Goal: Task Accomplishment & Management: Use online tool/utility

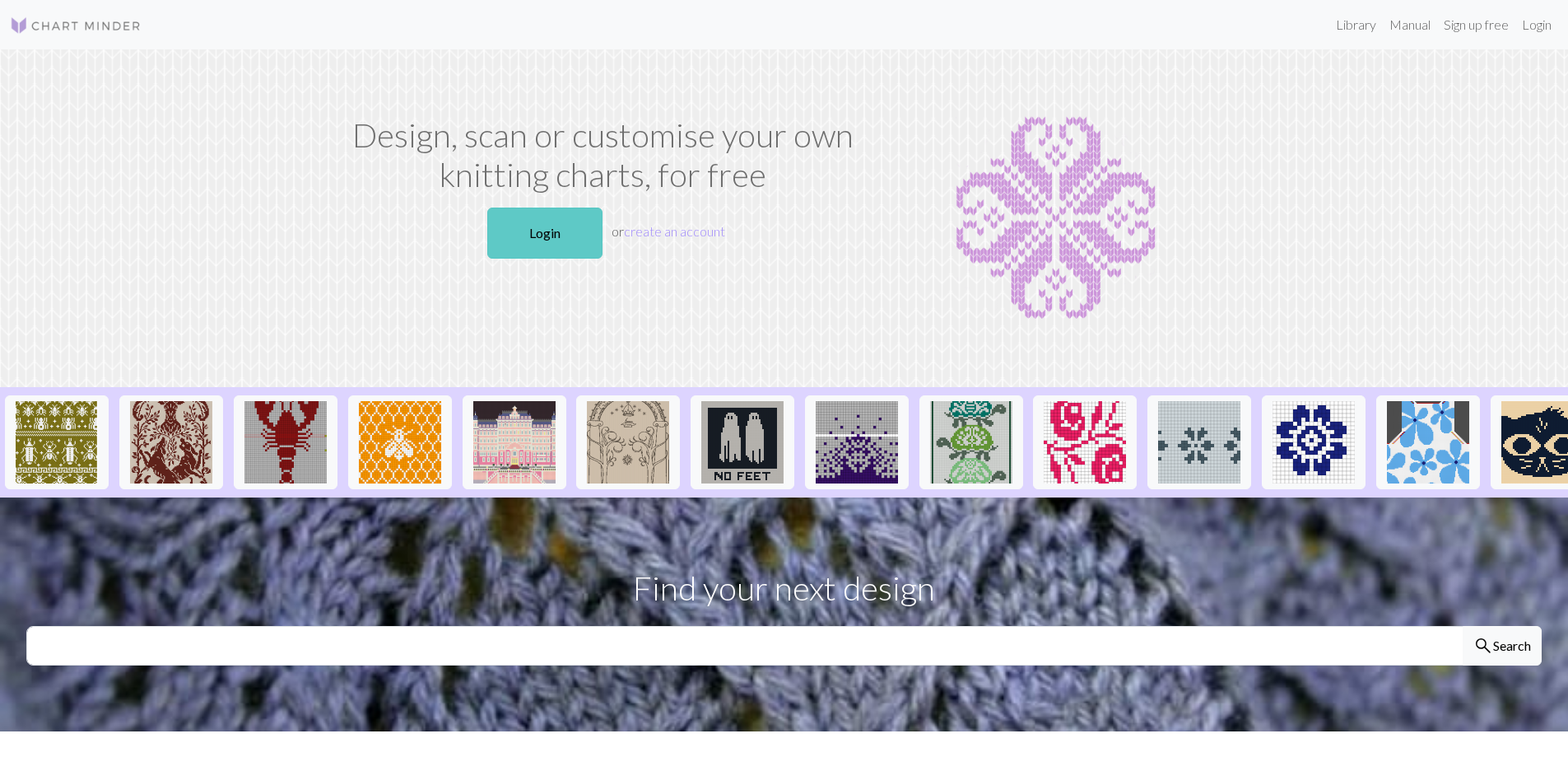
click at [550, 239] on link "Login" at bounding box center [544, 233] width 115 height 51
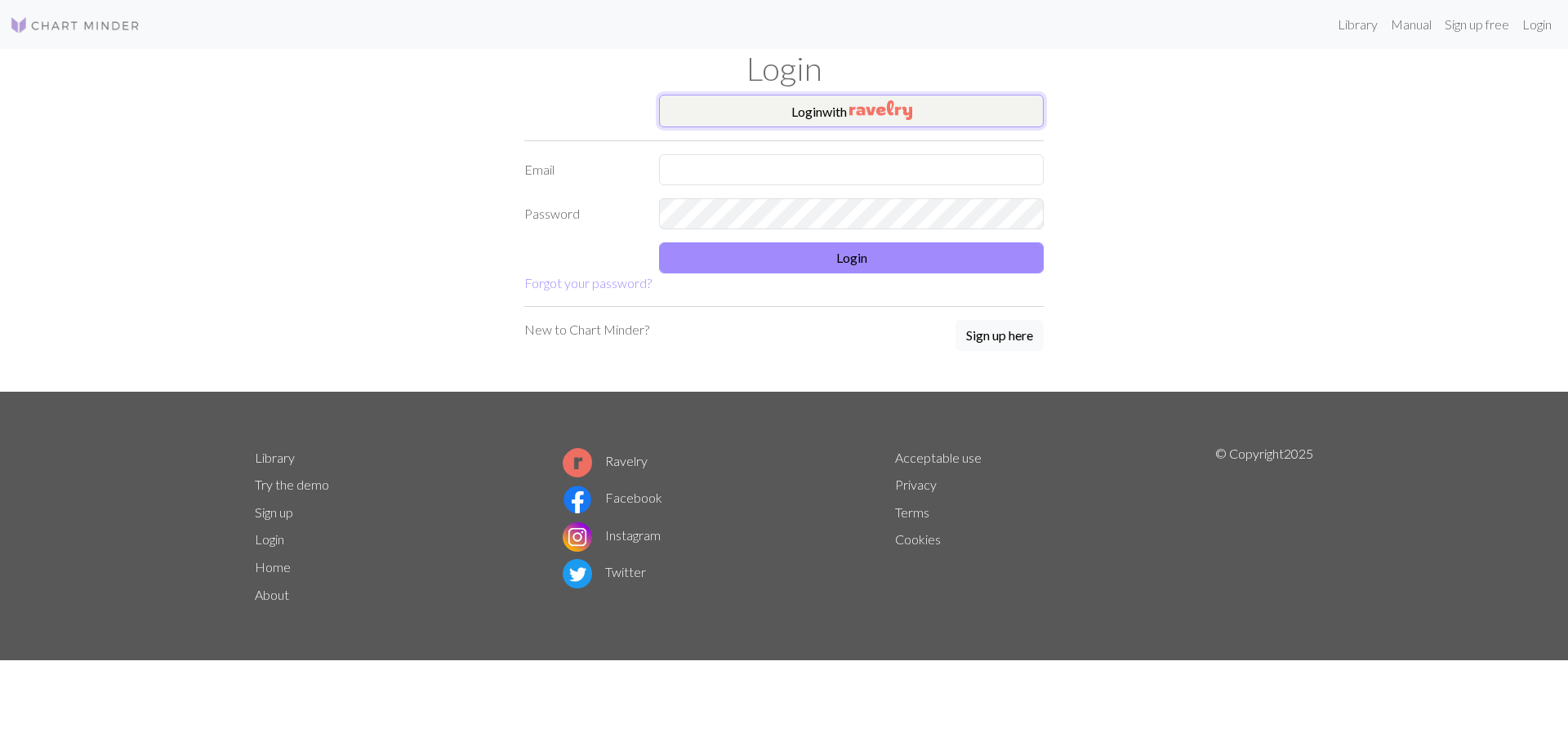
click at [792, 115] on button "Login with" at bounding box center [851, 111] width 385 height 33
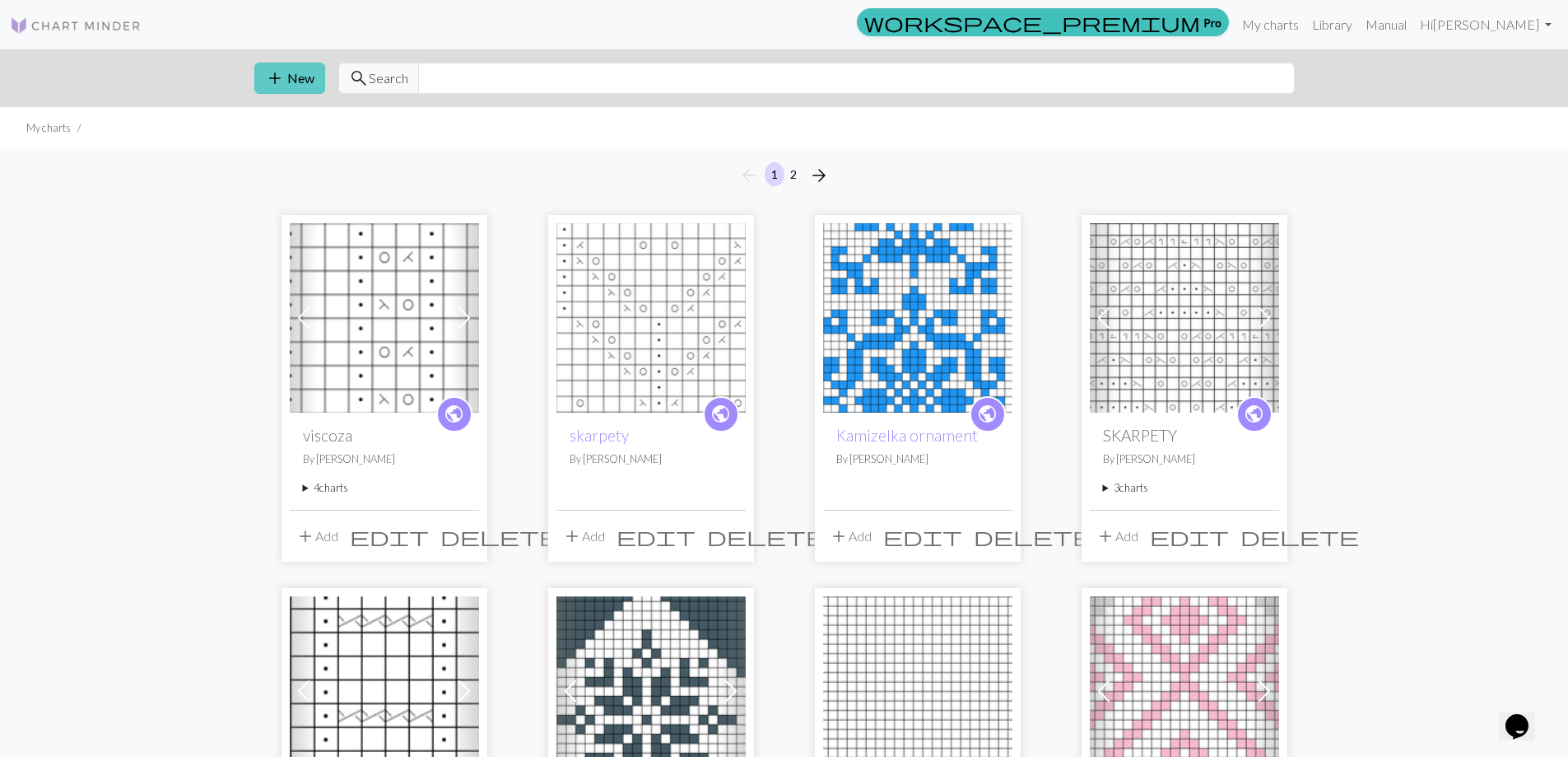
click at [284, 82] on span "add" at bounding box center [275, 78] width 19 height 23
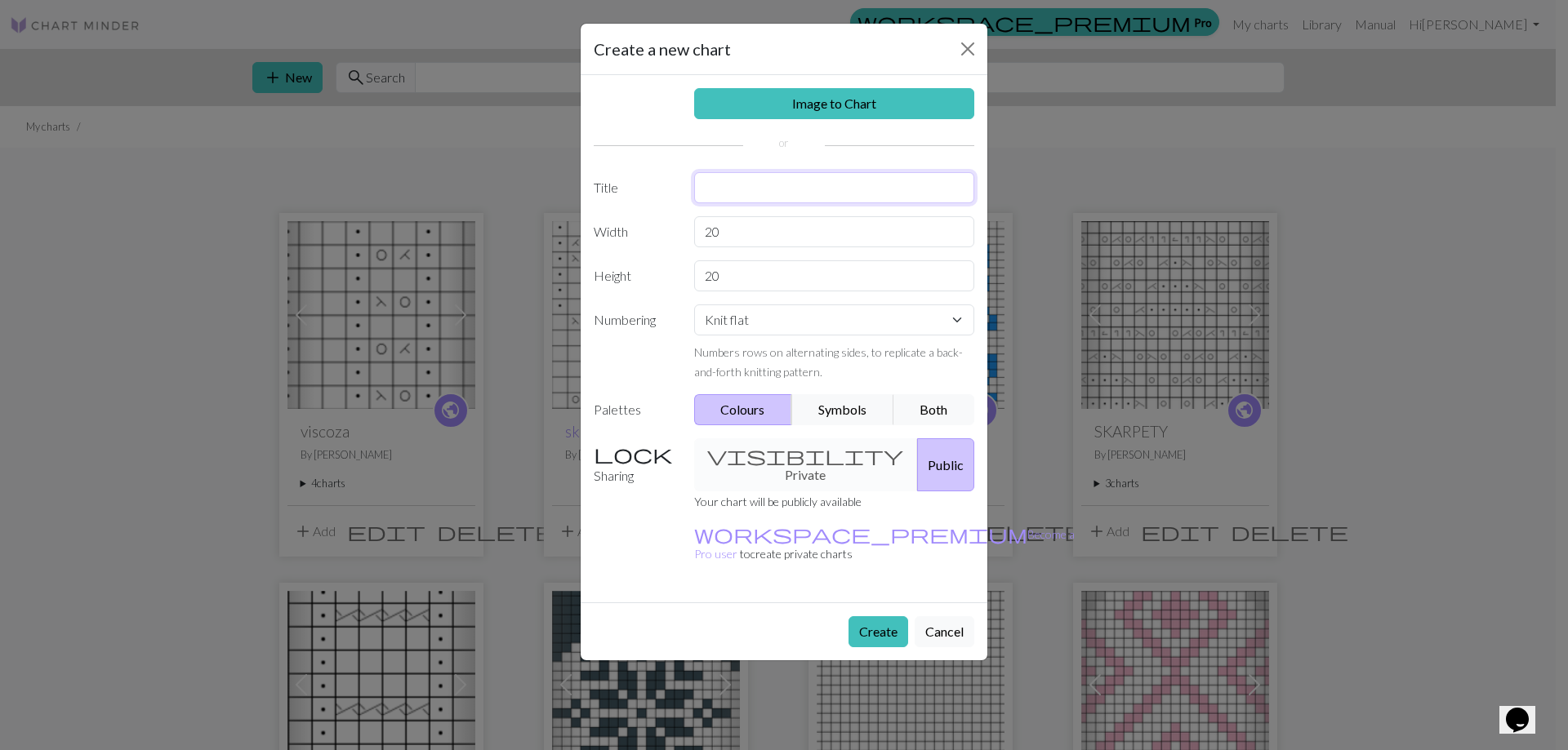
click at [763, 182] on input "text" at bounding box center [834, 187] width 281 height 31
type input "balaclava"
click at [842, 411] on button "Symbols" at bounding box center [843, 409] width 103 height 31
click at [884, 616] on button "Create" at bounding box center [878, 631] width 60 height 31
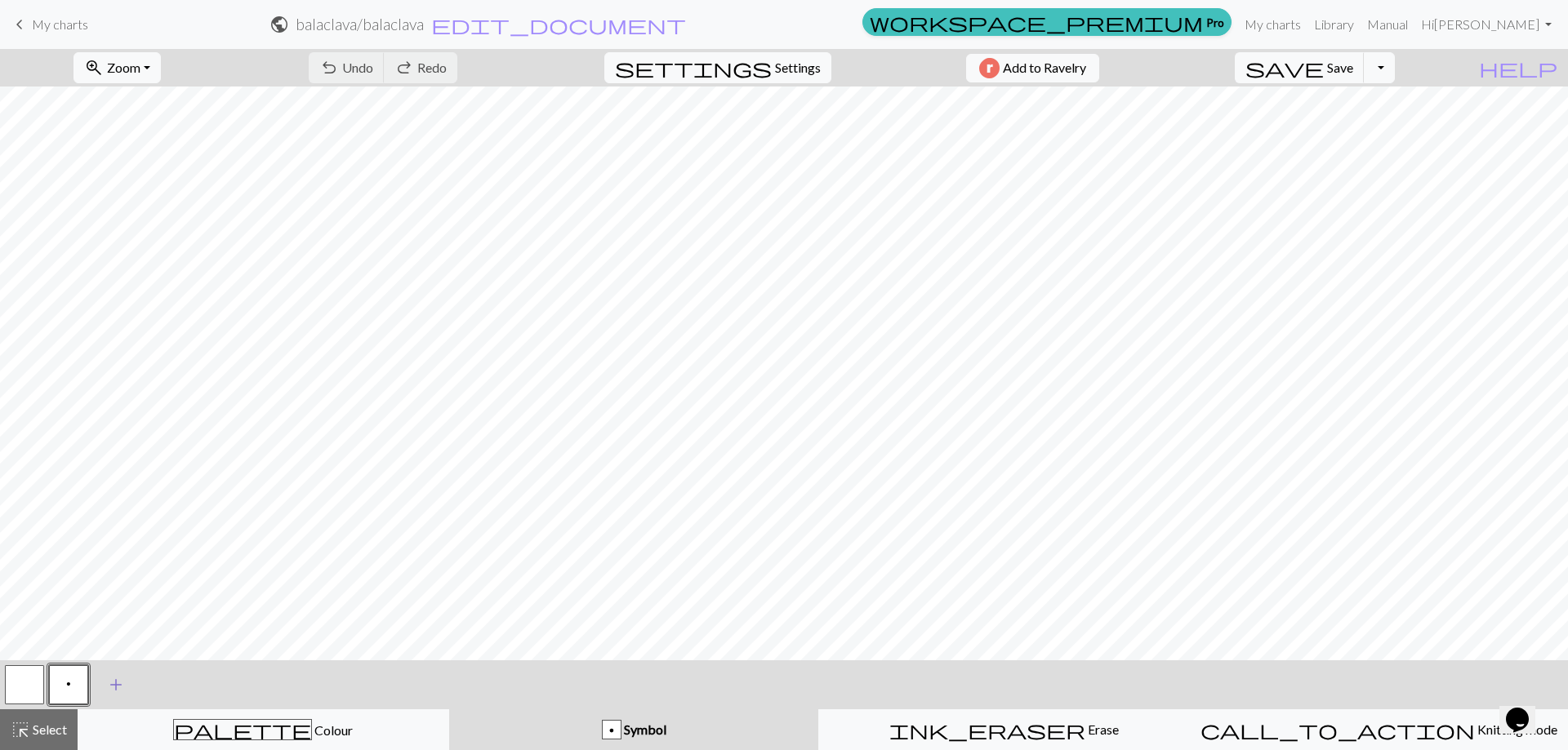
click at [113, 685] on span "add" at bounding box center [116, 684] width 19 height 23
click at [103, 685] on button "button" at bounding box center [112, 685] width 39 height 39
click at [106, 685] on button "button" at bounding box center [112, 685] width 39 height 39
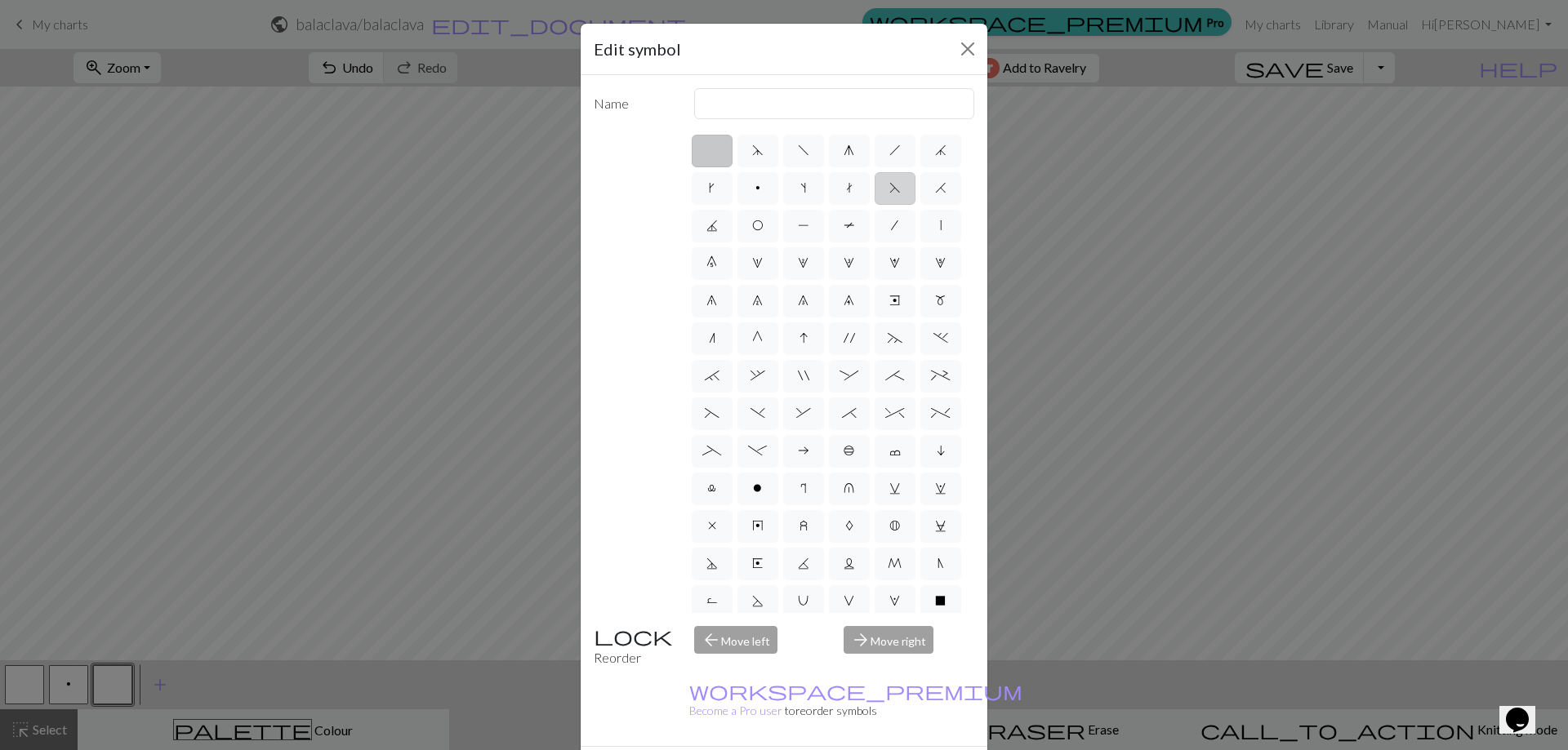
click at [889, 194] on span "F" at bounding box center [895, 188] width 12 height 13
click at [889, 189] on input "F" at bounding box center [894, 183] width 11 height 11
radio input "true"
type input "ssk"
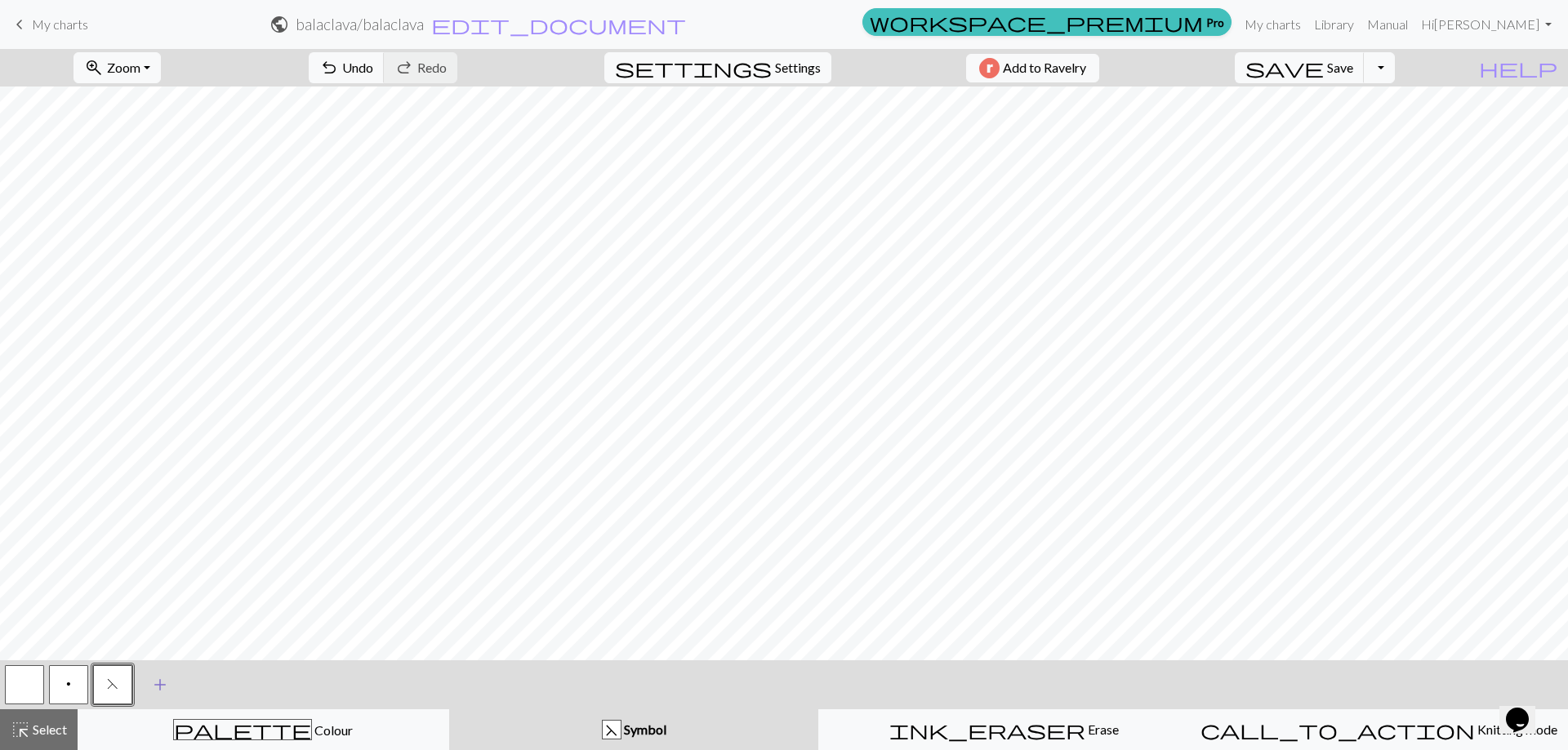
click at [147, 681] on button "add Add a symbol" at bounding box center [160, 685] width 41 height 41
click at [153, 685] on button "button" at bounding box center [157, 685] width 39 height 39
click at [153, 687] on button "button" at bounding box center [157, 685] width 39 height 39
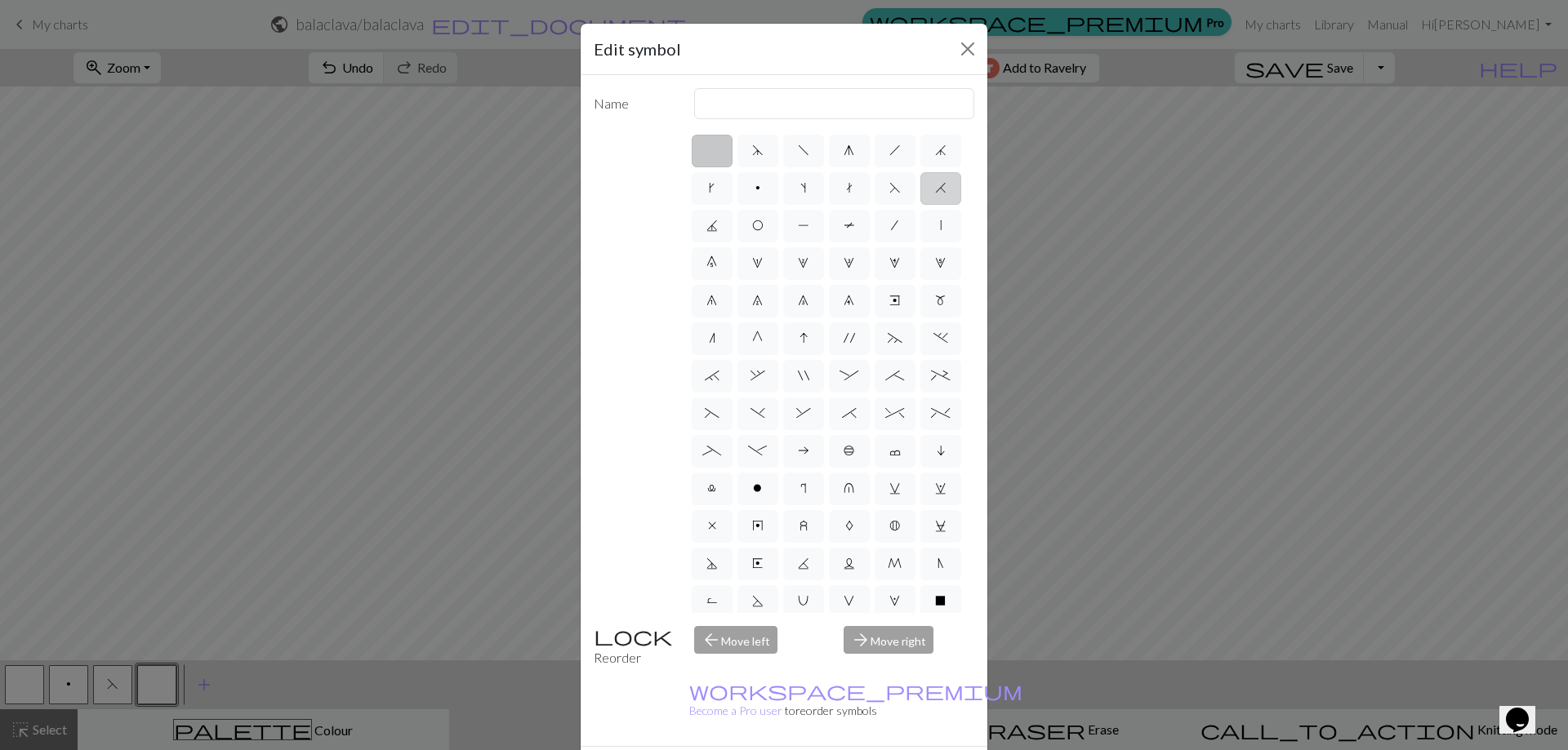
click at [920, 204] on label "H" at bounding box center [940, 188] width 41 height 33
click at [935, 189] on input "H" at bounding box center [940, 183] width 11 height 11
radio input "true"
type input "k2tog"
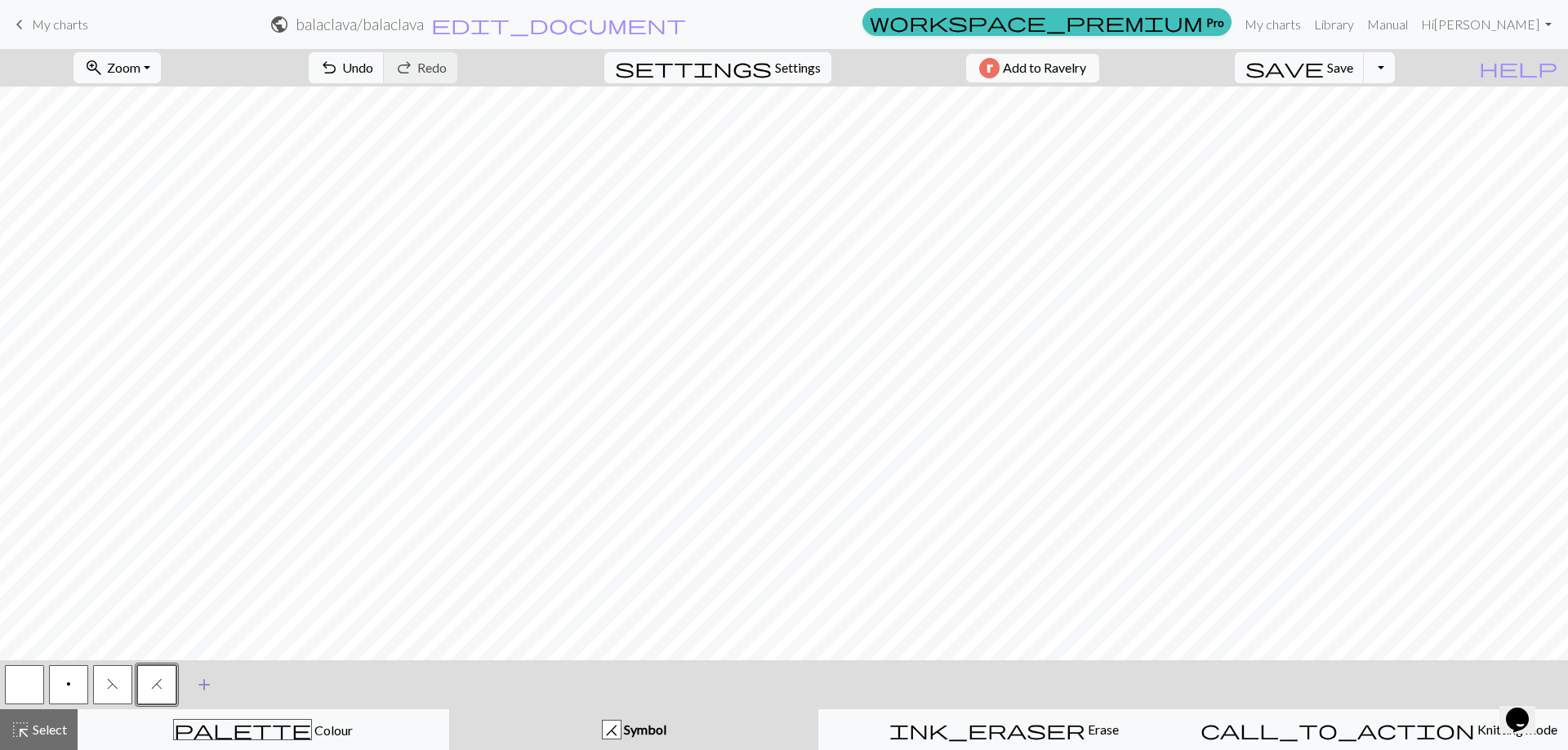
click at [205, 680] on span "add" at bounding box center [204, 684] width 19 height 23
click at [199, 685] on button "button" at bounding box center [200, 685] width 39 height 39
click at [183, 689] on button "button" at bounding box center [200, 685] width 39 height 39
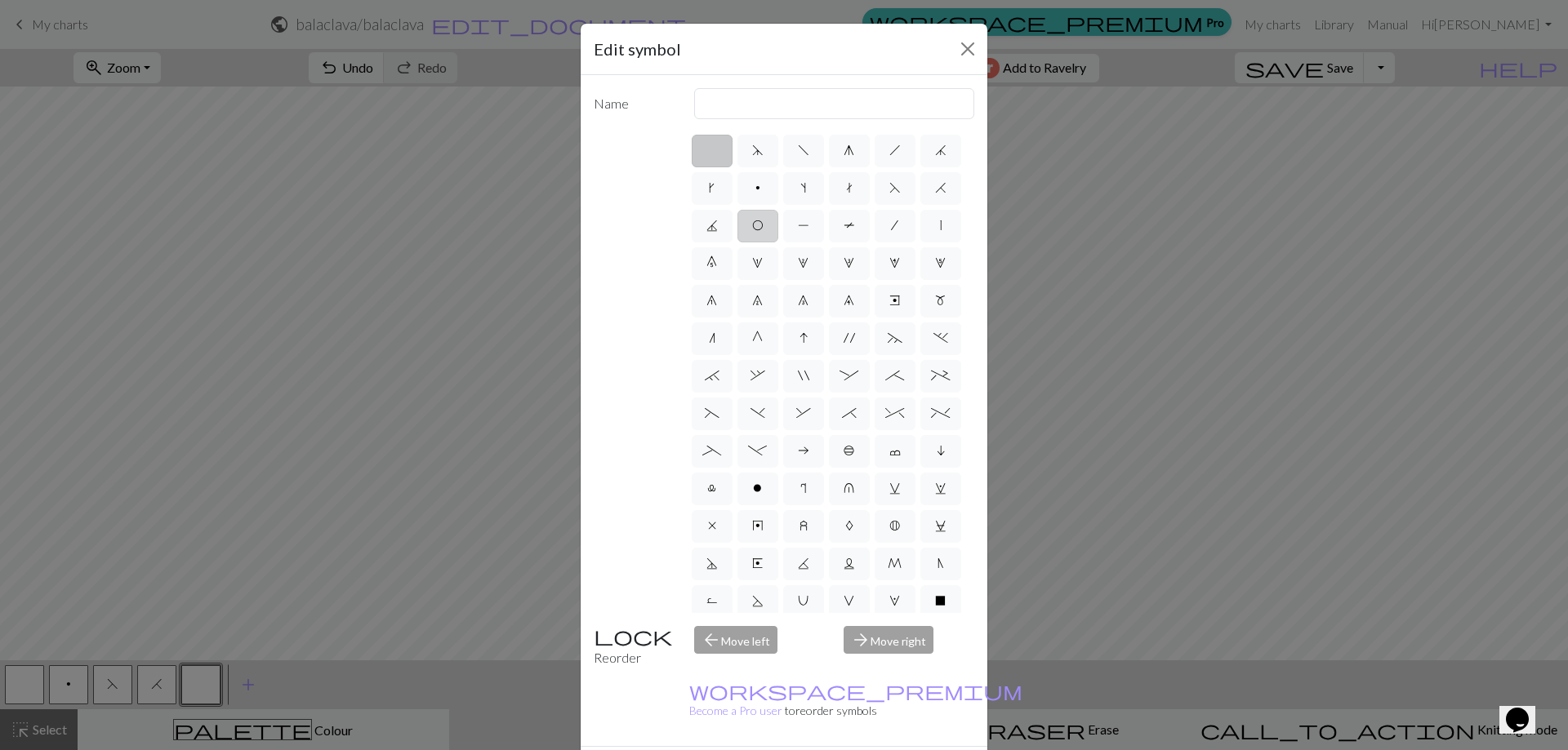
click at [778, 225] on label "O" at bounding box center [757, 225] width 41 height 33
click at [762, 225] on input "O" at bounding box center [757, 220] width 11 height 11
radio input "true"
type input "yo"
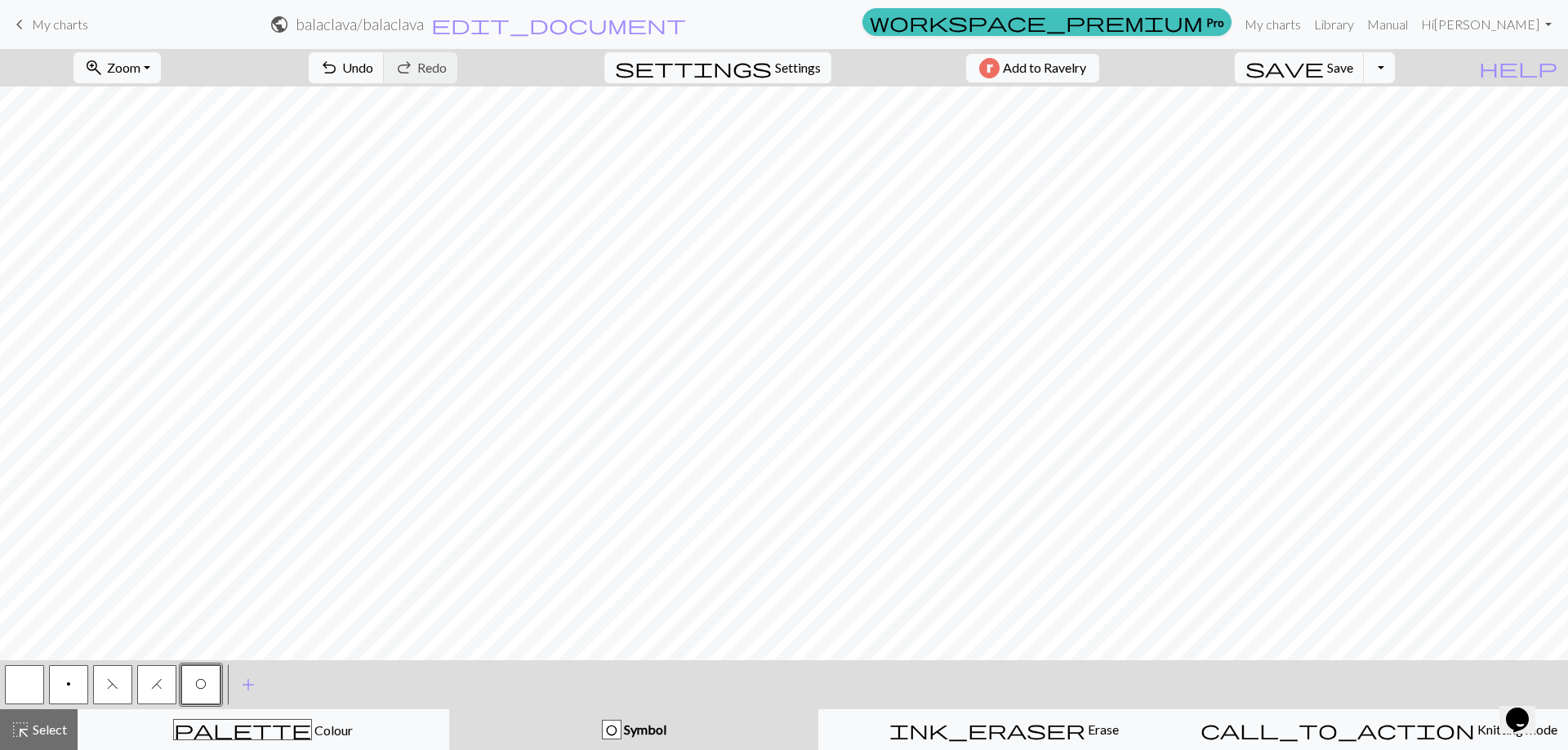
click at [159, 679] on span "H" at bounding box center [157, 684] width 12 height 13
click at [209, 678] on button "O" at bounding box center [200, 685] width 39 height 39
drag, startPoint x: 115, startPoint y: 685, endPoint x: 131, endPoint y: 667, distance: 24.1
click at [115, 684] on span "F" at bounding box center [113, 684] width 12 height 13
click at [210, 680] on button "O" at bounding box center [200, 685] width 39 height 39
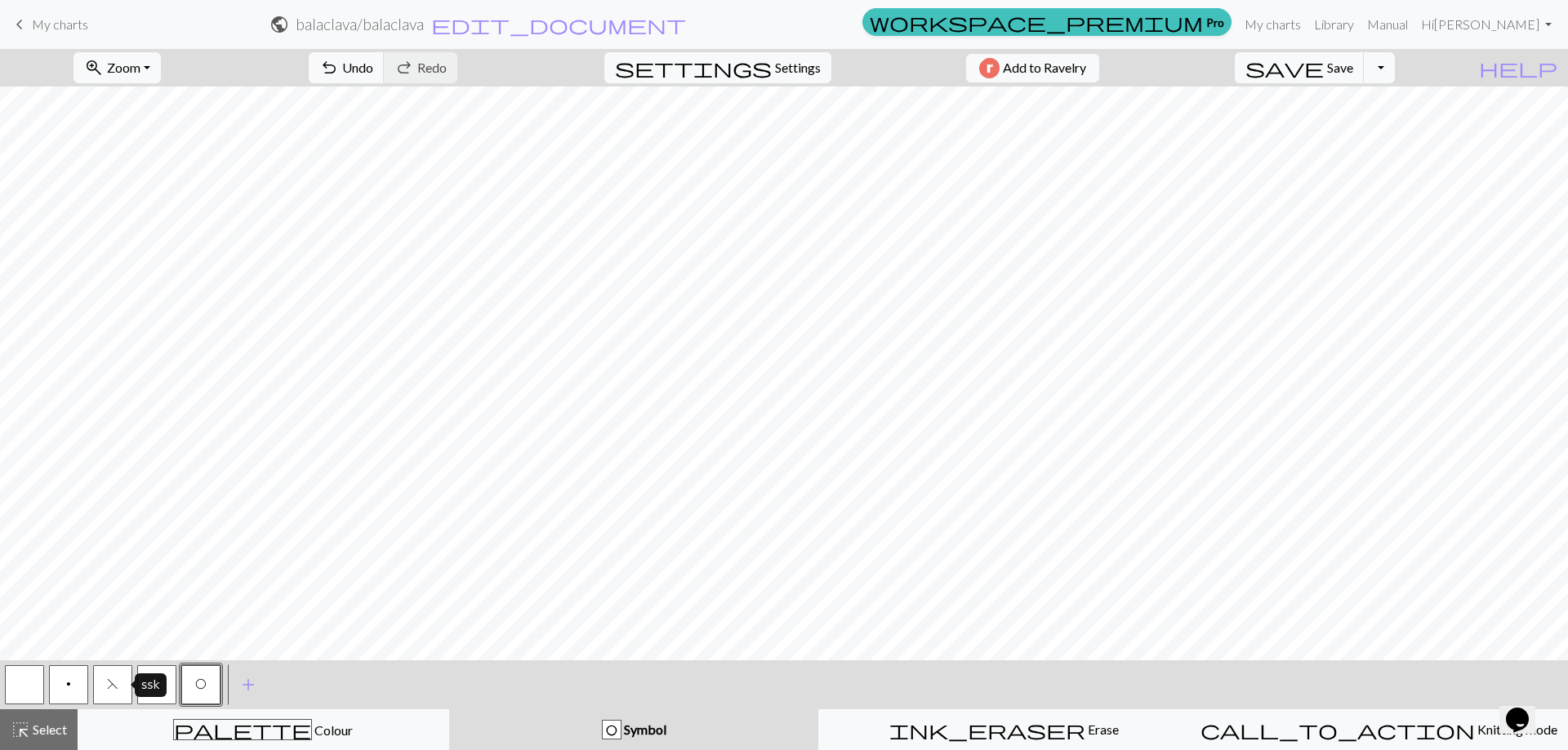
drag, startPoint x: 107, startPoint y: 685, endPoint x: 117, endPoint y: 677, distance: 12.8
click at [107, 685] on span "F" at bounding box center [113, 684] width 12 height 13
drag, startPoint x: 169, startPoint y: 680, endPoint x: 179, endPoint y: 667, distance: 16.4
click at [169, 679] on button "H" at bounding box center [157, 685] width 39 height 39
click at [205, 678] on span "O" at bounding box center [201, 684] width 12 height 13
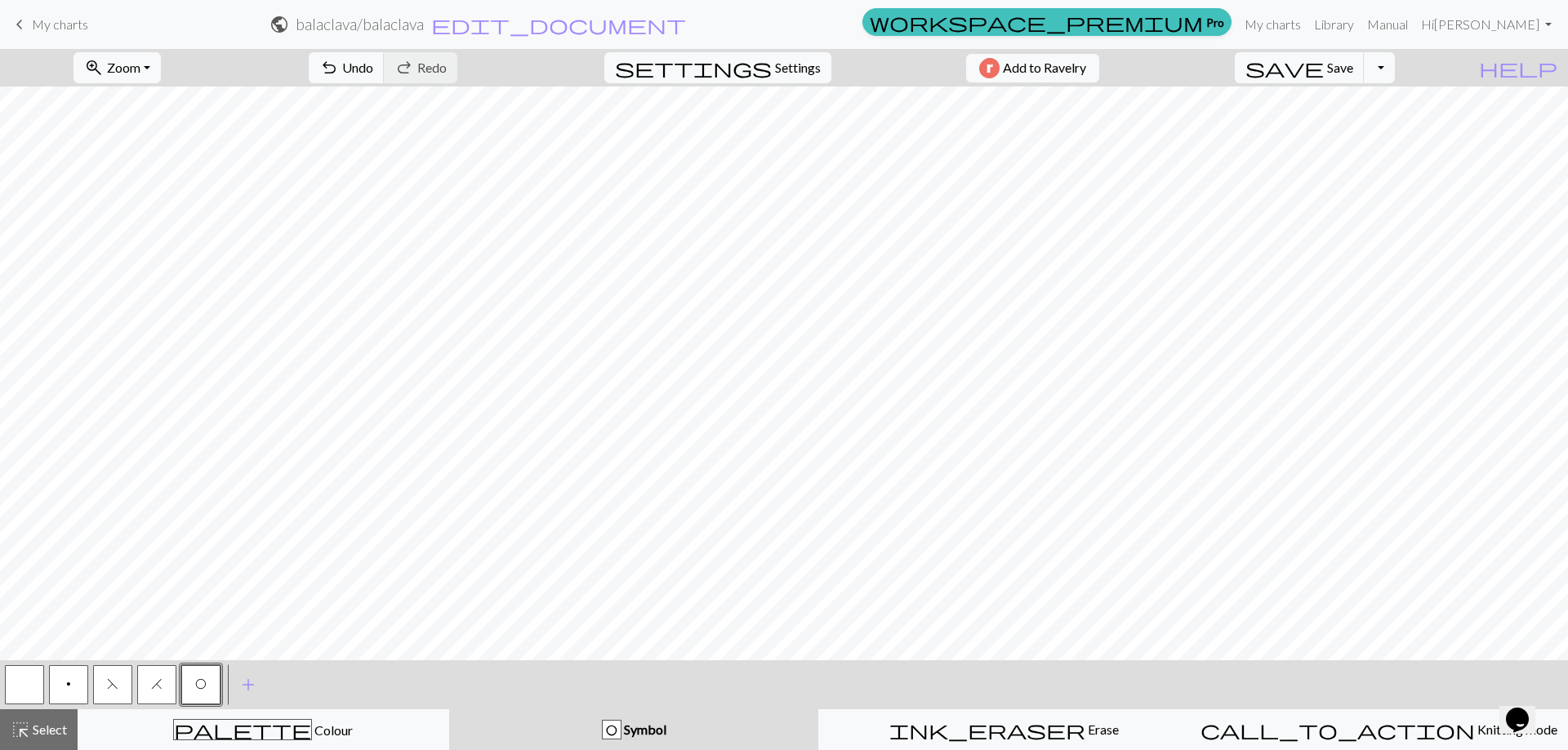
click at [162, 683] on span "H" at bounding box center [157, 684] width 12 height 13
drag, startPoint x: 116, startPoint y: 677, endPoint x: 126, endPoint y: 667, distance: 14.1
click at [116, 676] on button "F" at bounding box center [112, 685] width 39 height 39
click at [247, 697] on button "add Add a symbol" at bounding box center [248, 685] width 41 height 41
click at [246, 682] on button "button" at bounding box center [245, 685] width 39 height 39
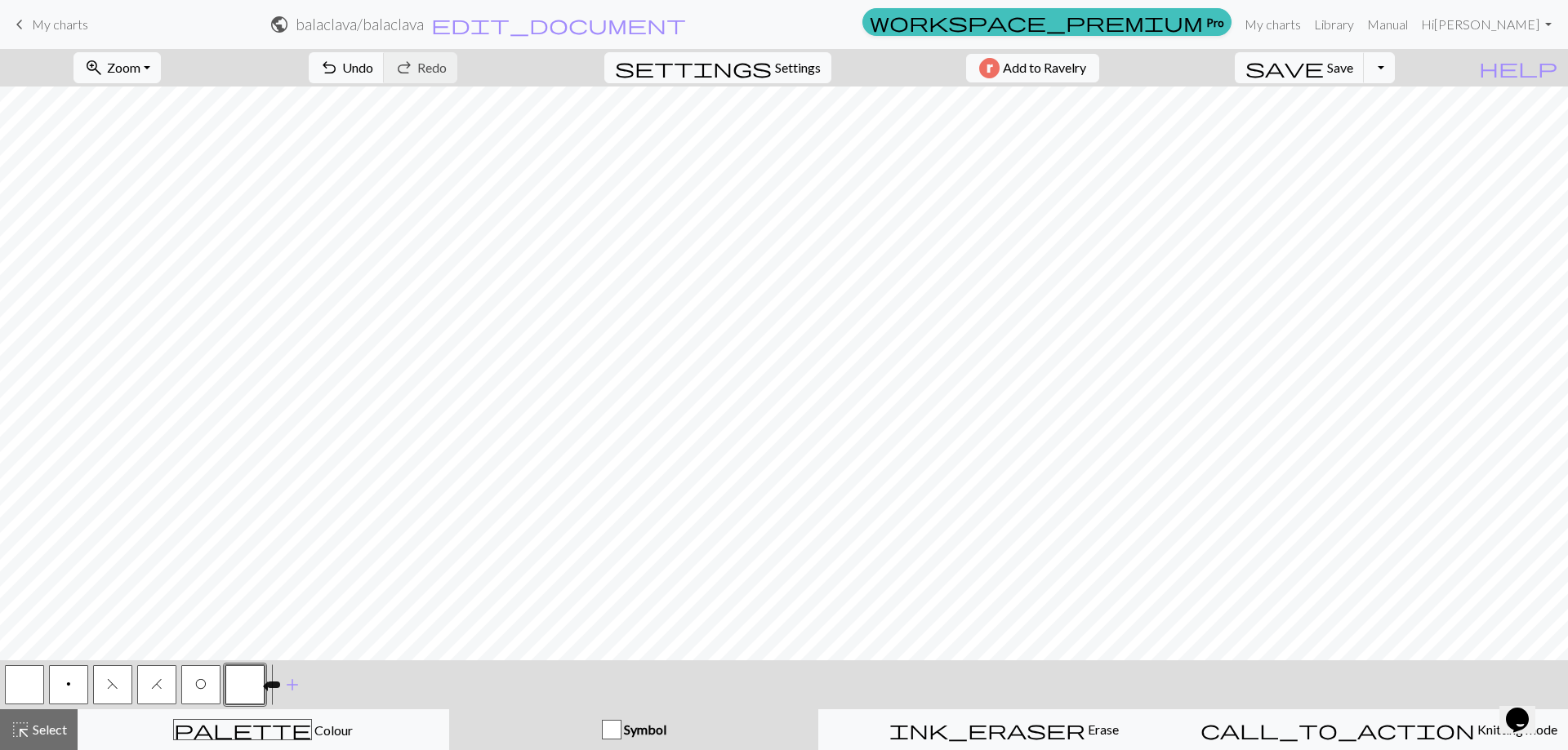
click at [240, 687] on button "button" at bounding box center [245, 685] width 39 height 39
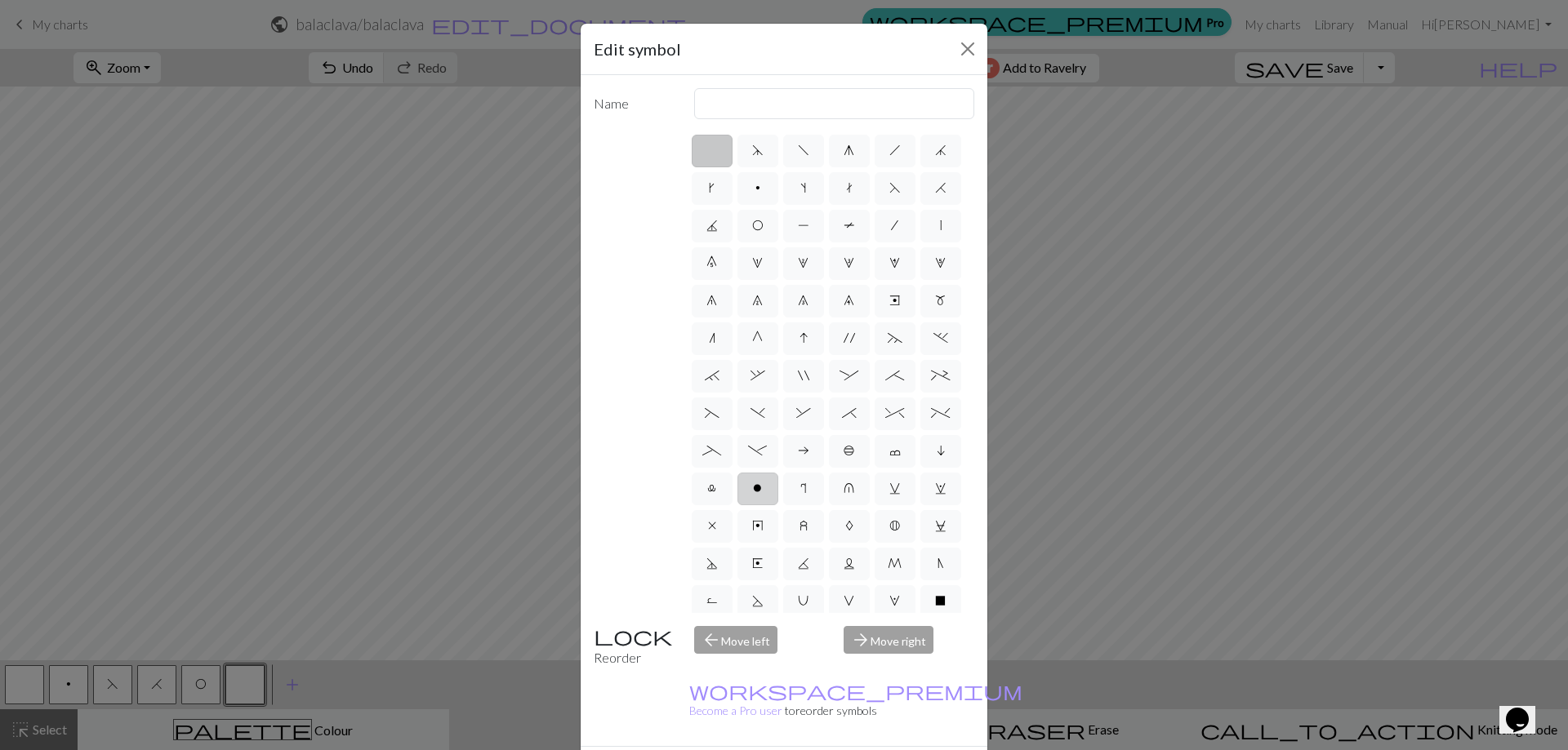
click at [737, 505] on label "o" at bounding box center [757, 489] width 41 height 33
click at [753, 489] on input "o" at bounding box center [758, 484] width 11 height 11
radio input "true"
type input "purl"
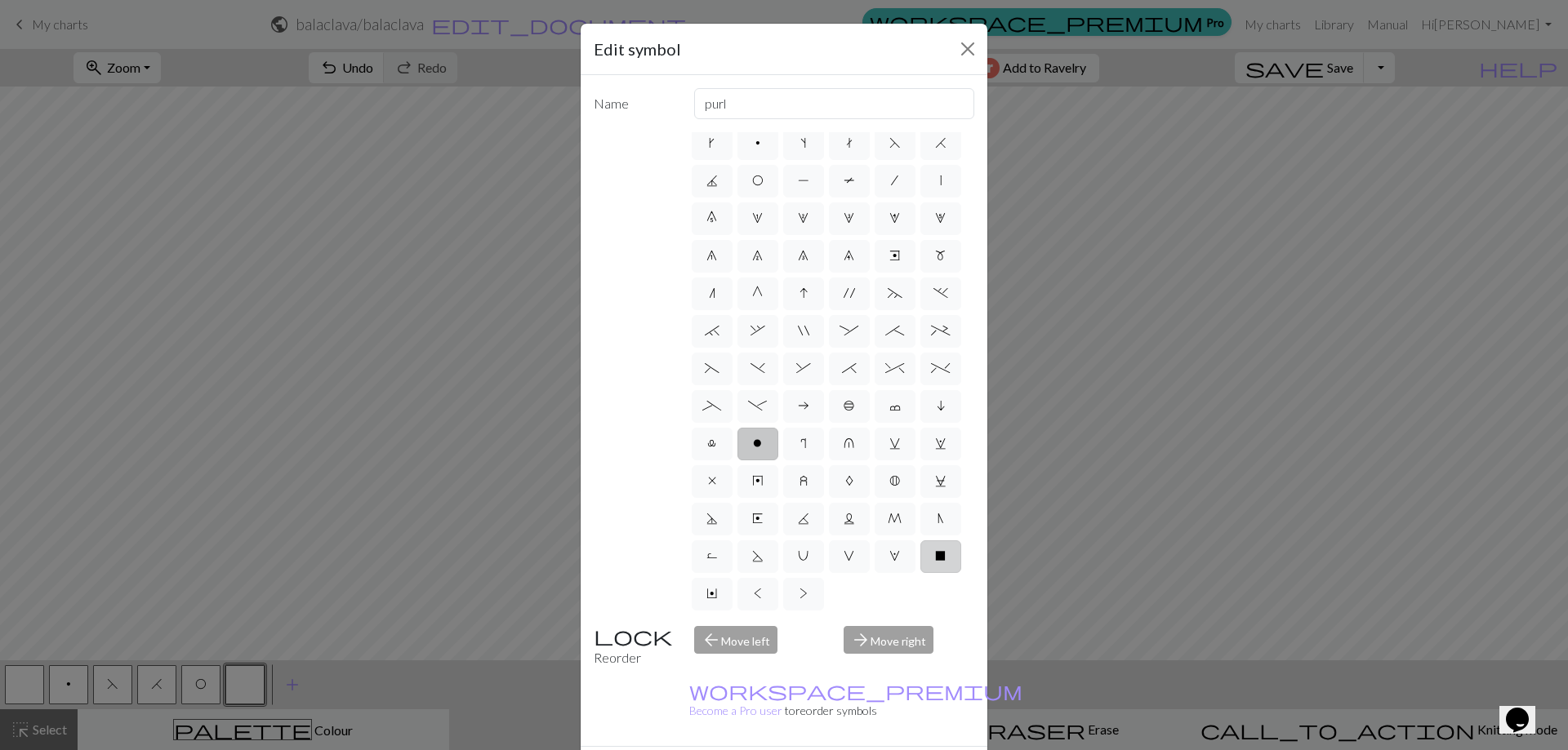
click at [935, 559] on span "X" at bounding box center [940, 556] width 11 height 13
click at [935, 591] on input "X" at bounding box center [940, 596] width 11 height 11
radio input "true"
type input "no stitch"
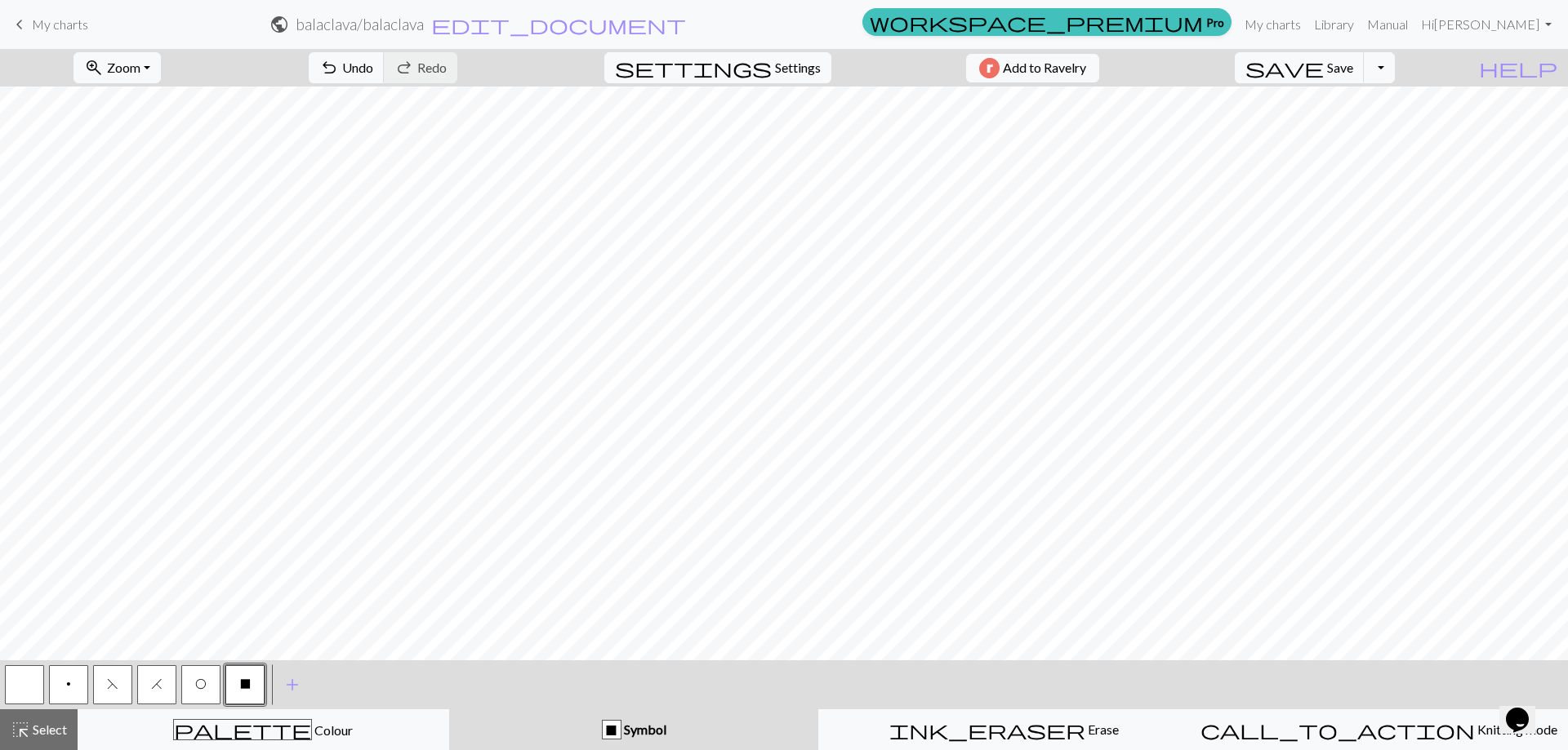
click at [28, 690] on button "button" at bounding box center [24, 685] width 39 height 39
click at [154, 690] on span "H" at bounding box center [157, 684] width 12 height 13
click at [117, 686] on span "F" at bounding box center [113, 684] width 12 height 13
click at [235, 691] on button "X" at bounding box center [245, 685] width 39 height 39
click at [158, 685] on span "H" at bounding box center [157, 684] width 12 height 13
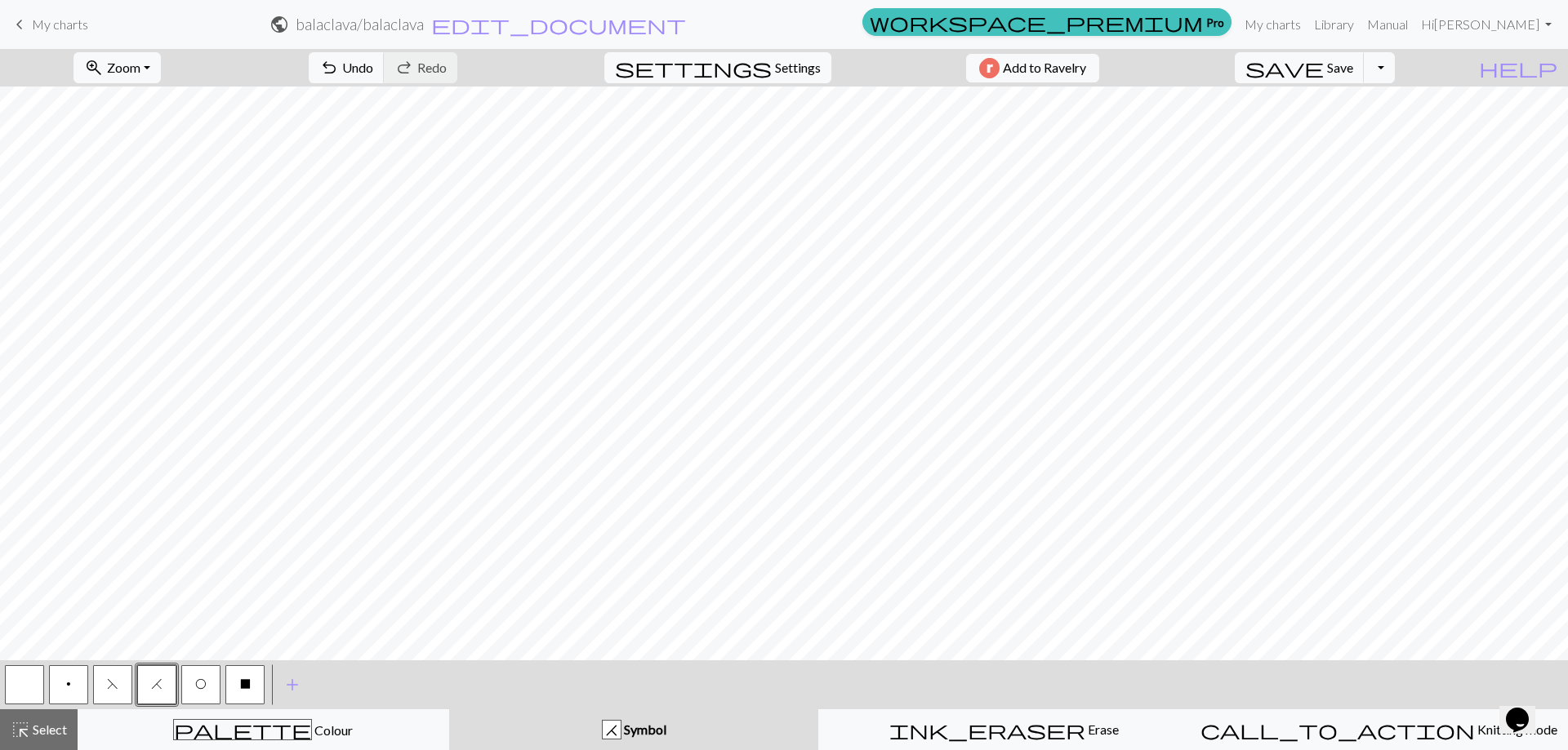
drag, startPoint x: 120, startPoint y: 683, endPoint x: 140, endPoint y: 670, distance: 23.9
click at [139, 671] on div "p F H O X" at bounding box center [134, 685] width 264 height 44
click at [31, 682] on button "button" at bounding box center [24, 685] width 39 height 39
click at [245, 676] on button "X" at bounding box center [245, 685] width 39 height 39
click at [158, 683] on span "H" at bounding box center [157, 684] width 12 height 13
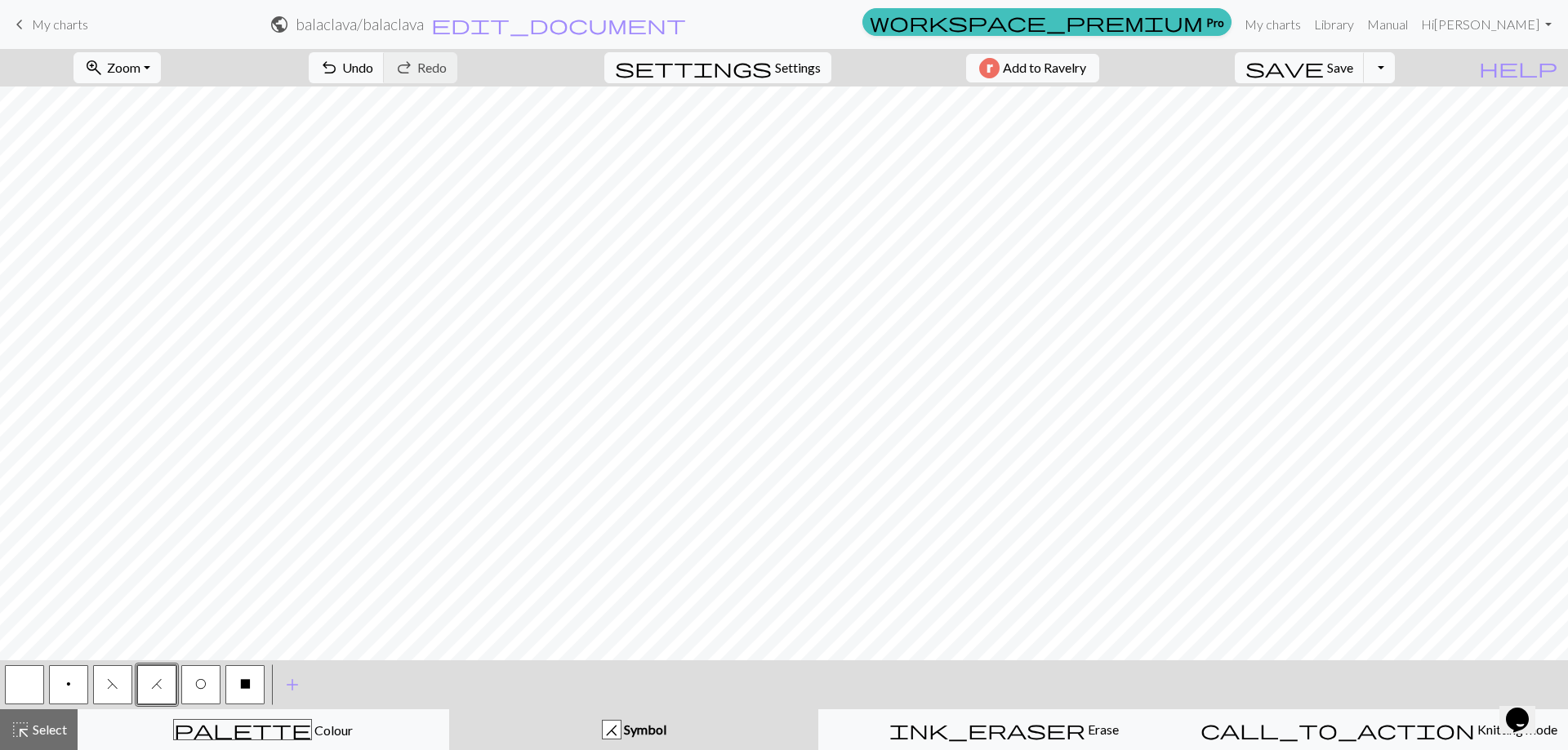
click at [123, 680] on button "F" at bounding box center [112, 685] width 39 height 39
click at [1394, 65] on button "Toggle Dropdown" at bounding box center [1378, 67] width 31 height 31
click at [1414, 24] on link "Manual" at bounding box center [1387, 24] width 54 height 33
click at [1353, 62] on span "Save" at bounding box center [1339, 67] width 26 height 16
click at [811, 68] on button "settings Settings" at bounding box center [718, 67] width 227 height 31
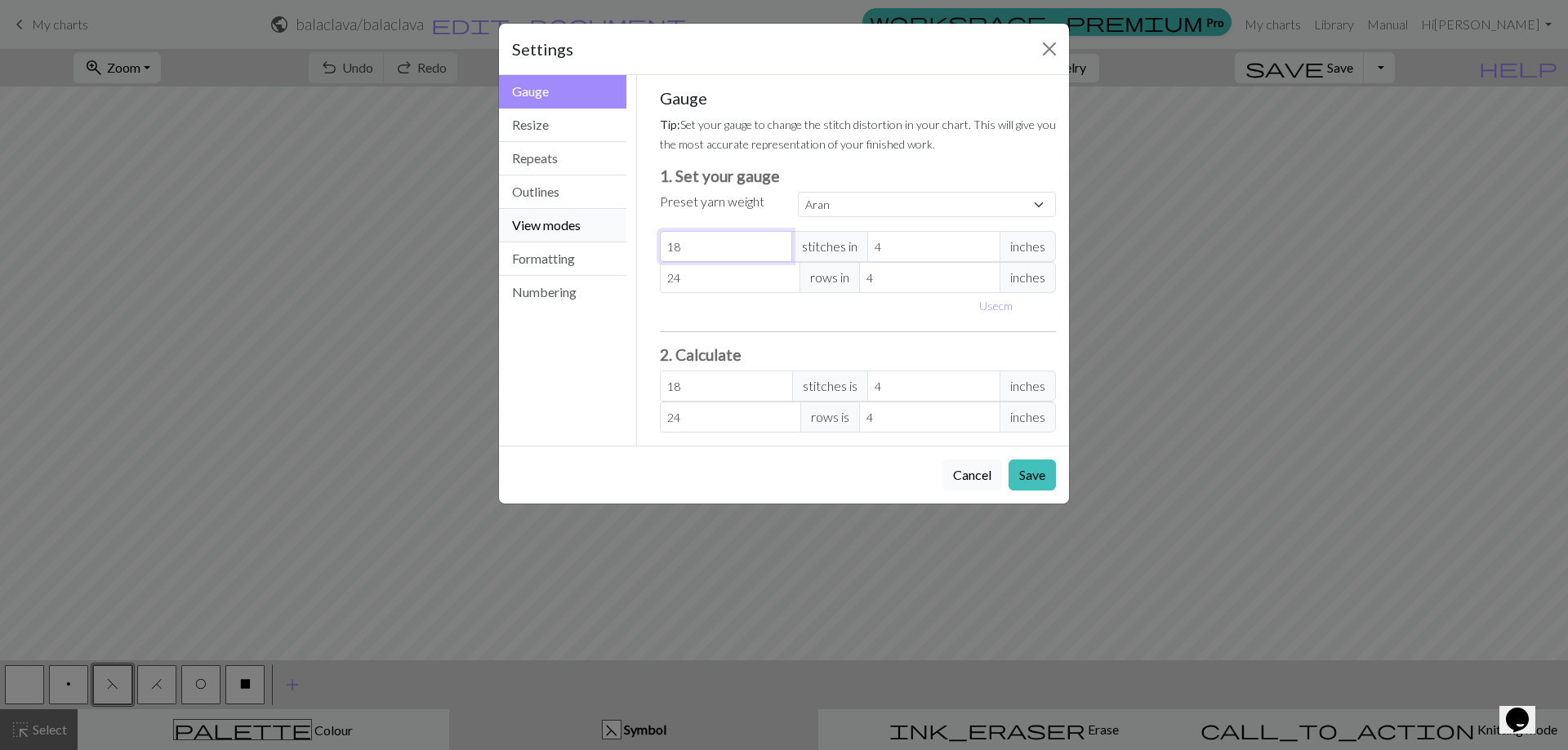
drag, startPoint x: 720, startPoint y: 242, endPoint x: 564, endPoint y: 217, distance: 158.0
click at [564, 217] on div "Gauge Gauge Resize Repeats Outlines View modes Formatting Numbering Gauge Resiz…" at bounding box center [783, 261] width 589 height 370
select select "custom"
type input "2"
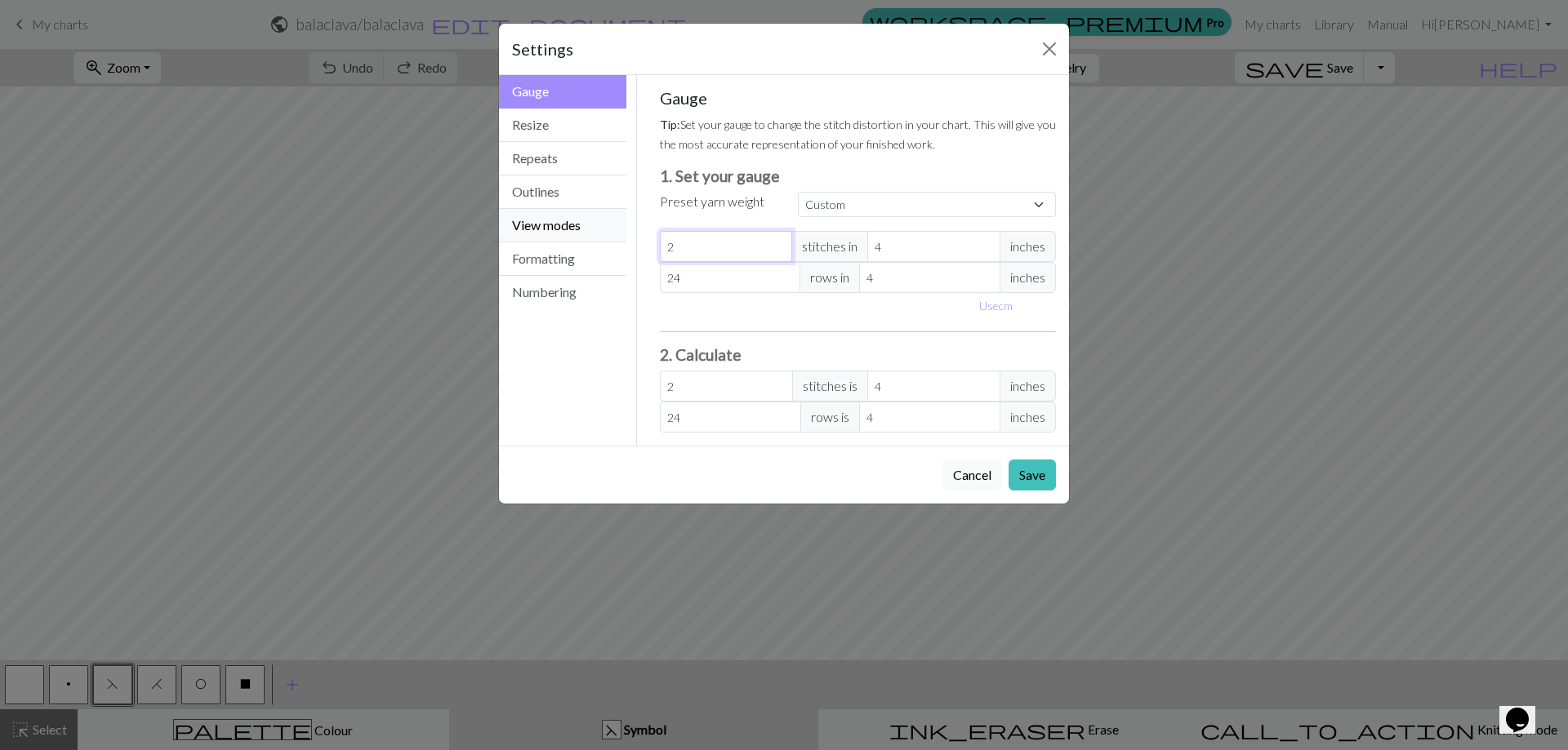
type input "20"
click at [1046, 240] on span "inches" at bounding box center [1027, 246] width 56 height 31
click at [1041, 249] on span "inches" at bounding box center [1027, 246] width 56 height 31
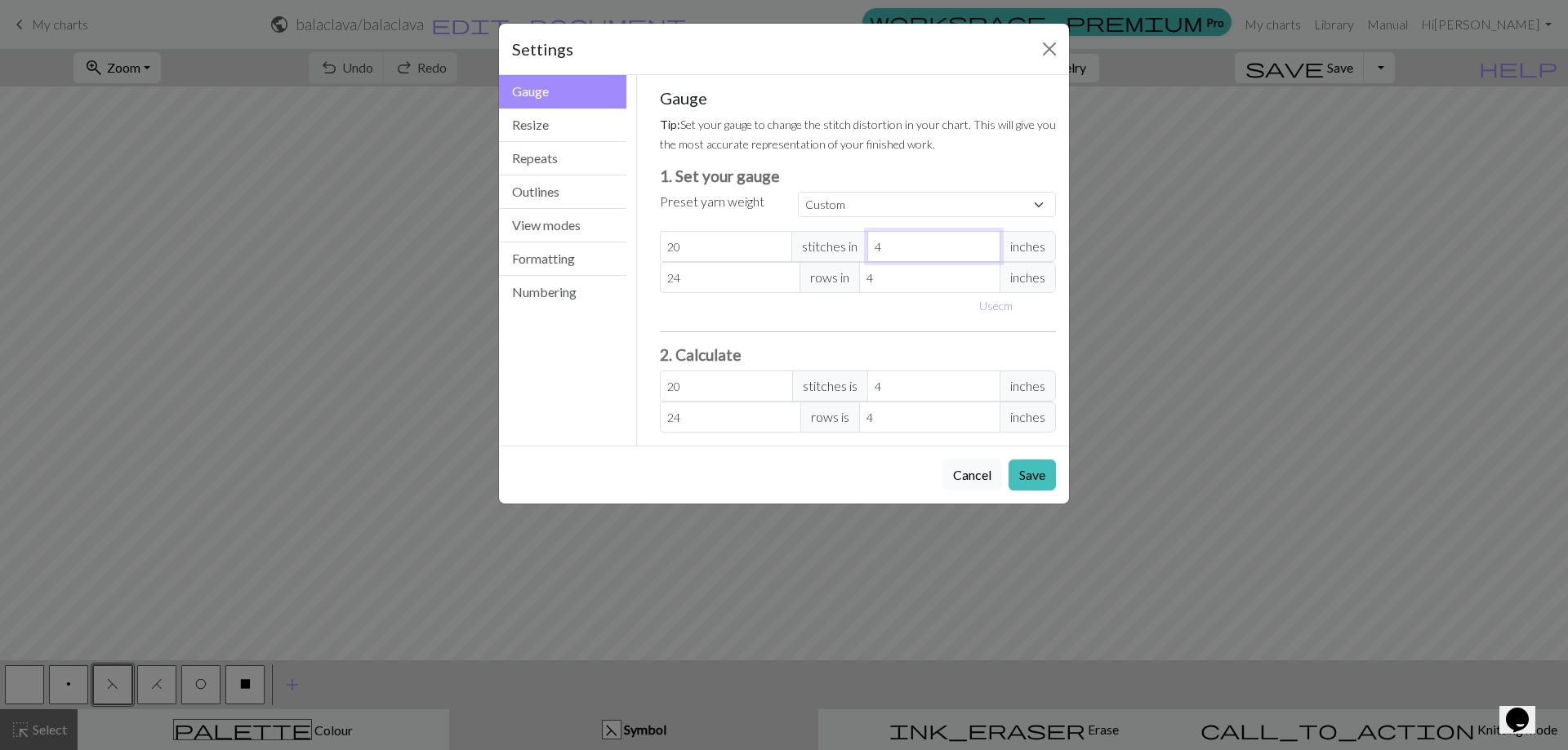
click at [933, 251] on input "4" at bounding box center [933, 246] width 133 height 31
type input "5"
type input "16"
click at [988, 246] on input "5" at bounding box center [933, 246] width 133 height 31
click at [1027, 245] on span "inches" at bounding box center [1027, 246] width 56 height 31
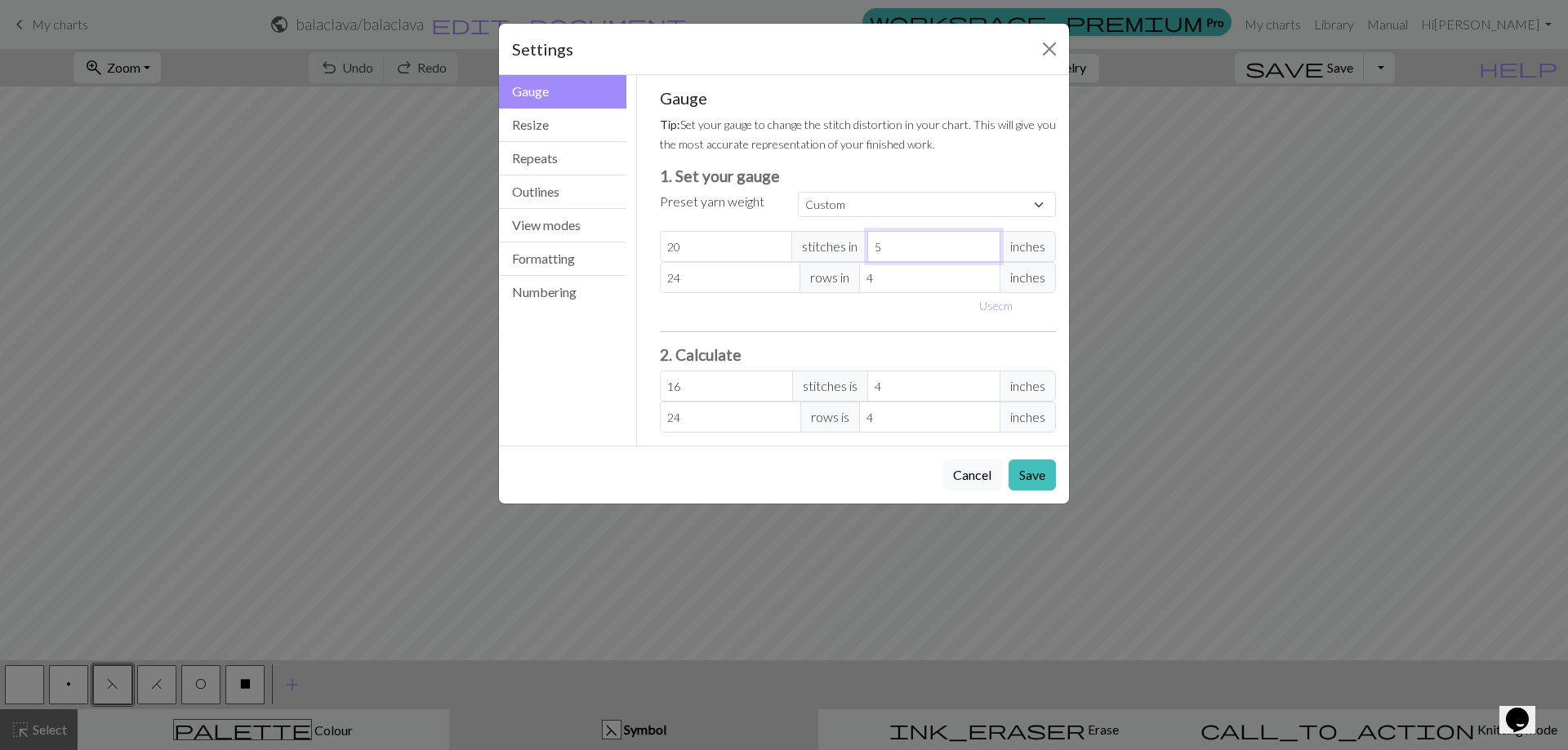
click at [982, 258] on input "5" at bounding box center [933, 246] width 133 height 31
type input "4"
type input "20"
type input "4"
click at [988, 254] on input "4" at bounding box center [933, 246] width 133 height 31
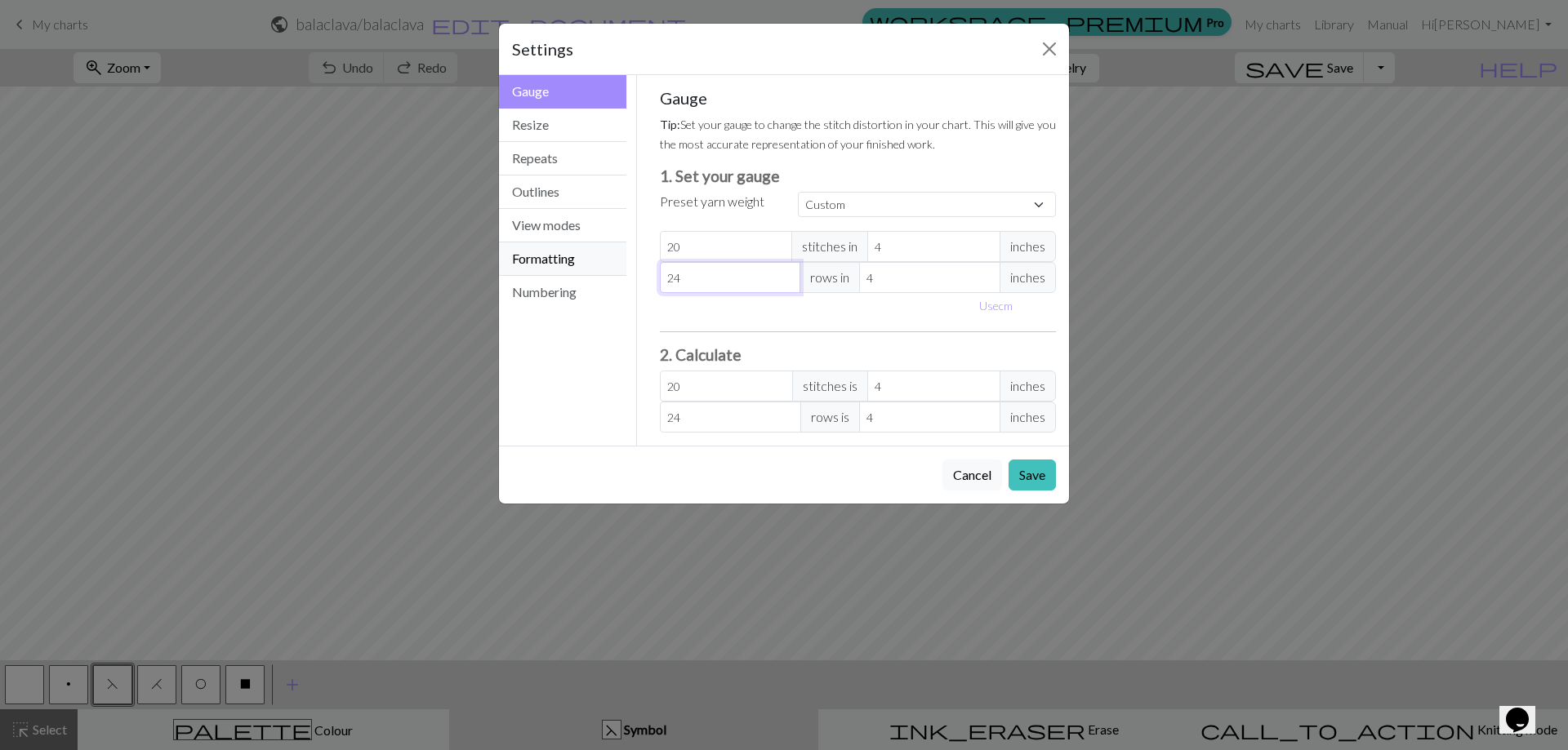
drag, startPoint x: 714, startPoint y: 283, endPoint x: 569, endPoint y: 272, distance: 145.4
click at [570, 273] on div "Gauge Gauge Resize Repeats Outlines View modes Formatting Numbering Gauge Resiz…" at bounding box center [783, 261] width 589 height 370
type input "3"
type input "32"
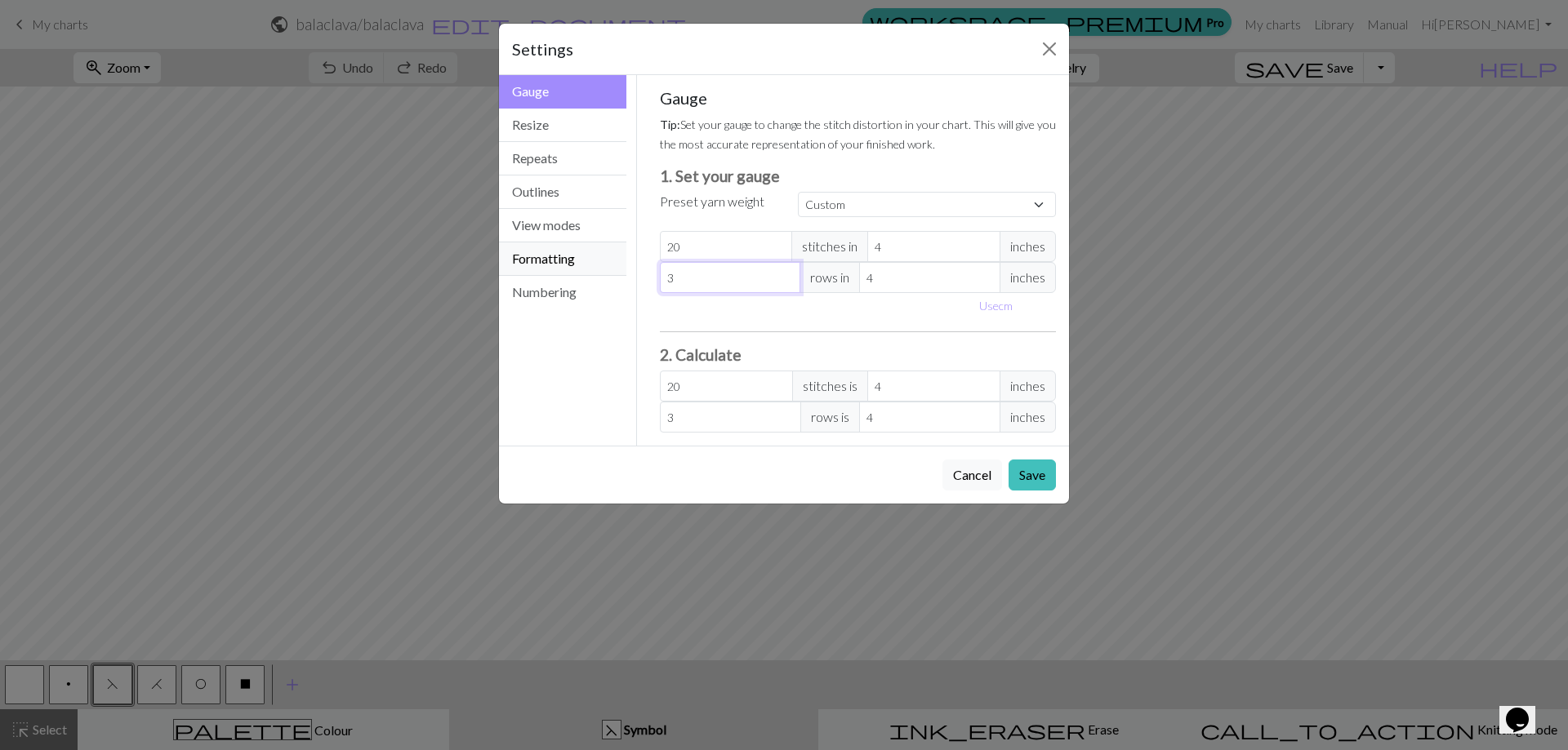
type input "32"
click at [582, 316] on div "Gauge Resize Repeats Outlines View modes Formatting Numbering" at bounding box center [563, 261] width 148 height 370
click at [600, 401] on div "Gauge Resize Repeats Outlines View modes Formatting Numbering" at bounding box center [563, 261] width 148 height 370
click at [842, 199] on select "Custom Square Lace Light Fingering Fingering Sport Double knit Worsted Aran Bul…" at bounding box center [927, 204] width 258 height 25
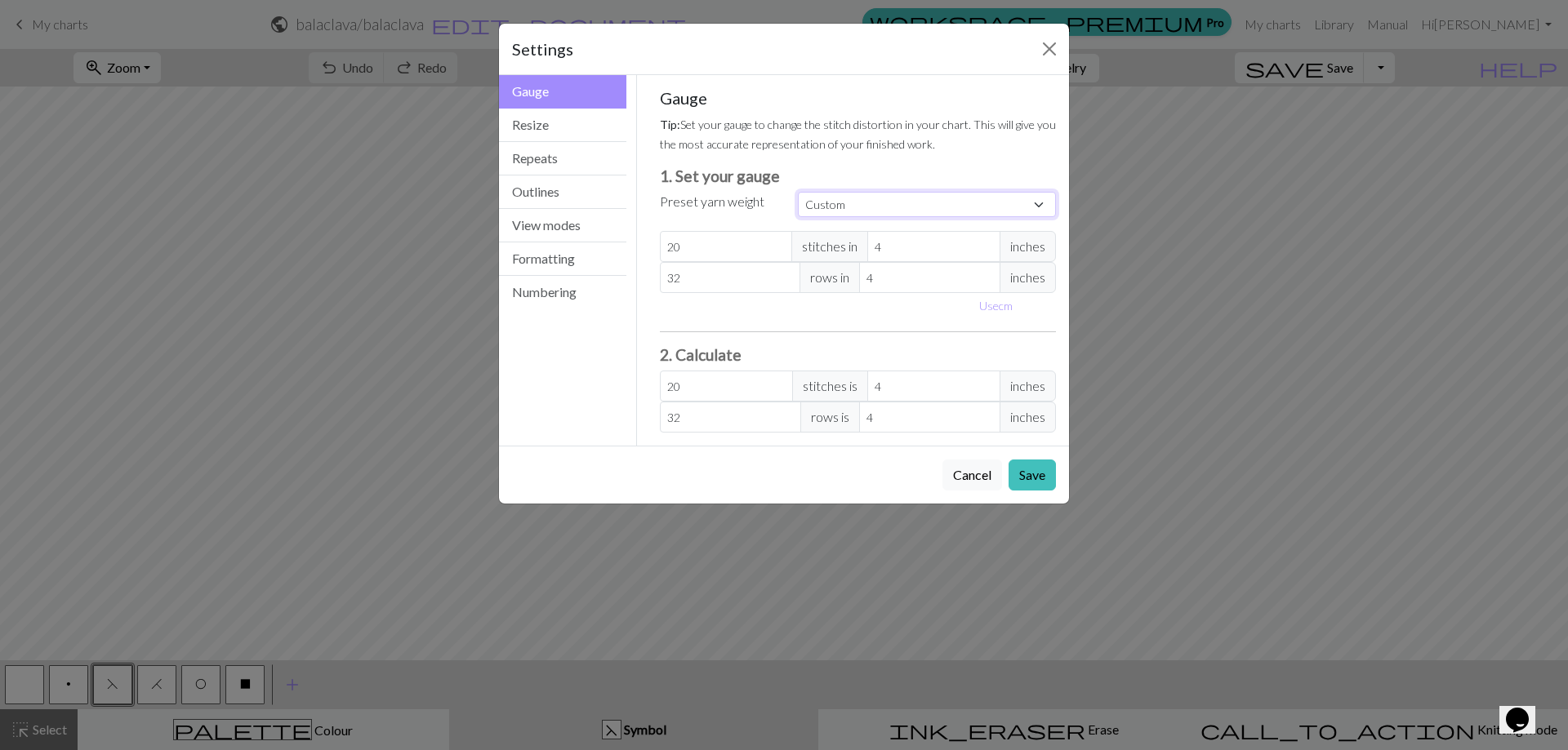
click at [845, 199] on select "Custom Square Lace Light Fingering Fingering Sport Double knit Worsted Aran Bul…" at bounding box center [927, 204] width 258 height 25
click at [1022, 476] on button "Save" at bounding box center [1032, 474] width 47 height 31
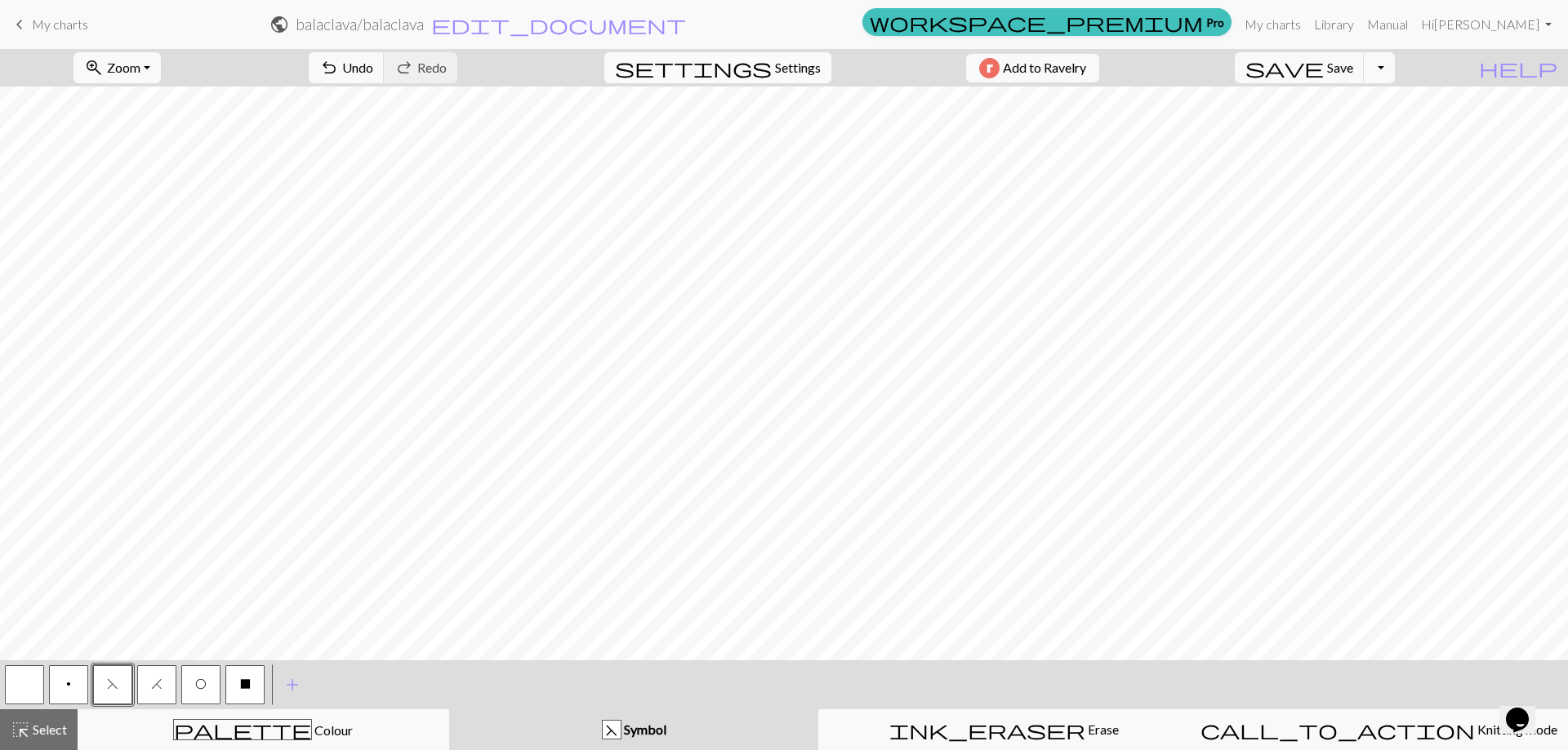
click at [784, 70] on span "Settings" at bounding box center [797, 67] width 46 height 19
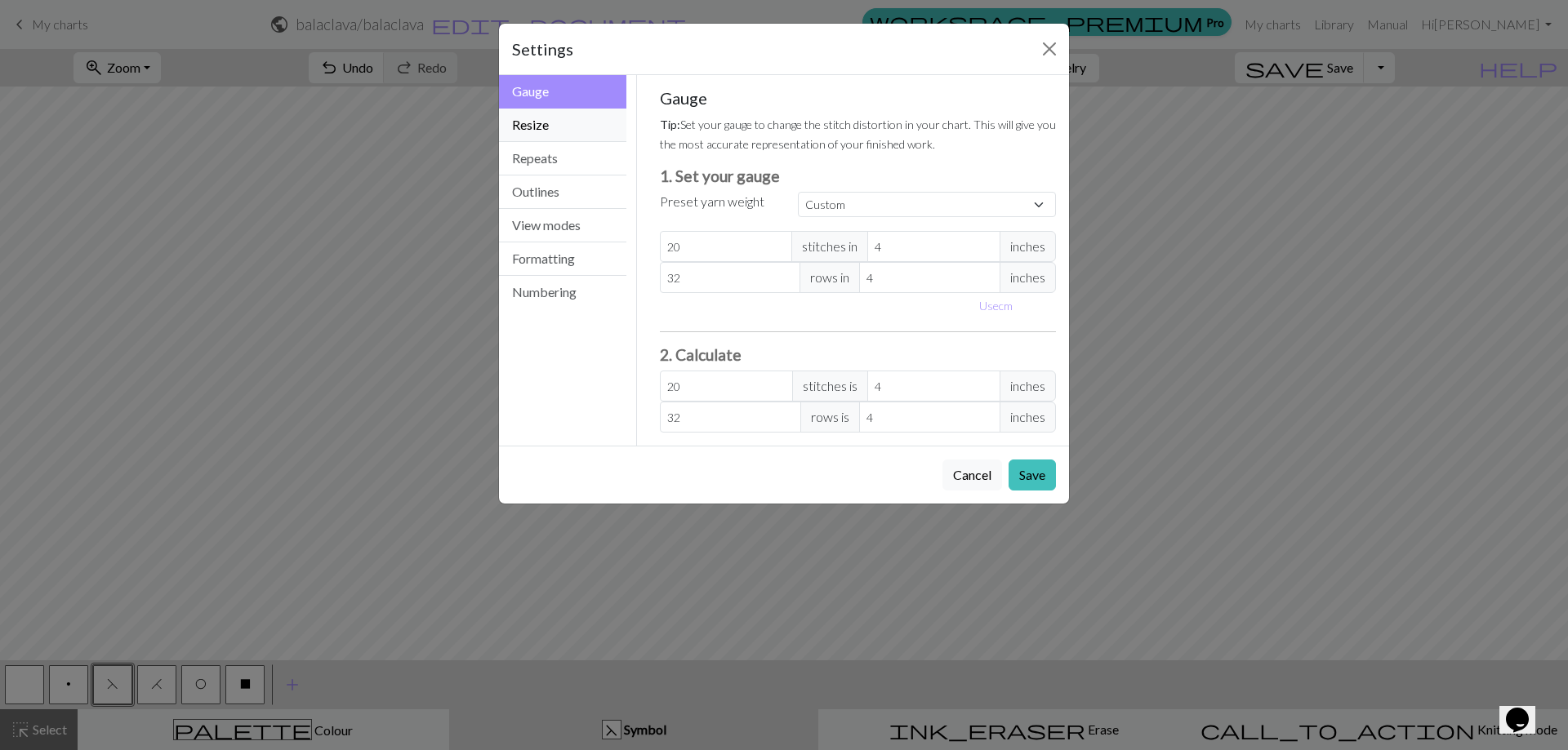
click at [574, 132] on button "Resize" at bounding box center [563, 126] width 127 height 34
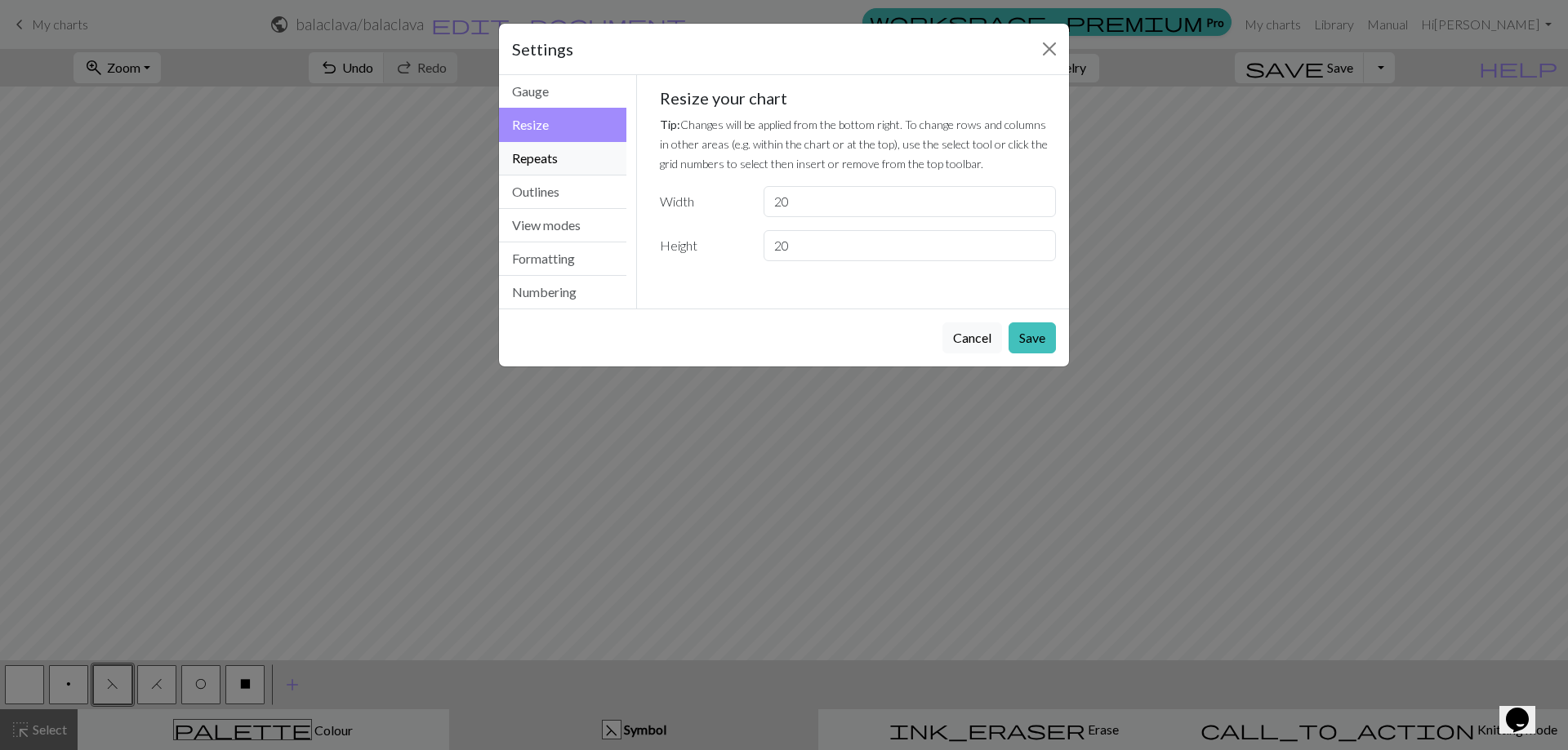
click at [582, 166] on button "Repeats" at bounding box center [563, 158] width 127 height 34
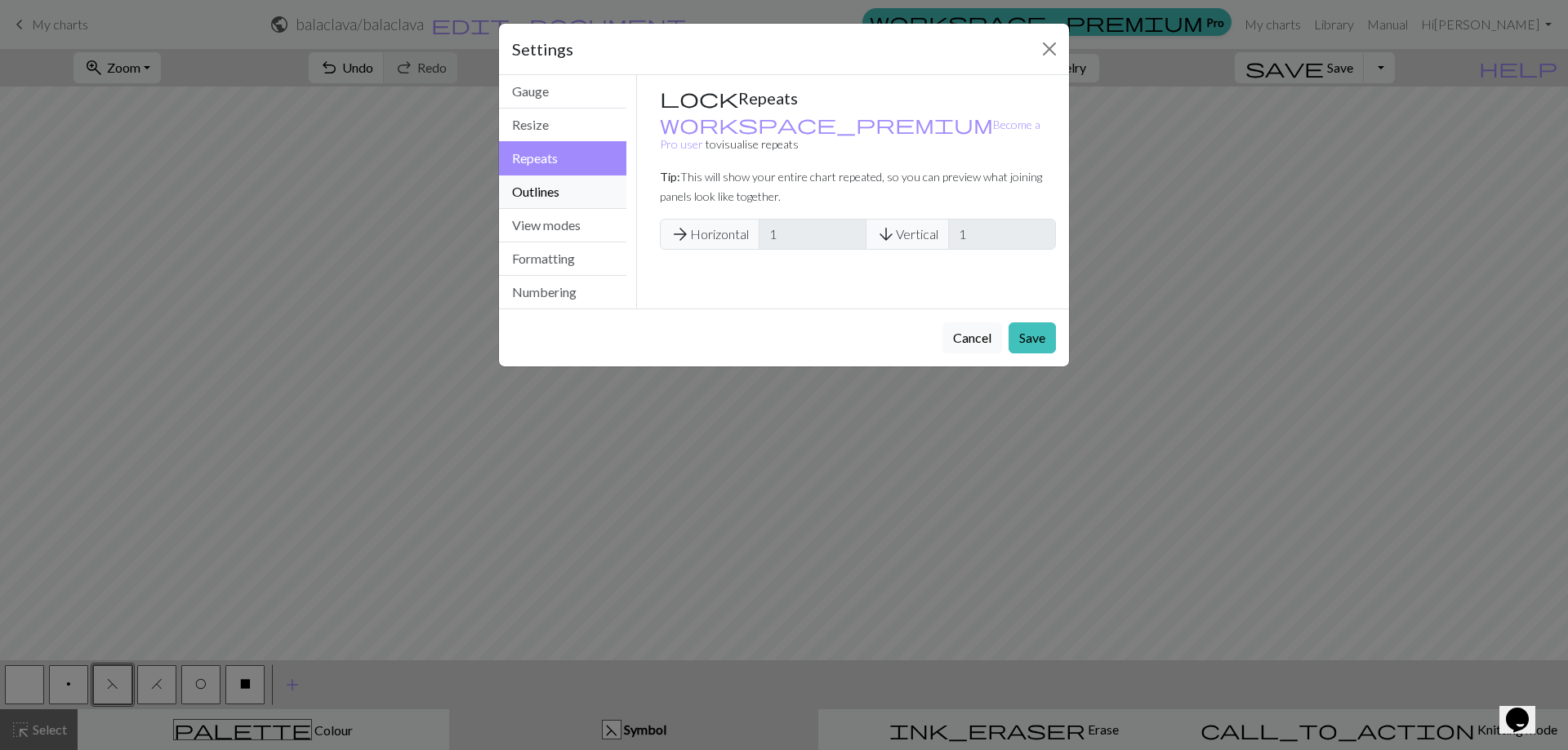
click at [589, 194] on button "Outlines" at bounding box center [563, 192] width 127 height 34
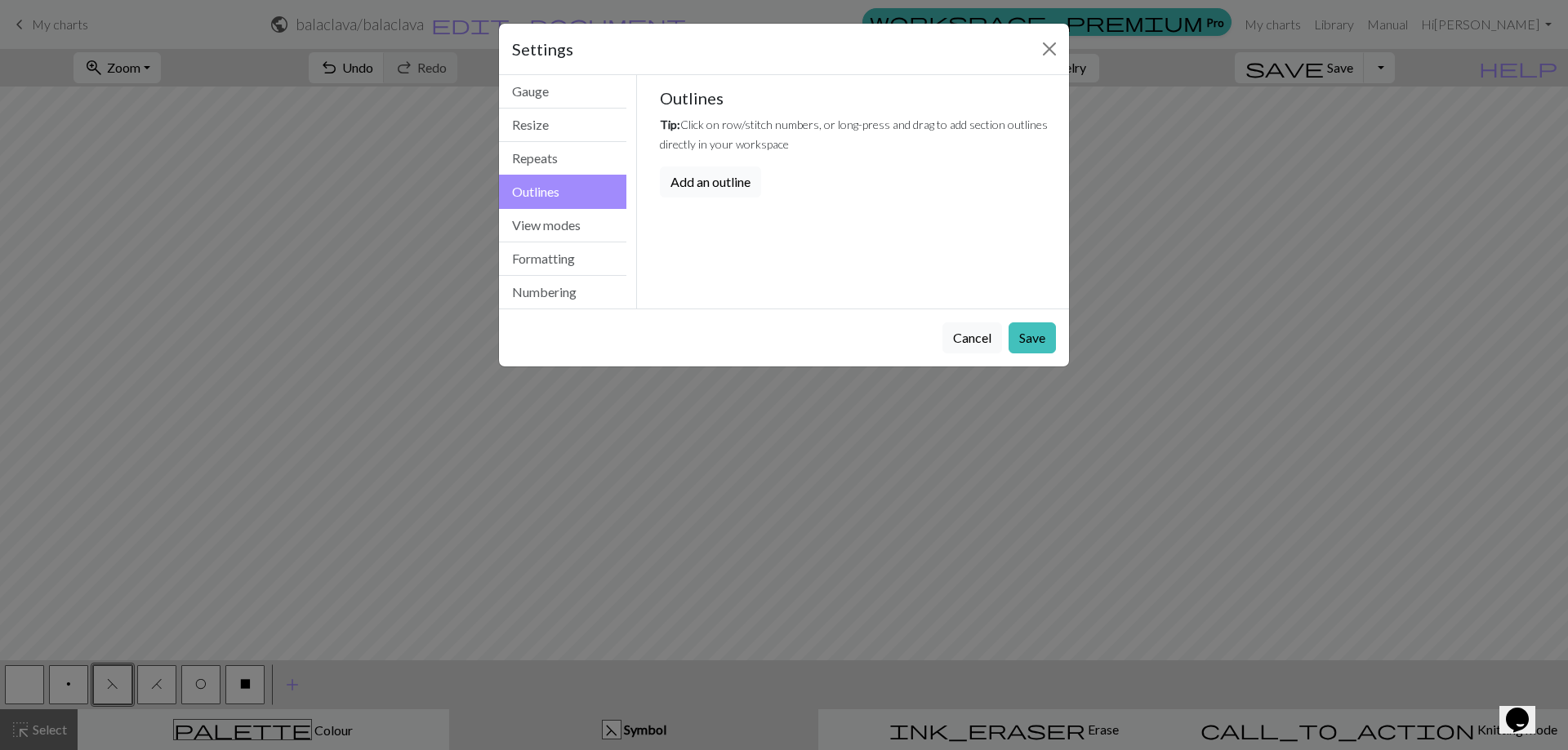
click at [720, 182] on button "Add an outline" at bounding box center [710, 182] width 101 height 31
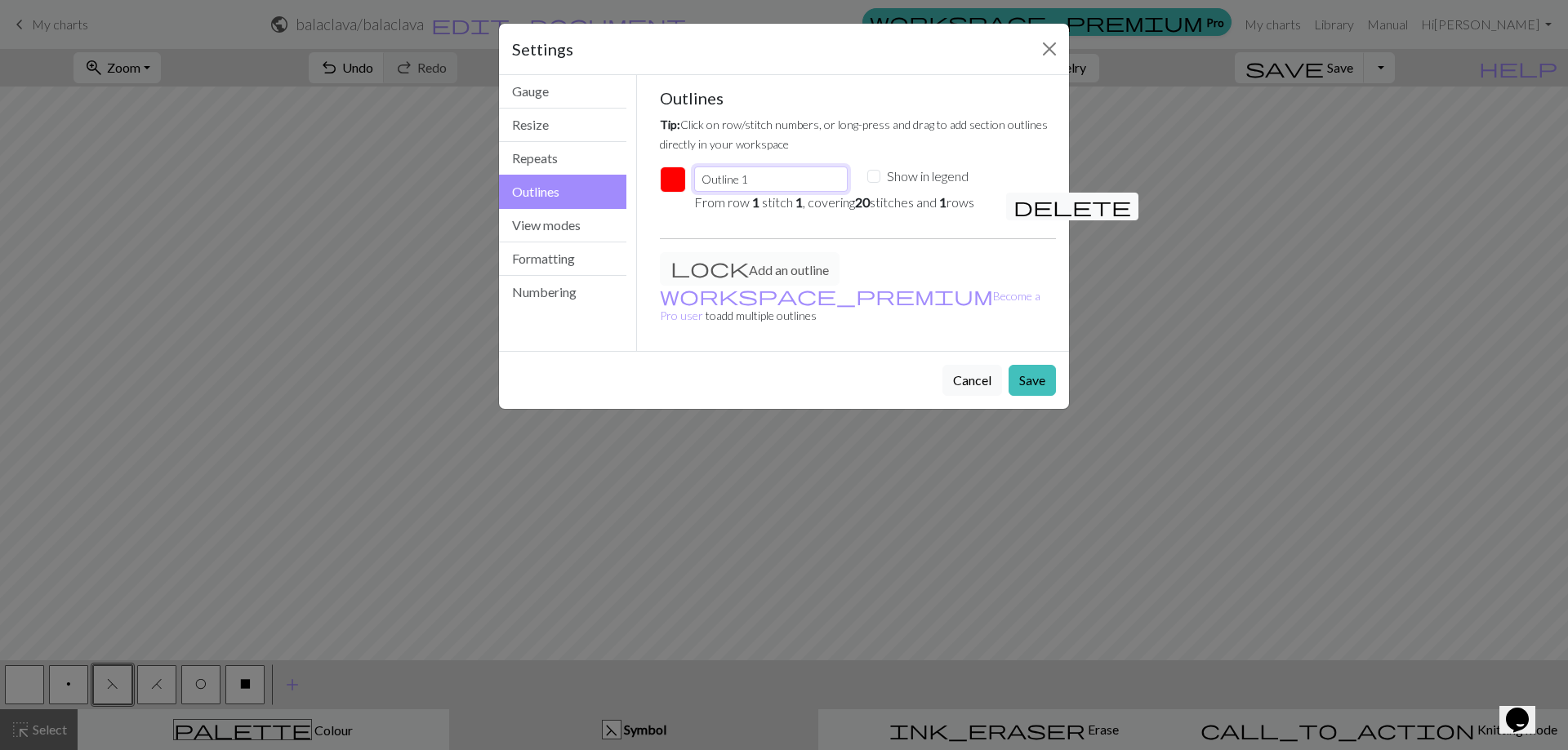
click at [780, 175] on input "Outline 1" at bounding box center [771, 179] width 153 height 25
drag, startPoint x: 881, startPoint y: 87, endPoint x: 916, endPoint y: 91, distance: 35.2
click at [916, 91] on div "Gauge Tip: Set your gauge to change the stitch distortion in your chart. This w…" at bounding box center [858, 213] width 423 height 276
click at [781, 182] on input "Outline 1" at bounding box center [771, 179] width 153 height 25
click at [667, 184] on button "button" at bounding box center [672, 179] width 26 height 26
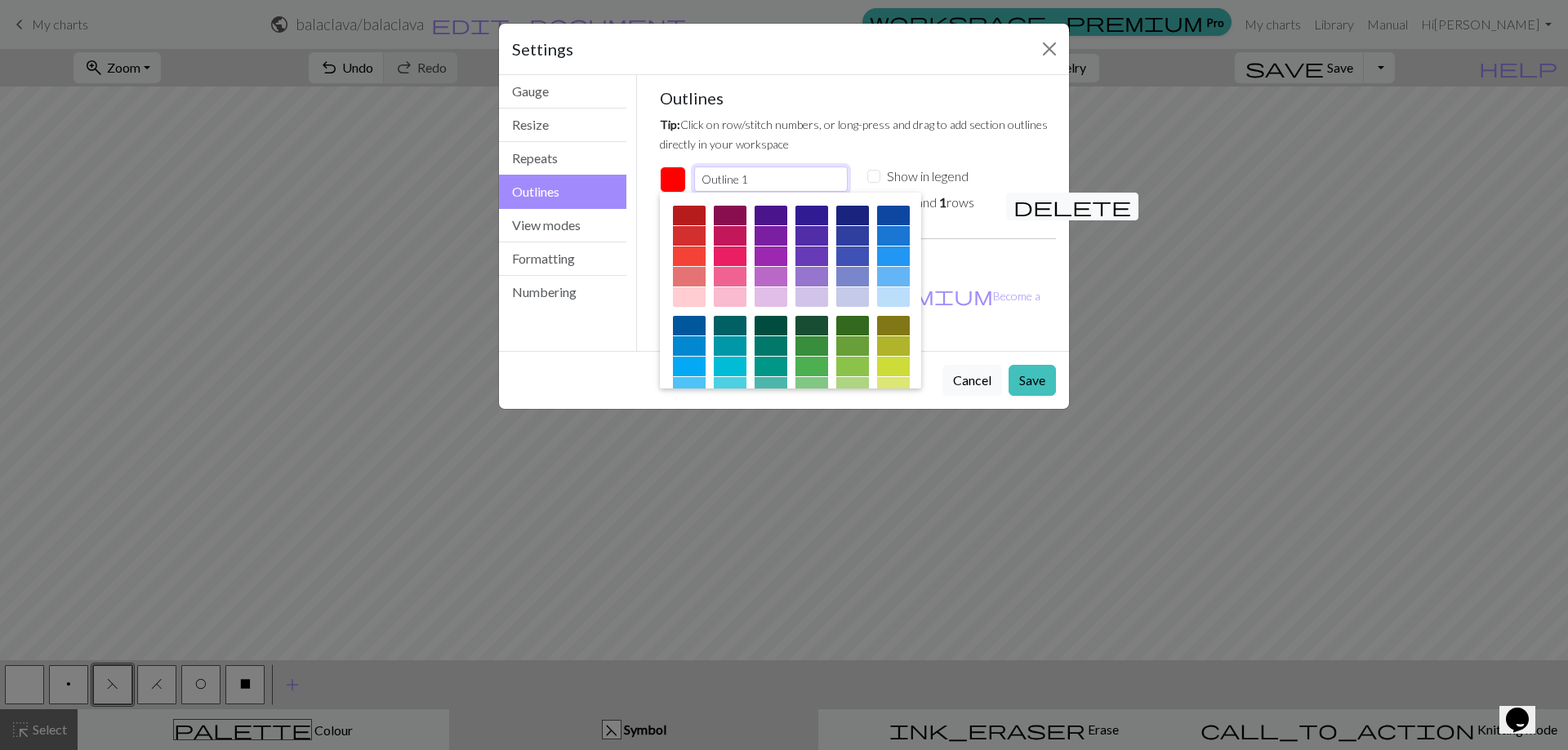
click at [833, 184] on input "Outline 1" at bounding box center [771, 179] width 153 height 25
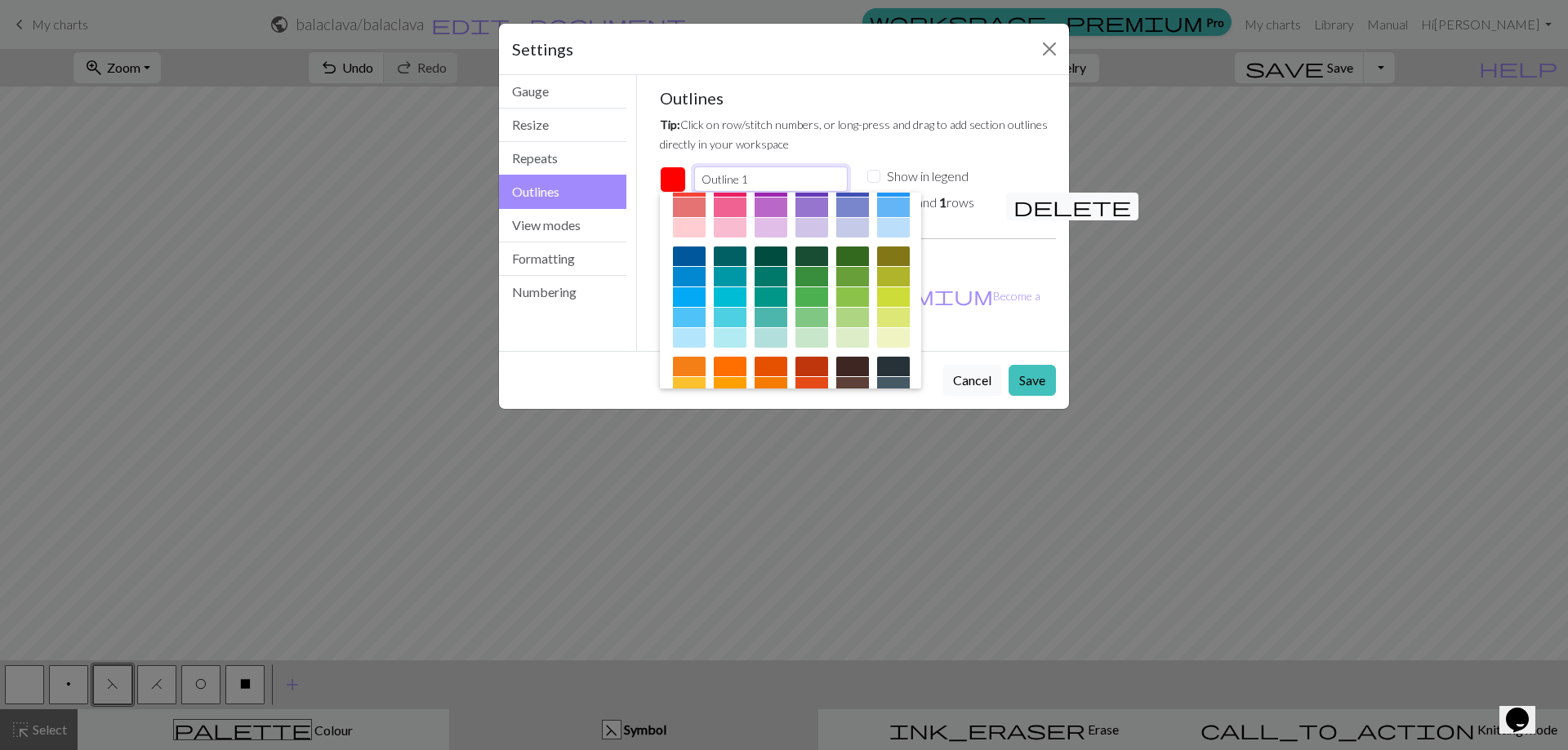
scroll to position [163, 0]
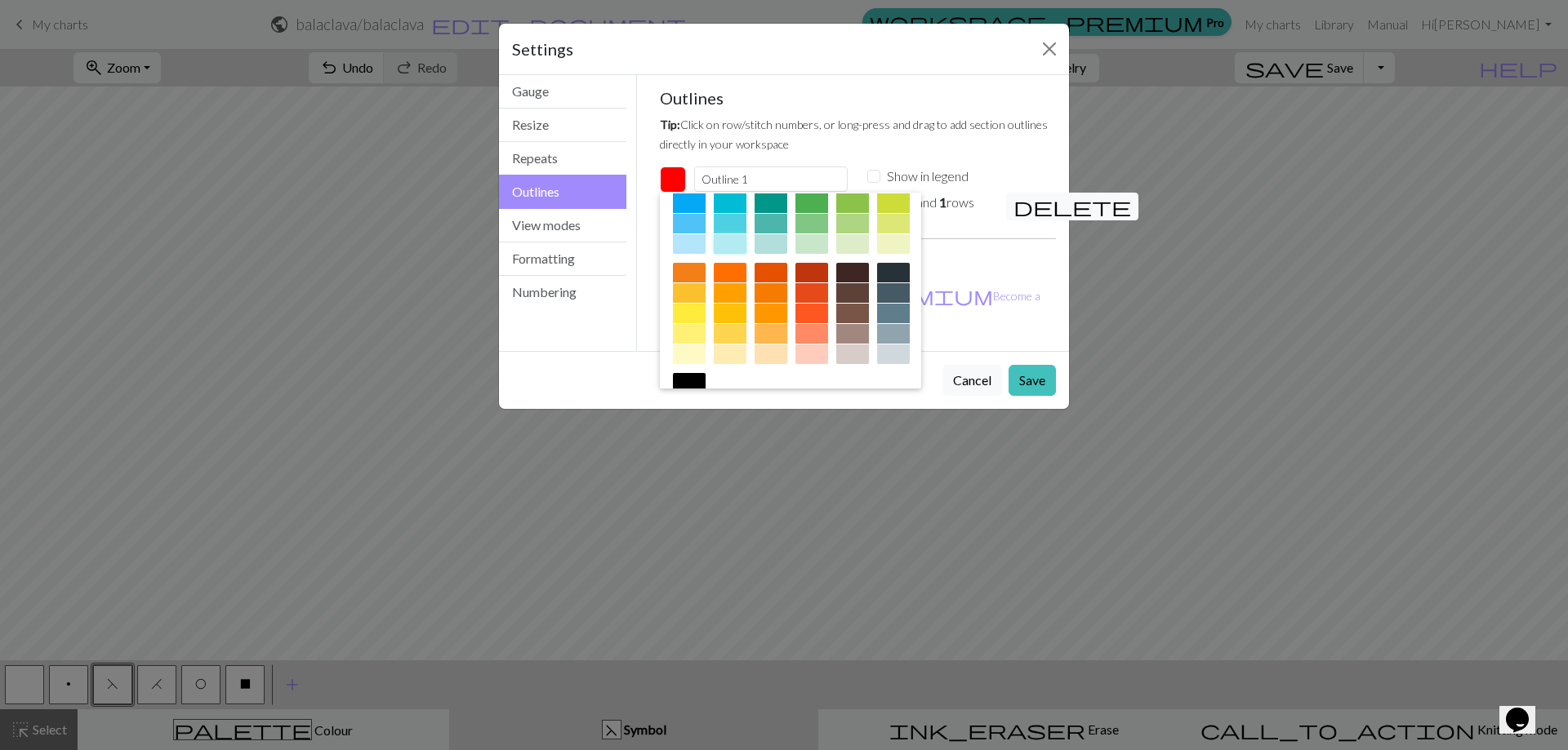
click at [746, 243] on div at bounding box center [729, 243] width 33 height 19
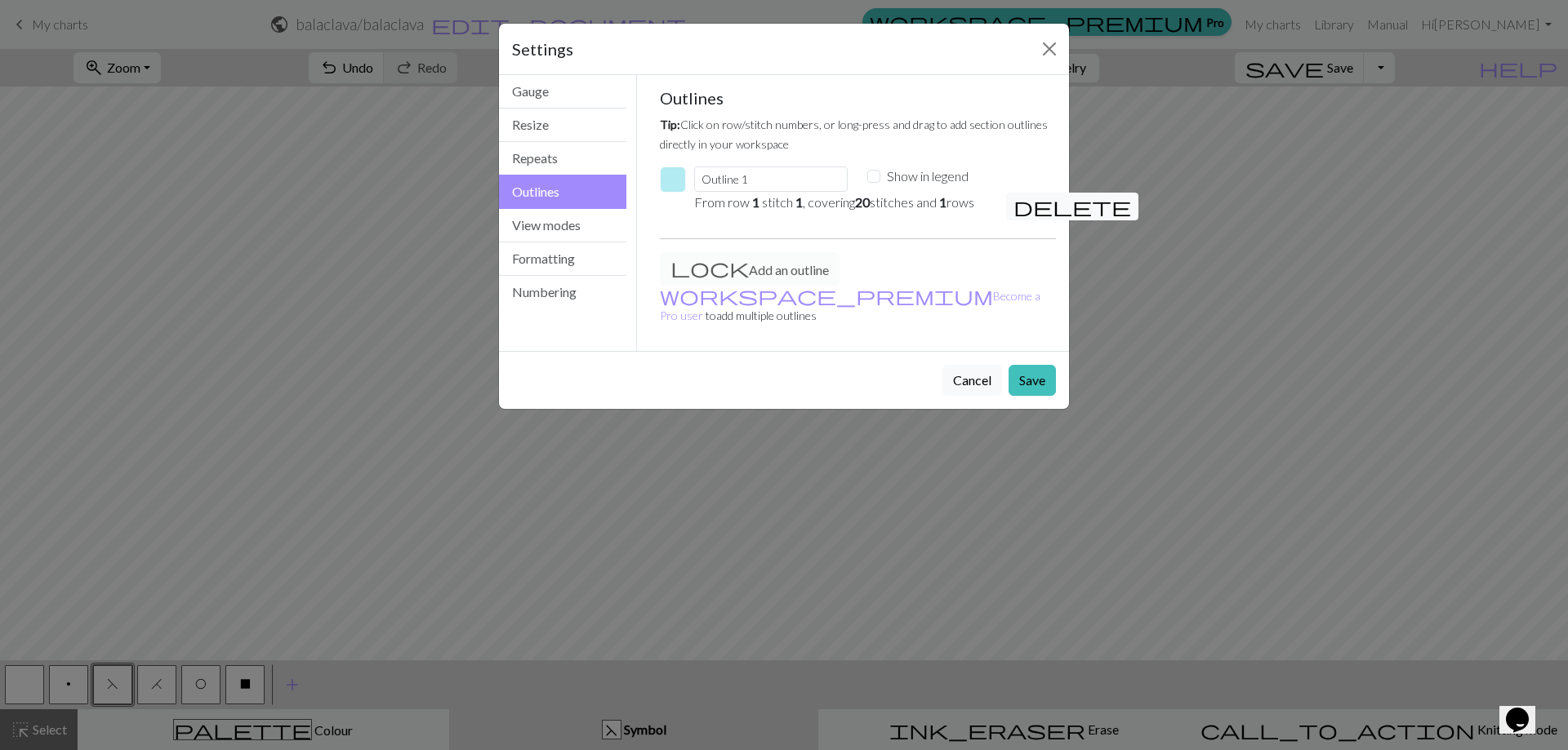
click at [672, 179] on button "button" at bounding box center [672, 179] width 26 height 26
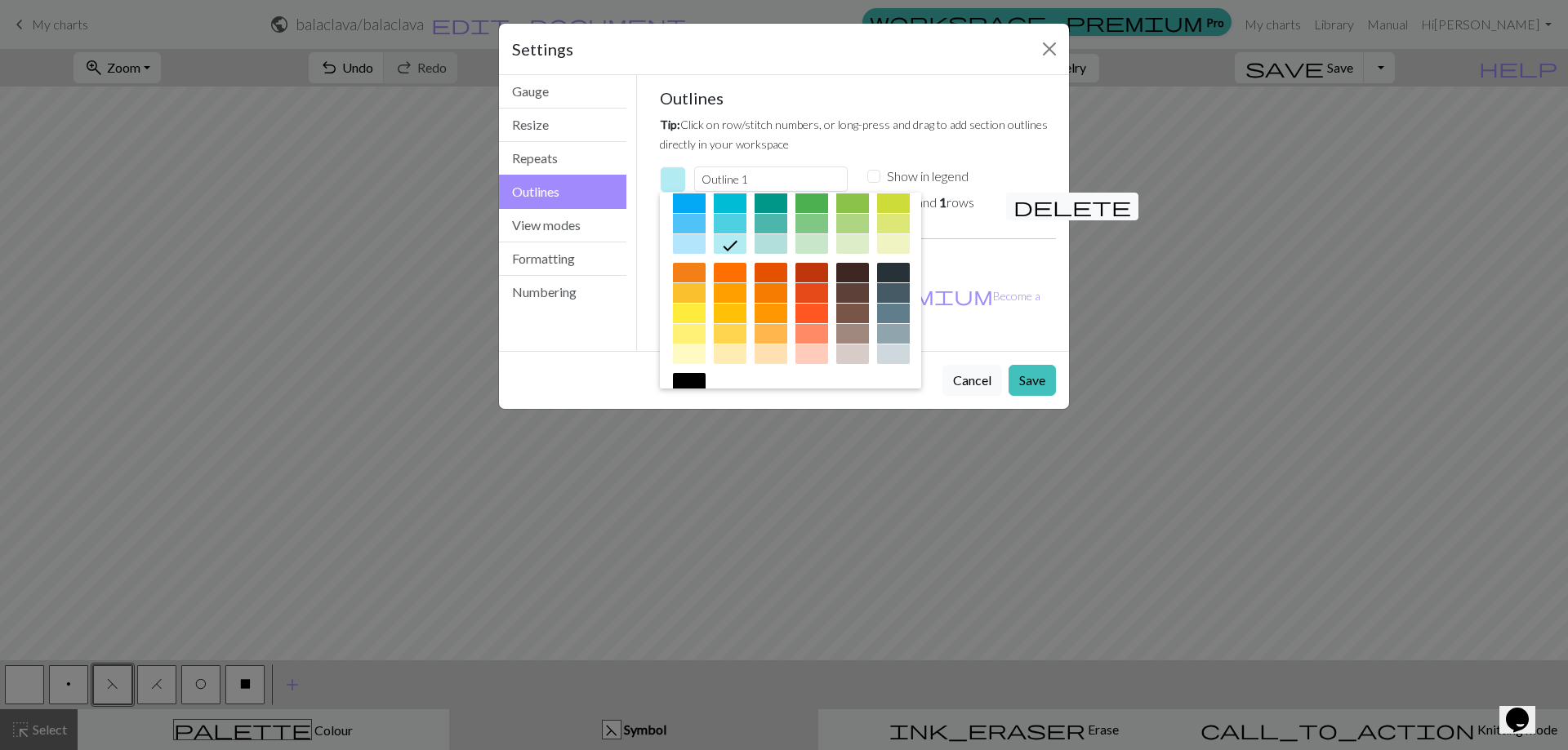
click at [877, 143] on div at bounding box center [893, 133] width 33 height 19
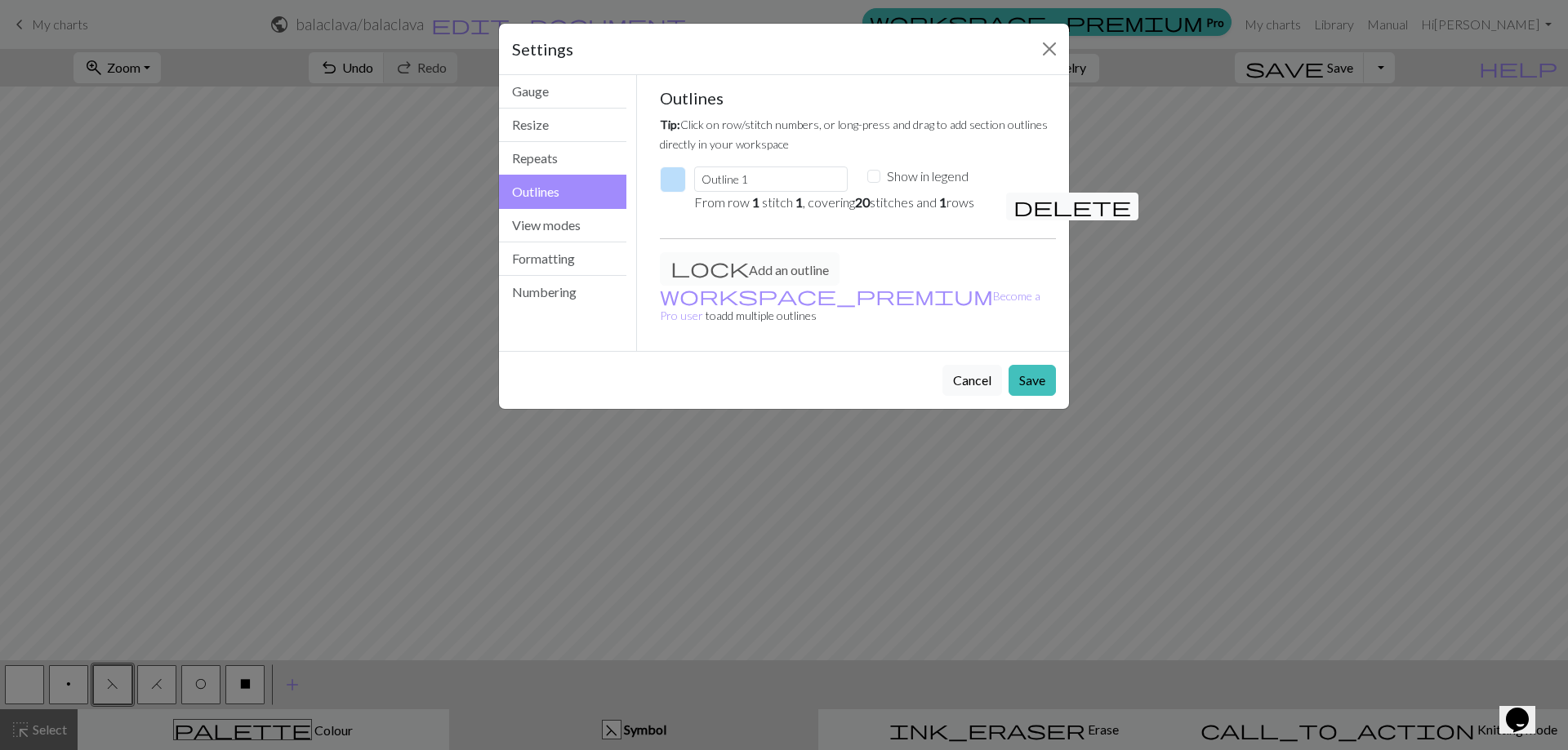
click at [678, 184] on button "button" at bounding box center [672, 179] width 26 height 26
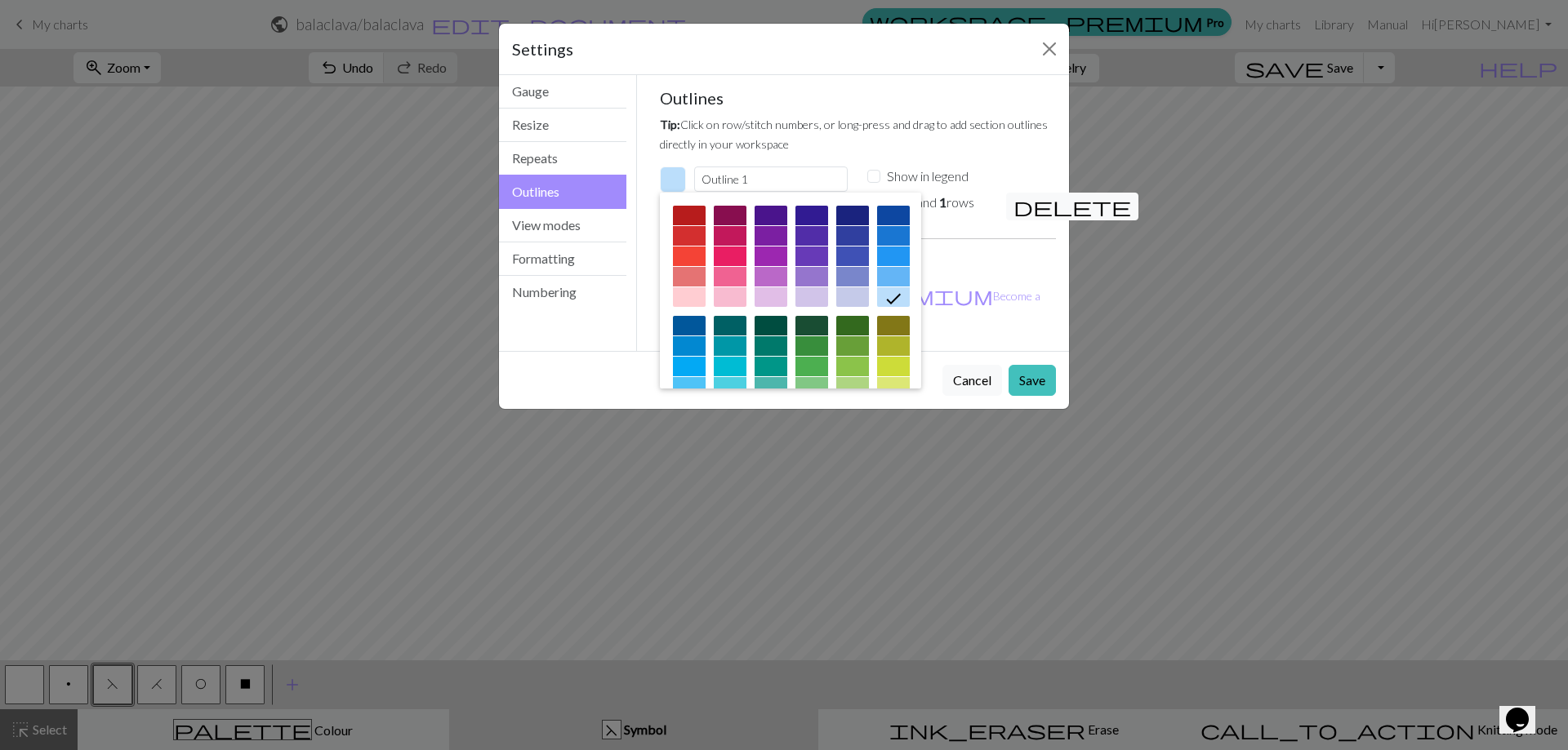
scroll to position [81, 0]
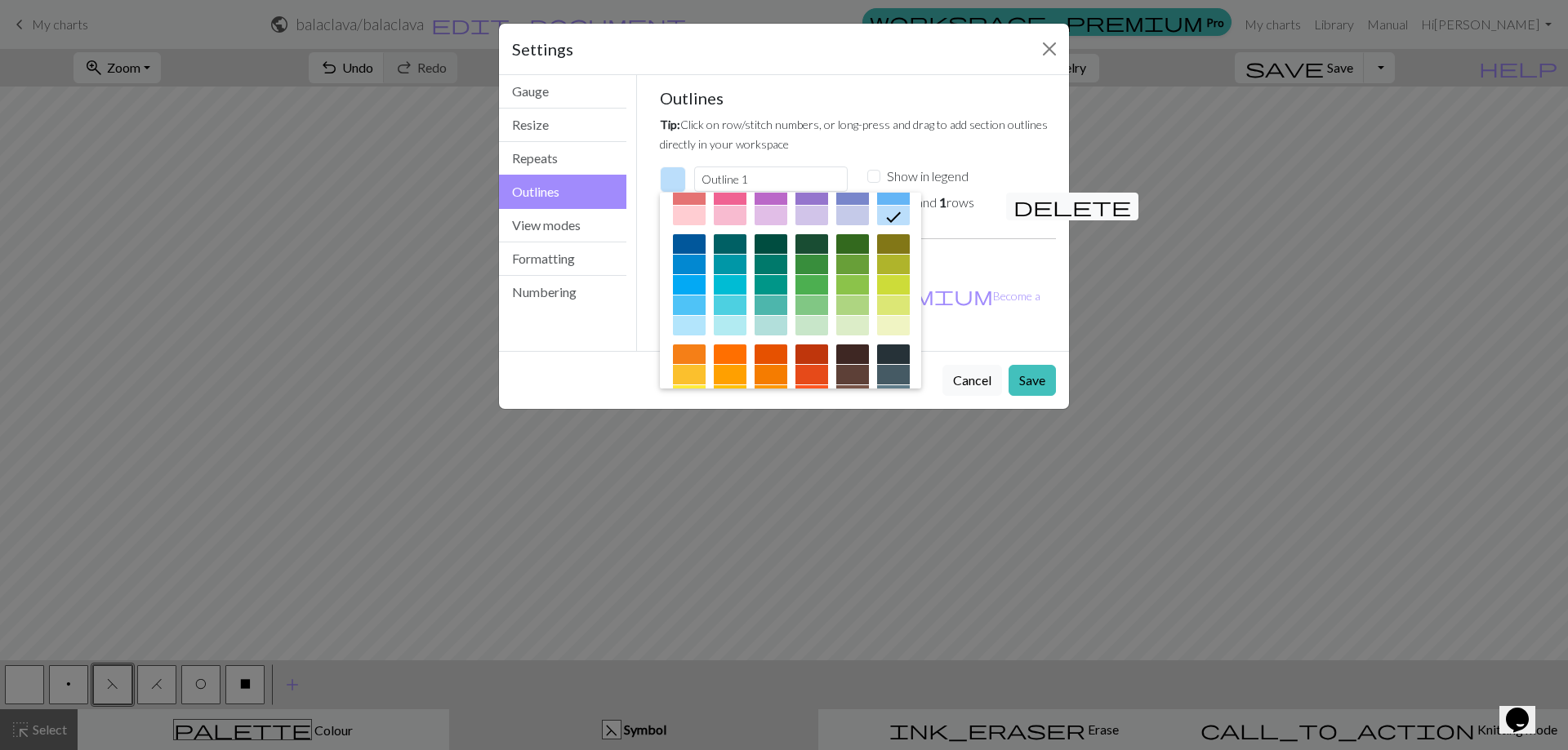
click at [705, 328] on div at bounding box center [688, 325] width 33 height 19
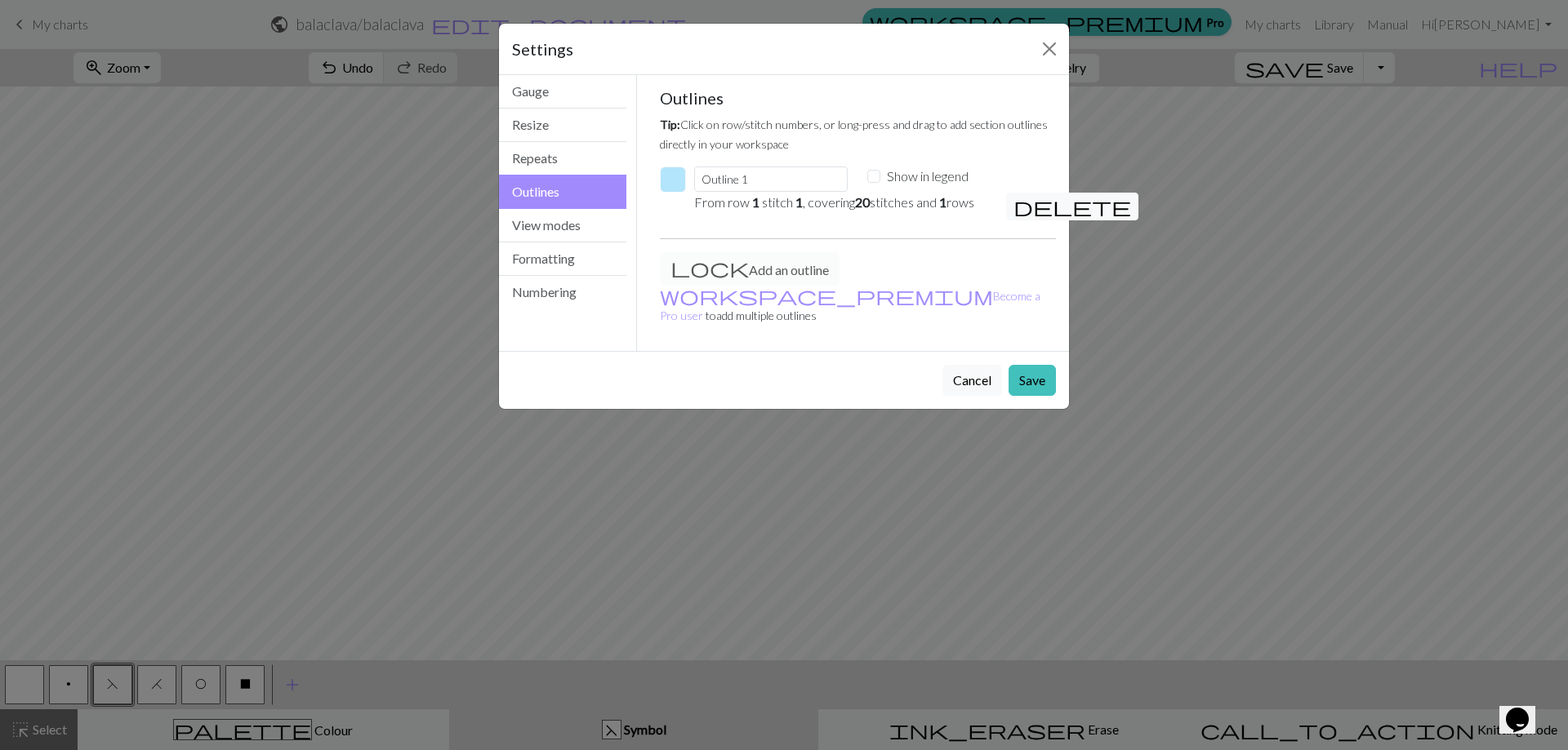
click at [674, 176] on button "button" at bounding box center [672, 179] width 26 height 26
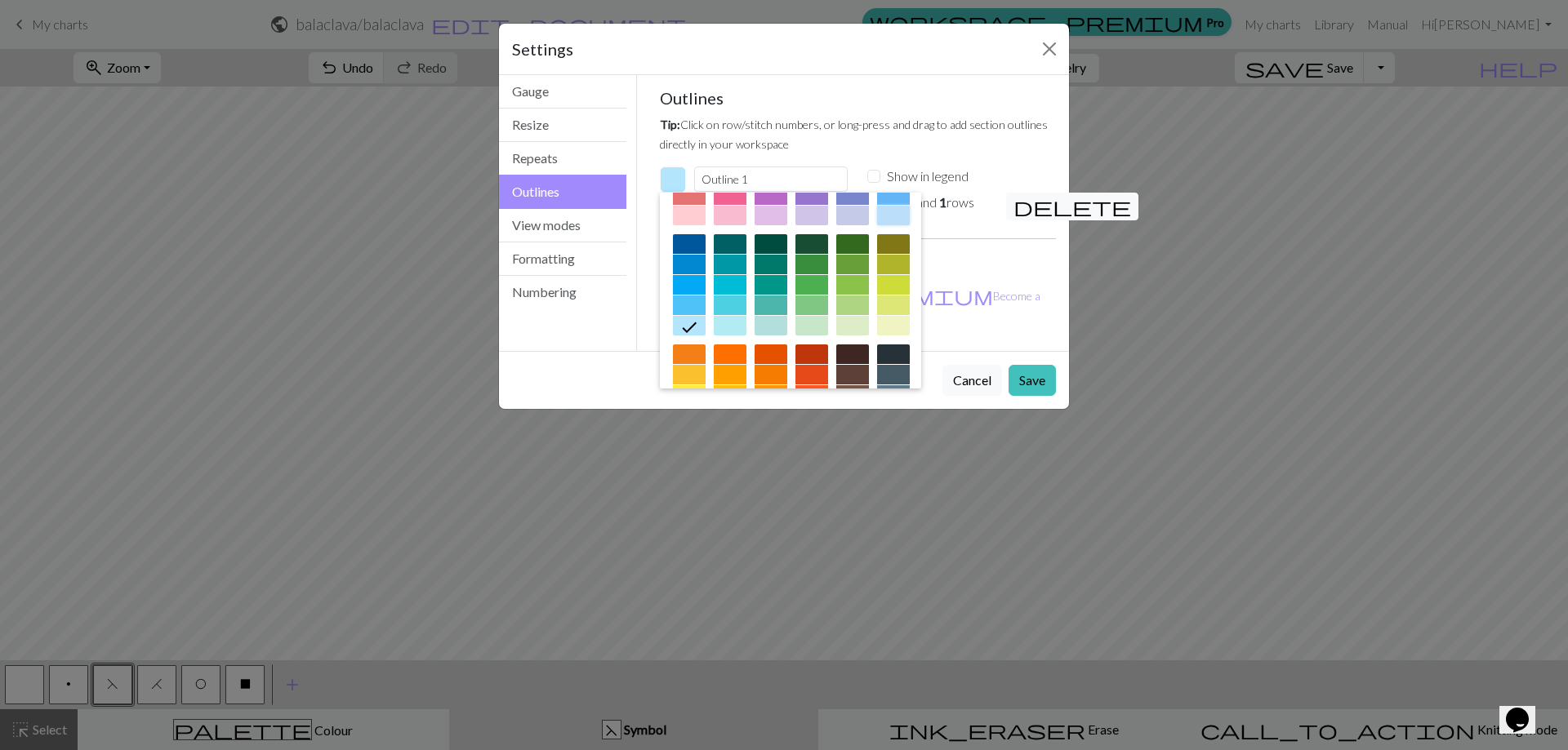
click at [877, 225] on div at bounding box center [893, 215] width 33 height 19
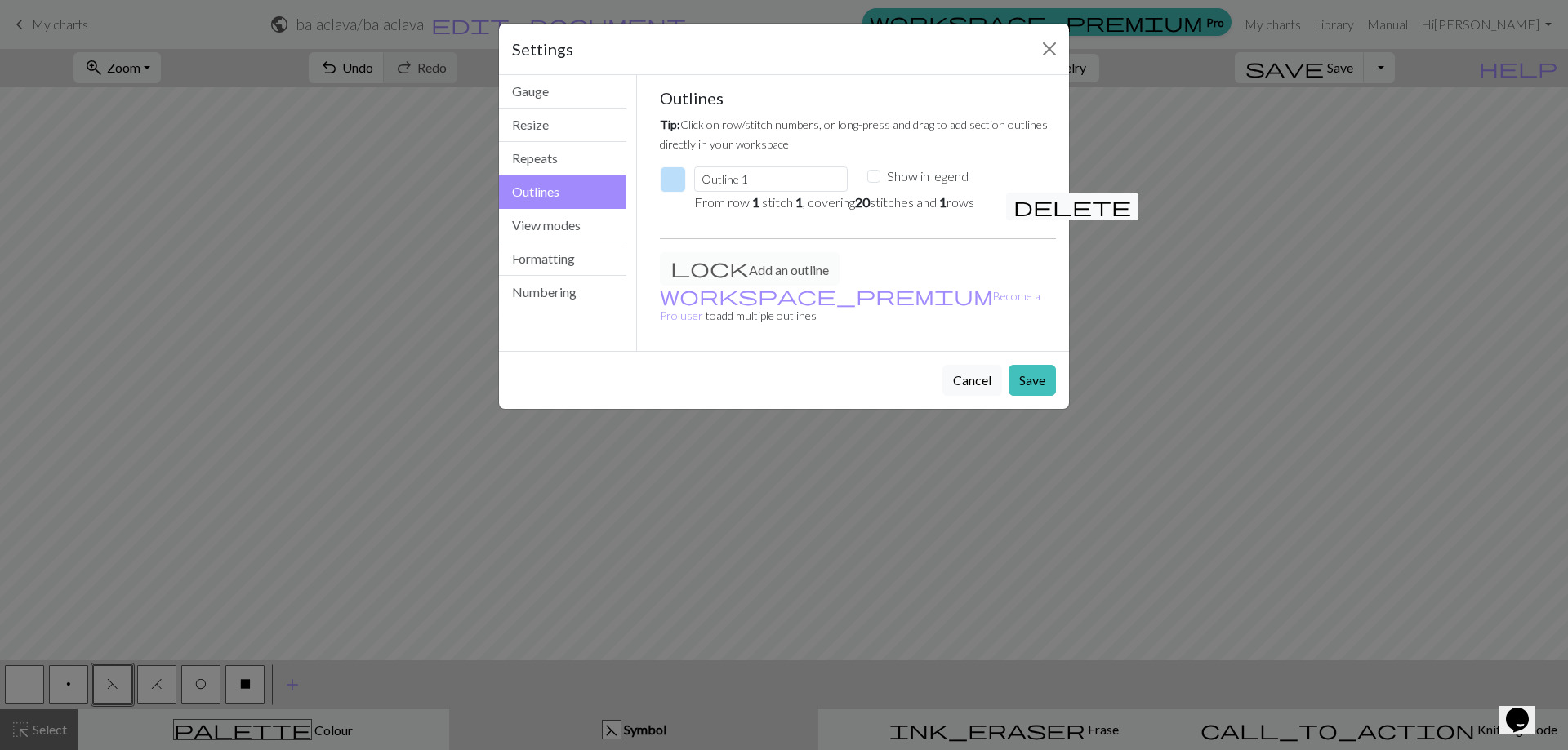
click at [924, 198] on p "From row 1 stitch 1 , covering 20 stitches and 1 rows" at bounding box center [840, 202] width 293 height 19
drag, startPoint x: 1041, startPoint y: 525, endPoint x: 861, endPoint y: 438, distance: 199.9
click at [874, 444] on div "Settings Outlines Gauge Resize Repeats Outlines View modes Formatting Numbering…" at bounding box center [784, 375] width 1568 height 750
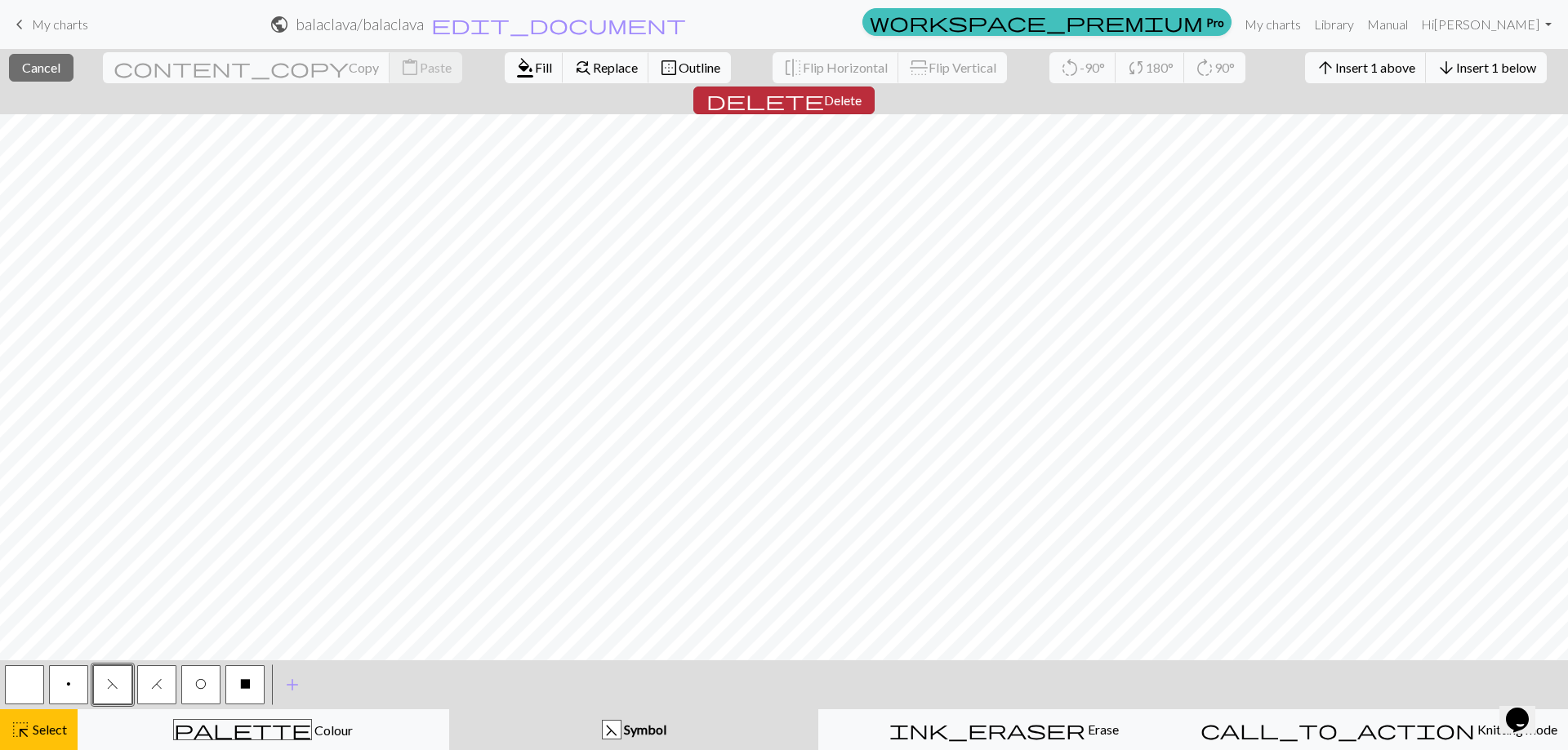
click at [861, 92] on span "Delete" at bounding box center [842, 100] width 38 height 16
click at [678, 73] on span "Outline" at bounding box center [699, 67] width 42 height 16
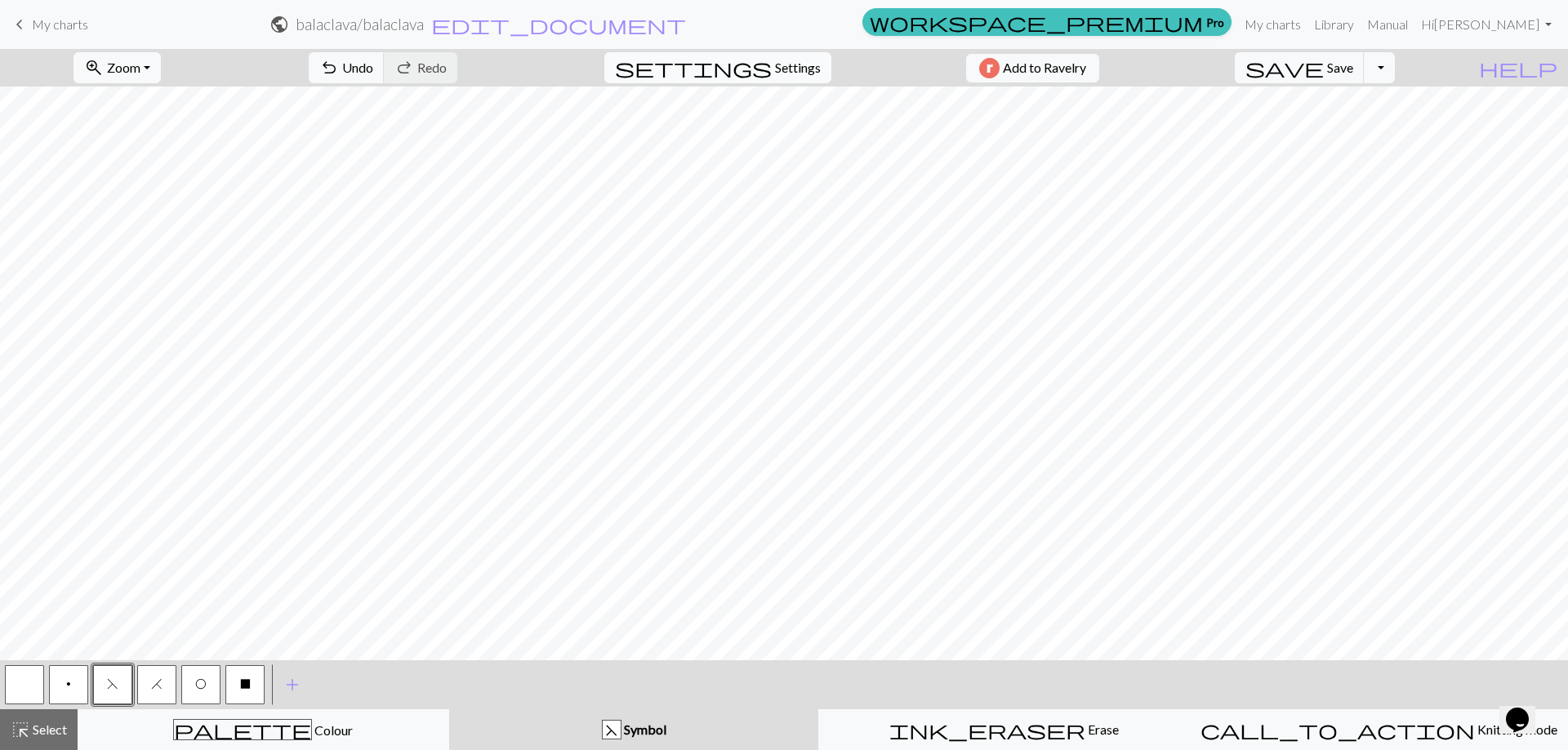
click at [802, 74] on span "Settings" at bounding box center [797, 67] width 46 height 19
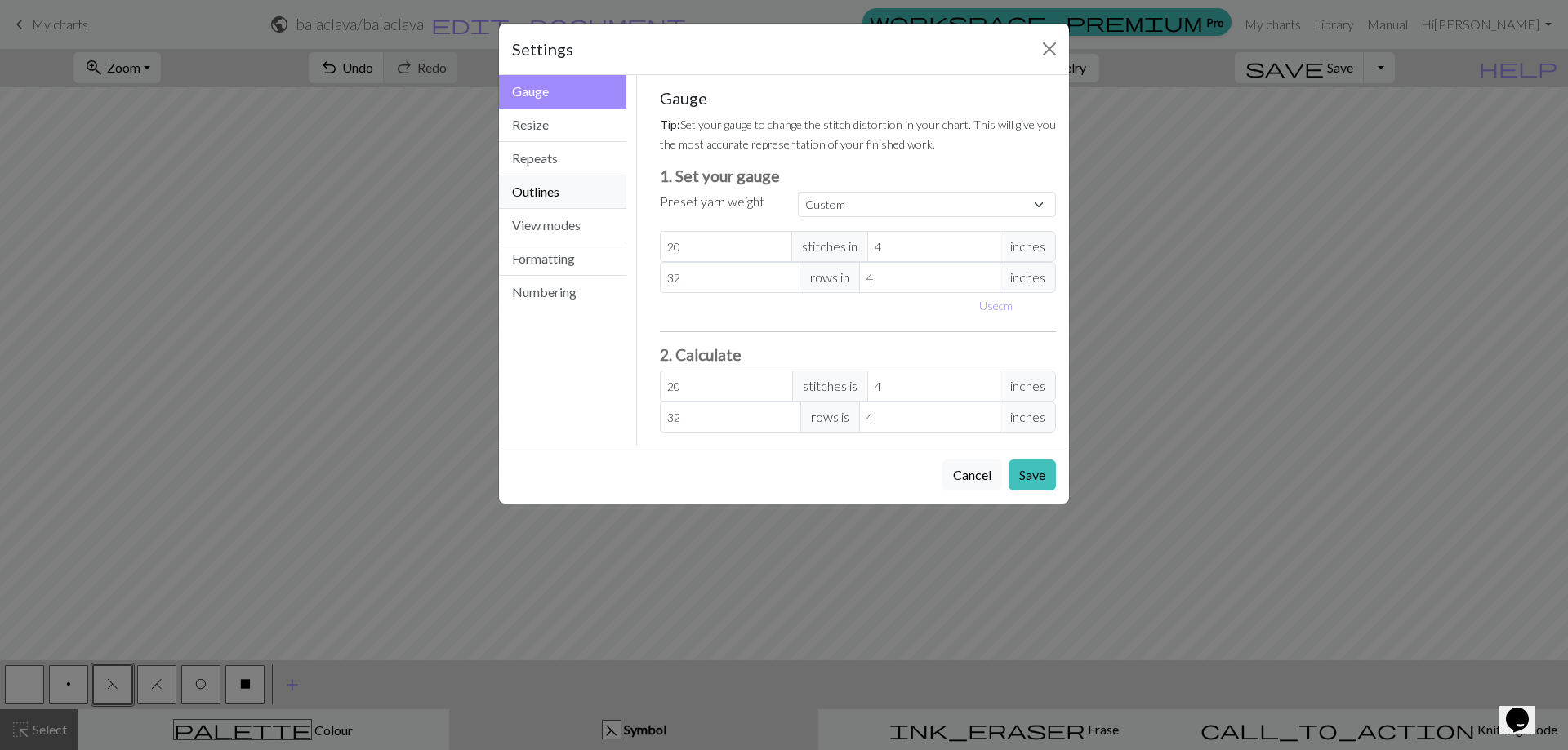
click at [558, 186] on button "Outlines" at bounding box center [563, 192] width 127 height 34
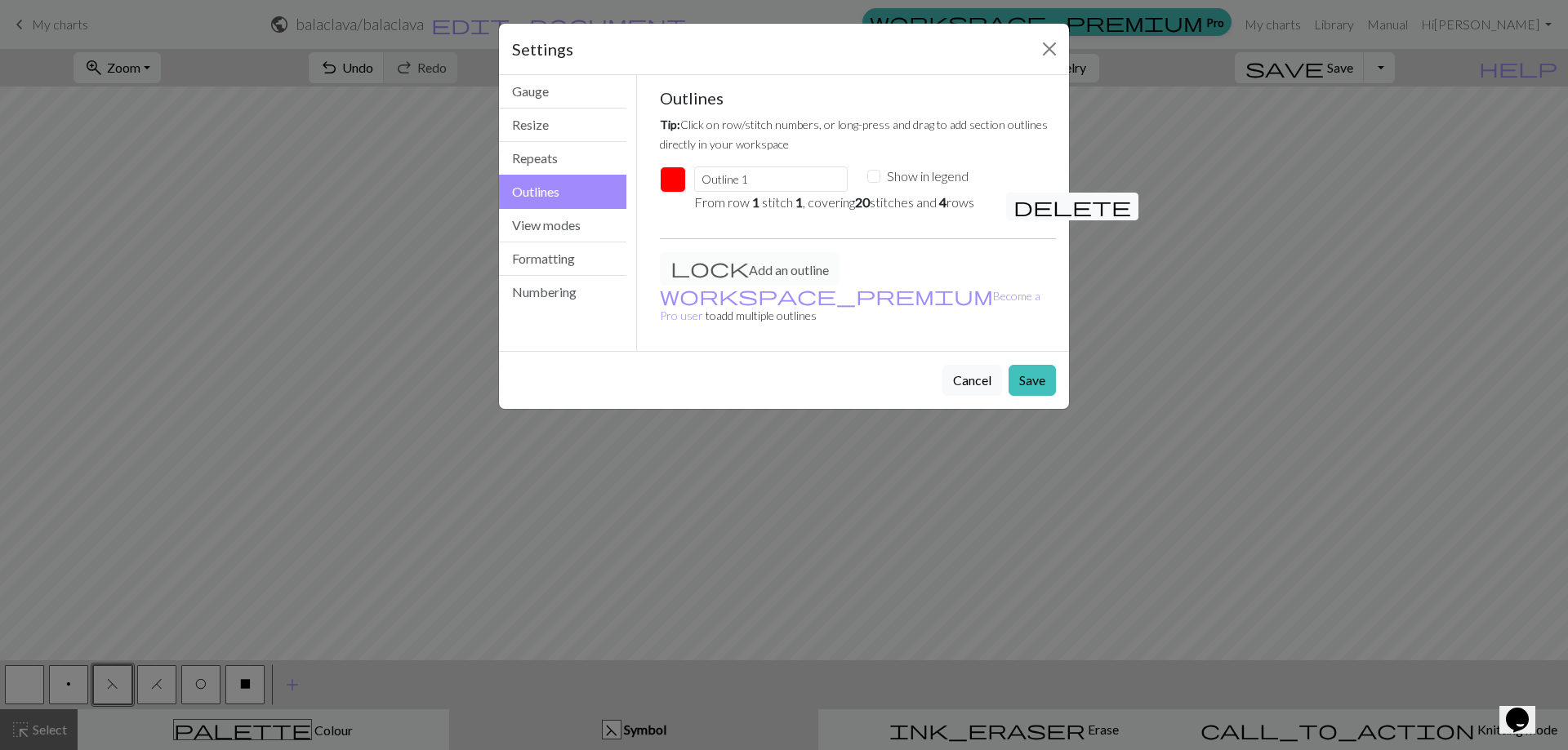
click at [678, 175] on button "button" at bounding box center [672, 179] width 26 height 26
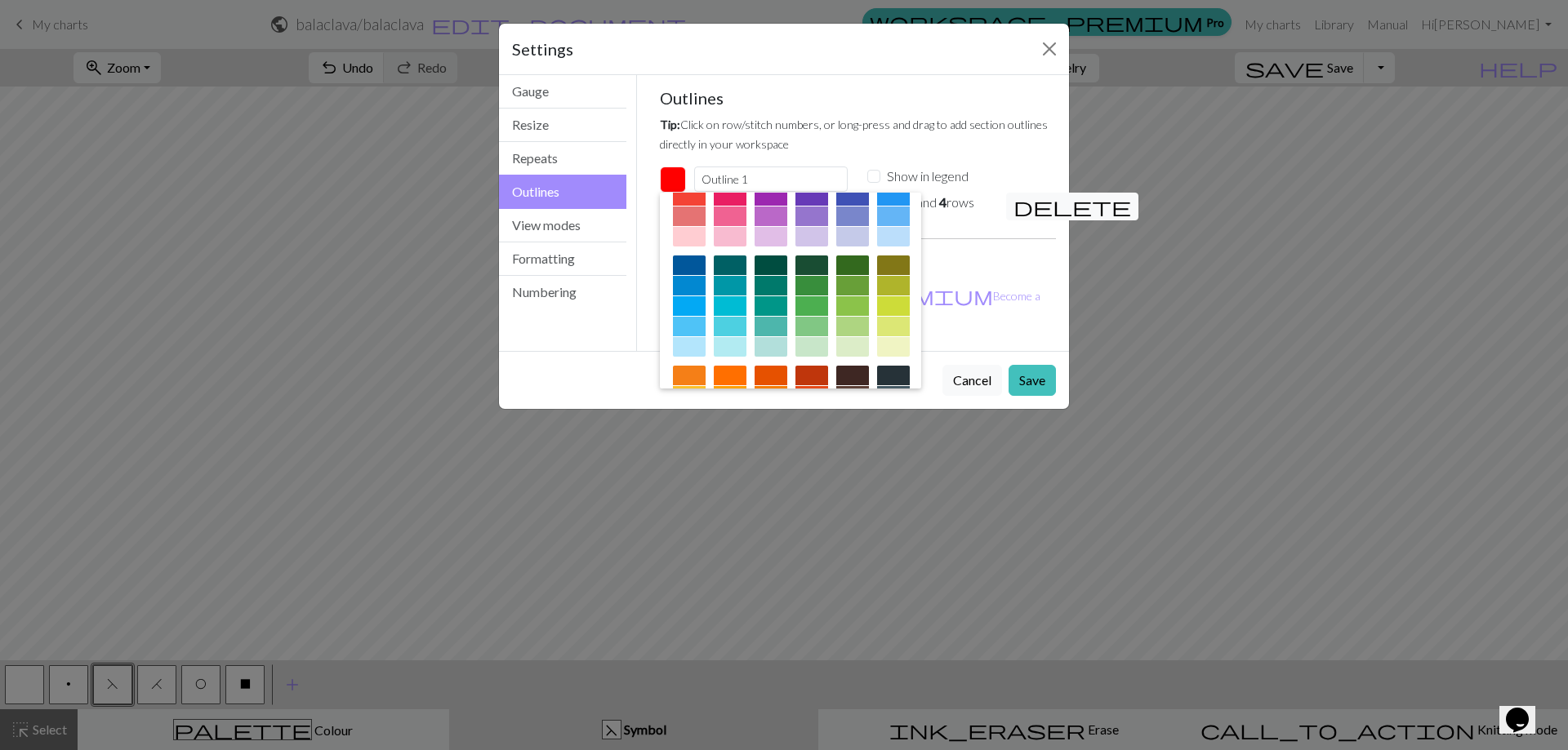
scroll to position [163, 0]
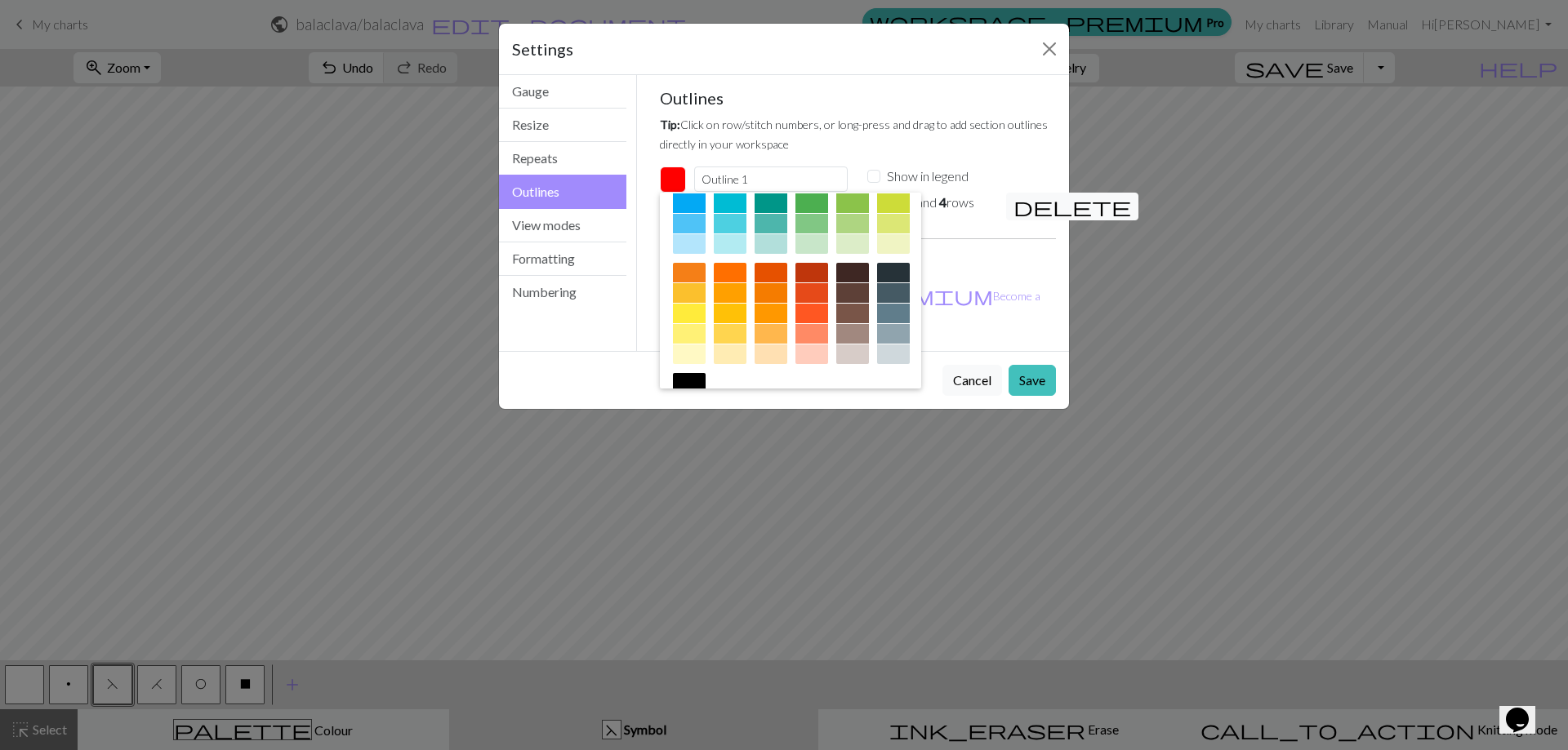
click at [877, 143] on div at bounding box center [893, 133] width 33 height 19
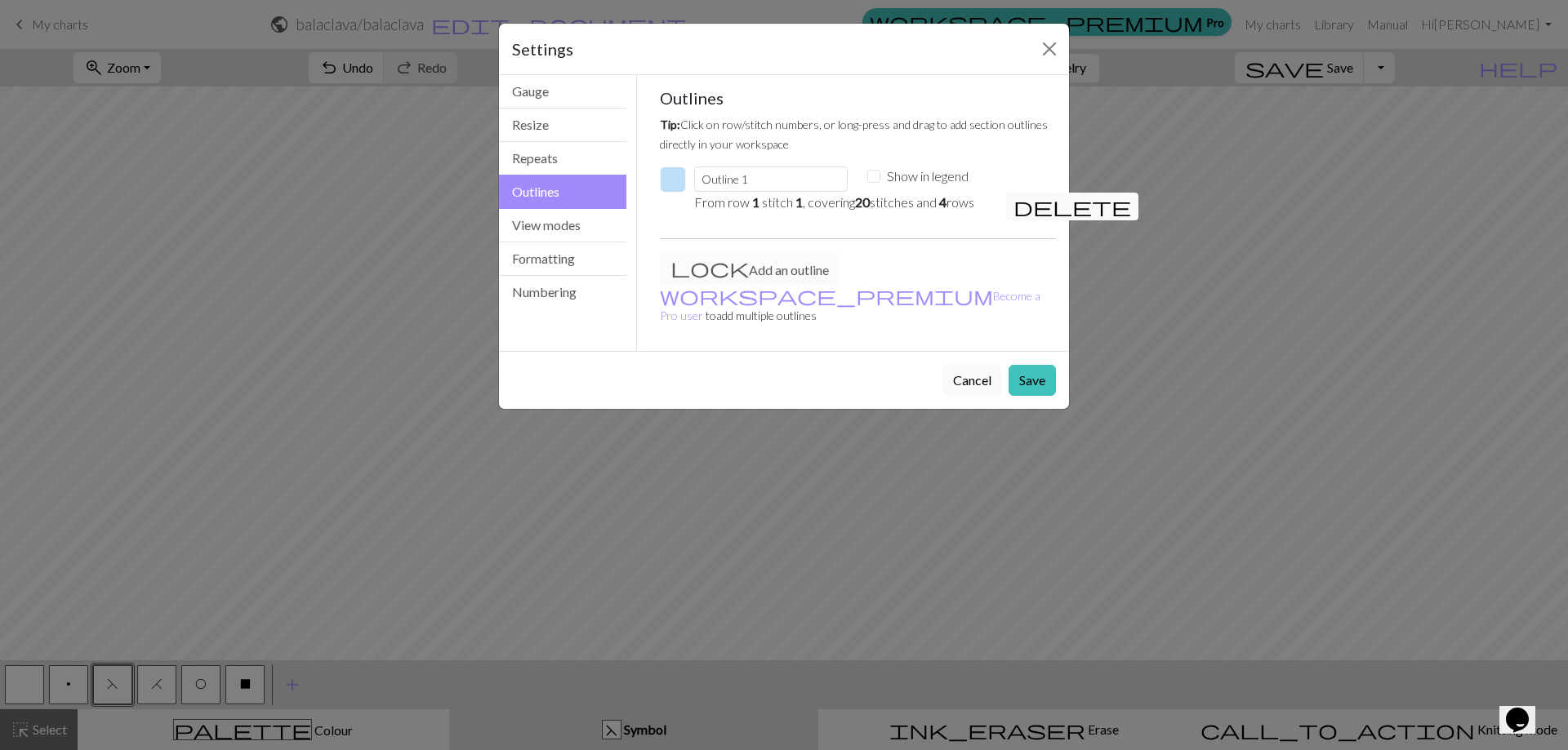
click at [882, 175] on div "Show in legend" at bounding box center [943, 176] width 153 height 19
click at [872, 177] on input "Show in legend" at bounding box center [874, 177] width 13 height 13
checkbox input "true"
drag, startPoint x: 784, startPoint y: 172, endPoint x: 644, endPoint y: 170, distance: 140.0
click at [644, 170] on div "Gauge Tip: Set your gauge to change the stitch distortion in your chart. This w…" at bounding box center [858, 213] width 443 height 276
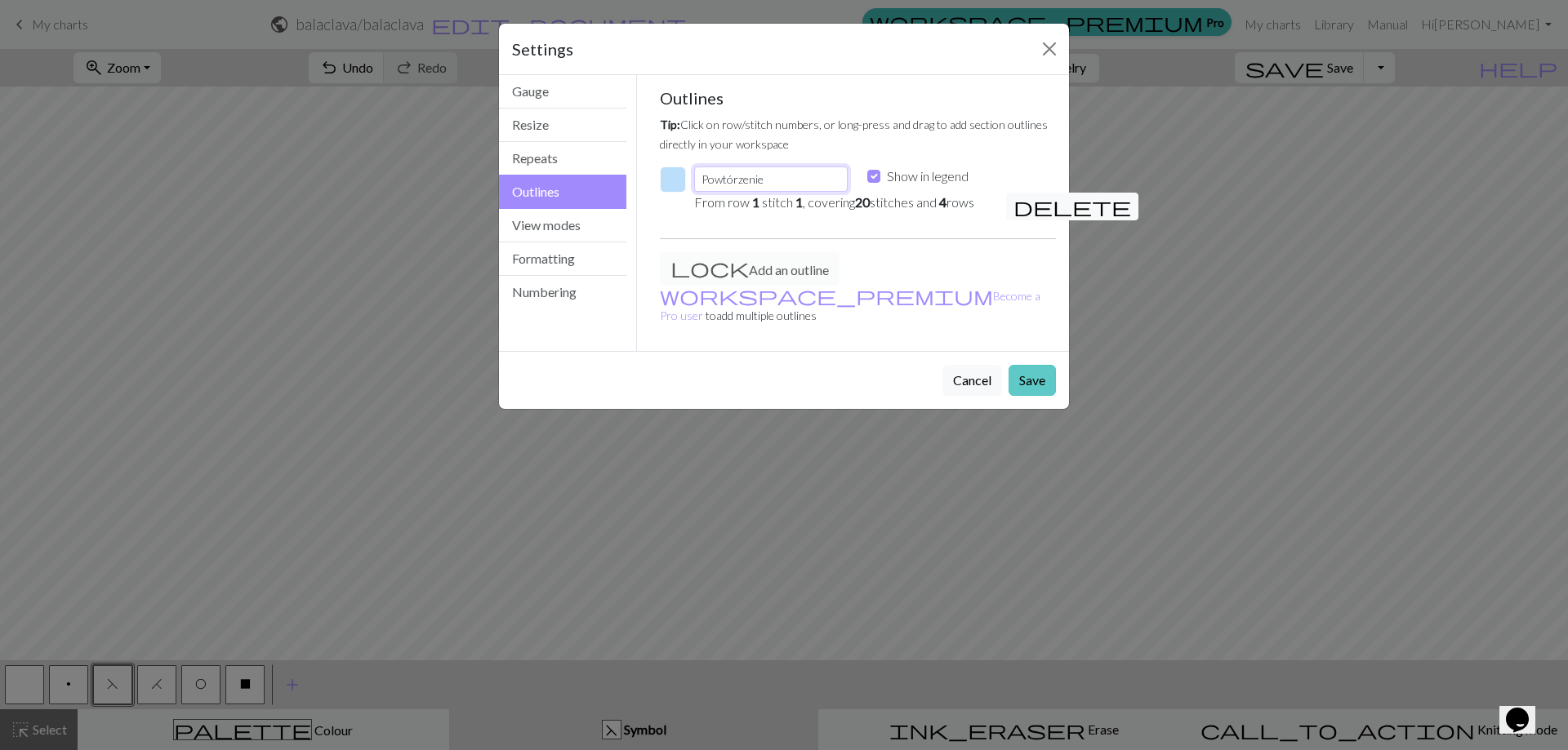
type input "Powtórzenie"
click at [1042, 365] on button "Save" at bounding box center [1032, 380] width 47 height 31
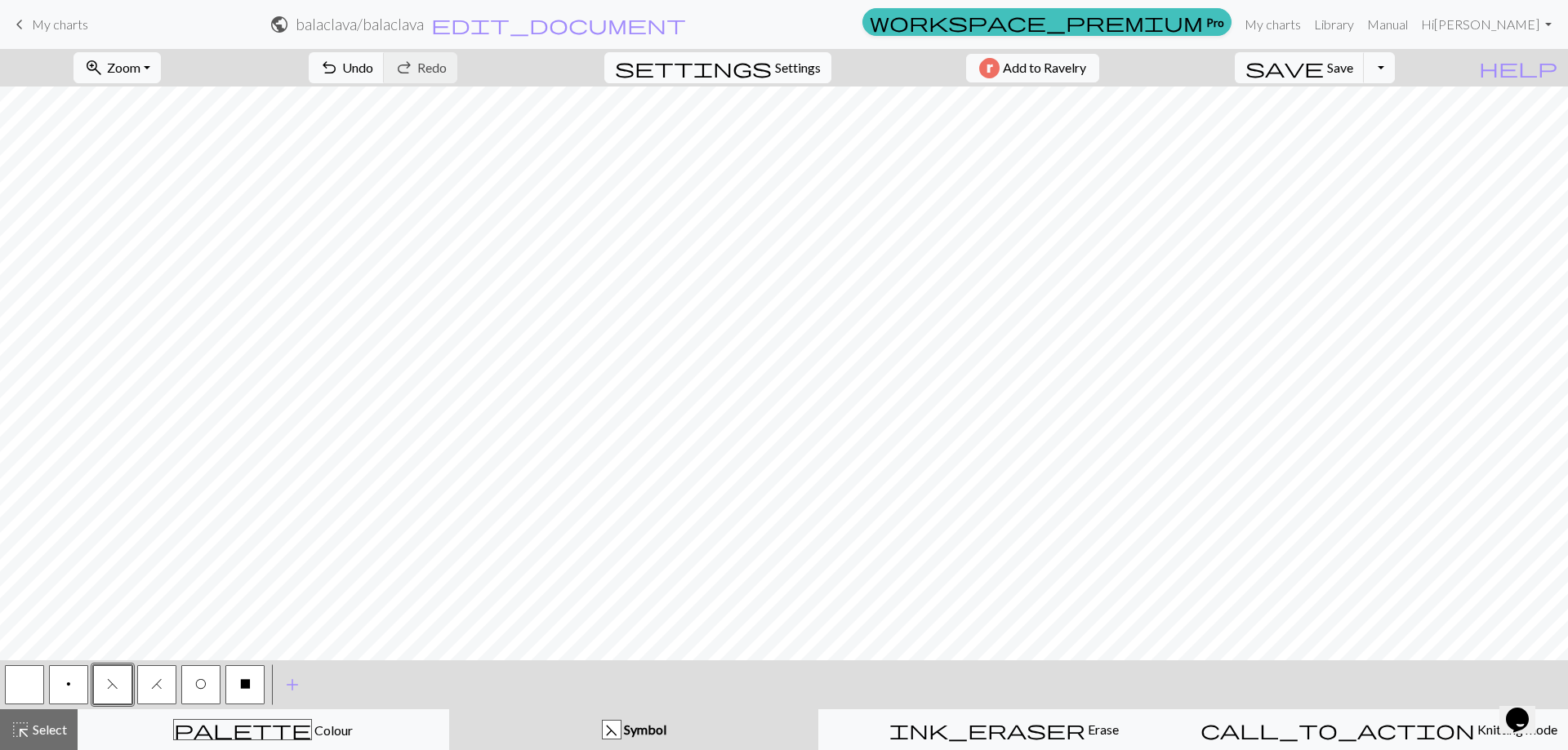
click at [780, 69] on span "Settings" at bounding box center [797, 67] width 46 height 19
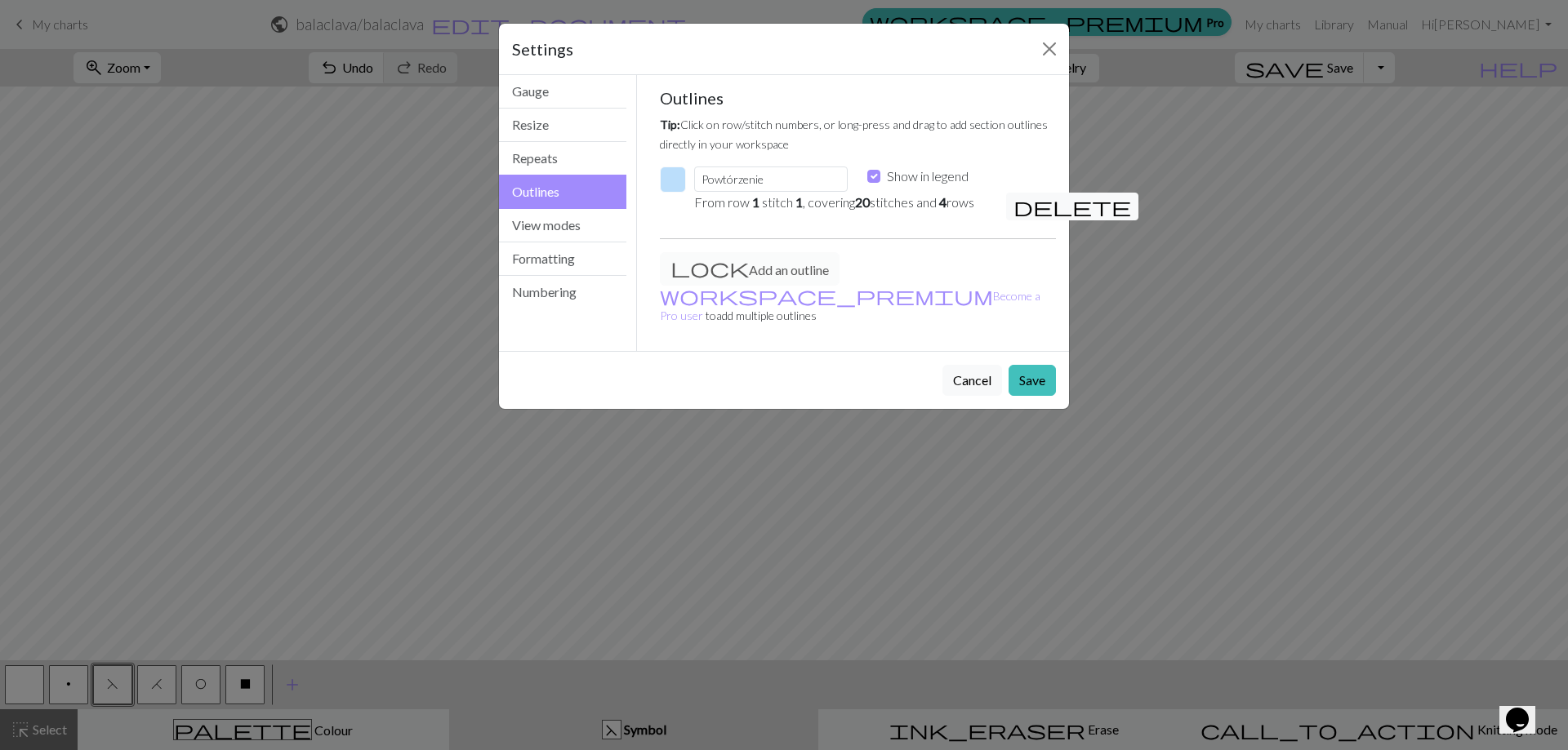
click at [678, 184] on button "button" at bounding box center [672, 179] width 26 height 26
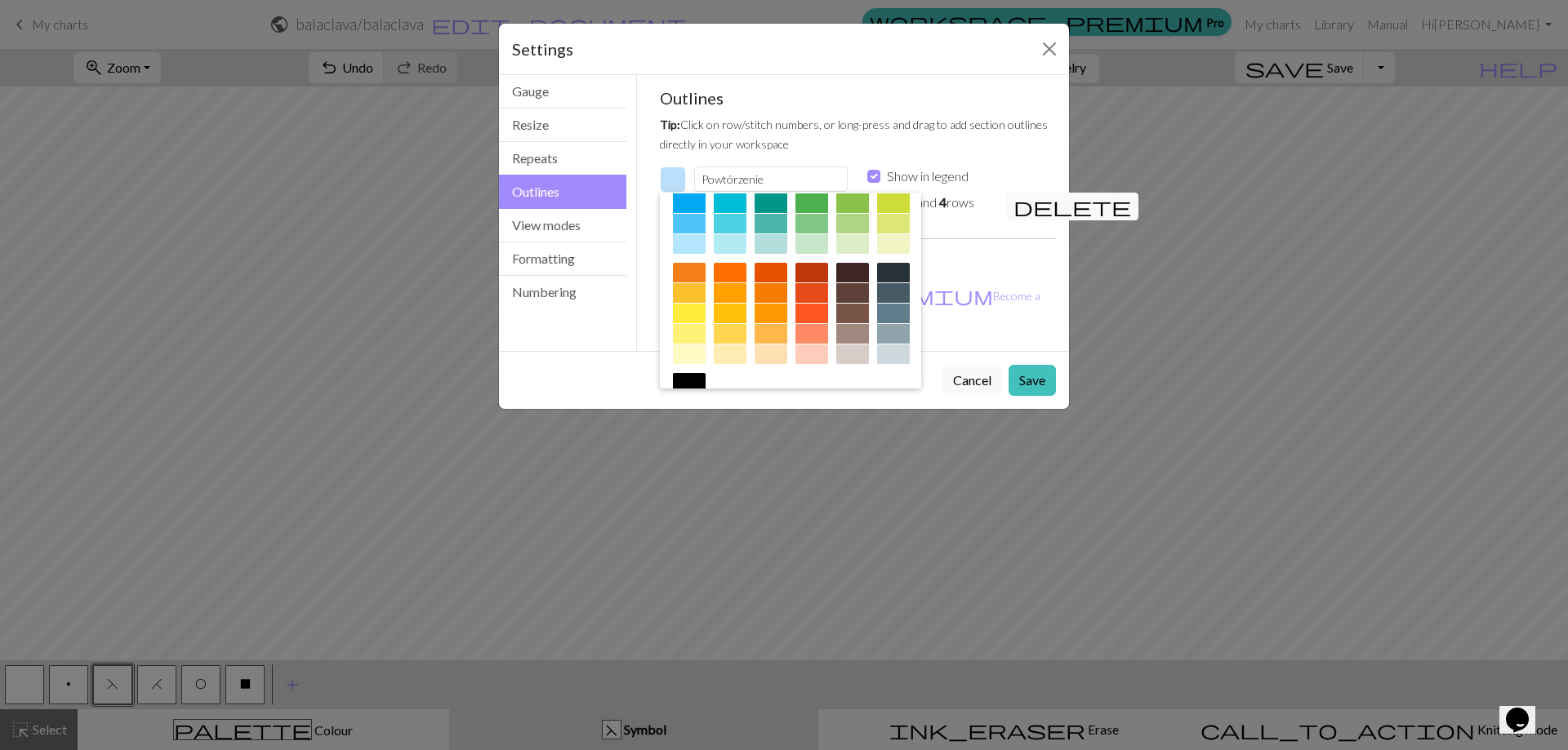
click at [877, 123] on div at bounding box center [893, 113] width 33 height 19
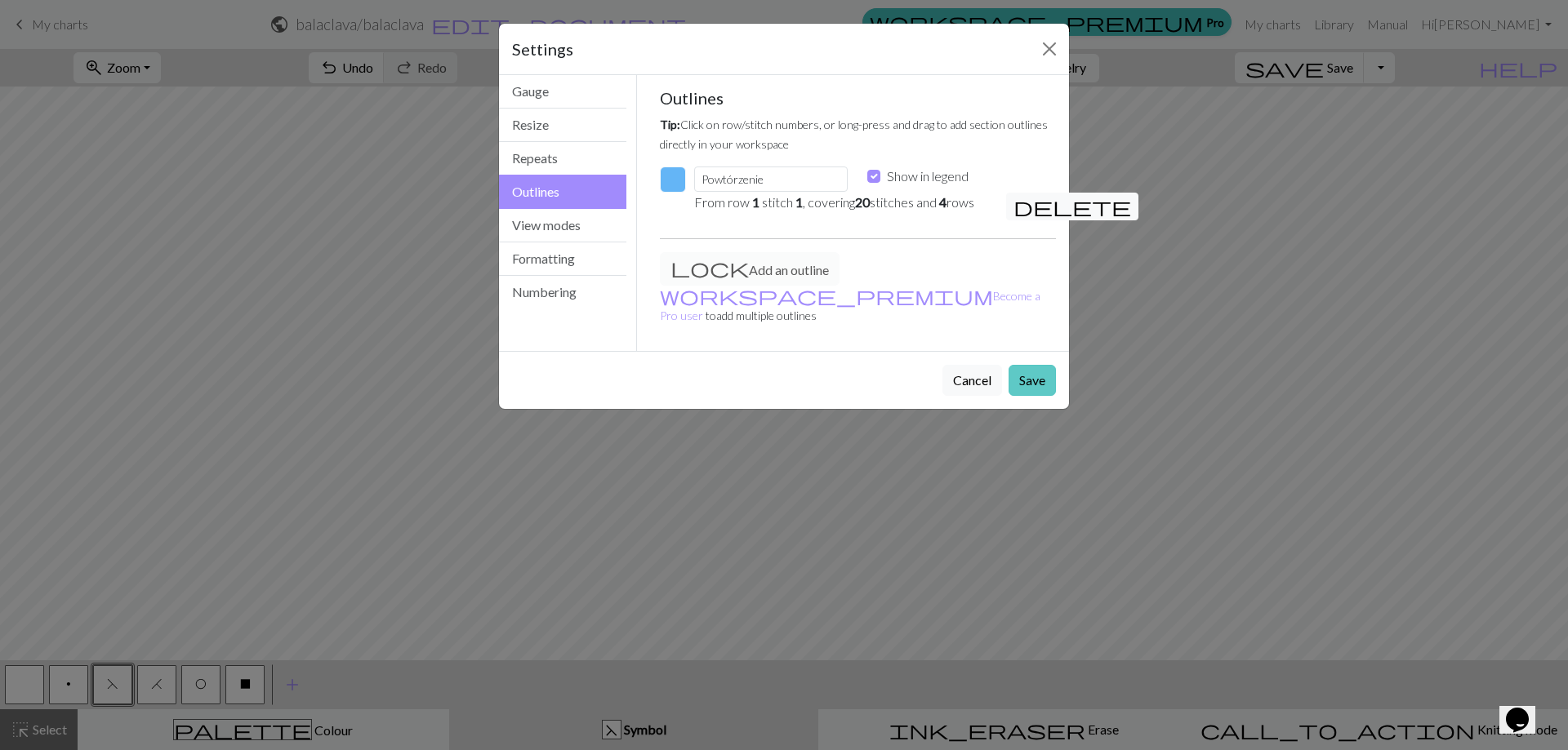
click at [1019, 365] on button "Save" at bounding box center [1032, 380] width 47 height 31
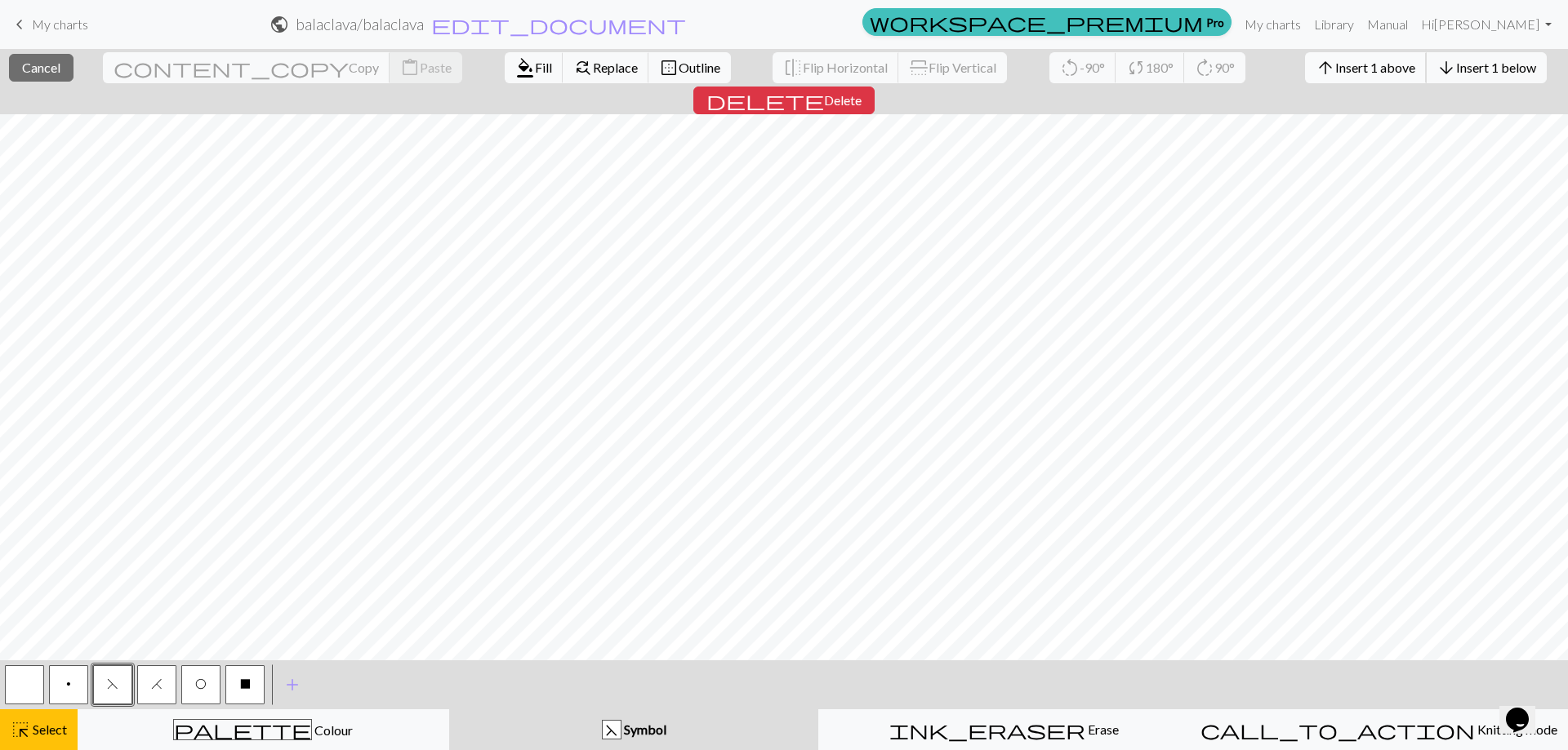
click at [1335, 74] on span "Insert 1 above" at bounding box center [1374, 67] width 80 height 16
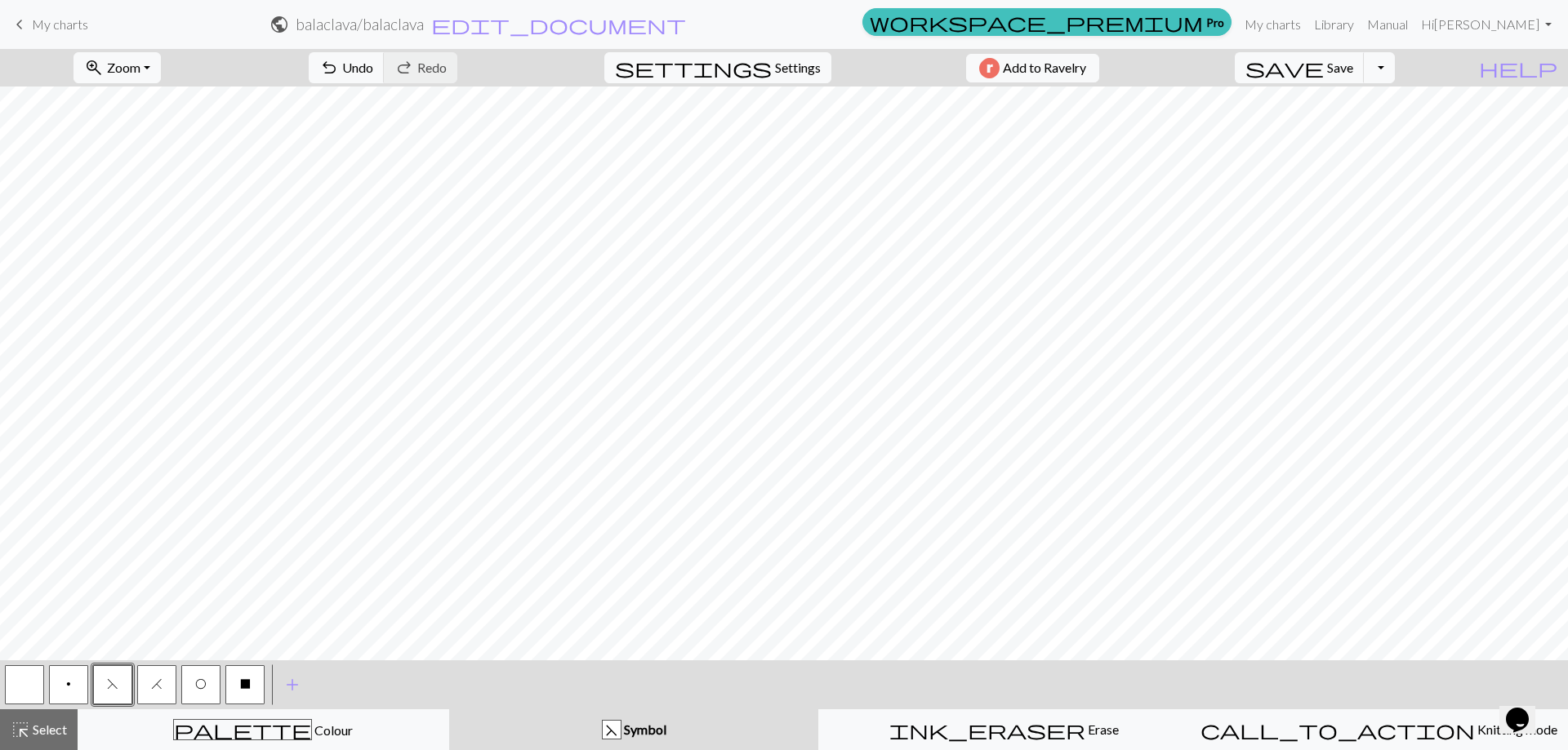
click at [246, 688] on span "X" at bounding box center [245, 684] width 11 height 13
click at [796, 62] on span "Settings" at bounding box center [797, 67] width 46 height 19
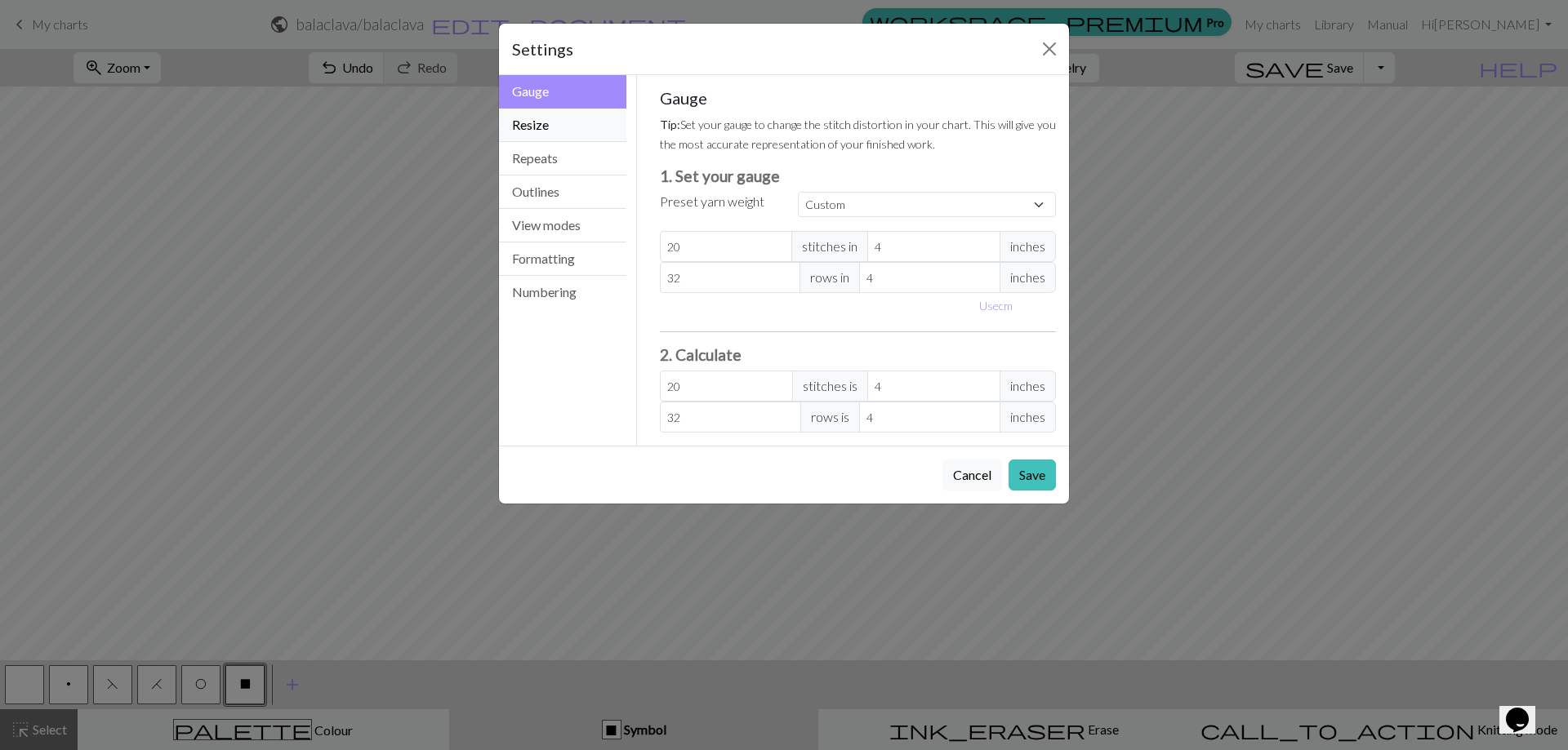
click at [566, 132] on button "Resize" at bounding box center [563, 126] width 127 height 34
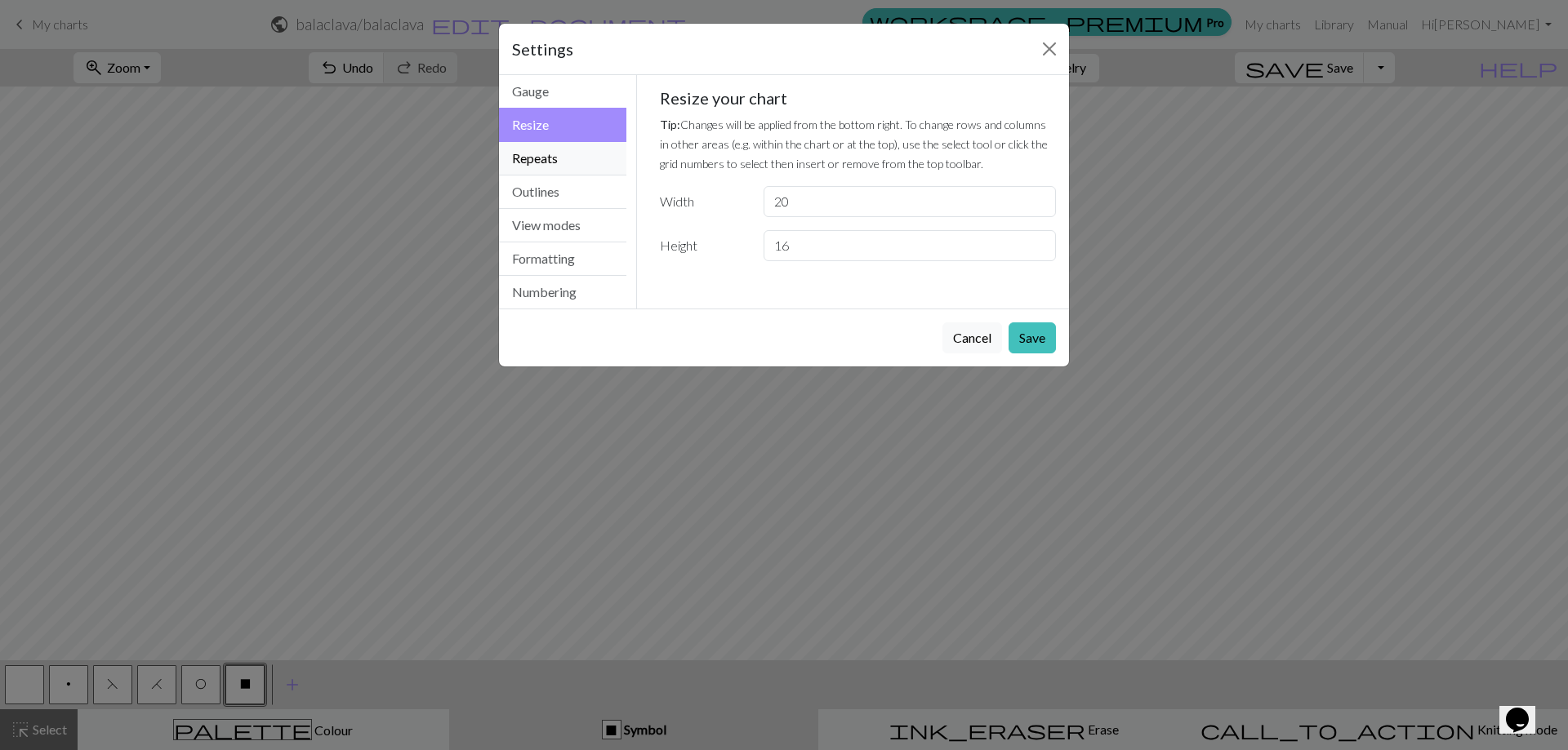
click at [567, 152] on button "Repeats" at bounding box center [563, 158] width 127 height 34
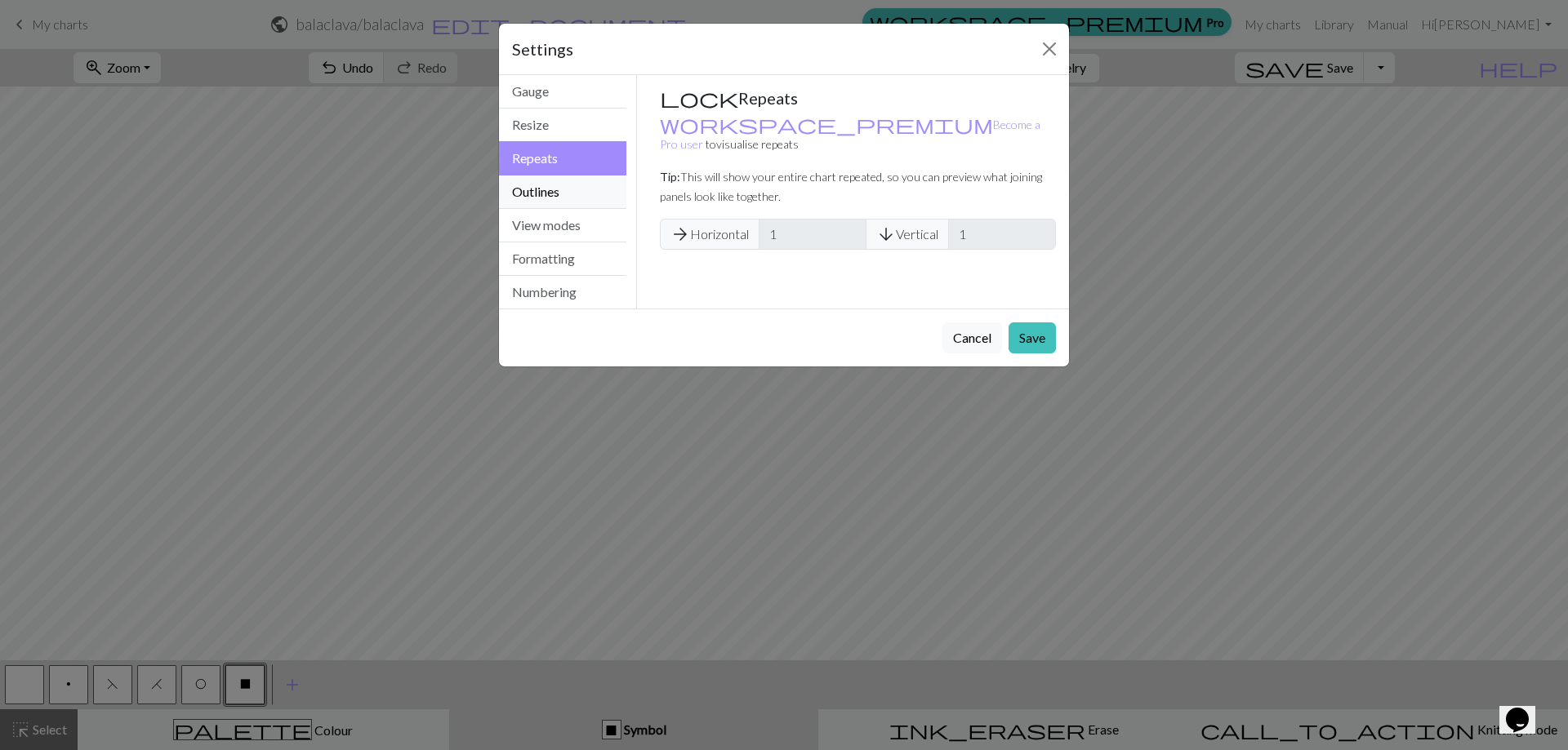
click at [570, 185] on button "Outlines" at bounding box center [563, 192] width 127 height 34
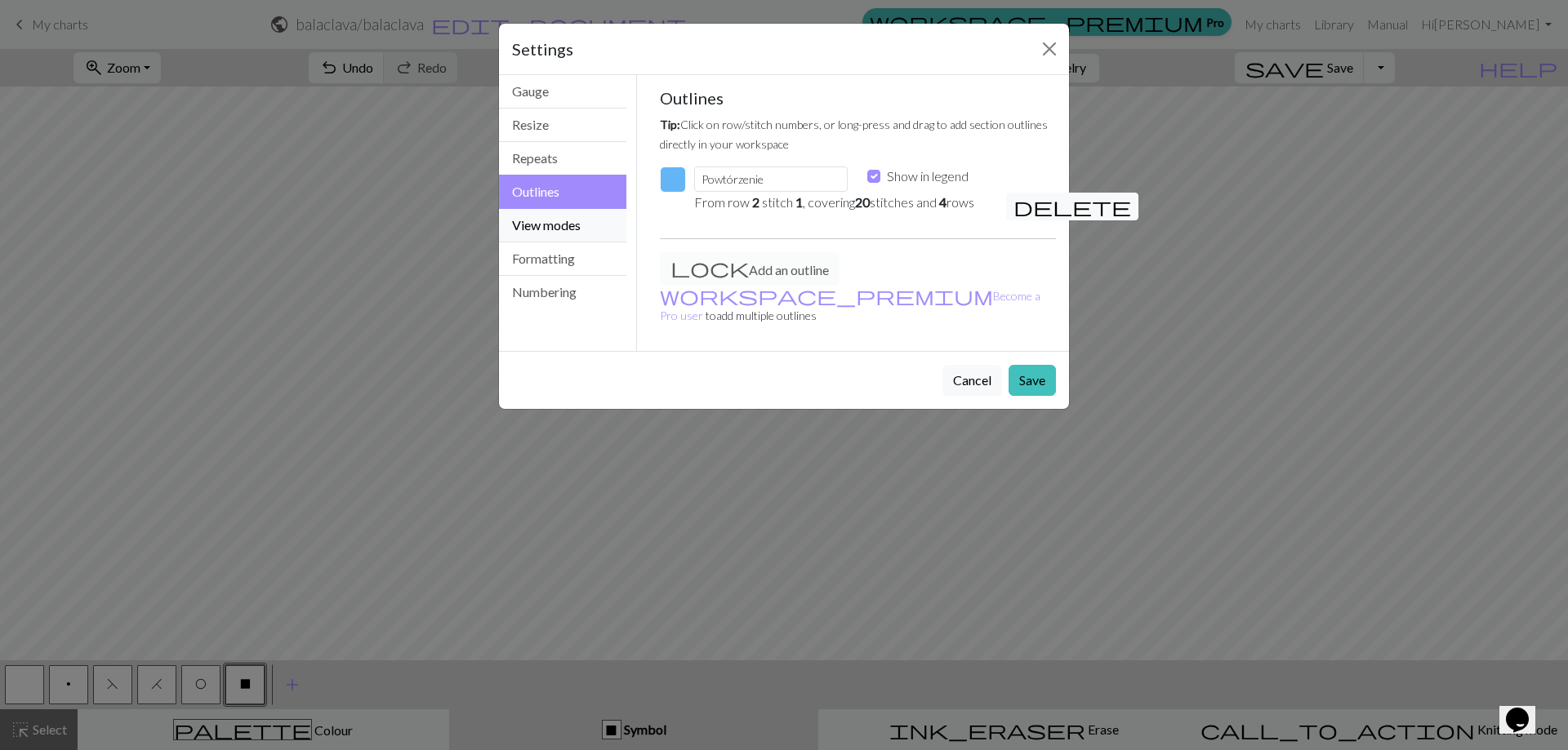
click at [578, 224] on button "View modes" at bounding box center [563, 225] width 127 height 34
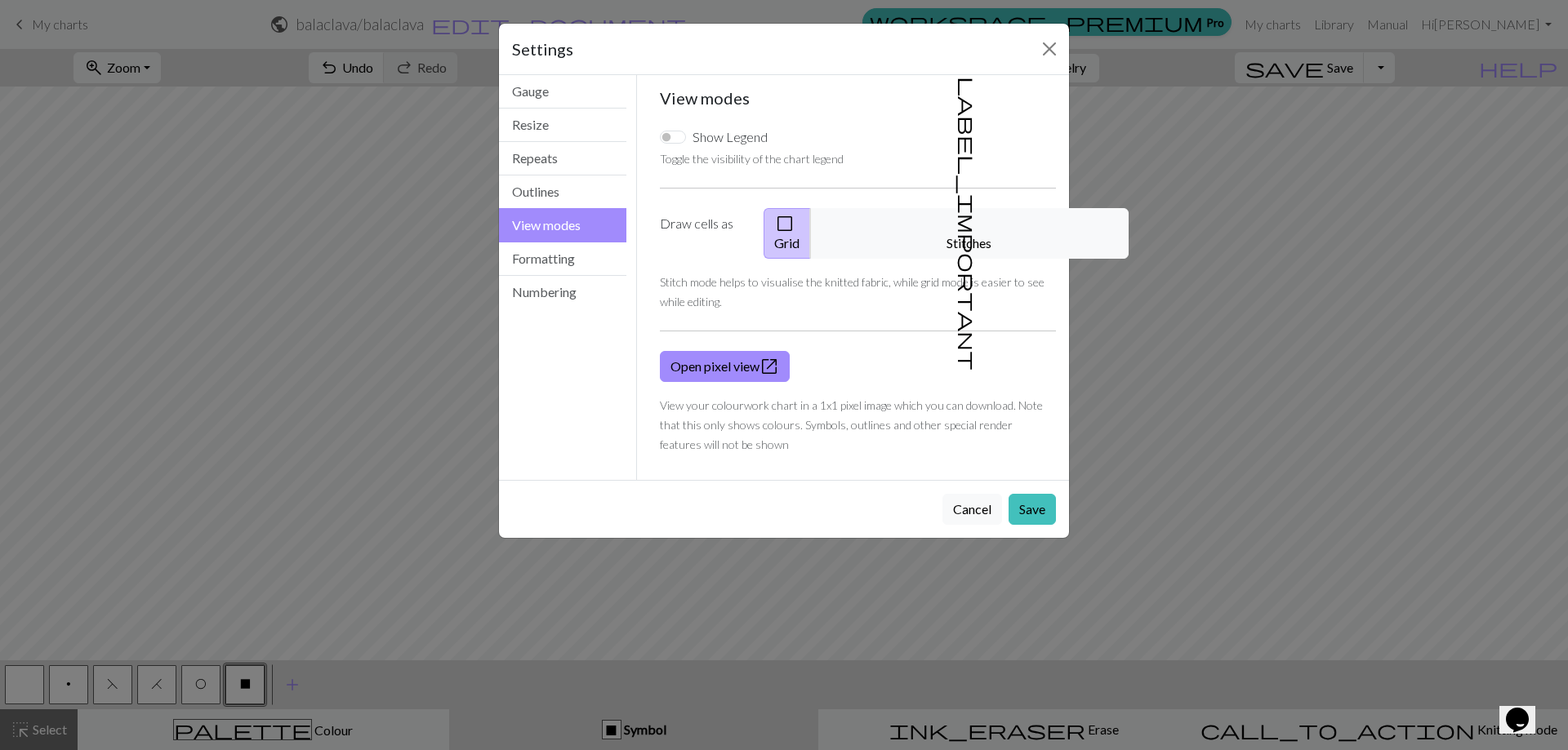
click at [794, 228] on span "check_box_outline_blank" at bounding box center [784, 223] width 19 height 23
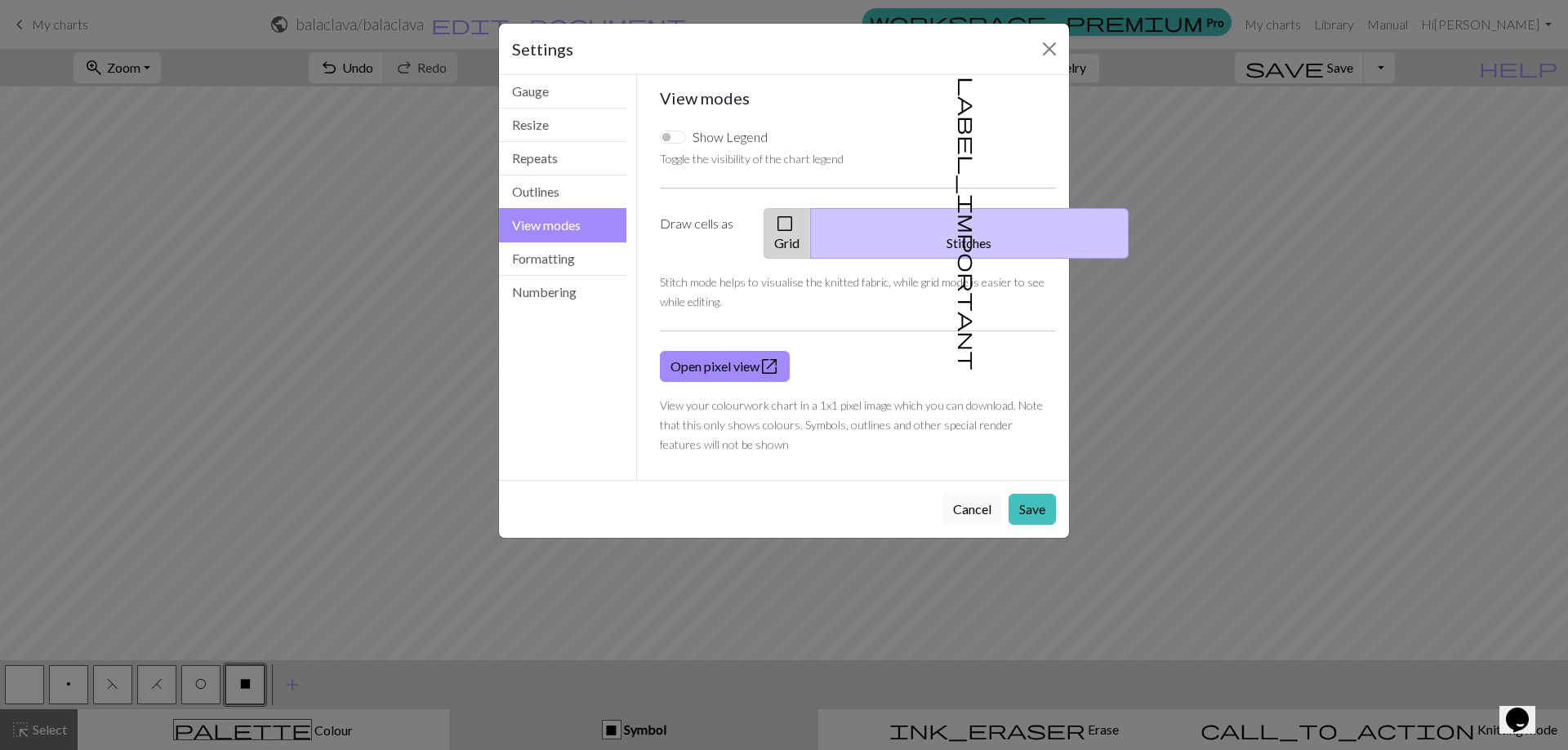
click at [811, 225] on button "check_box_outline_blank Grid" at bounding box center [787, 233] width 47 height 50
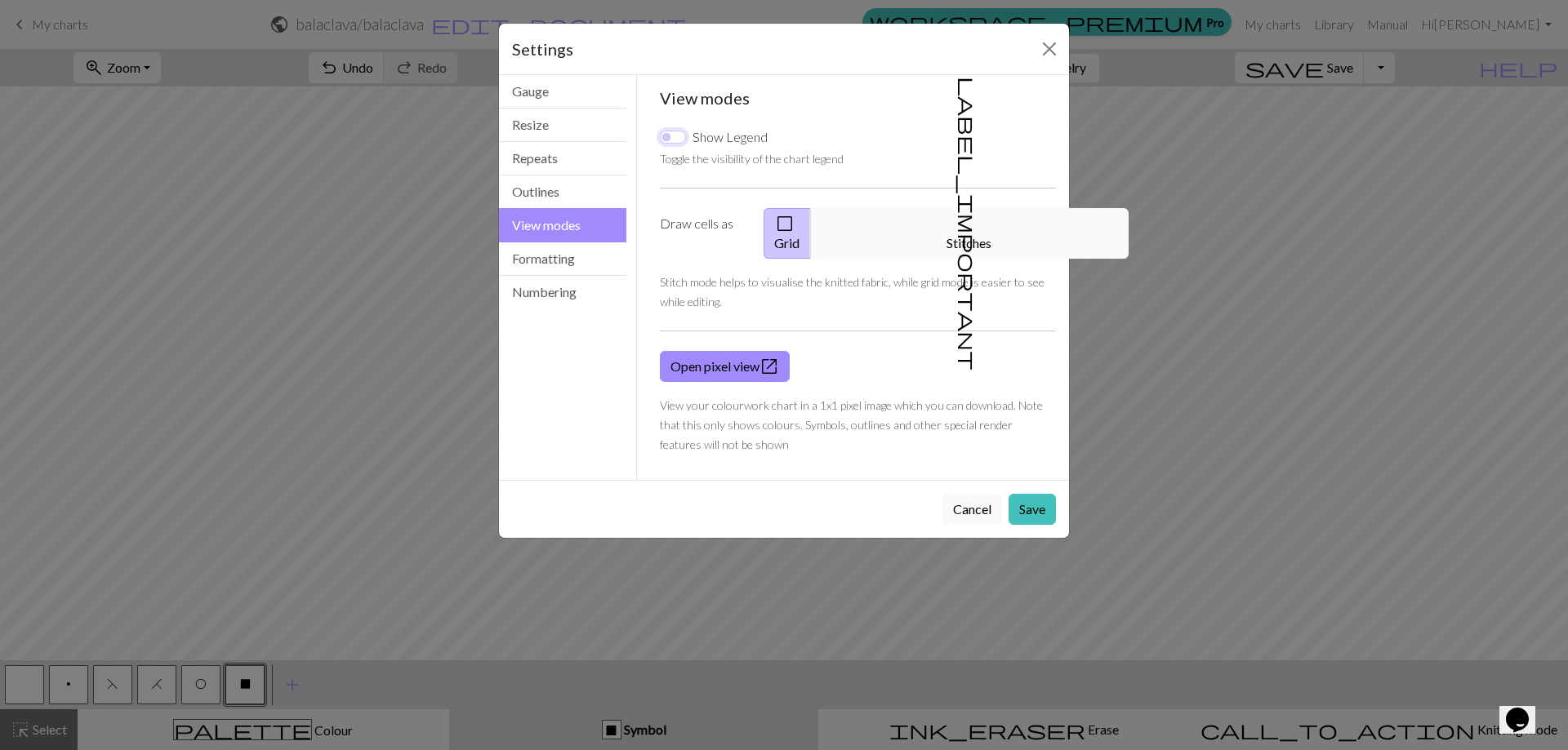
click at [677, 138] on input "Show Legend" at bounding box center [672, 137] width 26 height 13
checkbox input "true"
click at [536, 265] on button "Formatting" at bounding box center [563, 259] width 127 height 34
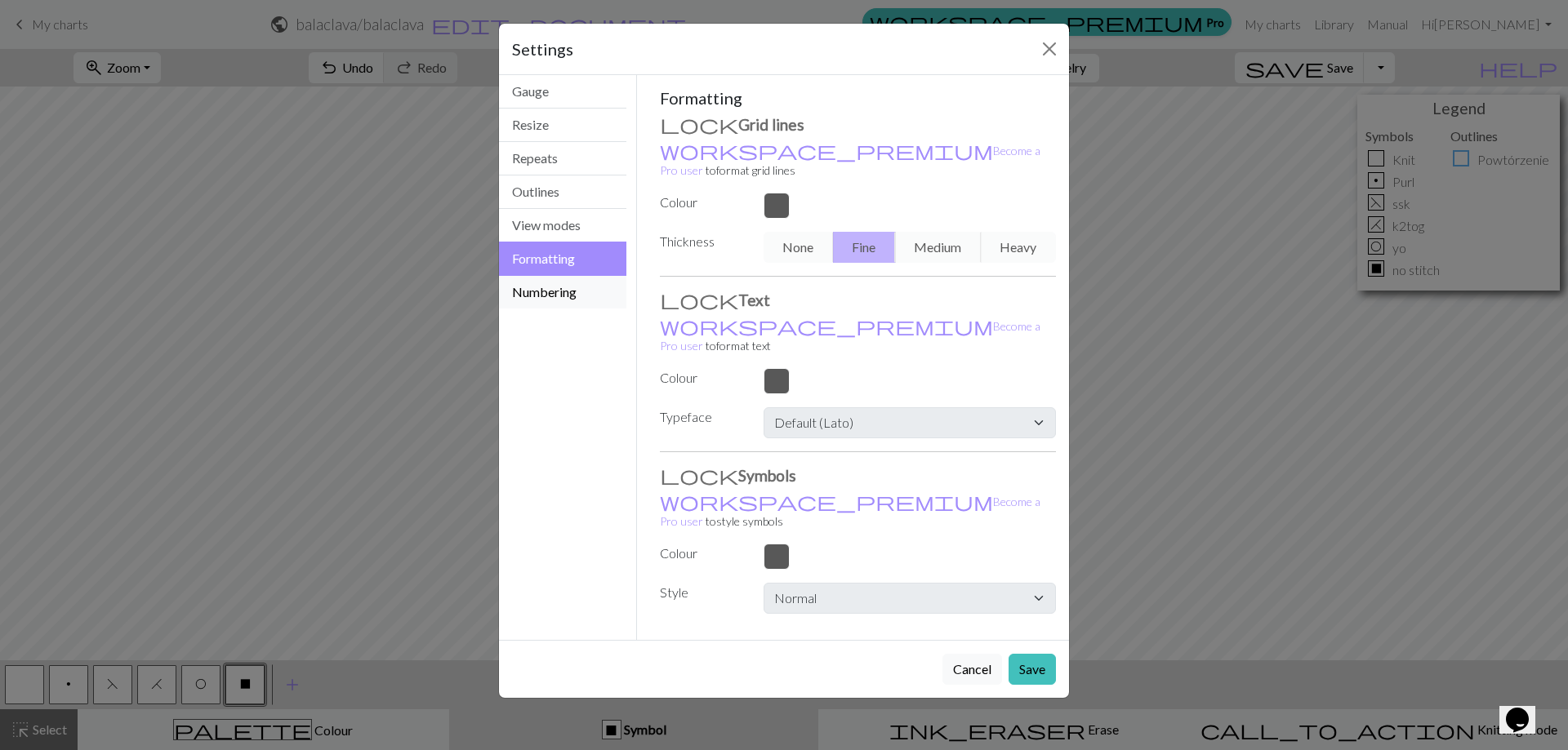
click at [535, 293] on button "Numbering" at bounding box center [563, 292] width 127 height 33
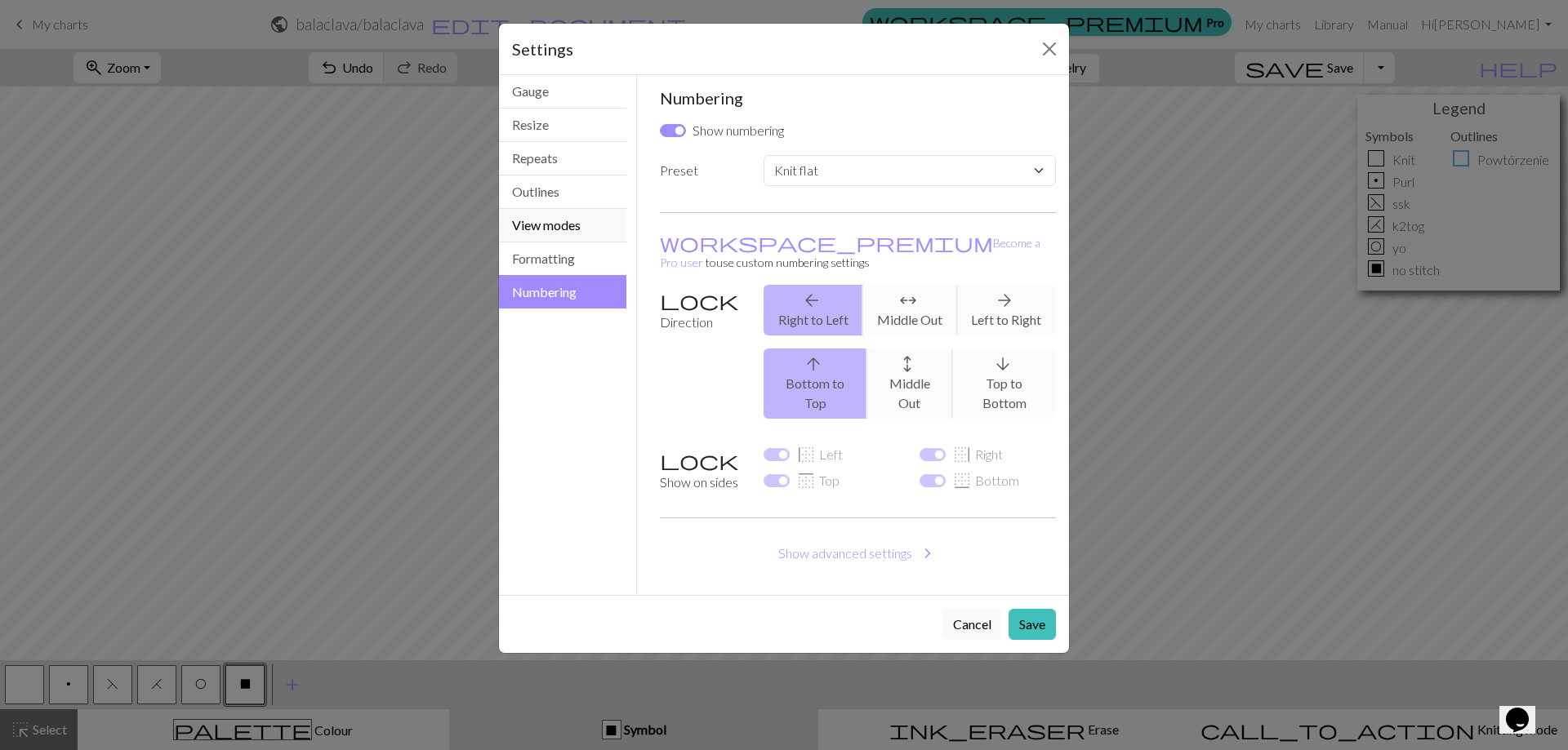
click at [552, 226] on button "View modes" at bounding box center [563, 225] width 127 height 34
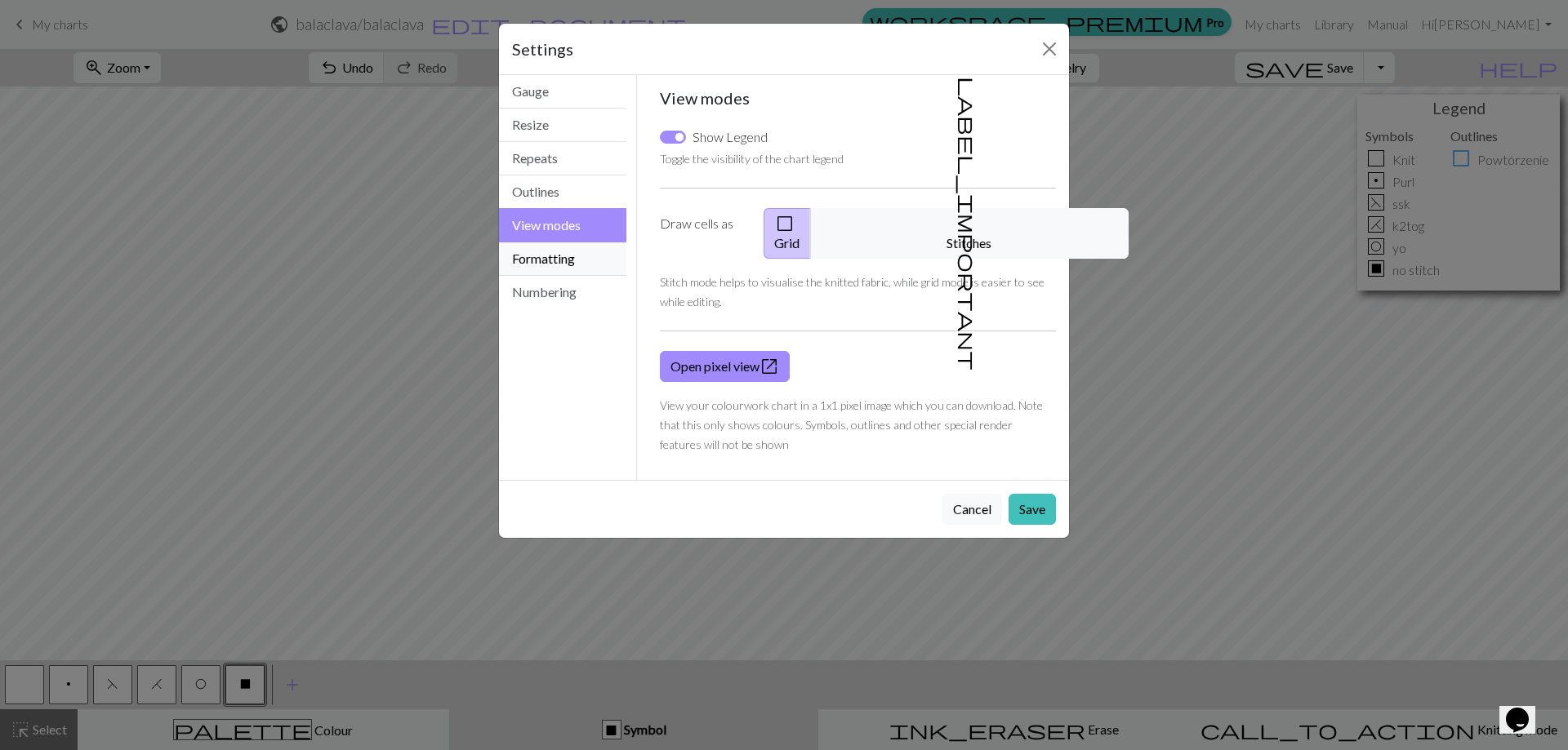
click at [561, 256] on button "Formatting" at bounding box center [563, 259] width 127 height 34
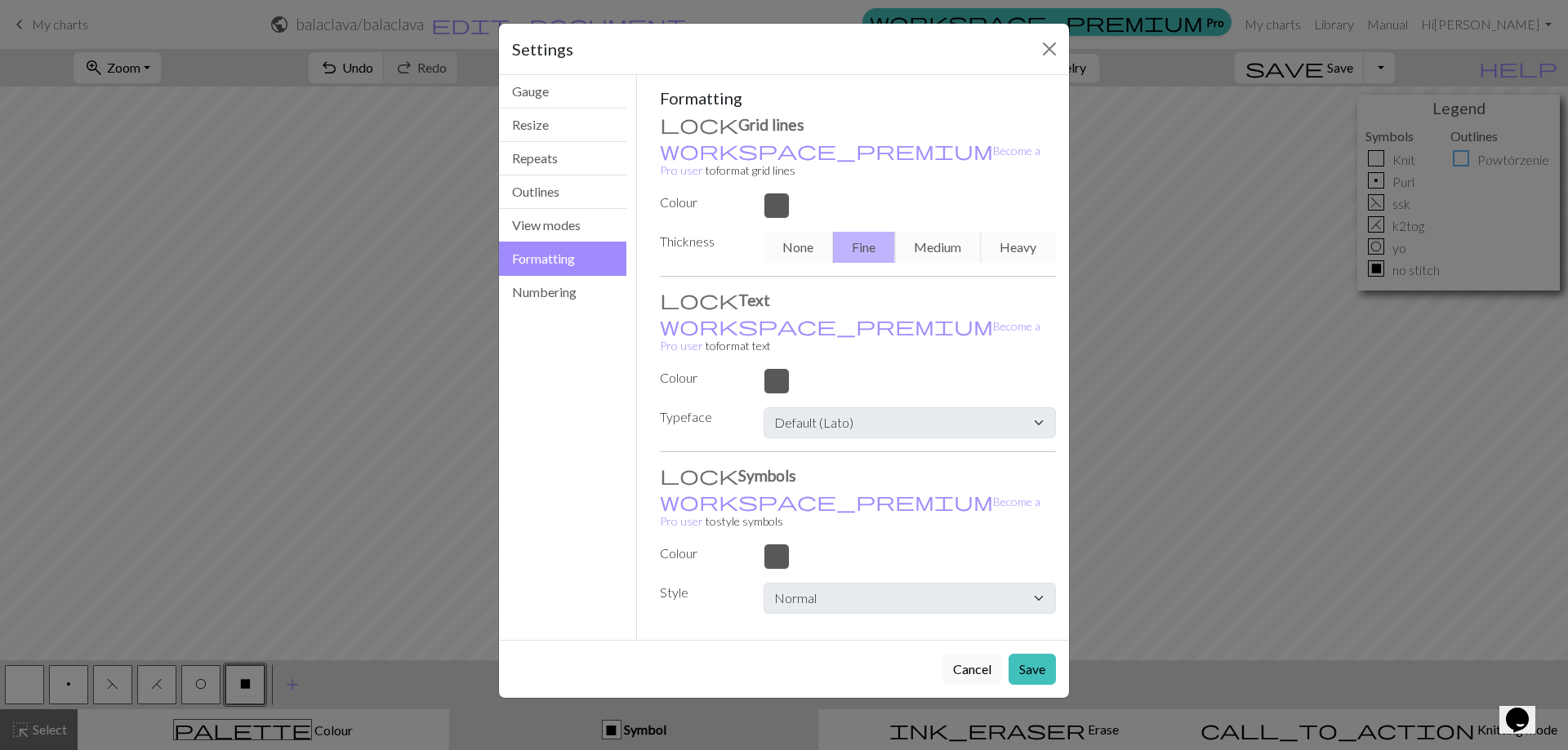
click at [692, 232] on label "Thickness" at bounding box center [702, 244] width 104 height 24
click at [801, 232] on div "None Fine Medium Heavy" at bounding box center [910, 247] width 312 height 31
click at [1009, 232] on div "None Fine Medium Heavy" at bounding box center [910, 247] width 312 height 31
click at [580, 304] on button "Numbering" at bounding box center [563, 292] width 127 height 33
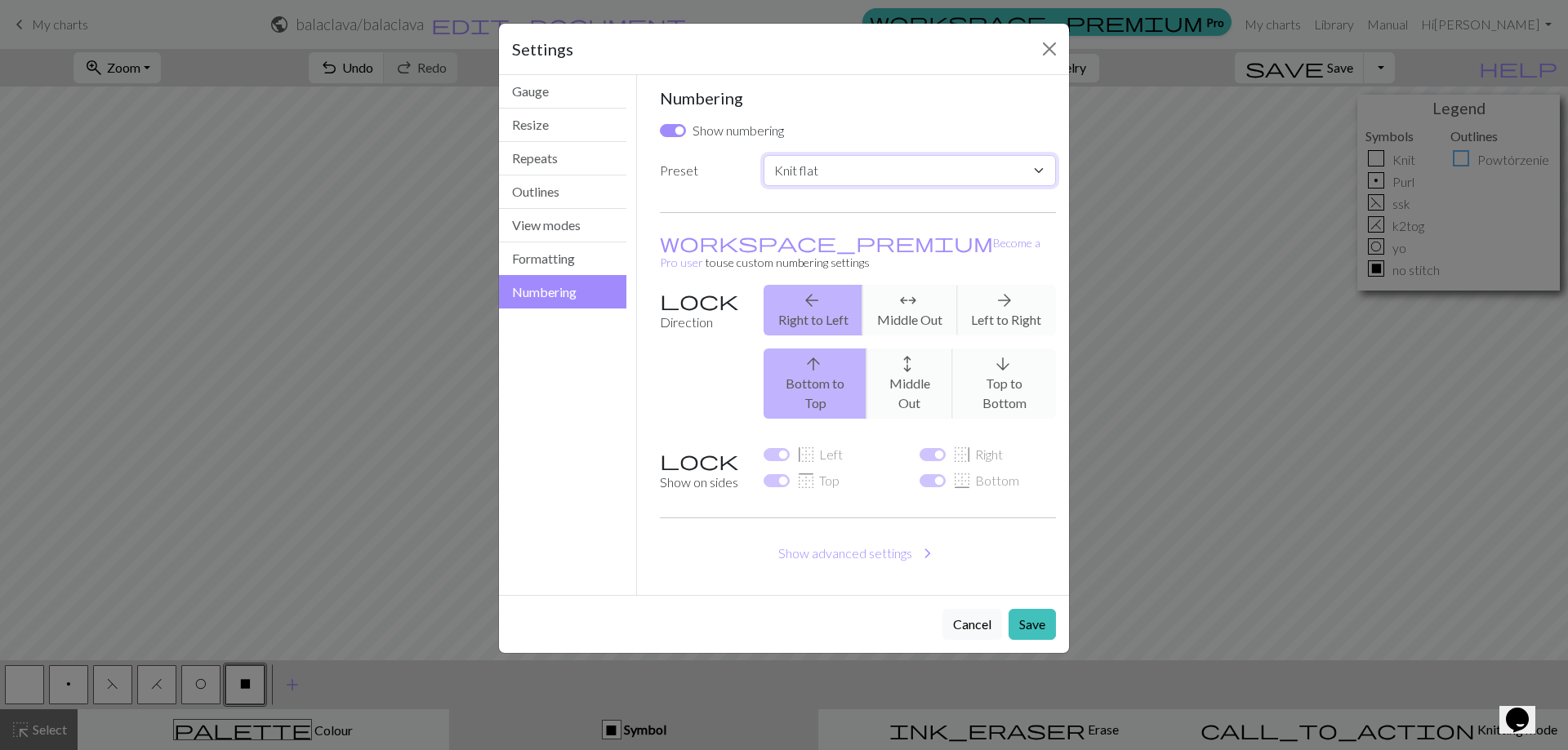
click at [828, 173] on select "Custom Knit flat Knit in the round Lace knitting Cross stitch" at bounding box center [909, 170] width 293 height 31
click at [834, 172] on select "Custom Knit flat Knit in the round Lace knitting Cross stitch" at bounding box center [909, 170] width 293 height 31
click at [864, 538] on button "Show advanced settings chevron_right" at bounding box center [858, 553] width 397 height 31
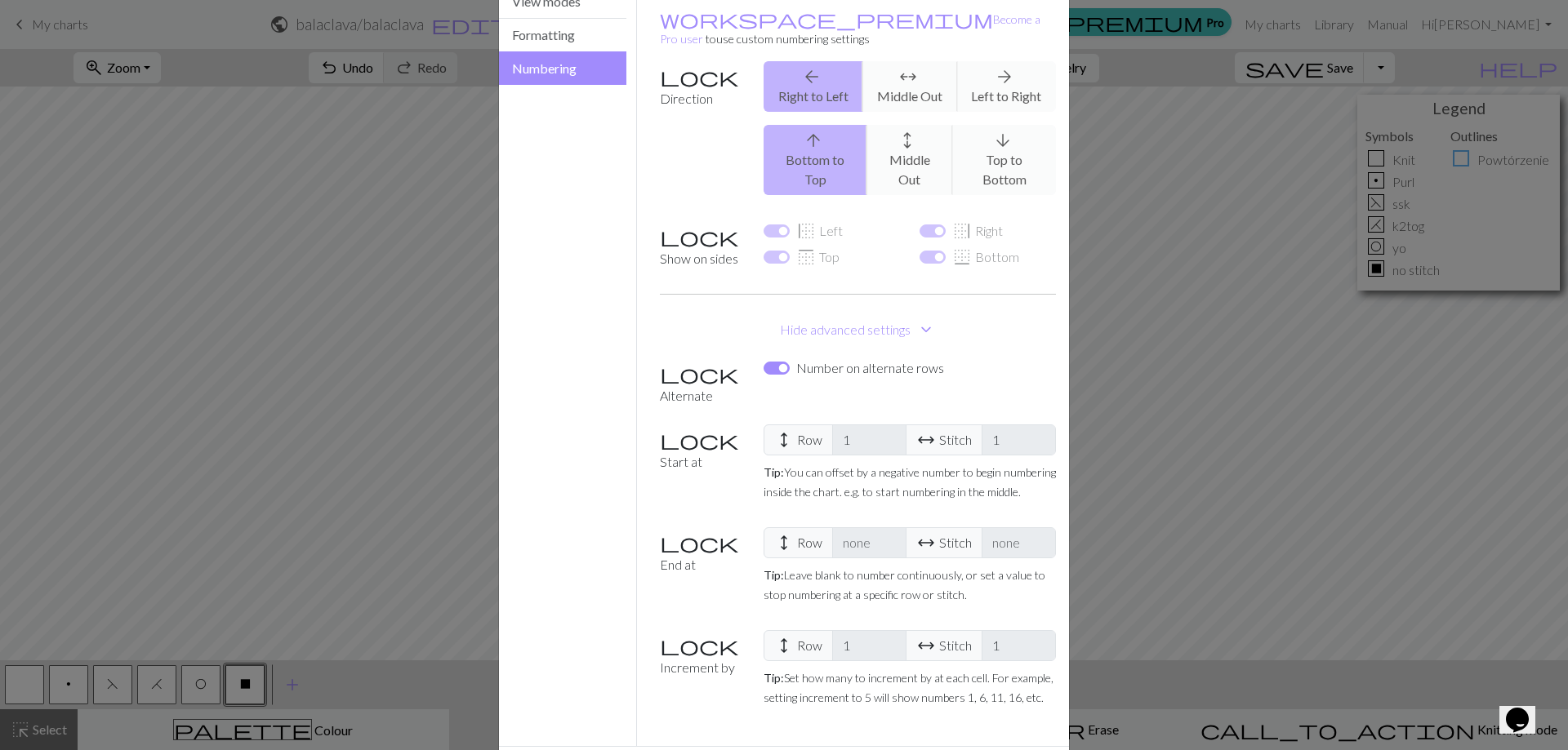
scroll to position [242, 0]
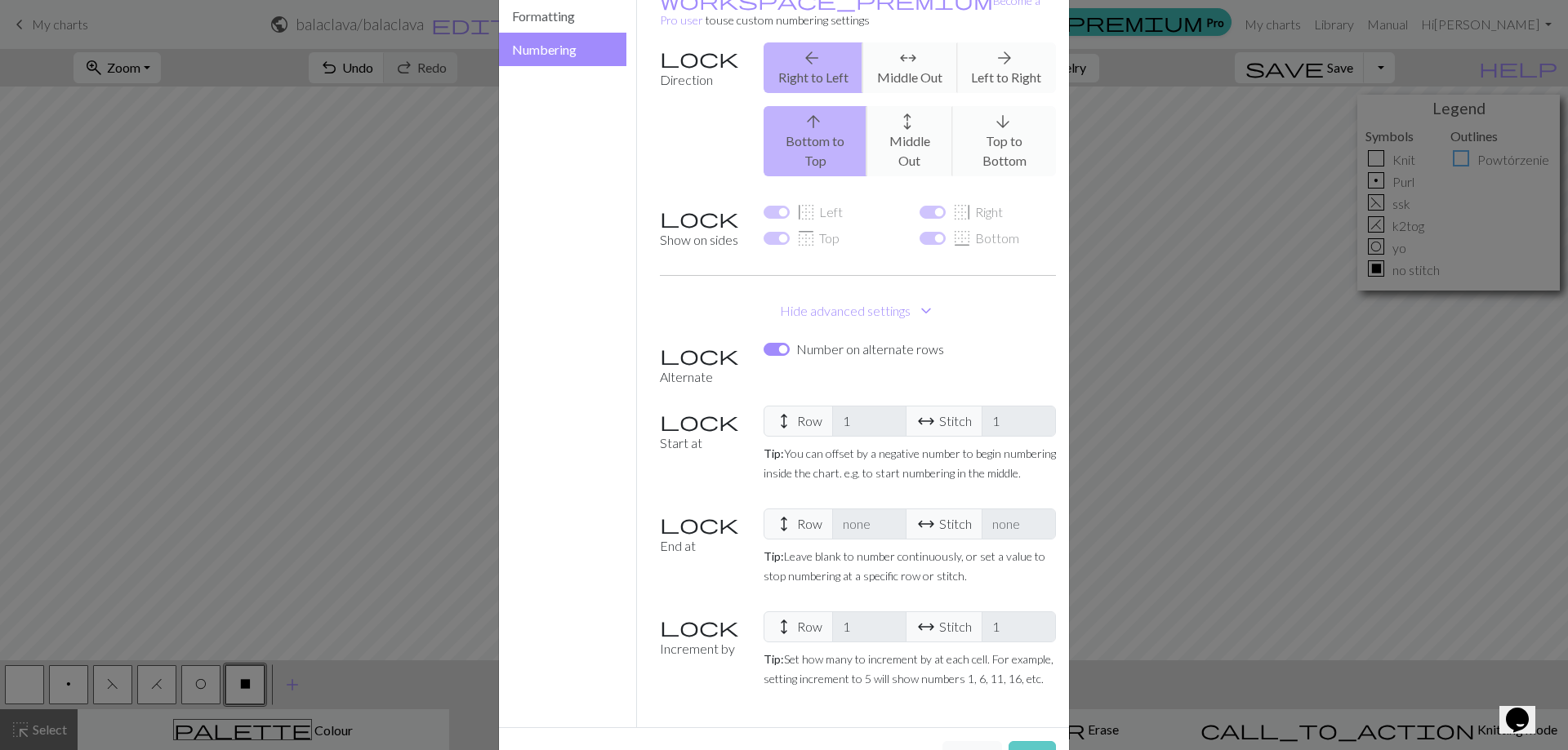
click at [1011, 741] on button "Save" at bounding box center [1032, 756] width 47 height 31
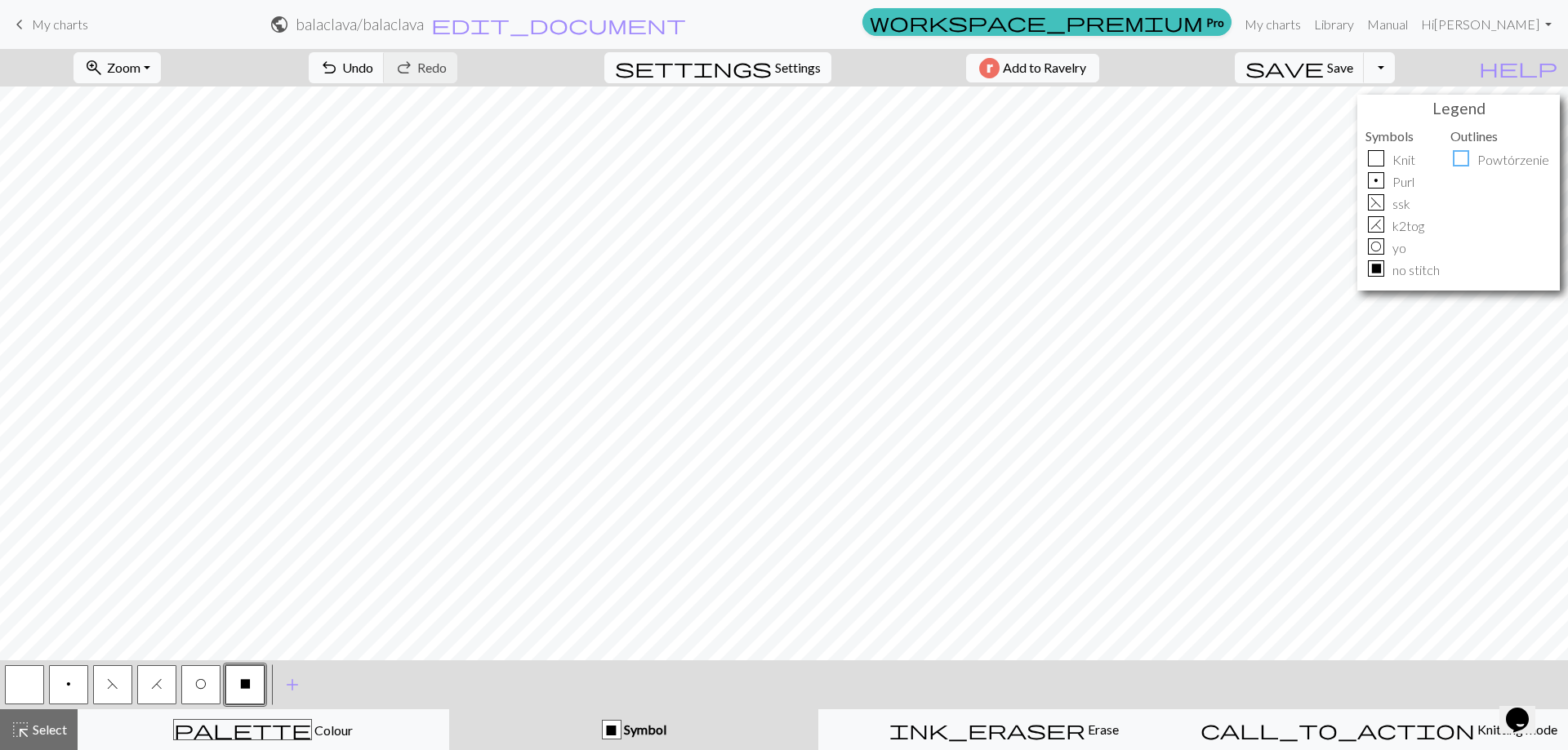
click at [790, 80] on button "settings Settings" at bounding box center [718, 67] width 227 height 31
select select "flat"
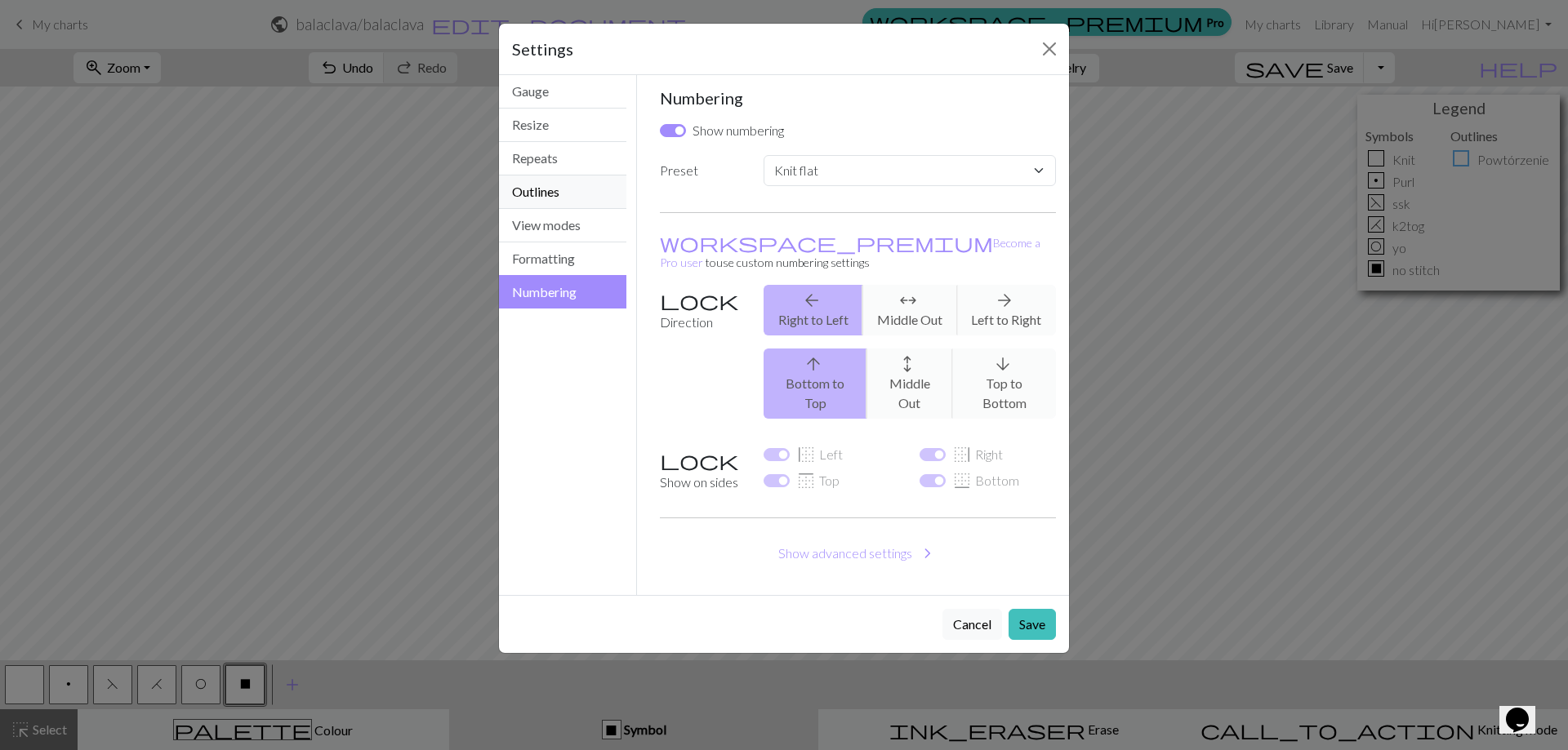
click at [546, 178] on button "Outlines" at bounding box center [563, 192] width 127 height 34
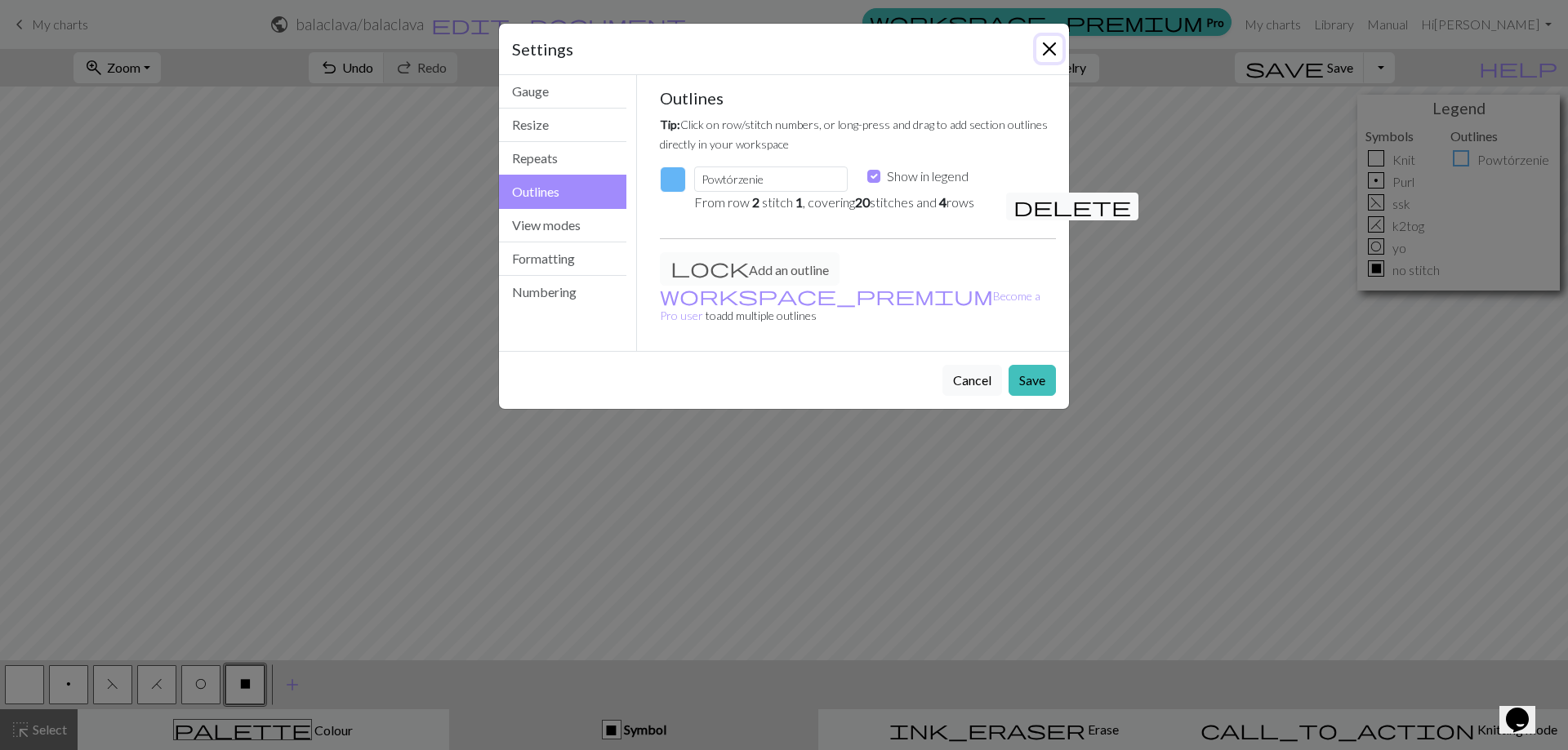
click at [1055, 53] on button "Close" at bounding box center [1049, 49] width 26 height 26
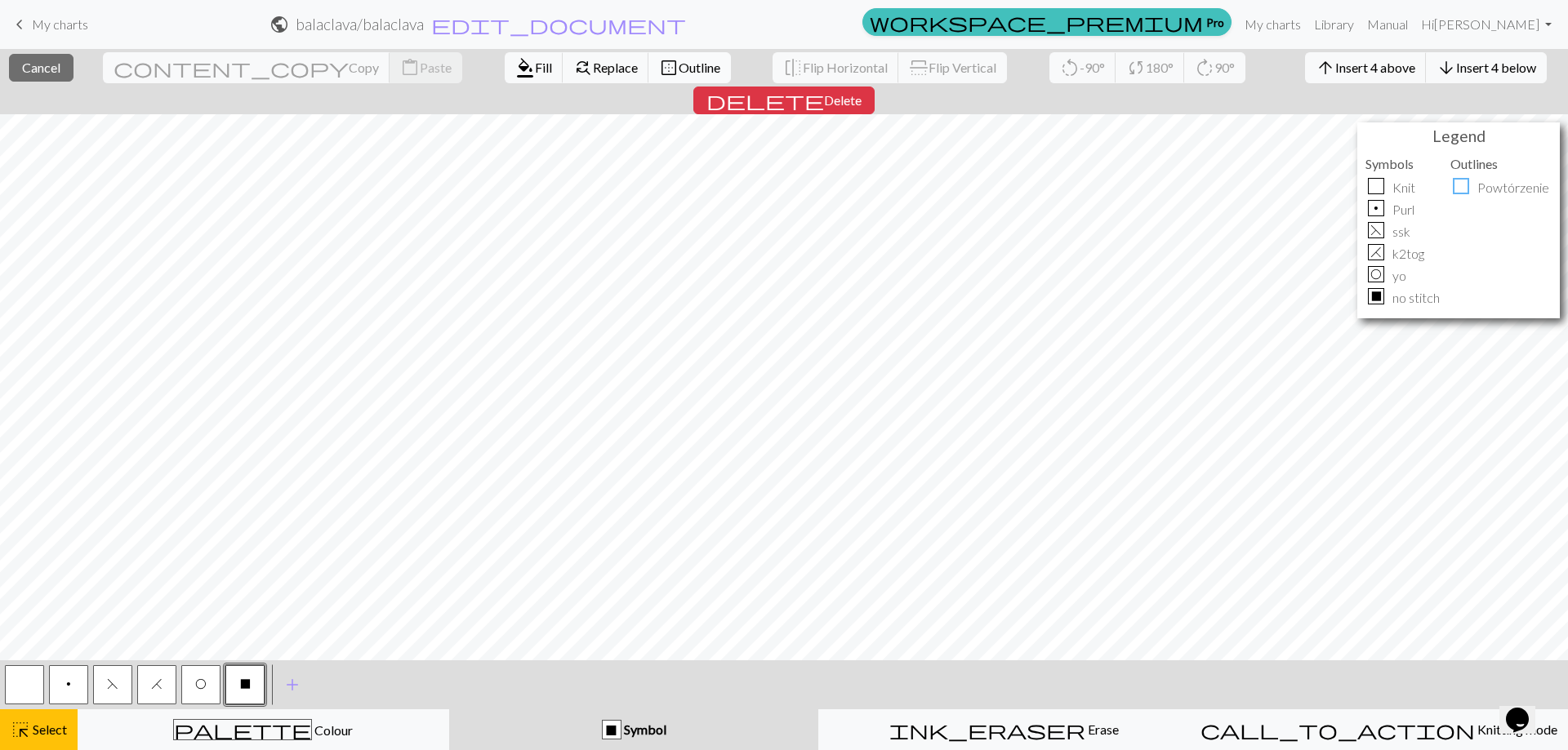
click at [678, 73] on span "Outline" at bounding box center [699, 67] width 42 height 16
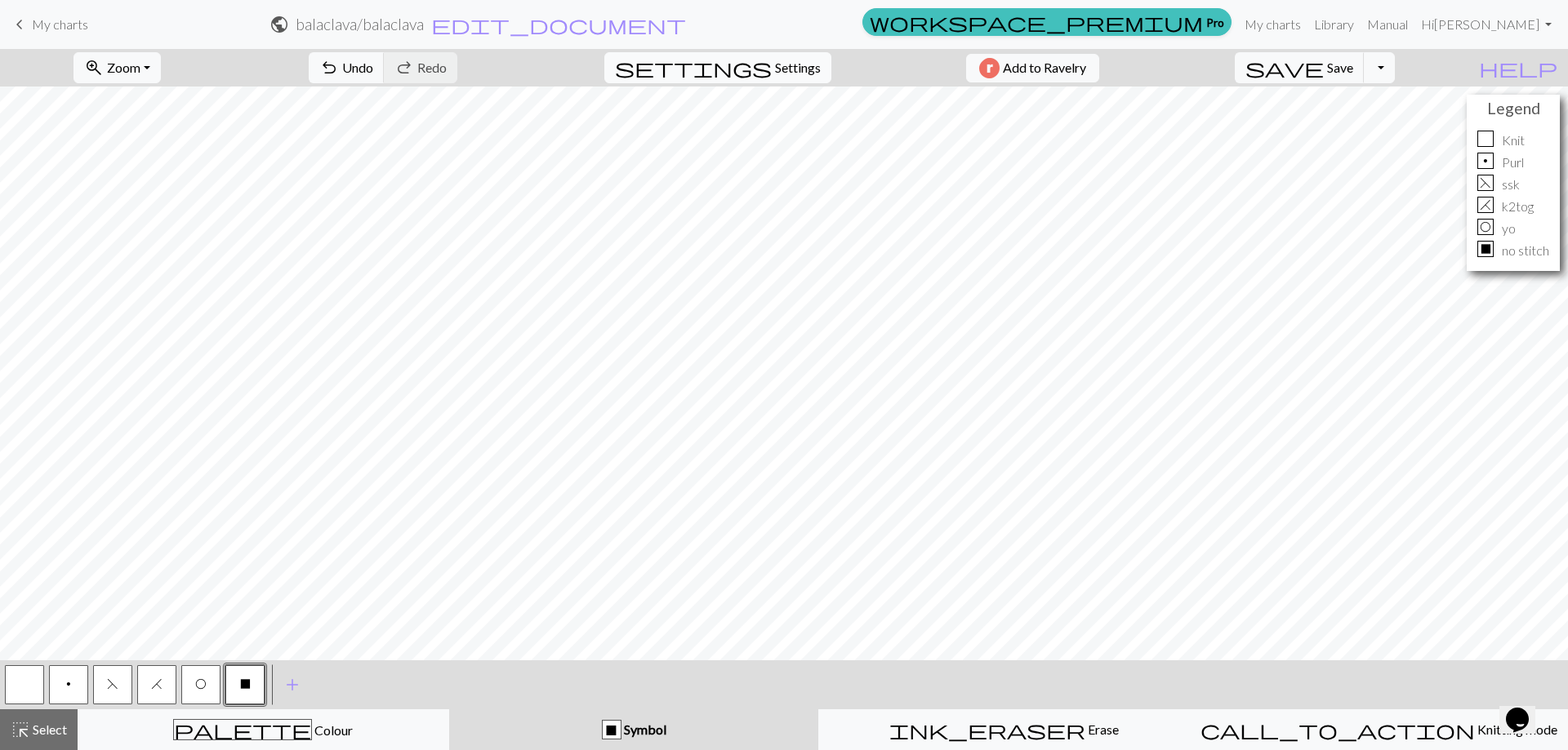
click at [759, 62] on span "settings" at bounding box center [693, 67] width 157 height 23
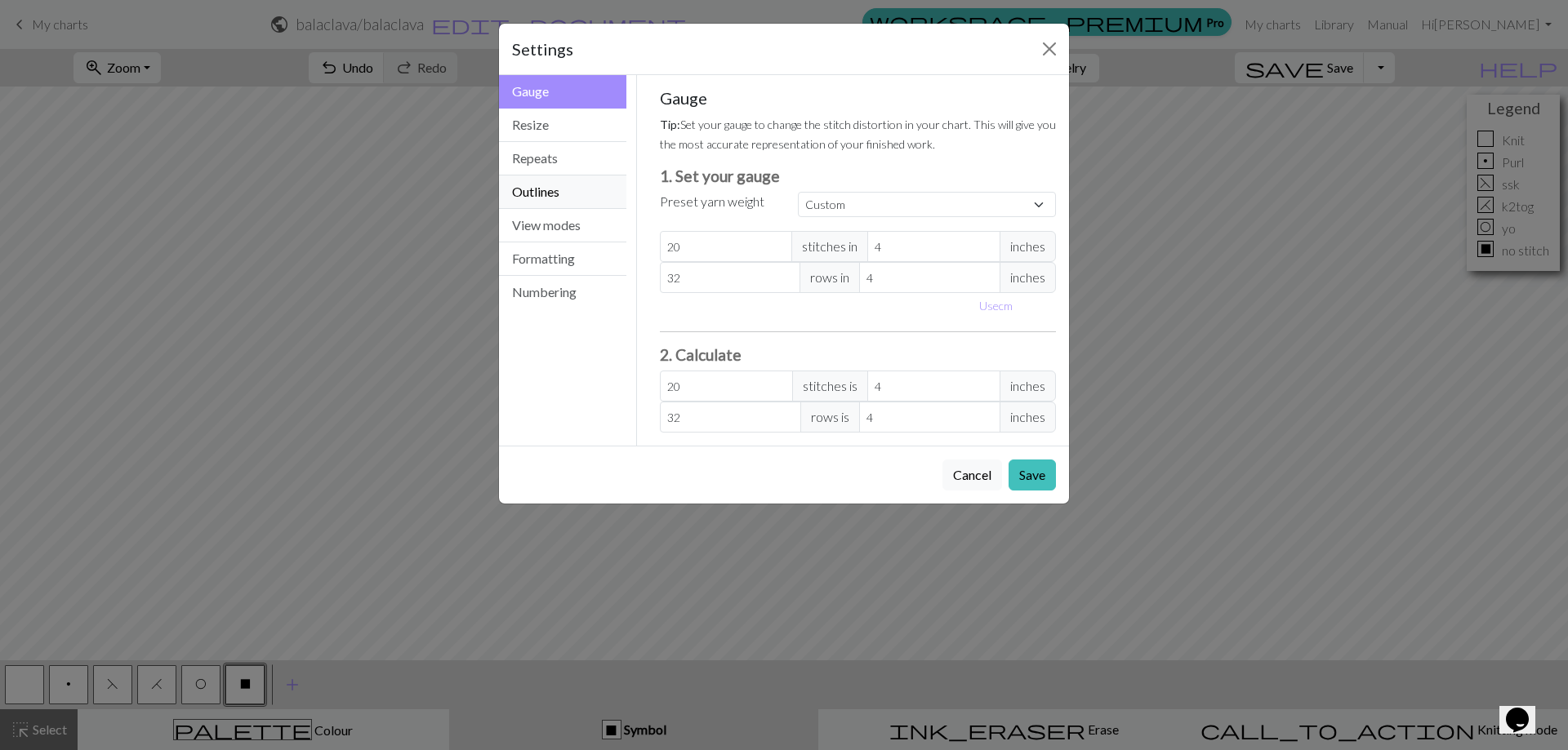
click at [545, 188] on button "Outlines" at bounding box center [563, 192] width 127 height 34
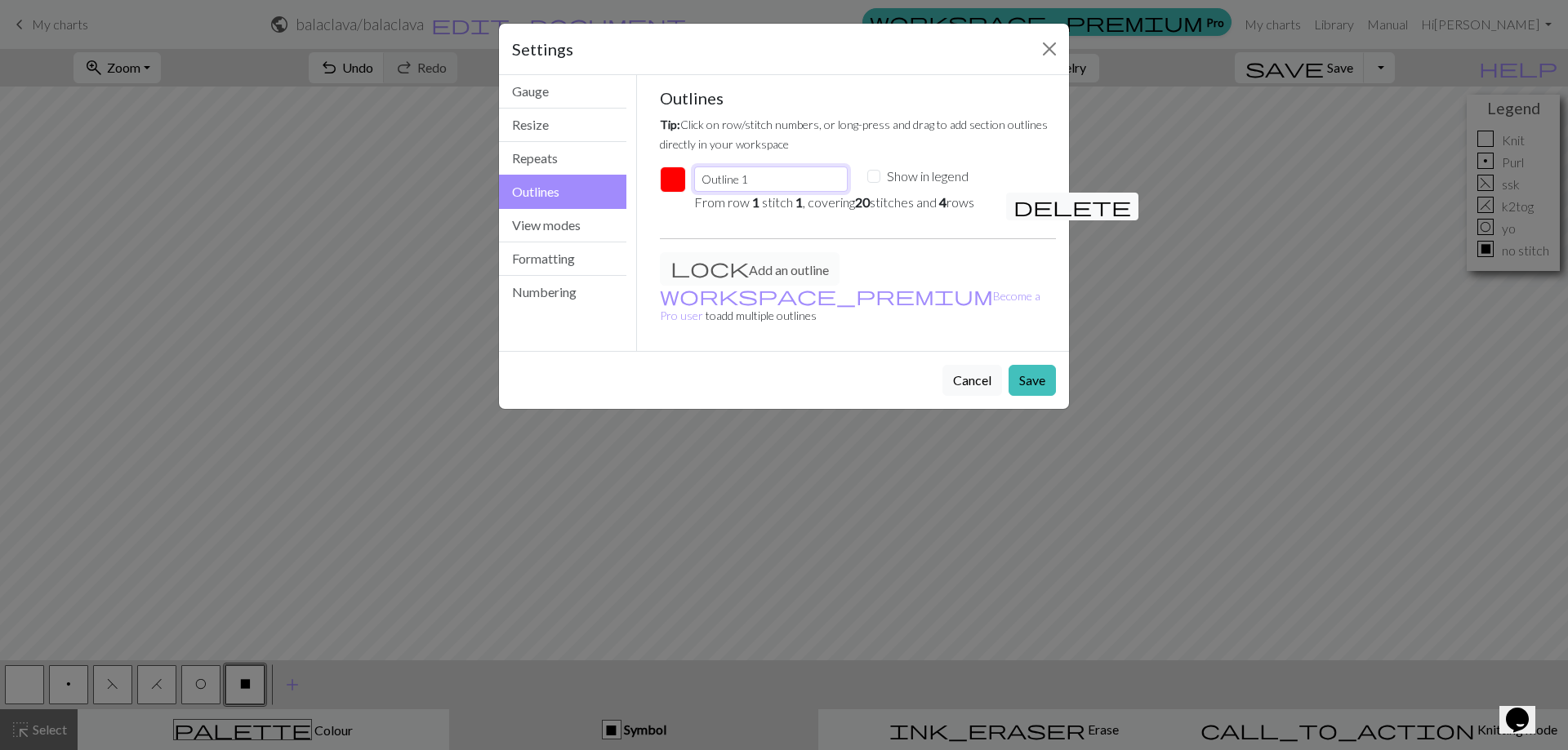
click at [750, 178] on input "Outline 1" at bounding box center [771, 179] width 153 height 25
drag, startPoint x: 755, startPoint y: 180, endPoint x: 631, endPoint y: 171, distance: 124.3
click at [631, 171] on div "Outlines Gauge Resize Repeats Outlines View modes Formatting Numbering Gauge Re…" at bounding box center [783, 213] width 589 height 276
type input "Powtórzenie"
click at [679, 176] on button "button" at bounding box center [672, 179] width 26 height 26
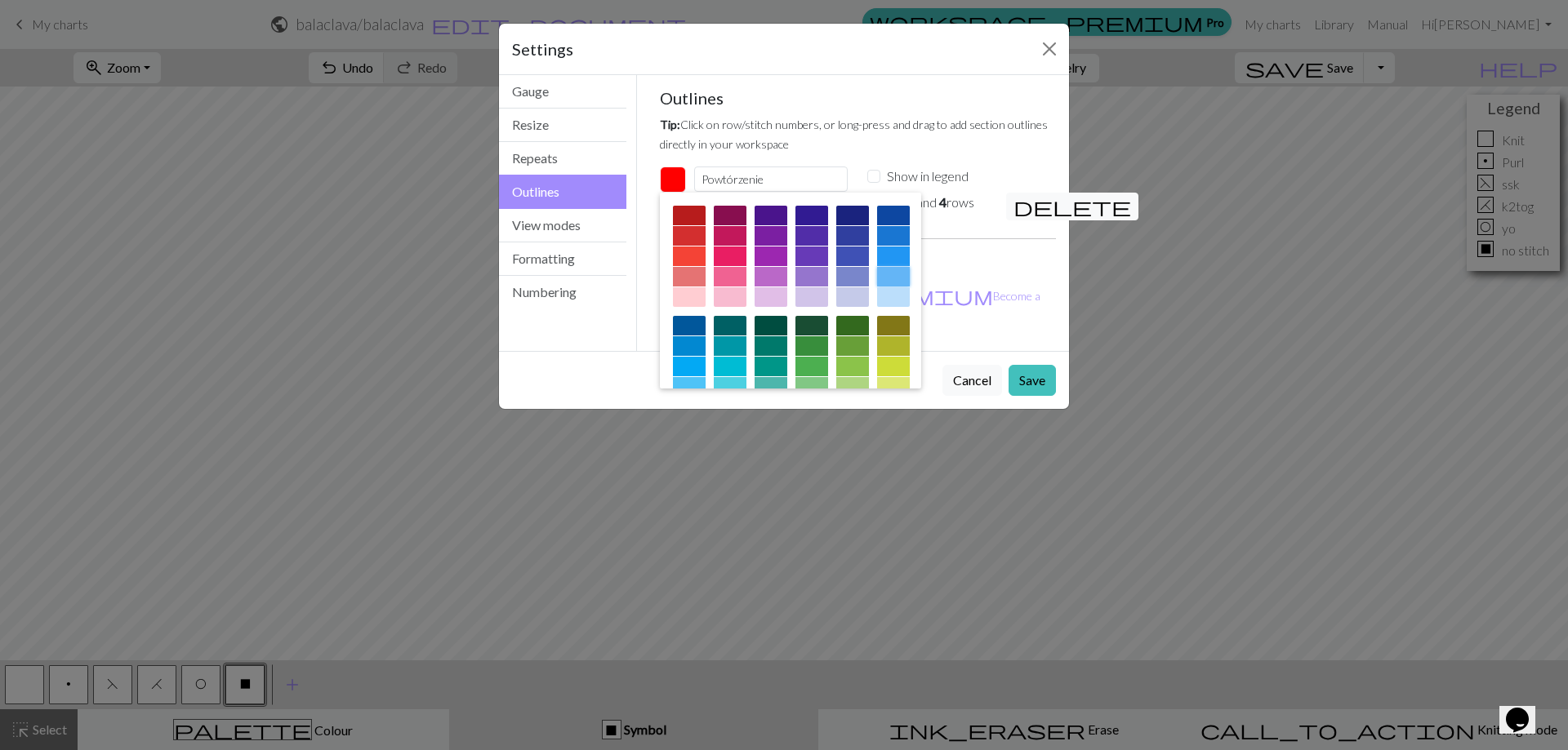
click at [877, 287] on div at bounding box center [893, 276] width 33 height 19
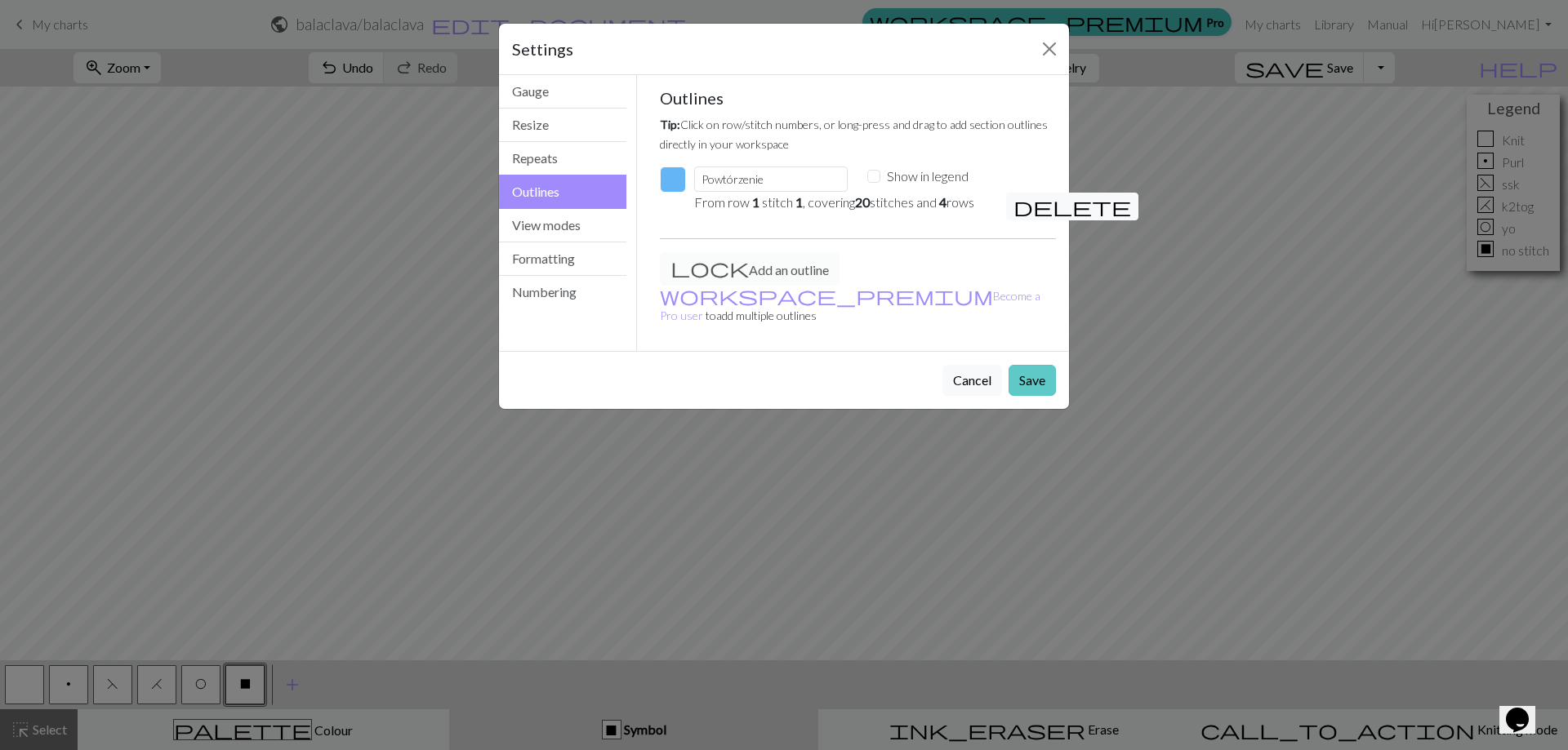
click at [1023, 369] on button "Save" at bounding box center [1032, 380] width 47 height 31
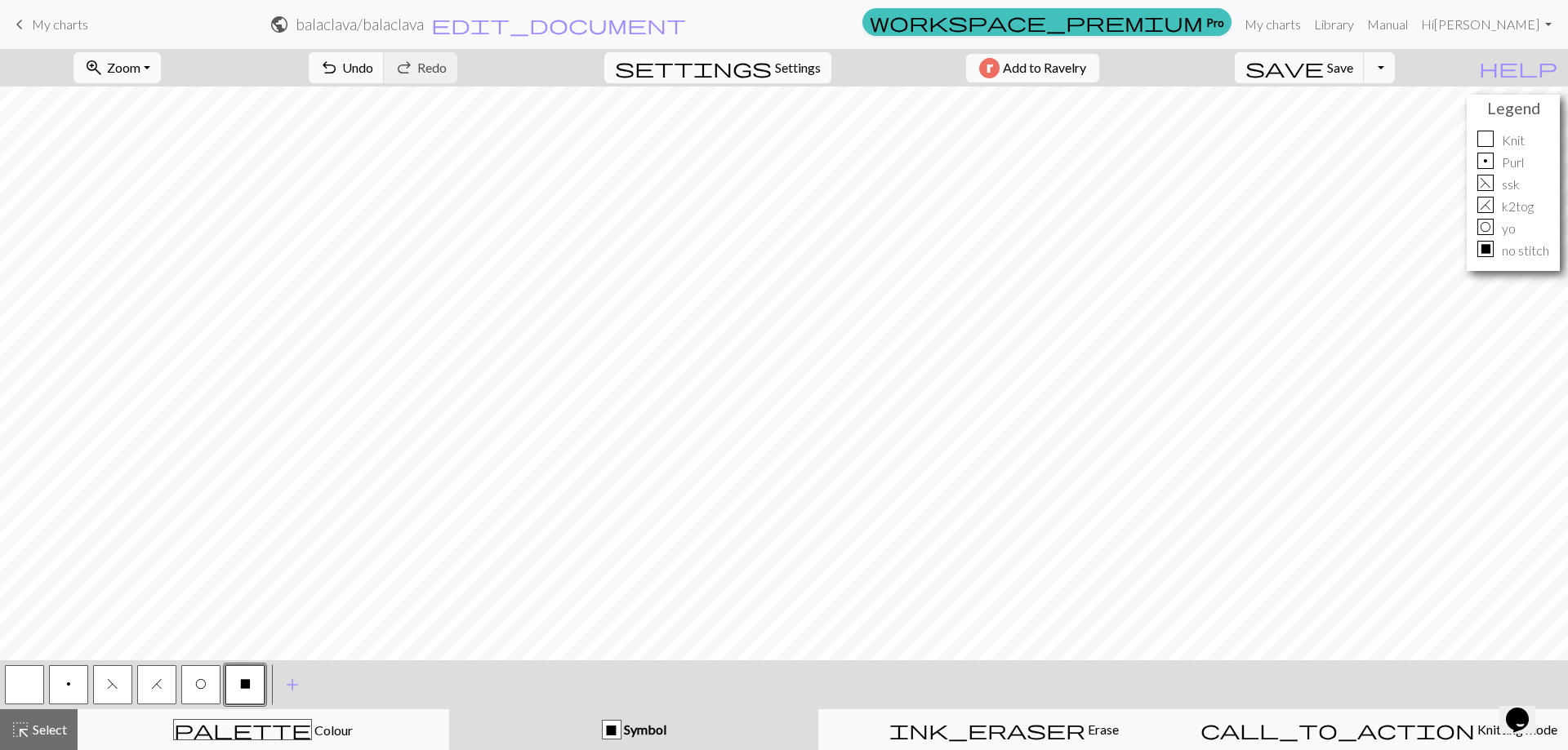
click at [775, 64] on span "Settings" at bounding box center [797, 67] width 46 height 19
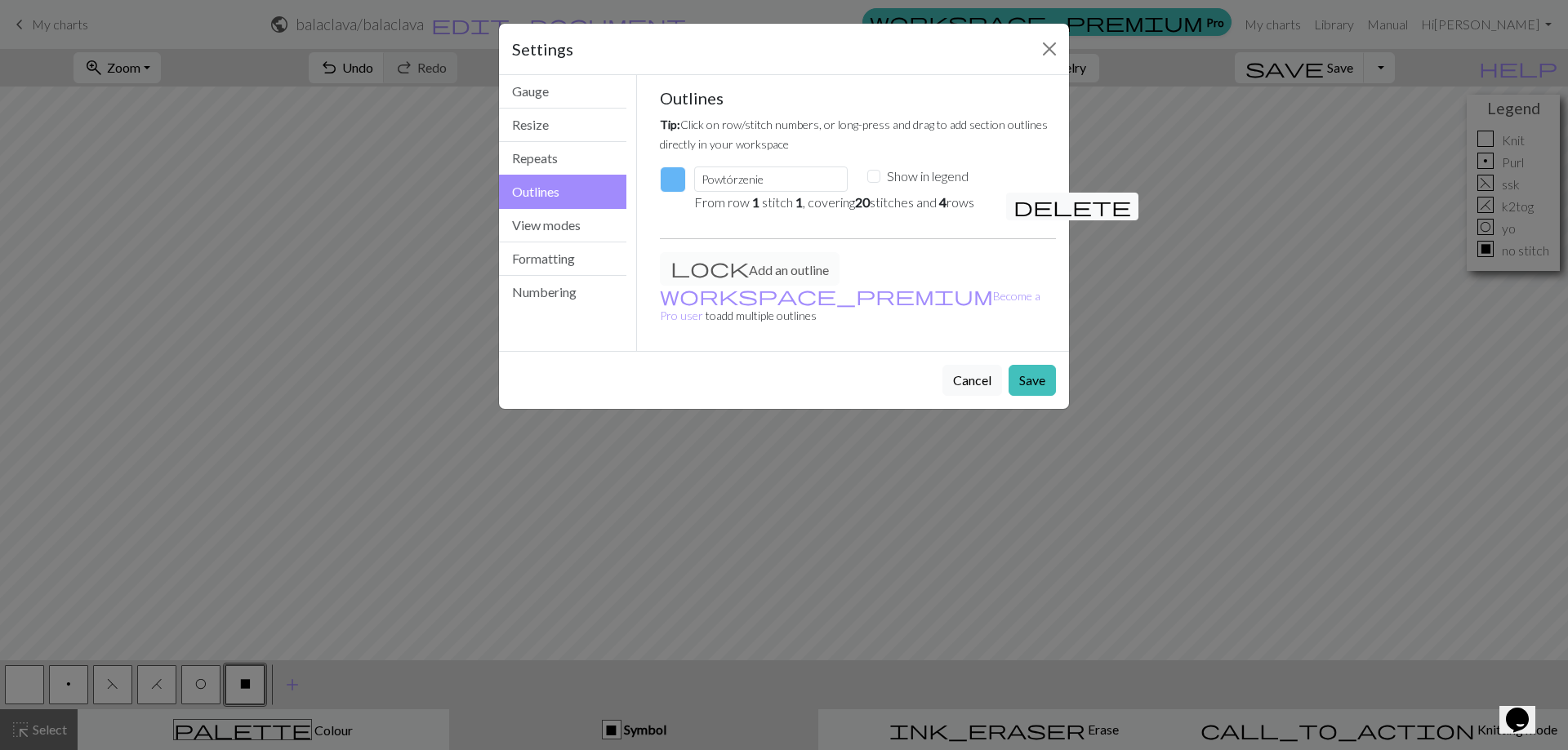
click at [897, 175] on label "Show in legend" at bounding box center [927, 176] width 81 height 19
click at [880, 175] on input "Show in legend" at bounding box center [874, 177] width 13 height 13
checkbox input "true"
click at [1031, 365] on button "Save" at bounding box center [1032, 380] width 47 height 31
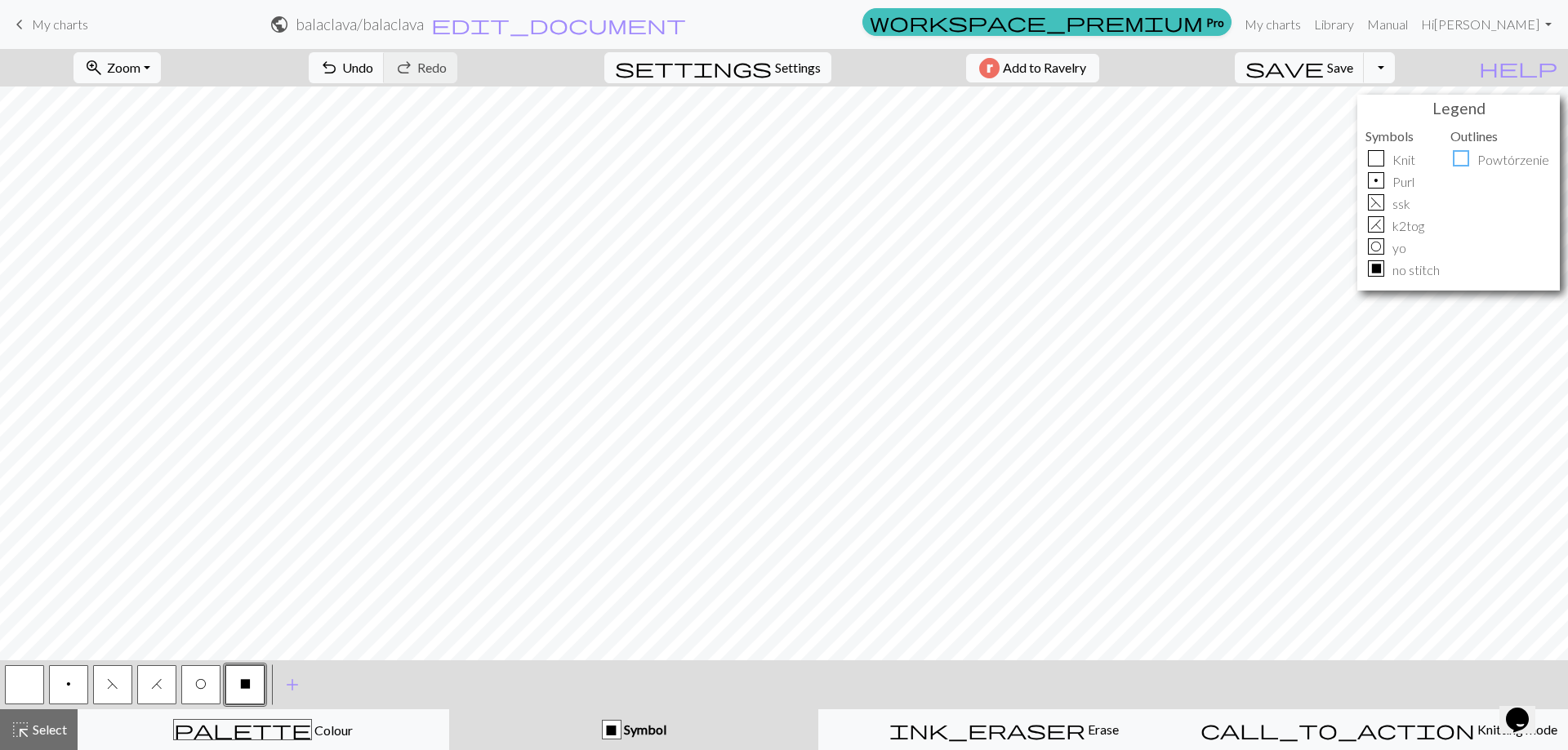
click at [60, 687] on button "p" at bounding box center [68, 685] width 39 height 39
click at [77, 686] on button "p" at bounding box center [68, 685] width 39 height 39
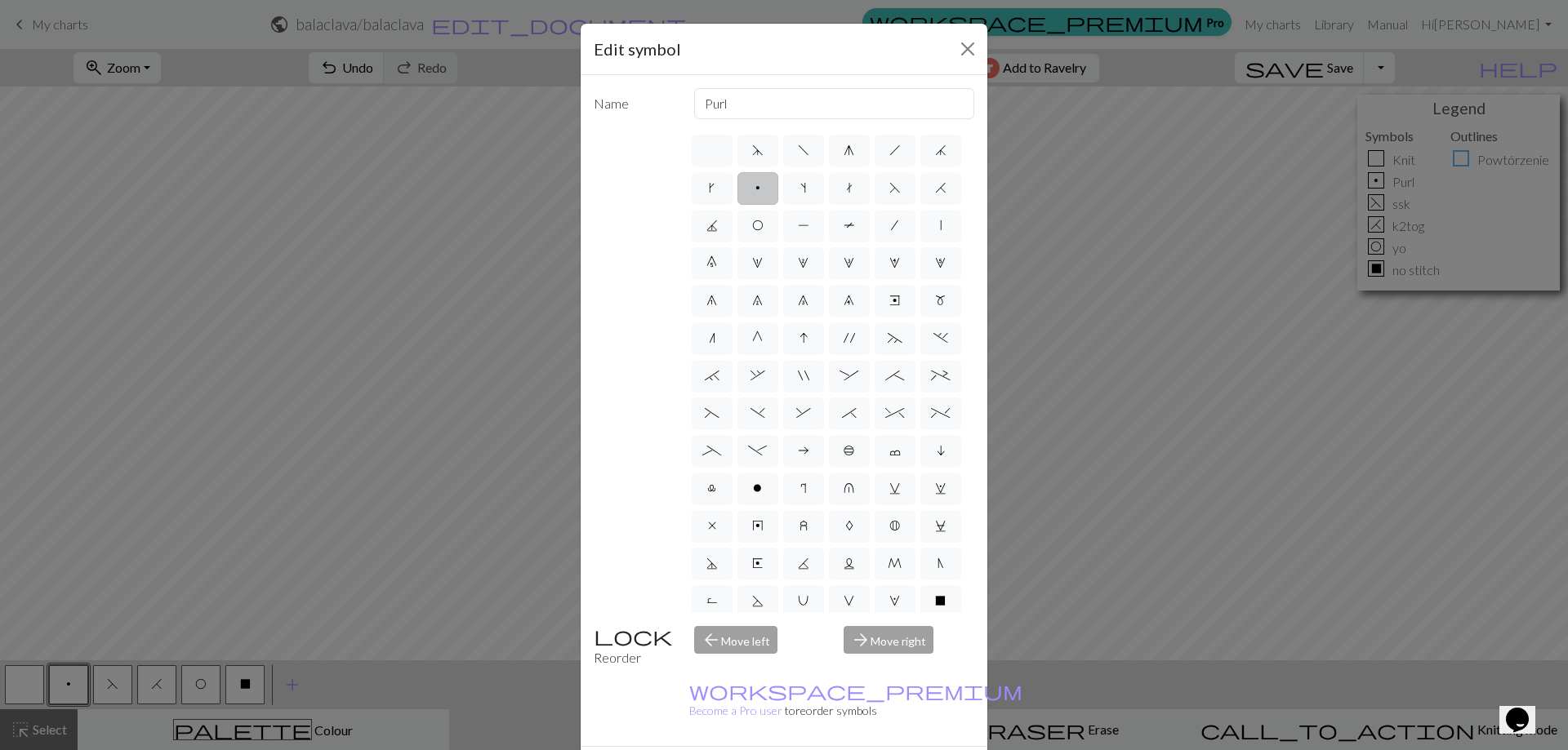
drag, startPoint x: 77, startPoint y: 686, endPoint x: 633, endPoint y: 742, distance: 558.8
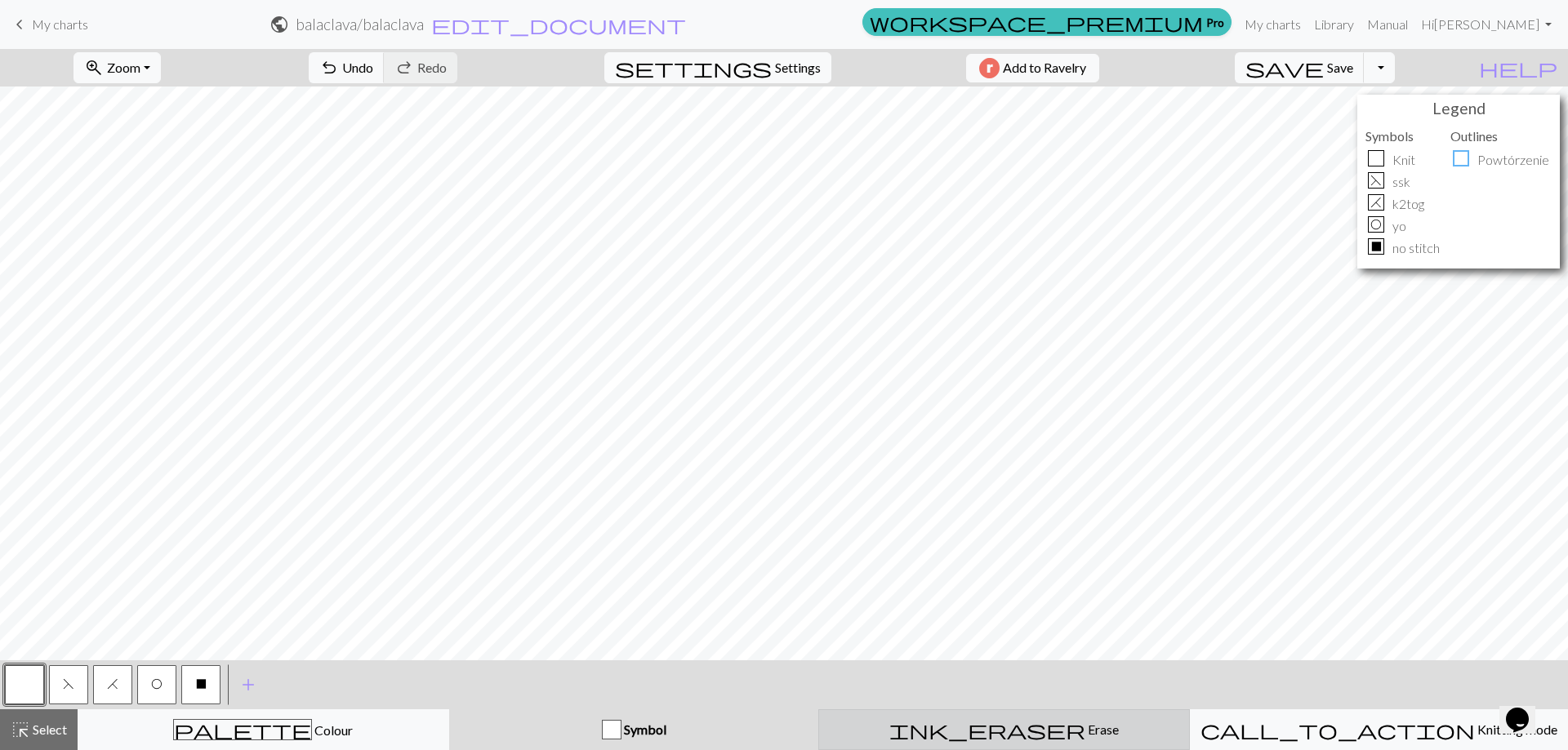
click at [1085, 731] on span "Erase" at bounding box center [1102, 729] width 34 height 16
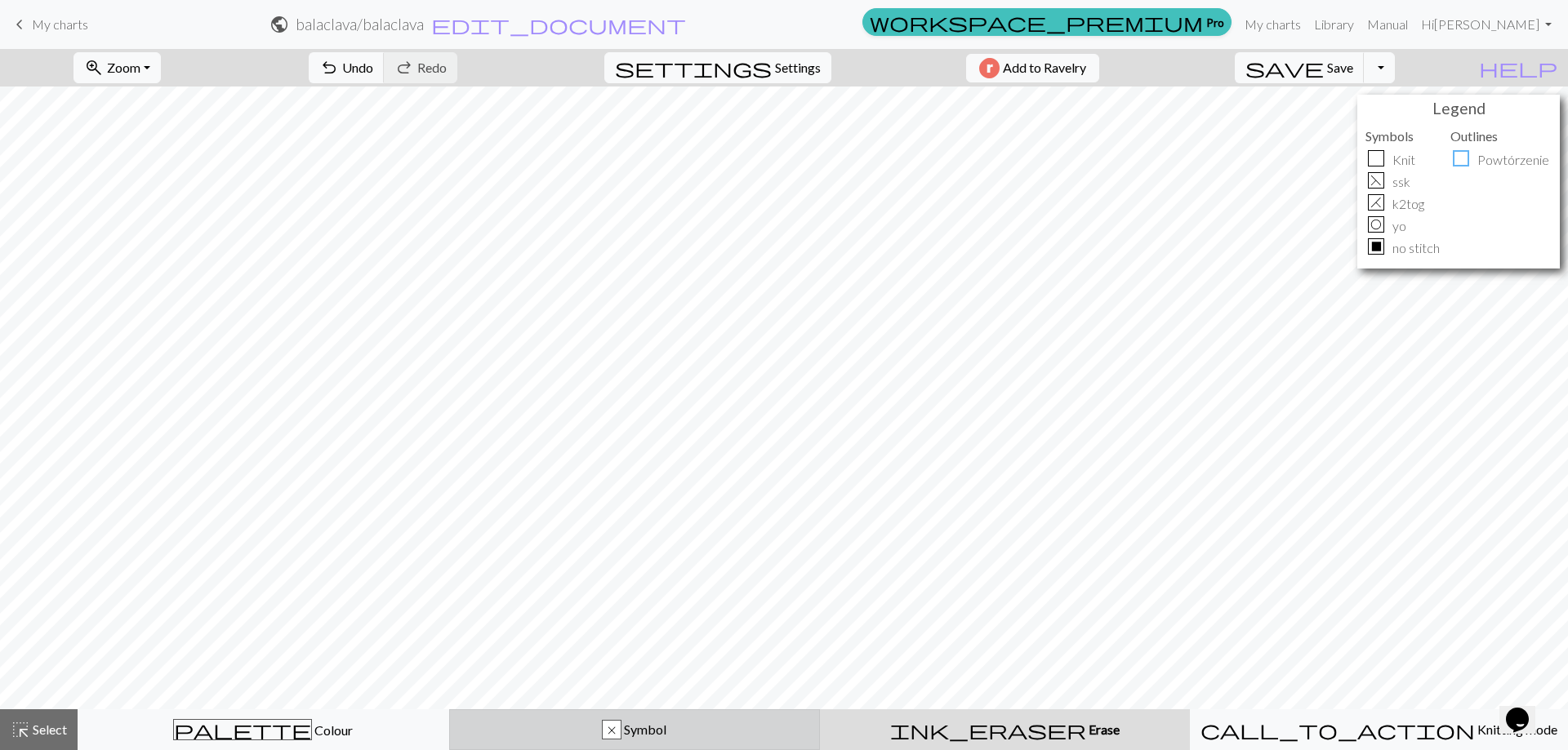
click at [707, 730] on div "x Symbol" at bounding box center [635, 729] width 350 height 19
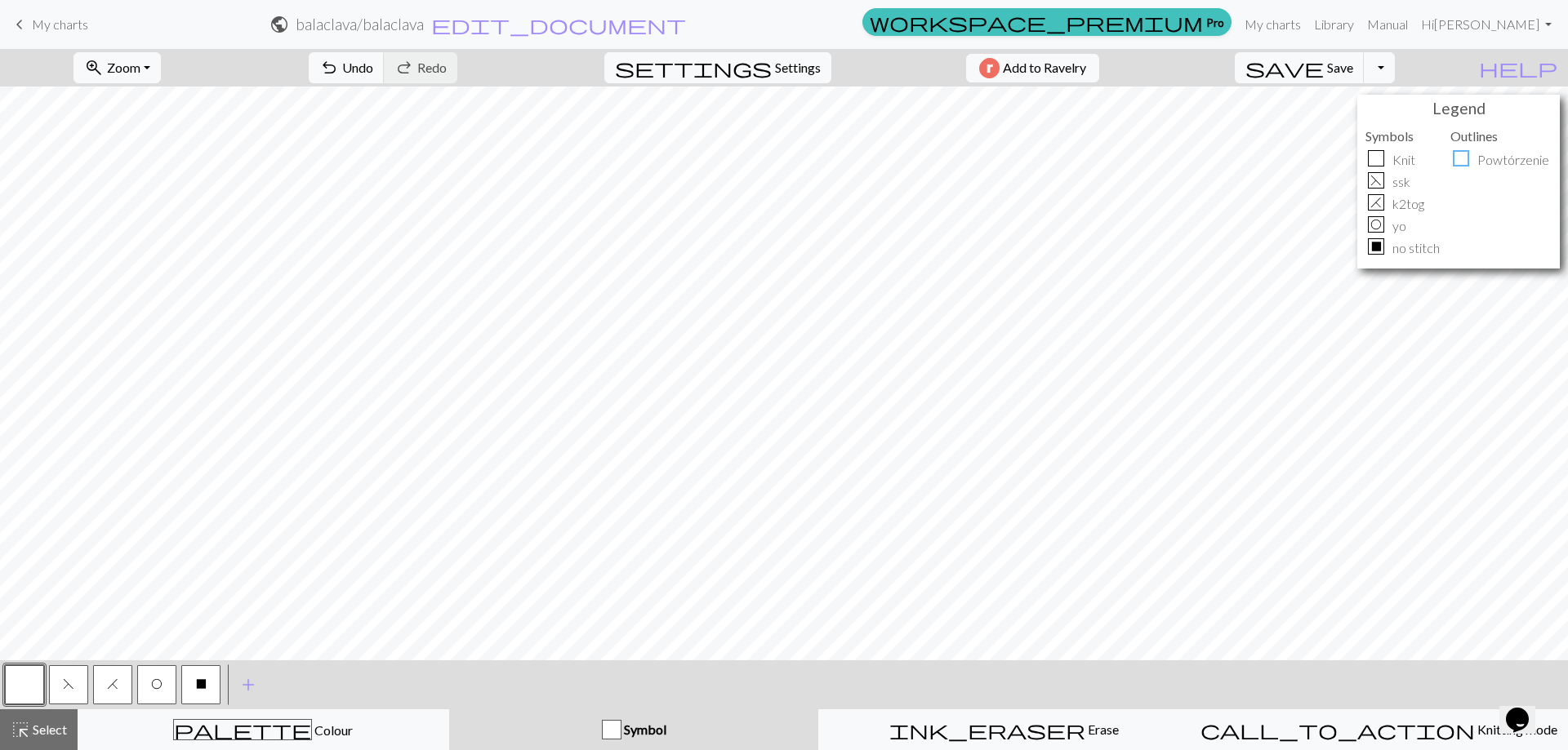
click at [205, 678] on span "X" at bounding box center [201, 684] width 11 height 13
click at [194, 680] on button "X" at bounding box center [200, 685] width 39 height 39
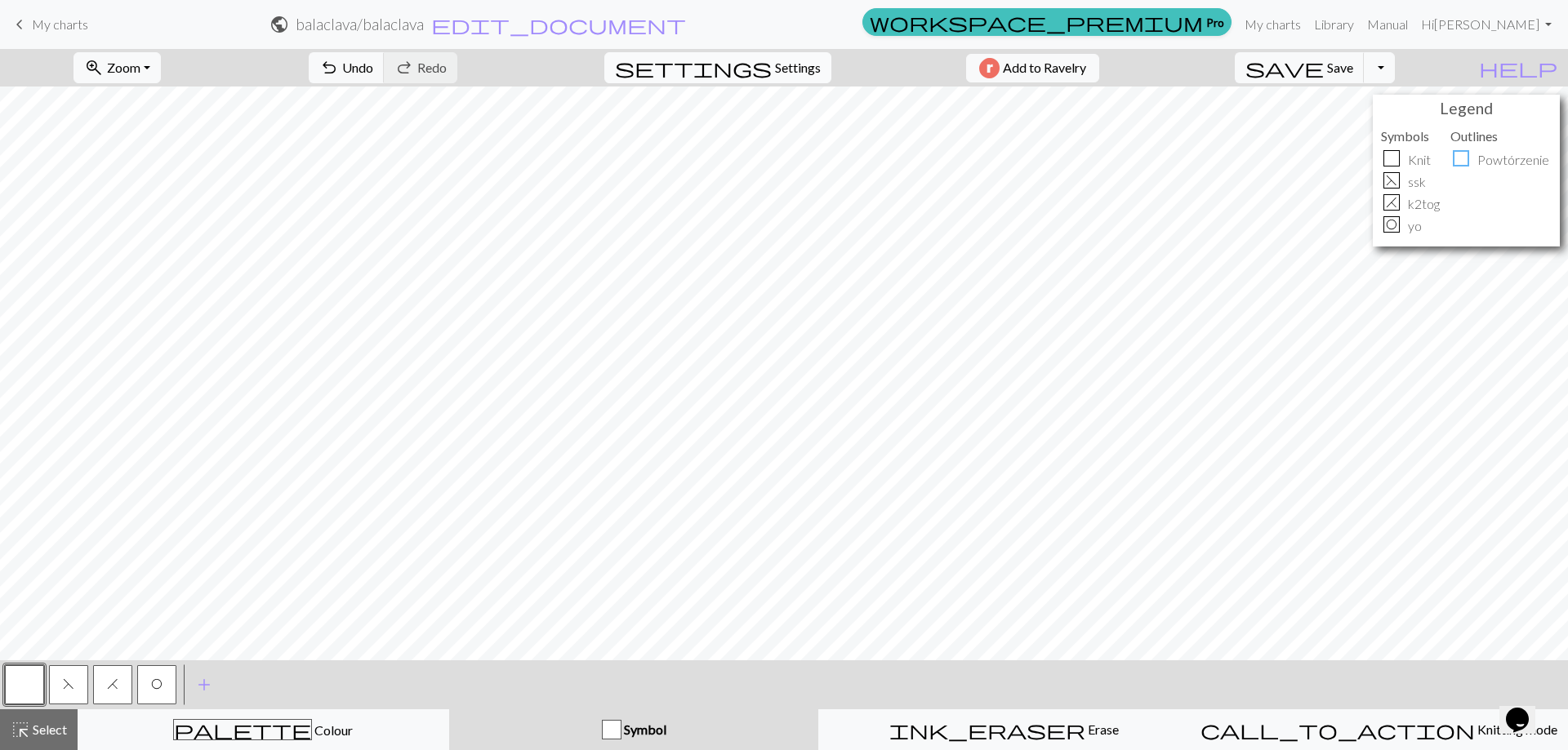
click at [796, 77] on span "Settings" at bounding box center [797, 67] width 46 height 19
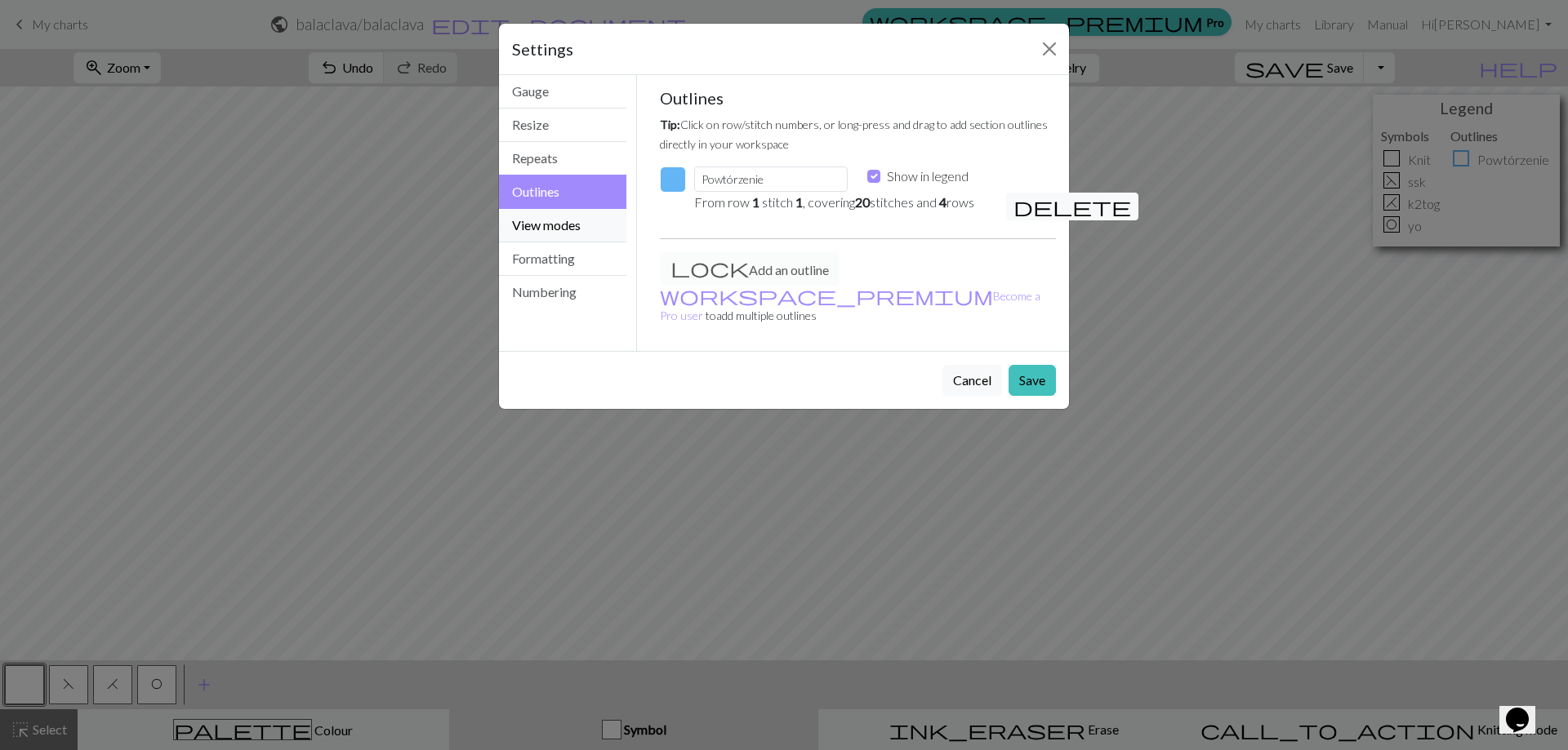
click at [574, 233] on button "View modes" at bounding box center [563, 225] width 127 height 34
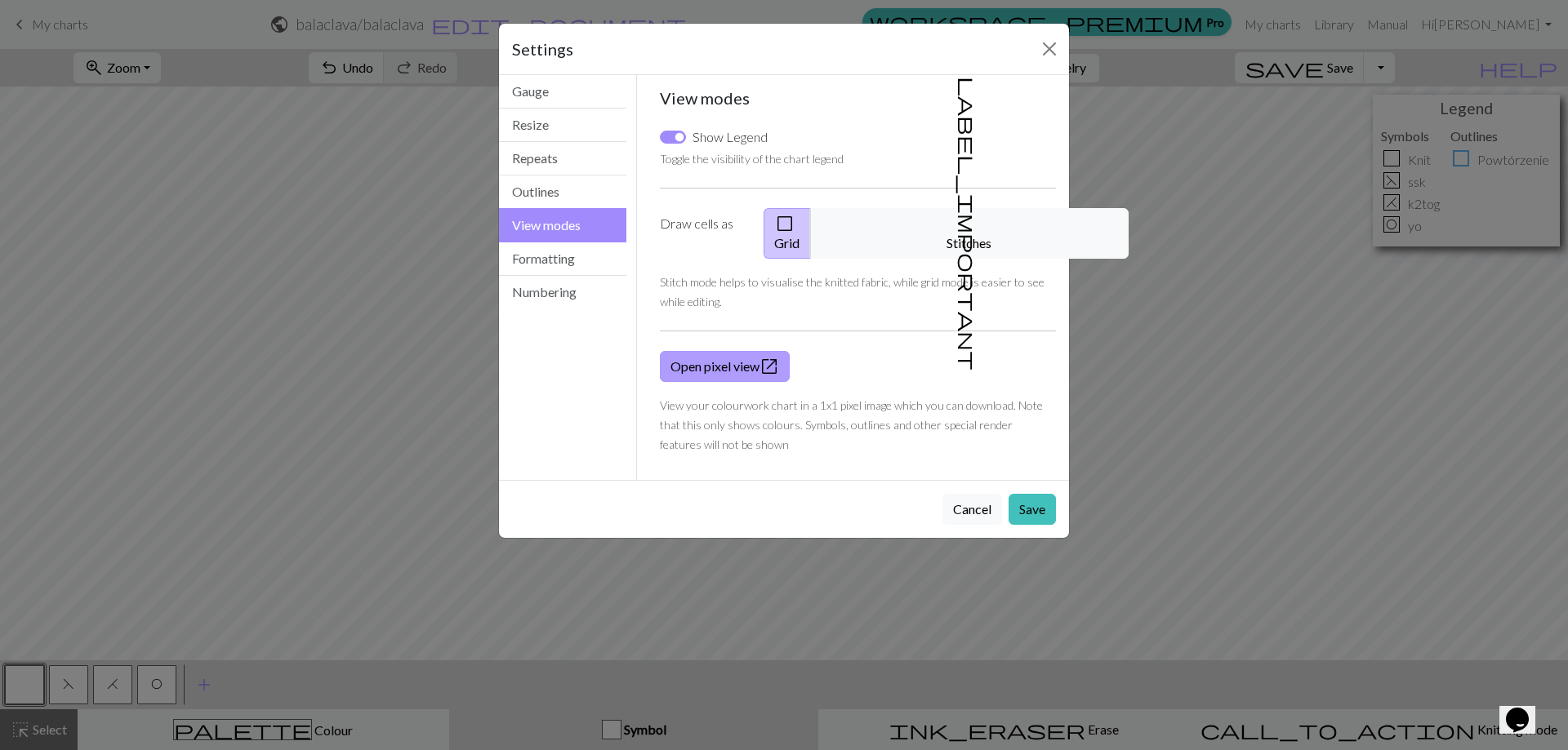
click at [755, 351] on link "Open pixel view open_in_new" at bounding box center [724, 366] width 130 height 31
click at [704, 223] on label "Draw cells as" at bounding box center [702, 233] width 104 height 50
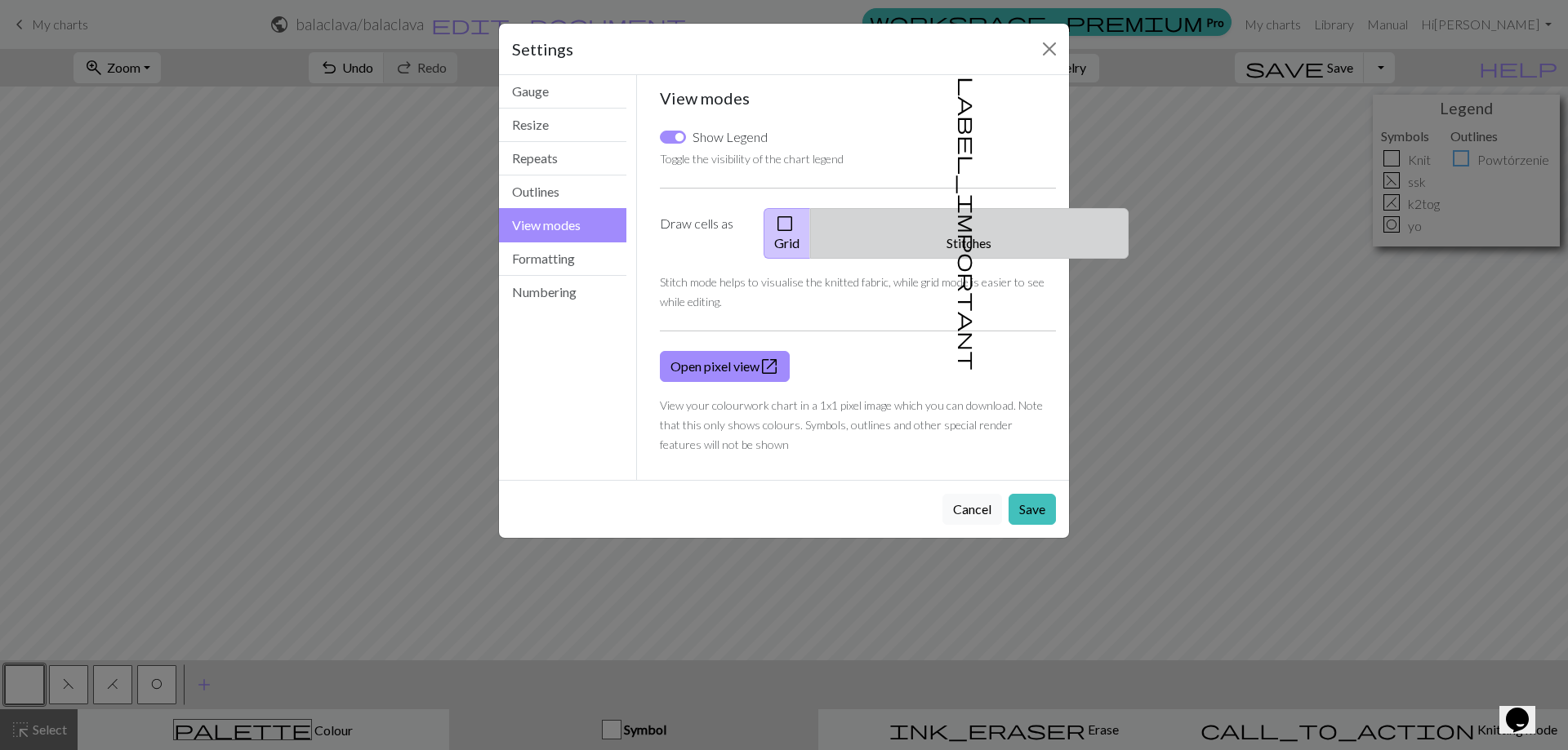
click at [957, 222] on span "label_important" at bounding box center [967, 224] width 23 height 294
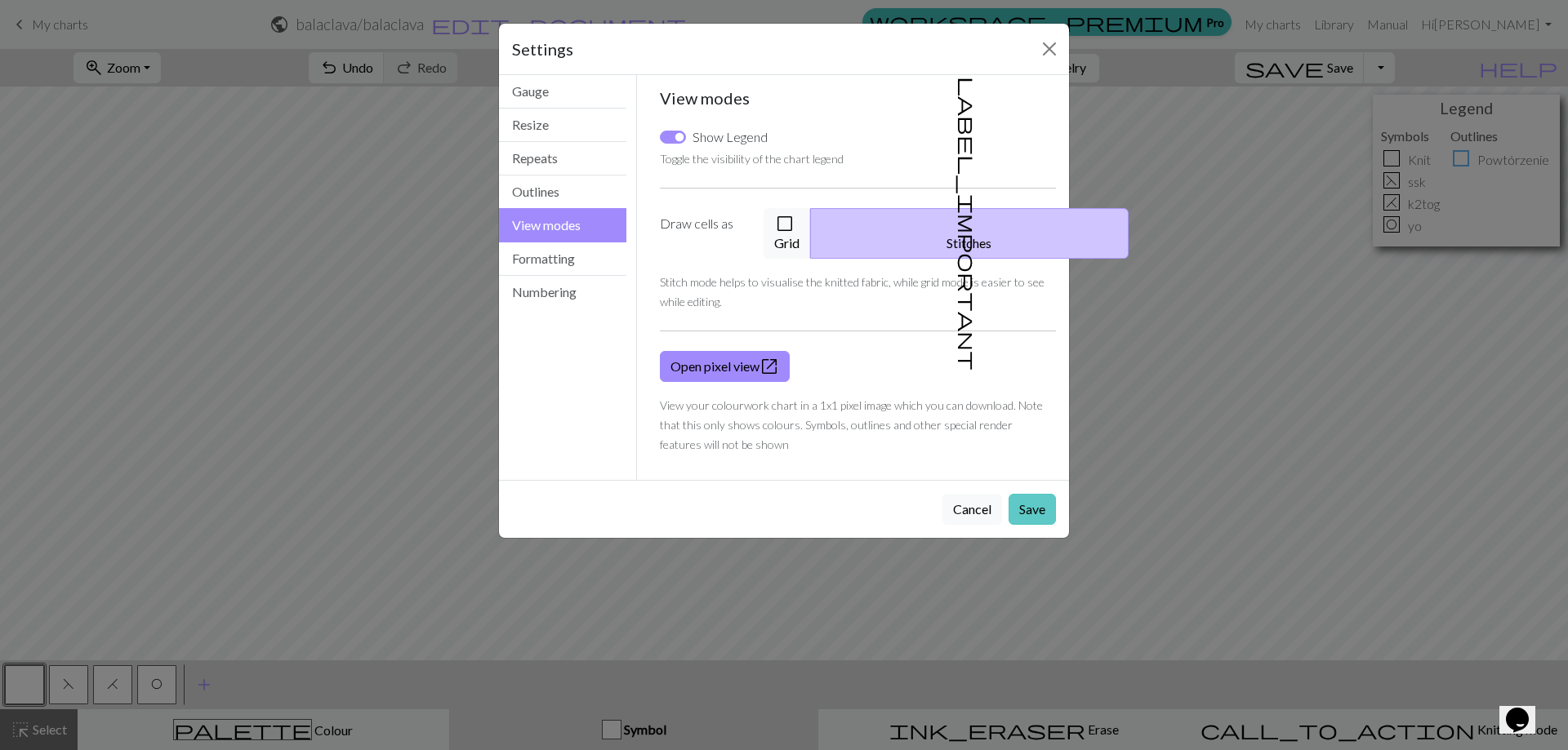
click at [1031, 494] on button "Save" at bounding box center [1032, 509] width 47 height 31
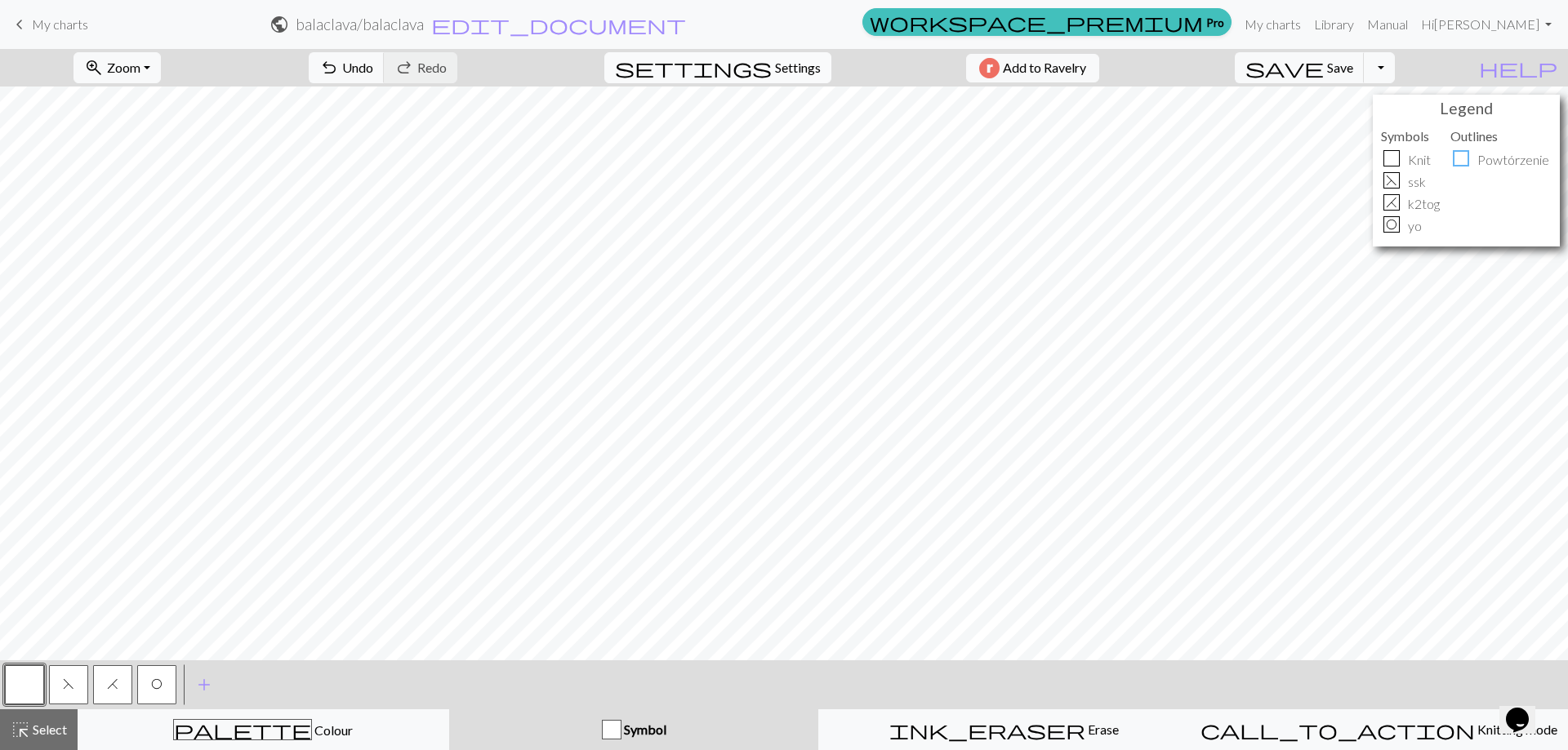
click at [781, 64] on span "Settings" at bounding box center [797, 67] width 46 height 19
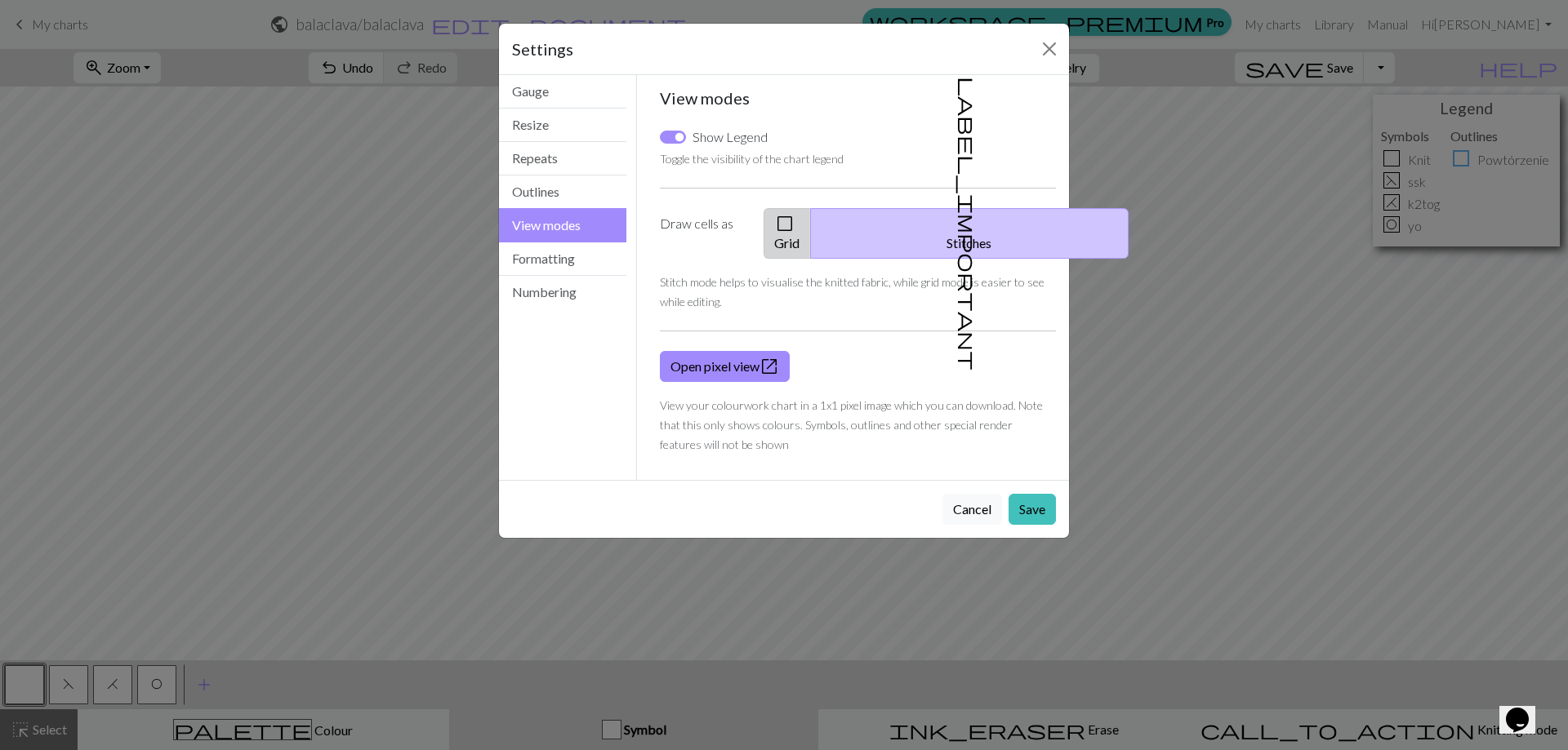
click at [811, 230] on button "check_box_outline_blank Grid" at bounding box center [787, 233] width 47 height 50
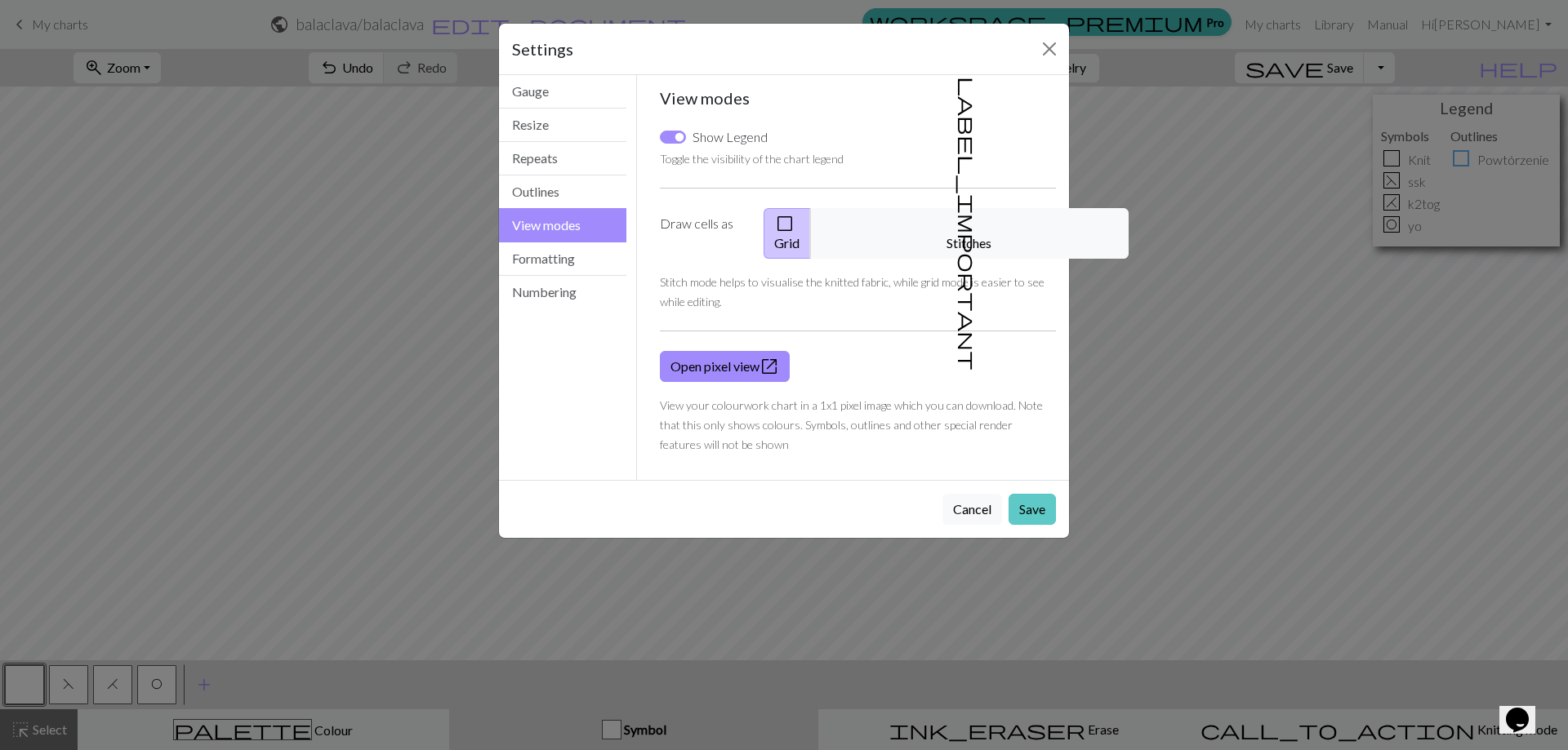
click at [1043, 499] on button "Save" at bounding box center [1032, 509] width 47 height 31
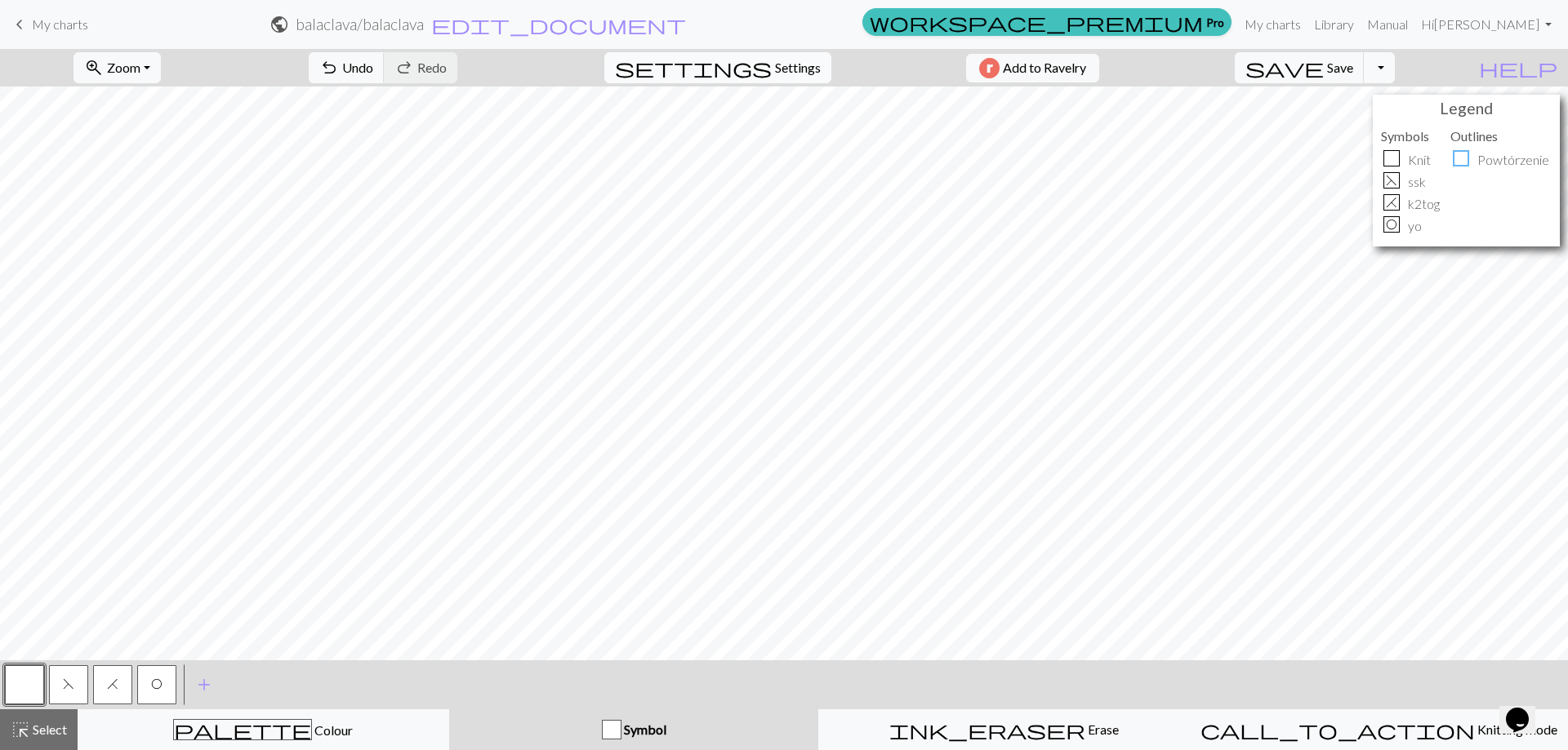
click at [782, 63] on span "Settings" at bounding box center [797, 67] width 46 height 19
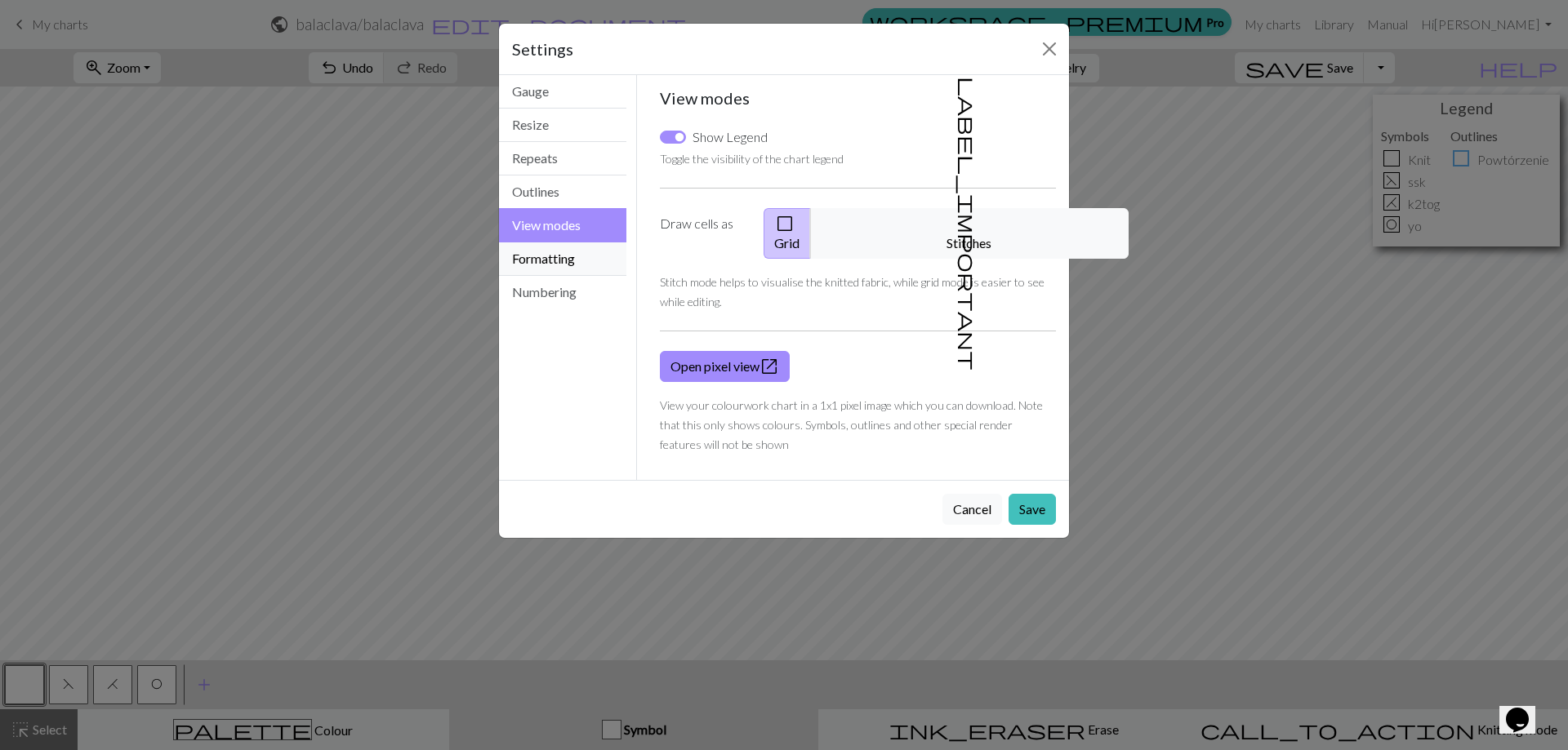
click at [546, 254] on button "Formatting" at bounding box center [563, 259] width 127 height 34
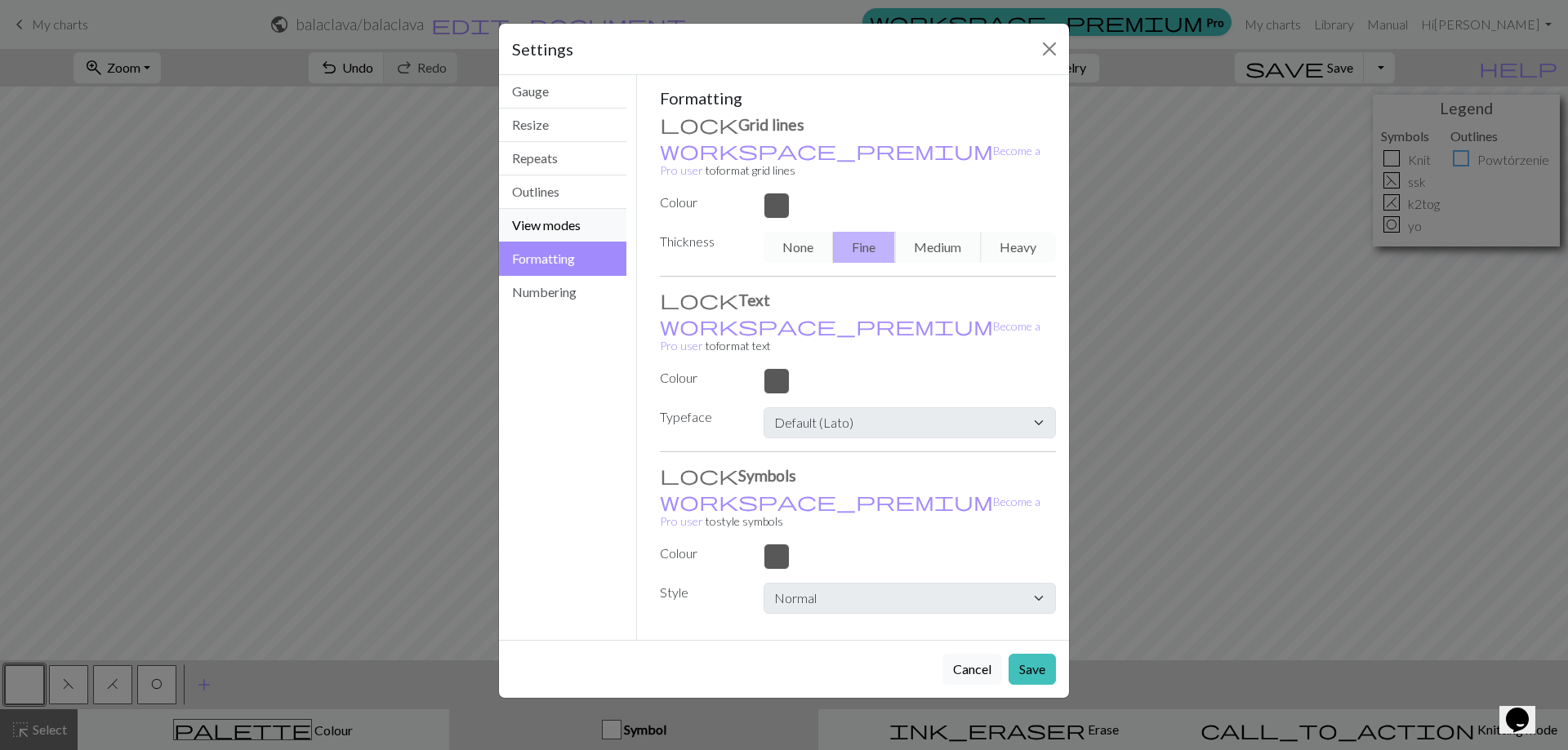
click at [556, 229] on button "View modes" at bounding box center [563, 225] width 127 height 34
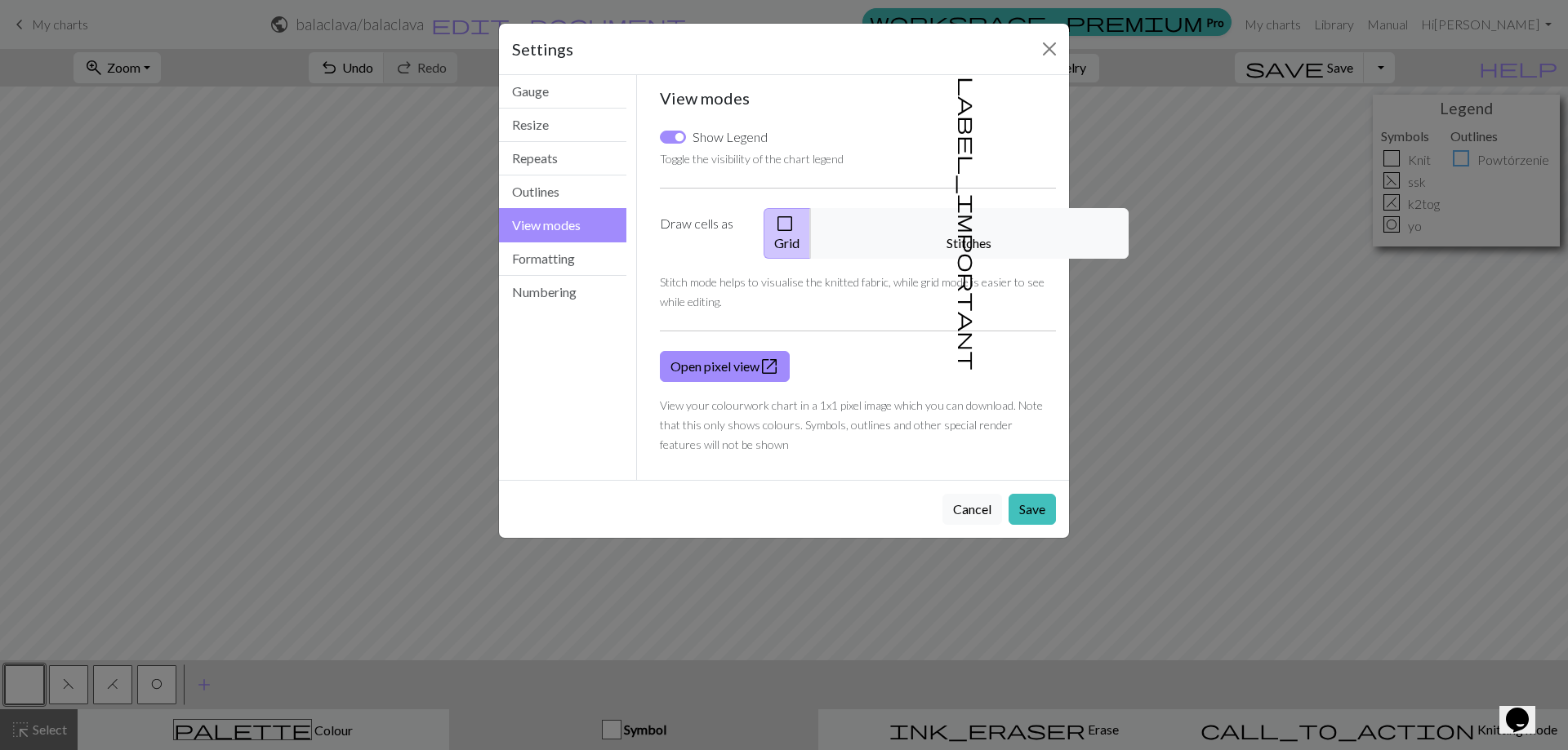
drag, startPoint x: 672, startPoint y: 221, endPoint x: 678, endPoint y: 254, distance: 33.5
click at [673, 221] on label "Draw cells as" at bounding box center [702, 233] width 104 height 50
click at [698, 282] on small "Stitch mode helps to visualise the knitted fabric, while grid mode is easier to…" at bounding box center [852, 292] width 385 height 34
click at [534, 256] on button "Formatting" at bounding box center [563, 259] width 127 height 34
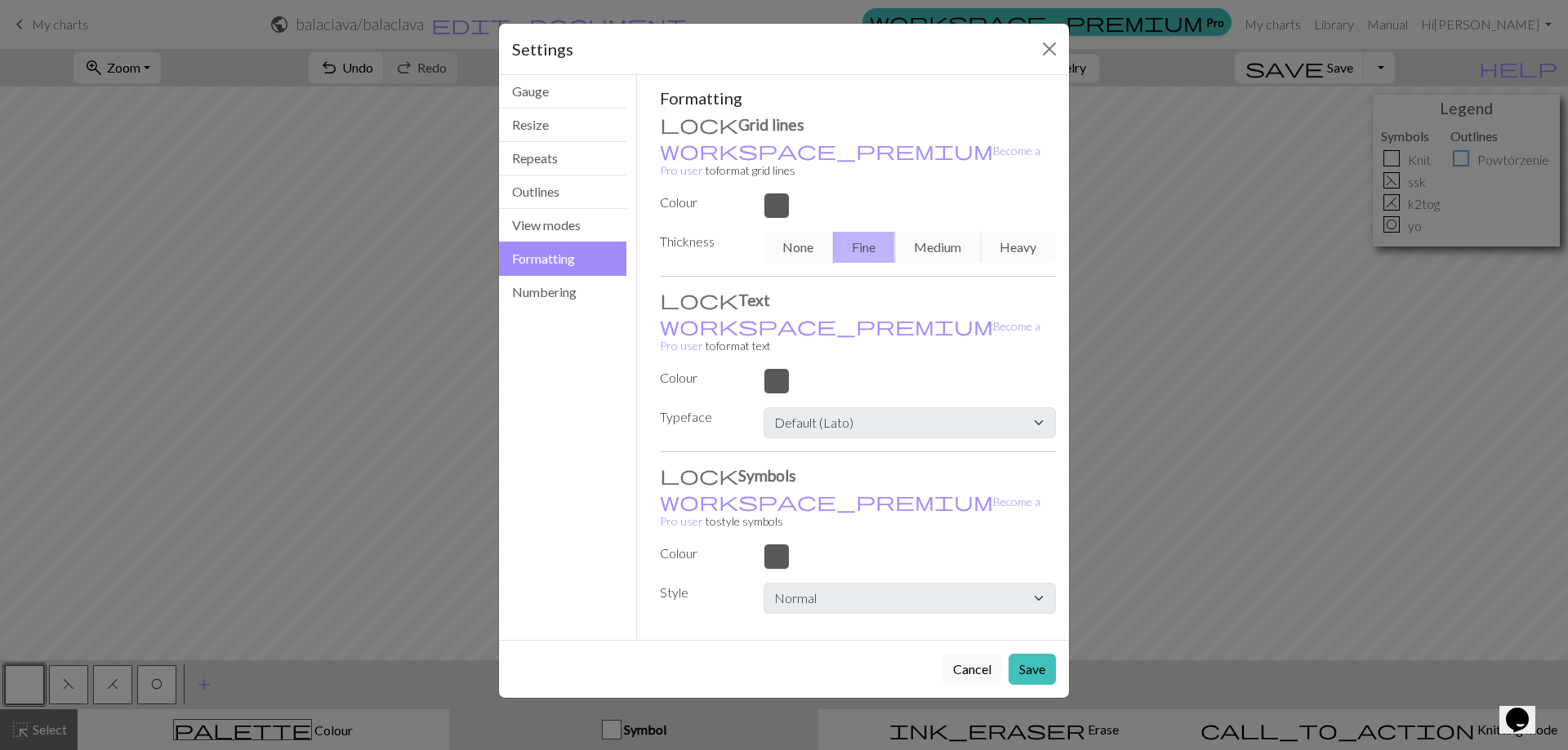
click at [772, 193] on div at bounding box center [910, 205] width 312 height 26
click at [713, 156] on link "workspace_premium Become a Pro user" at bounding box center [850, 160] width 381 height 34
click at [524, 294] on button "Numbering" at bounding box center [563, 292] width 127 height 33
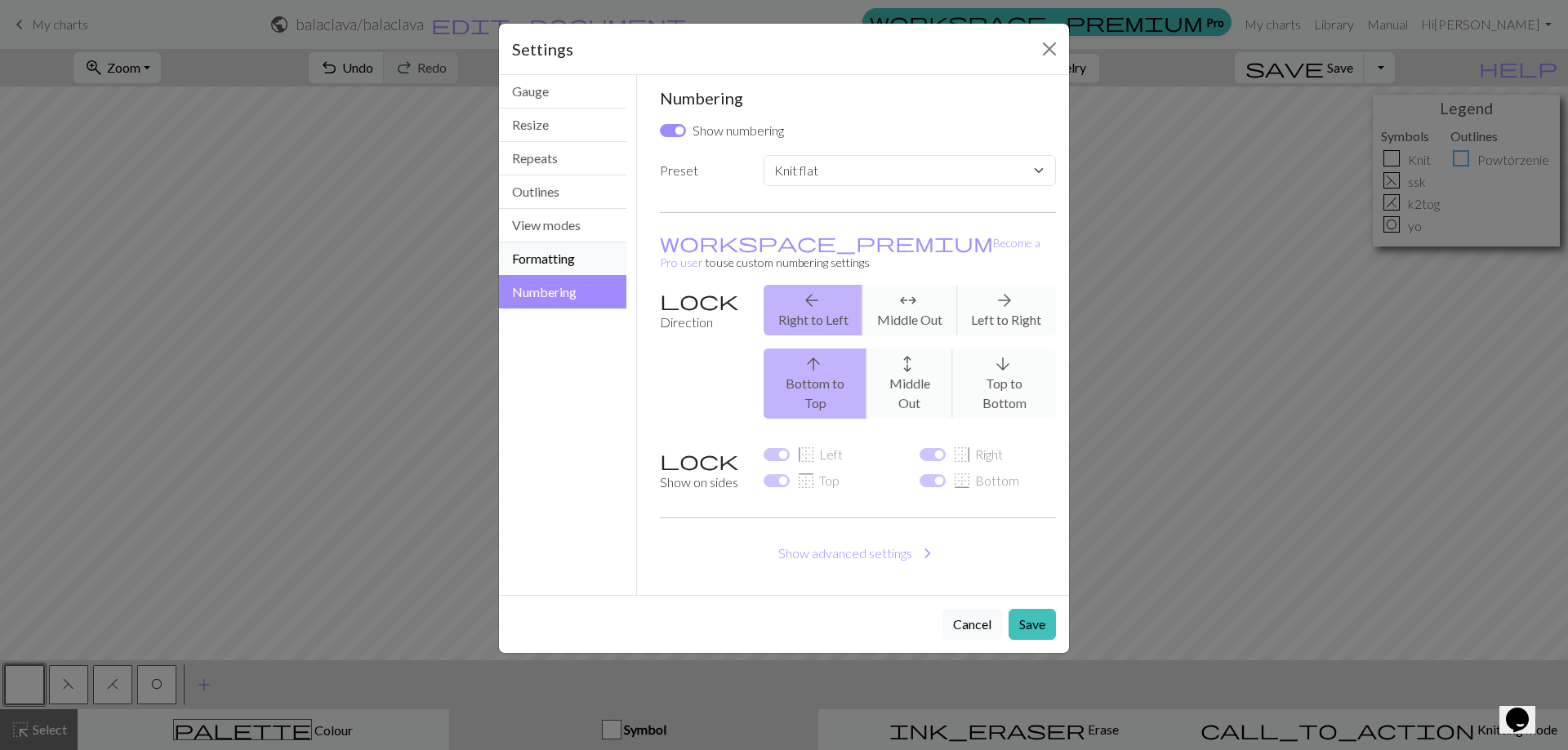
click at [527, 251] on button "Formatting" at bounding box center [563, 259] width 127 height 34
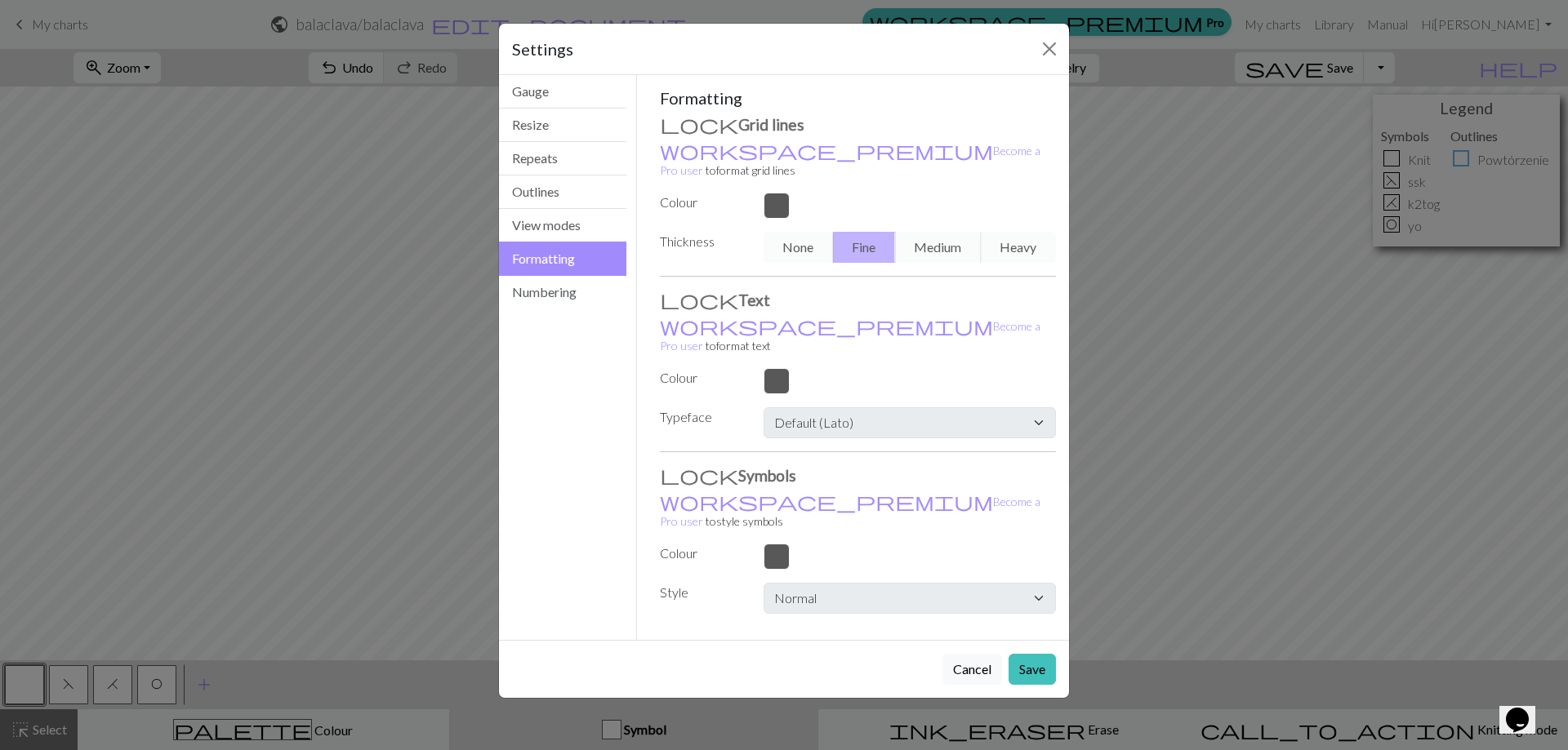
click at [805, 240] on div "None Fine Medium Heavy" at bounding box center [910, 247] width 312 height 31
click at [924, 232] on div "None Fine Medium Heavy" at bounding box center [910, 247] width 312 height 31
click at [1053, 47] on button "Close" at bounding box center [1049, 49] width 26 height 26
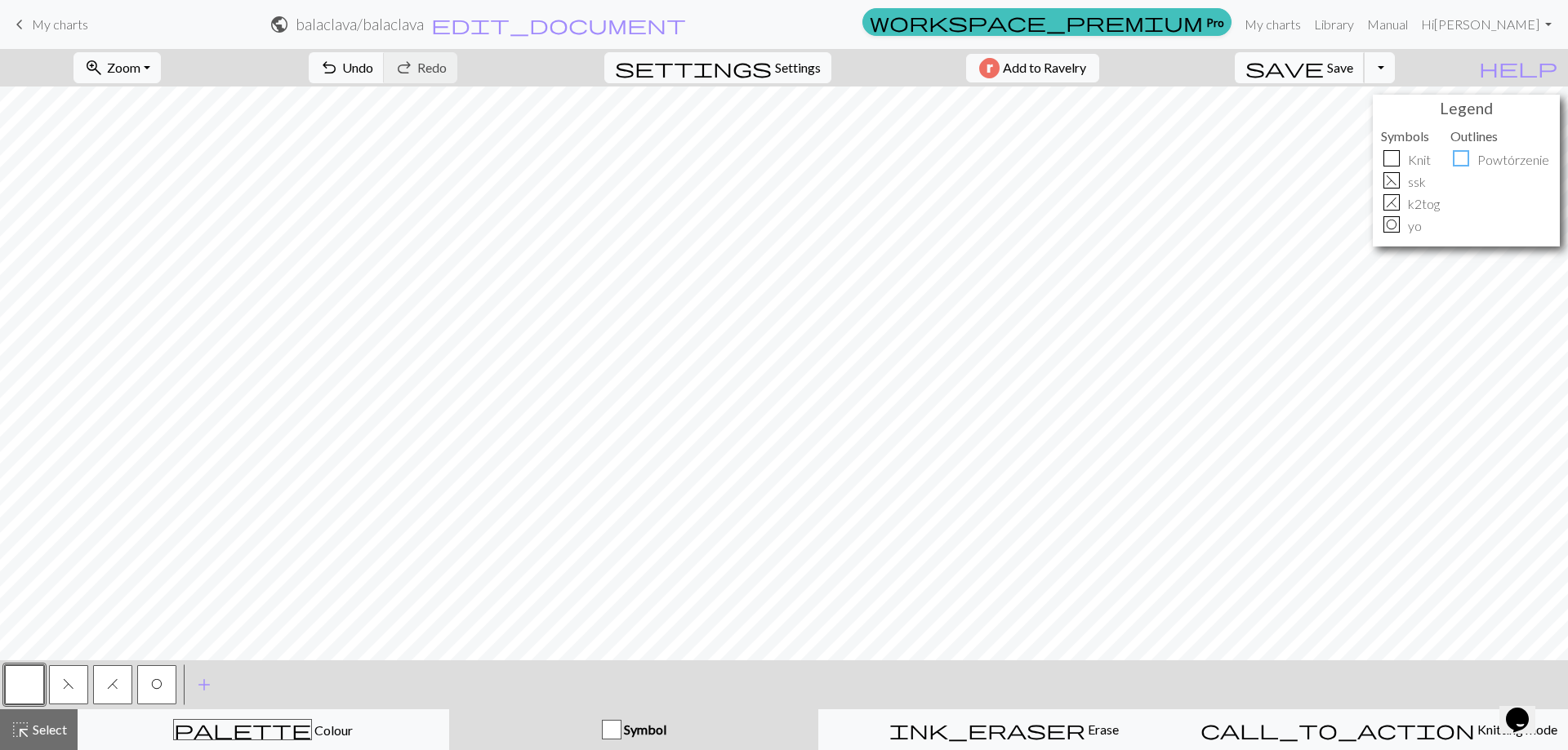
click at [1353, 67] on span "Save" at bounding box center [1339, 67] width 26 height 16
click at [1394, 66] on button "Toggle Dropdown" at bounding box center [1378, 67] width 31 height 31
click at [1381, 127] on button "save_alt Download" at bounding box center [1259, 129] width 269 height 26
click at [756, 50] on button "Download" at bounding box center [744, 53] width 79 height 31
click at [47, 23] on span "My charts" at bounding box center [60, 23] width 56 height 16
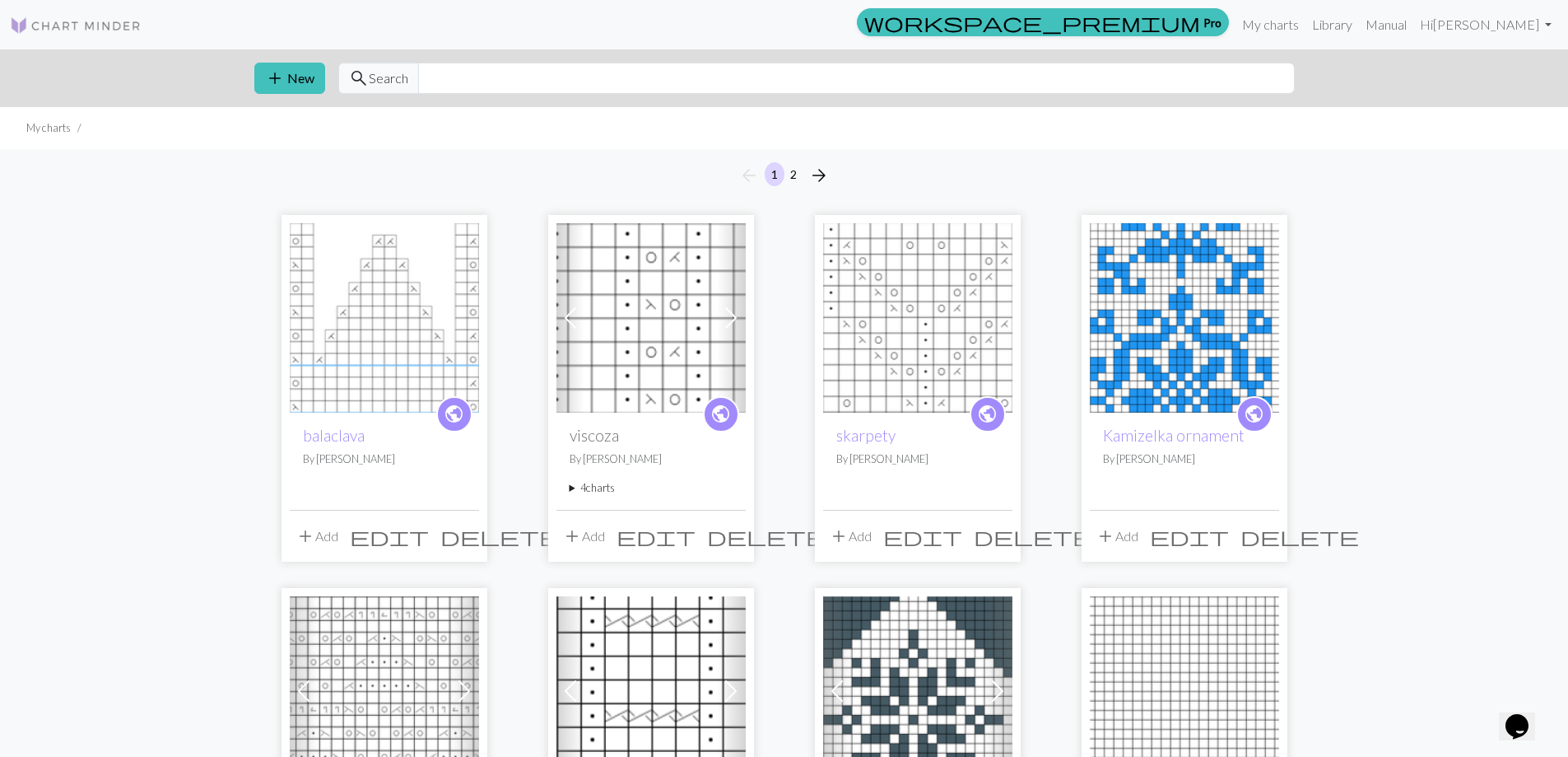
click at [321, 534] on button "add Add" at bounding box center [317, 535] width 54 height 31
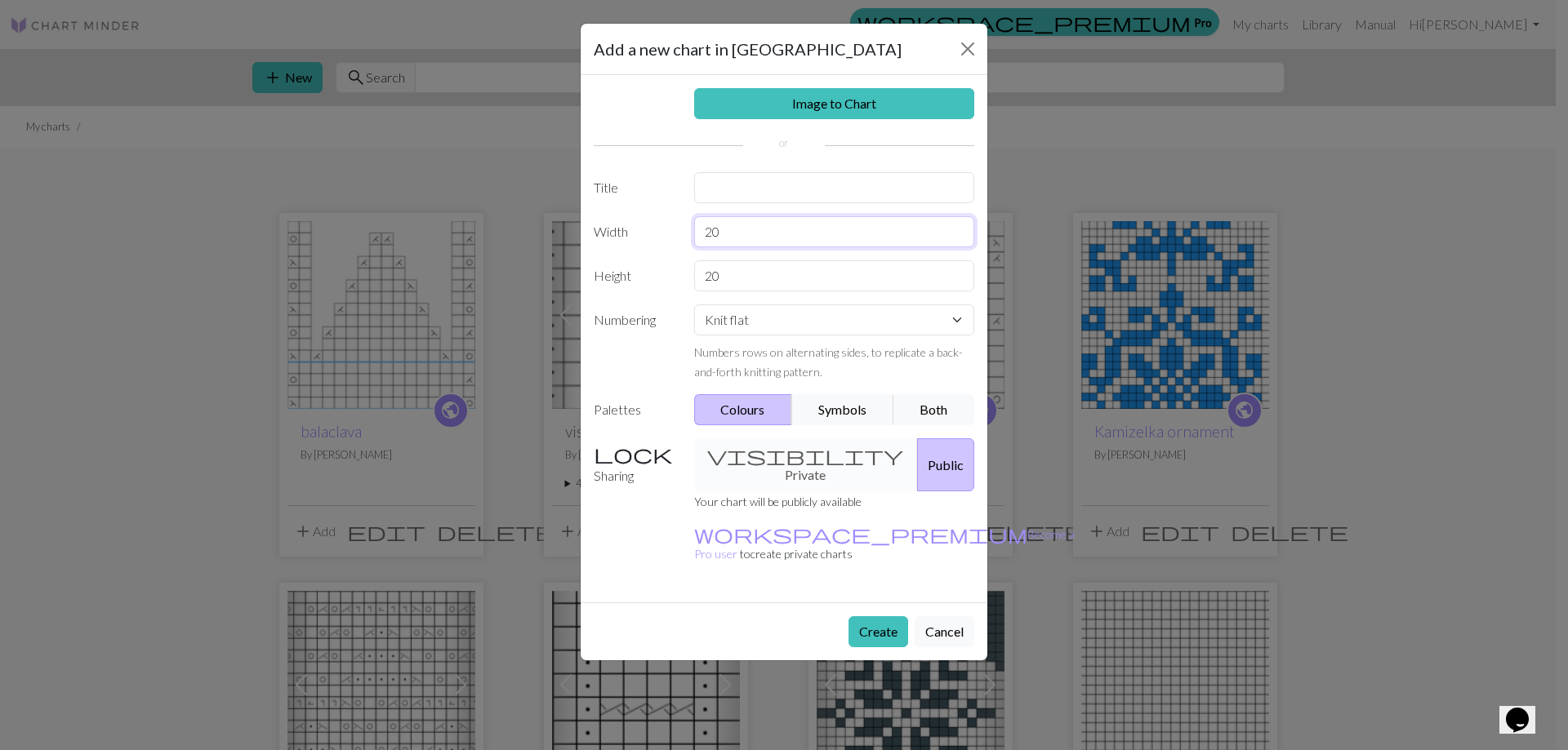
drag, startPoint x: 740, startPoint y: 234, endPoint x: 560, endPoint y: 215, distance: 181.0
click at [625, 225] on div "Width 20" at bounding box center [783, 231] width 400 height 31
type input "2"
drag, startPoint x: 745, startPoint y: 275, endPoint x: 538, endPoint y: 272, distance: 207.0
click at [581, 272] on div "Image to Chart Title Width 2 Height 20 Numbering Knit flat Knit in the round La…" at bounding box center [783, 339] width 407 height 527
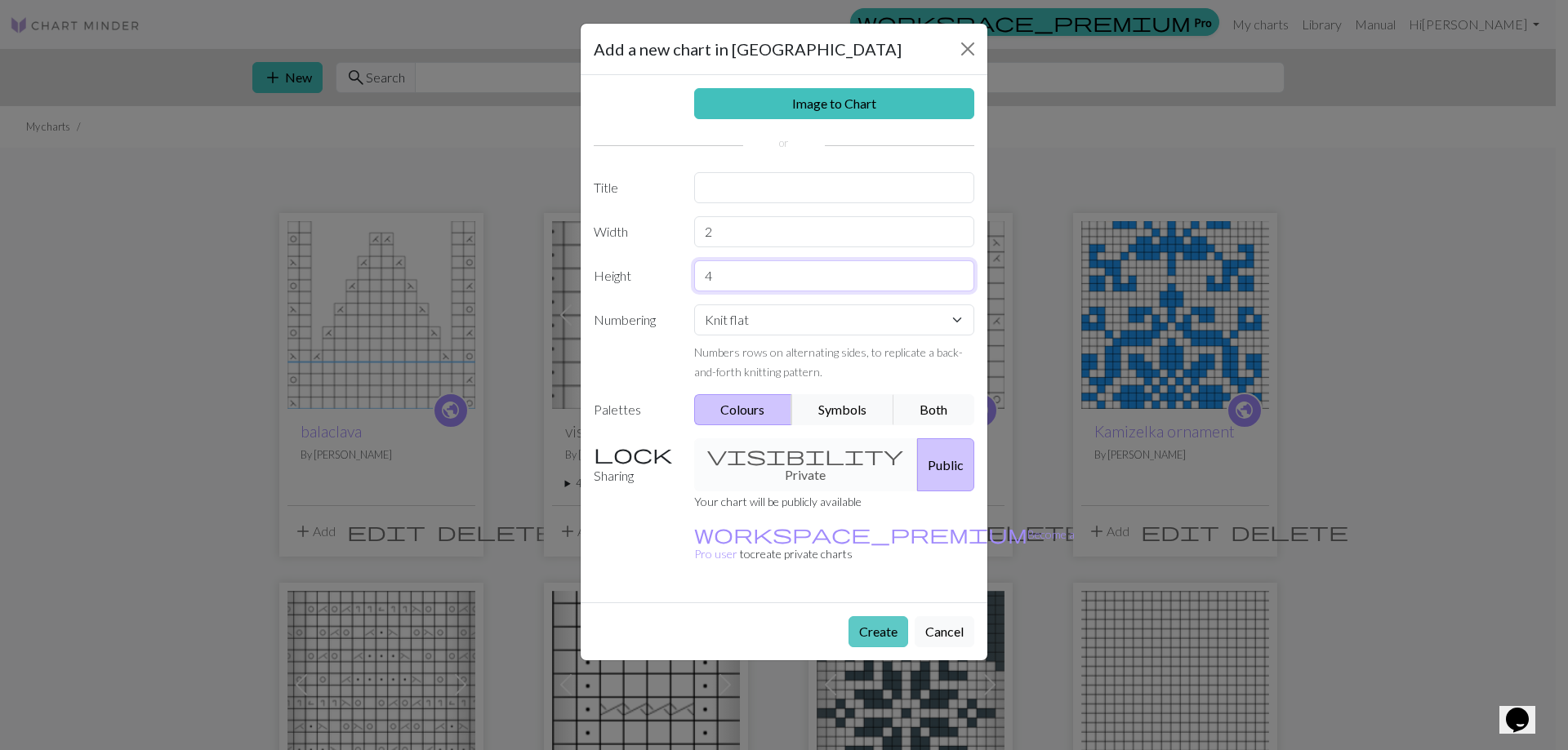
type input "4"
click at [888, 616] on button "Create" at bounding box center [878, 631] width 60 height 31
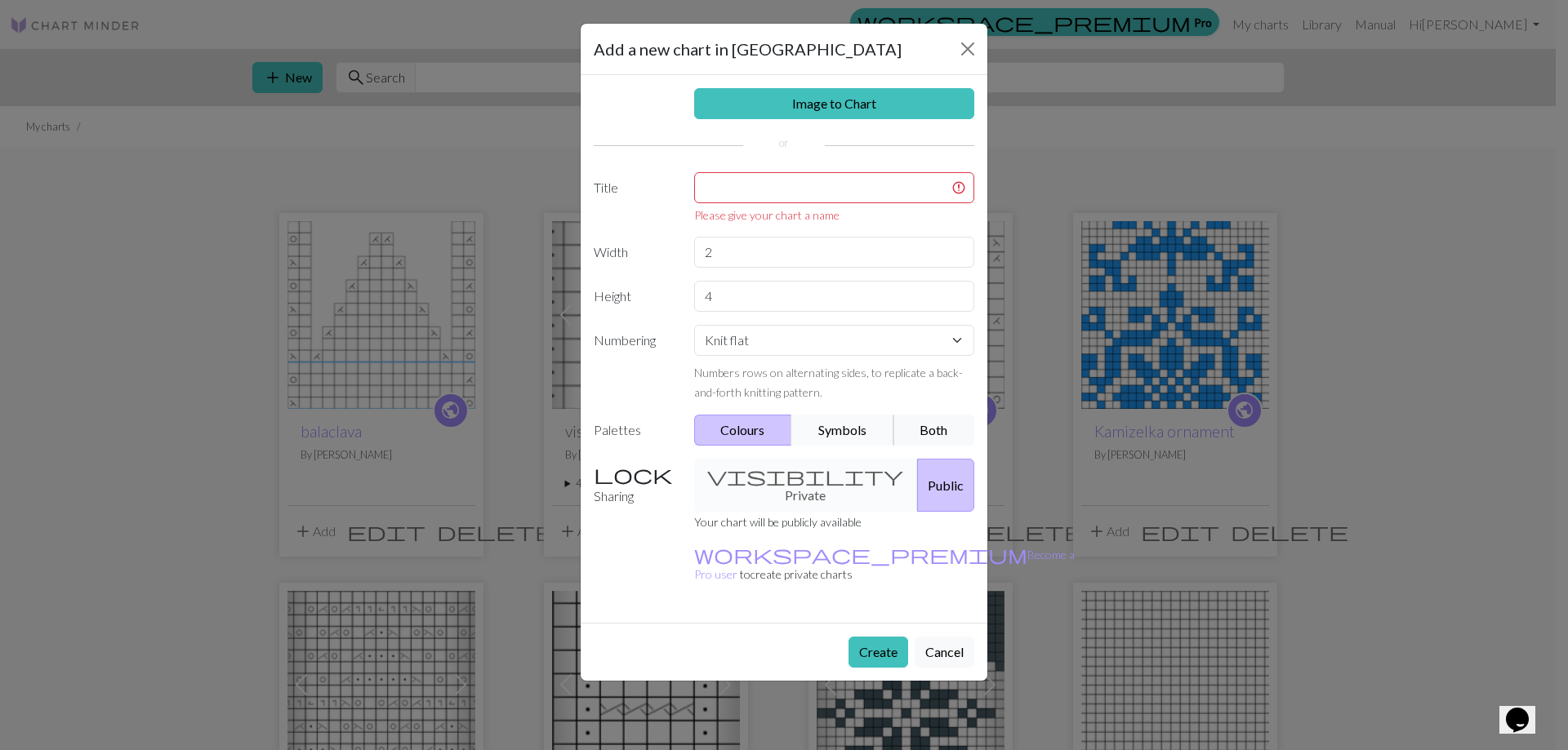
click at [849, 430] on button "Symbols" at bounding box center [843, 430] width 103 height 31
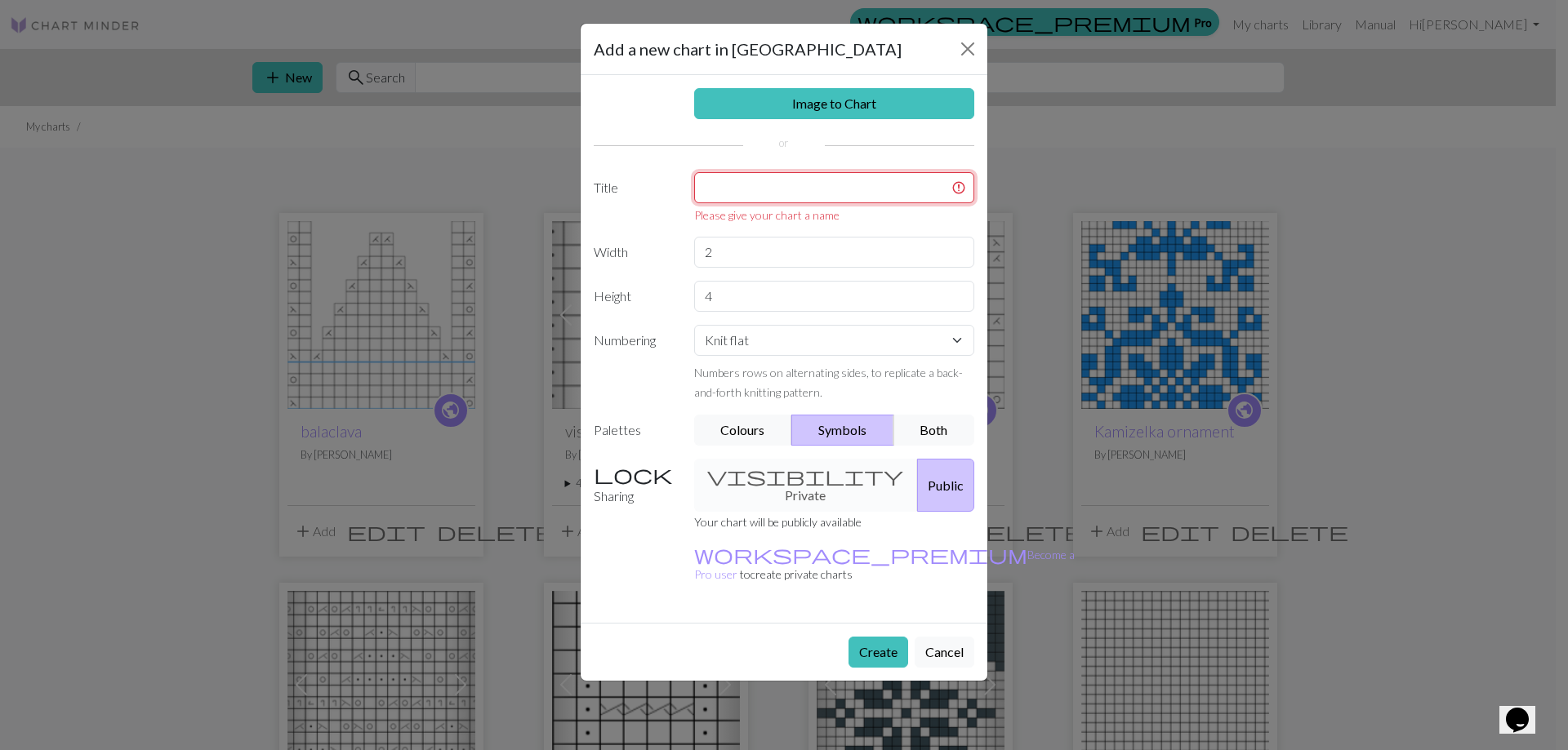
click at [754, 195] on input "text" at bounding box center [834, 187] width 281 height 31
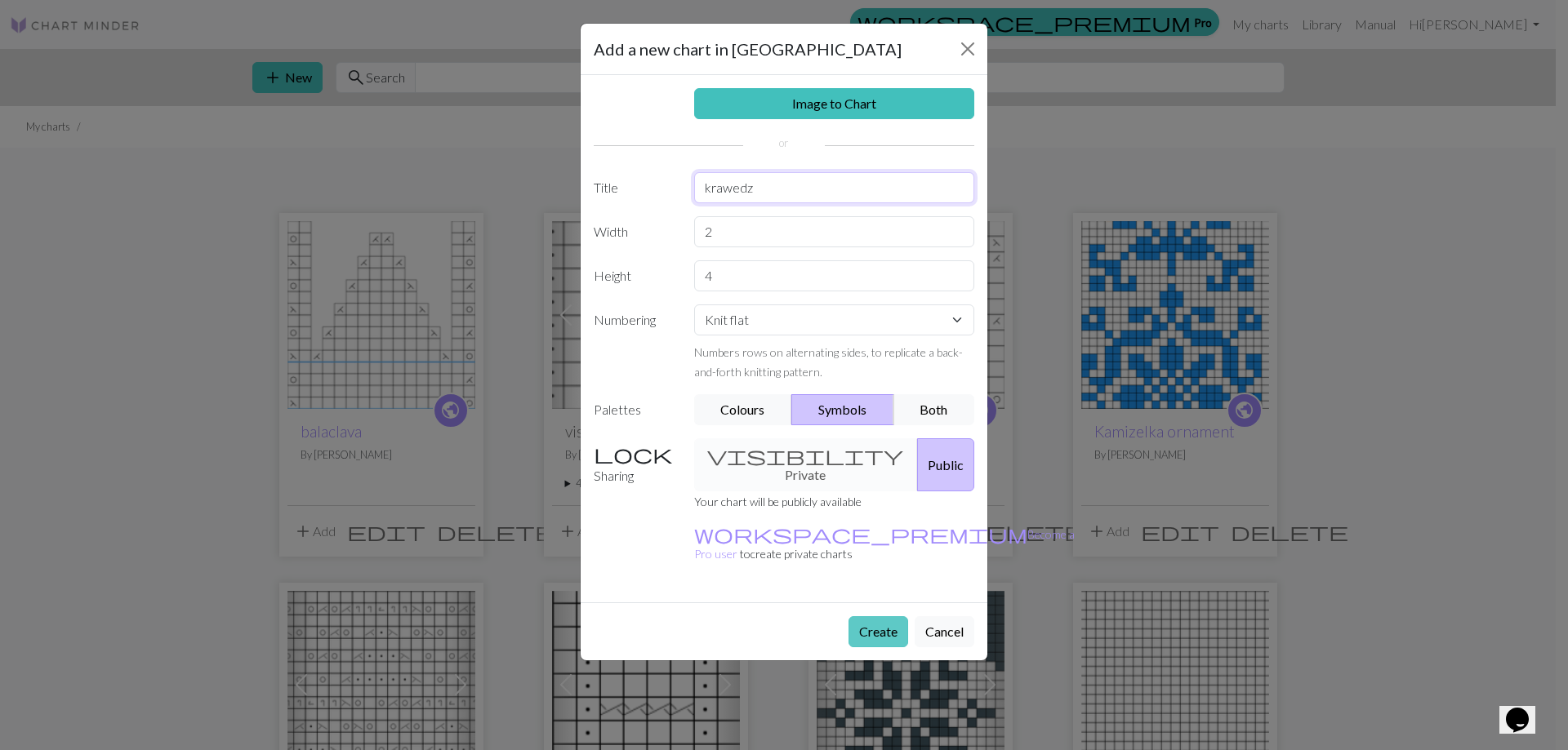
type input "krawedz"
click at [873, 616] on button "Create" at bounding box center [878, 631] width 60 height 31
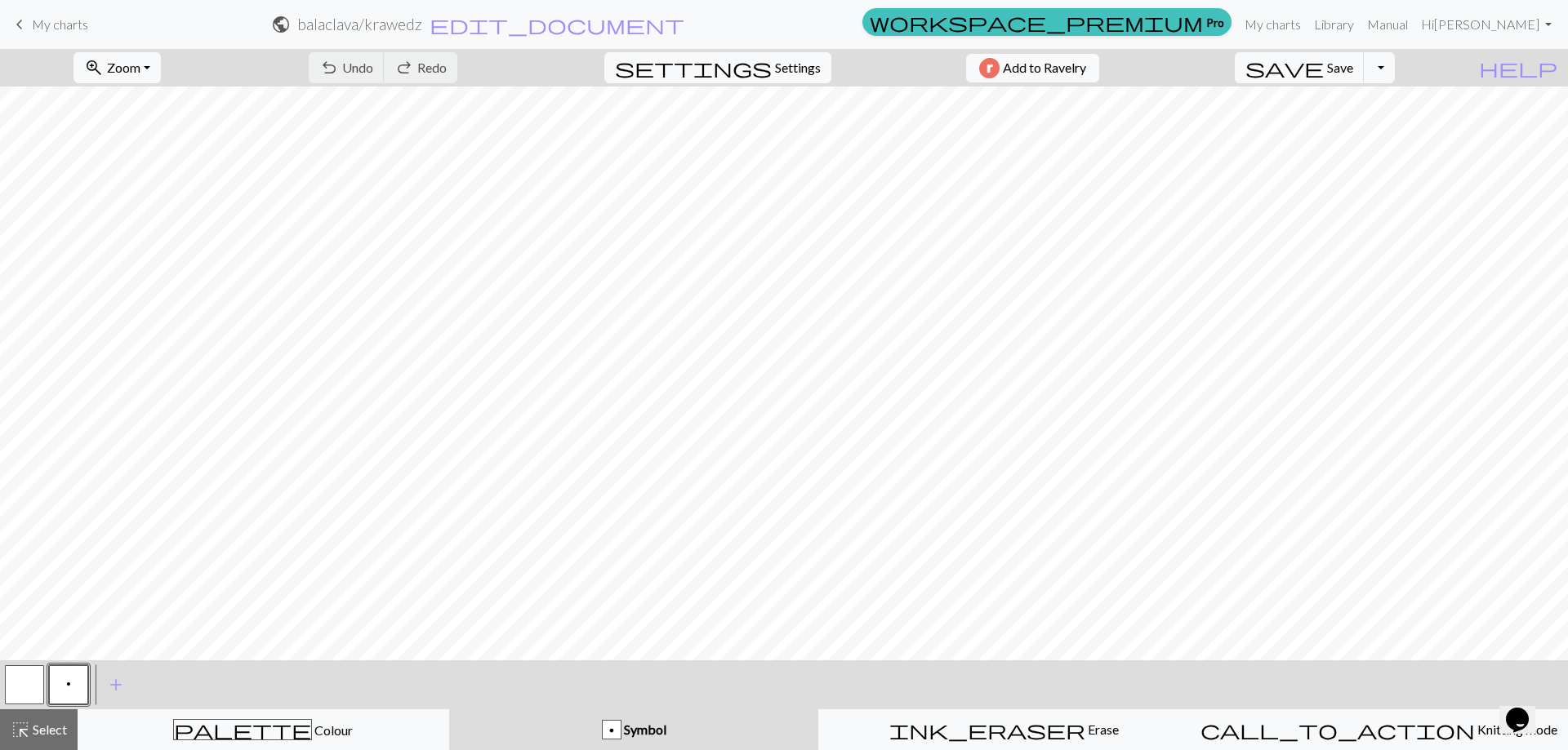
click at [37, 685] on button "button" at bounding box center [24, 685] width 39 height 39
click at [67, 685] on span "p" at bounding box center [69, 684] width 5 height 13
click at [101, 685] on button "add Add a symbol" at bounding box center [116, 685] width 41 height 41
click at [79, 680] on button "p" at bounding box center [68, 685] width 39 height 39
click at [79, 680] on div "Edit symbol Name Purl d f g h j k p s t F H J O P T / | 0 1 2 3 4 5 6 7 8 9 e m…" at bounding box center [784, 375] width 1568 height 750
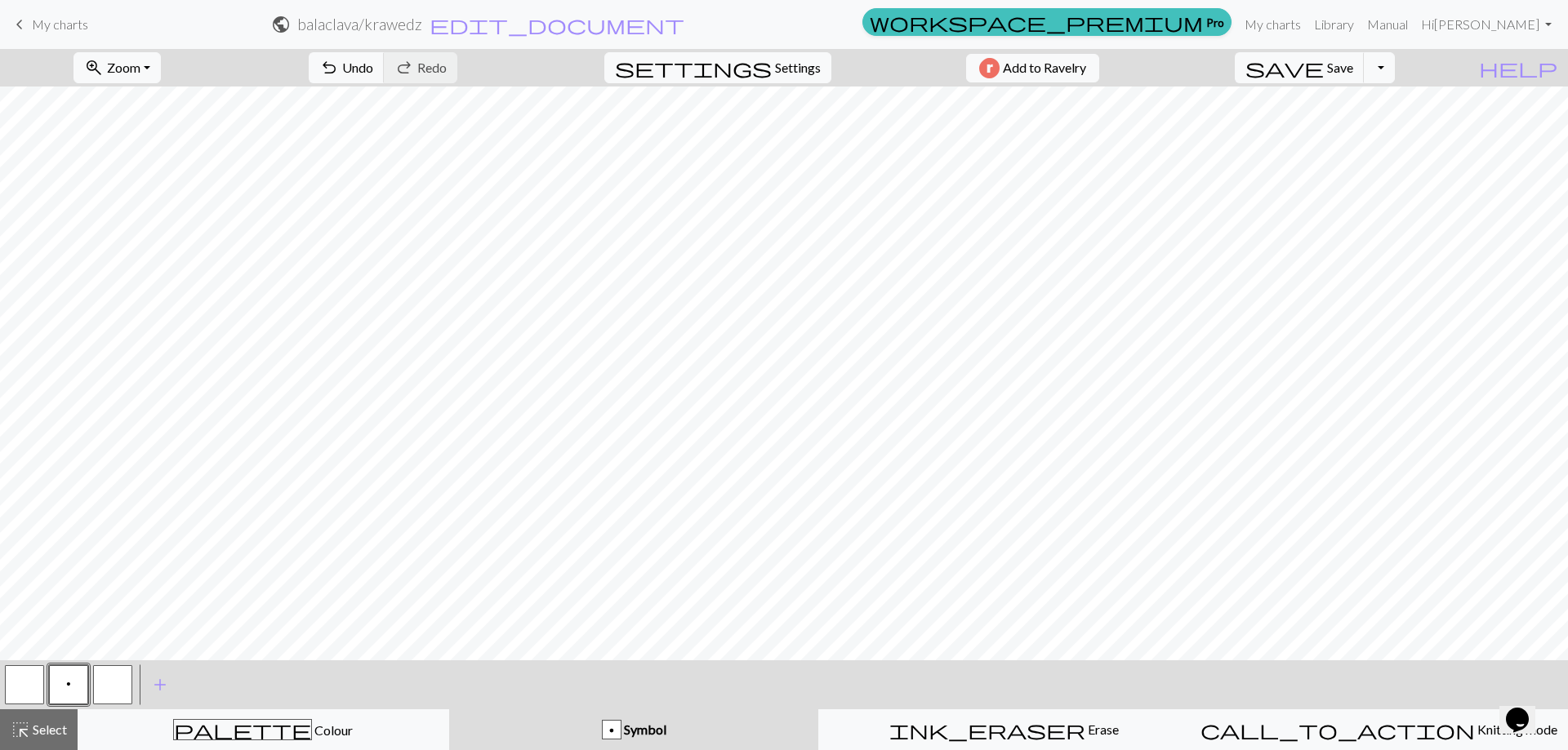
click at [79, 680] on button "p" at bounding box center [68, 685] width 39 height 39
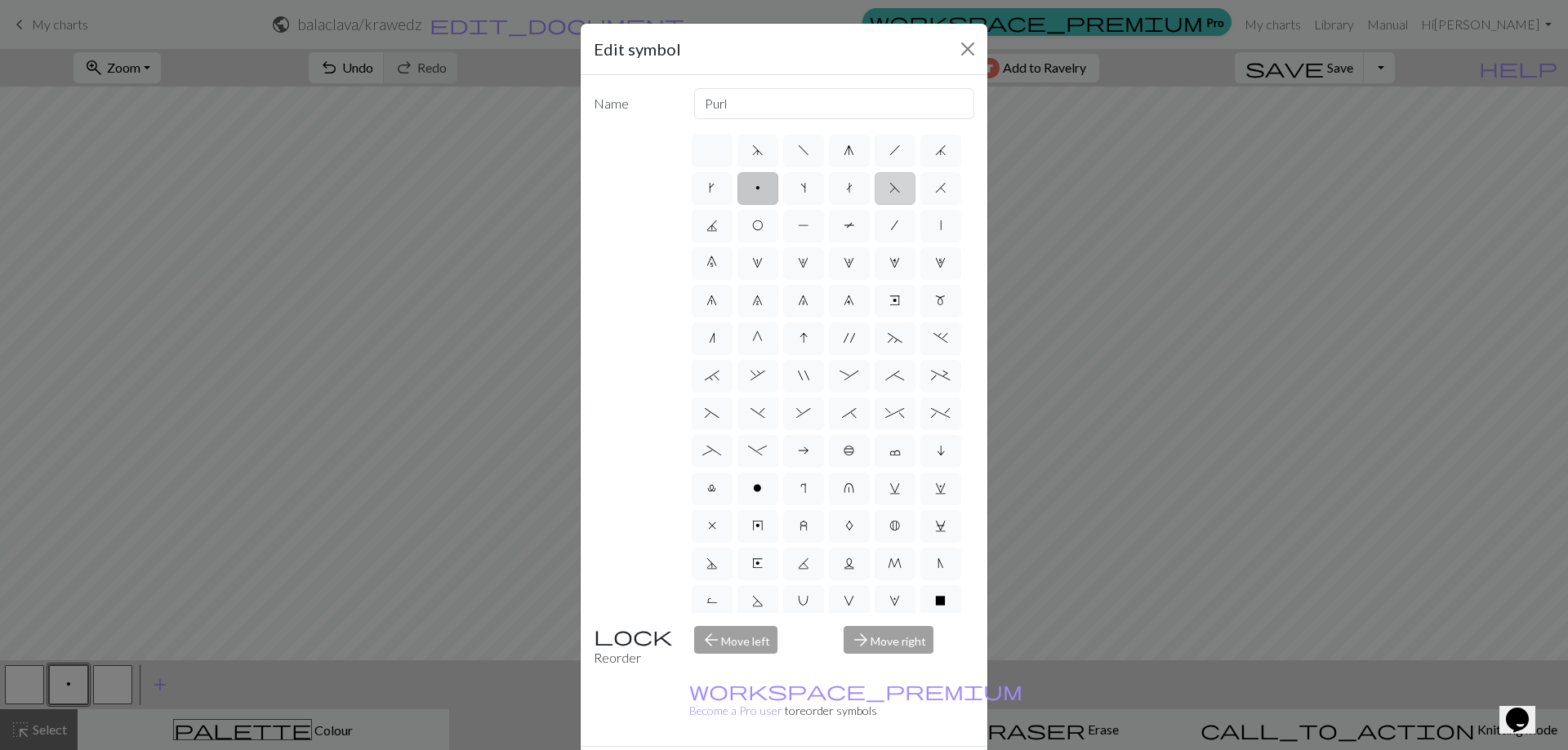
click at [875, 204] on label "F" at bounding box center [895, 188] width 41 height 33
click at [889, 189] on input "F" at bounding box center [894, 183] width 11 height 11
radio input "true"
type input "ssk"
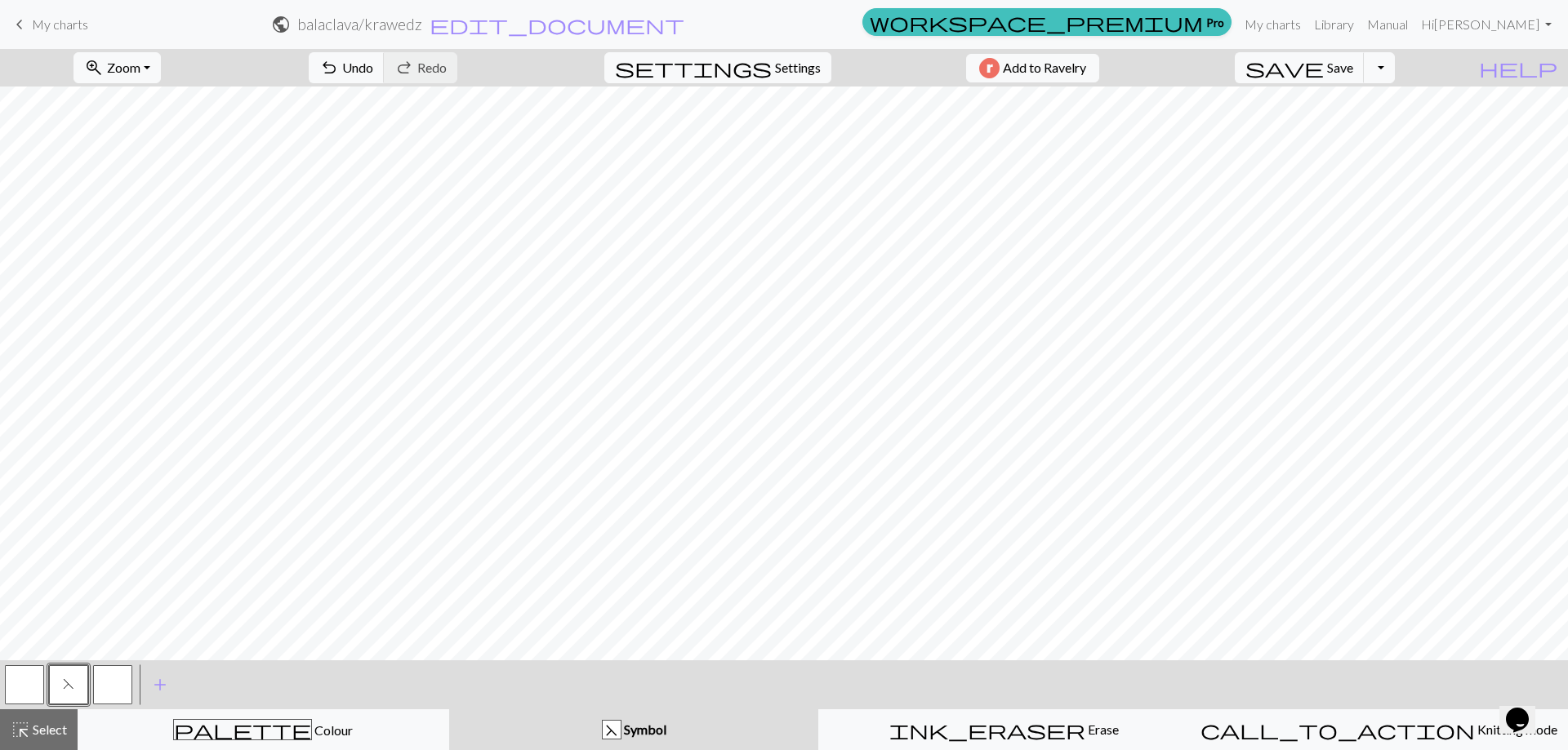
click at [100, 686] on button "button" at bounding box center [112, 685] width 39 height 39
click at [109, 687] on button "button" at bounding box center [112, 685] width 39 height 39
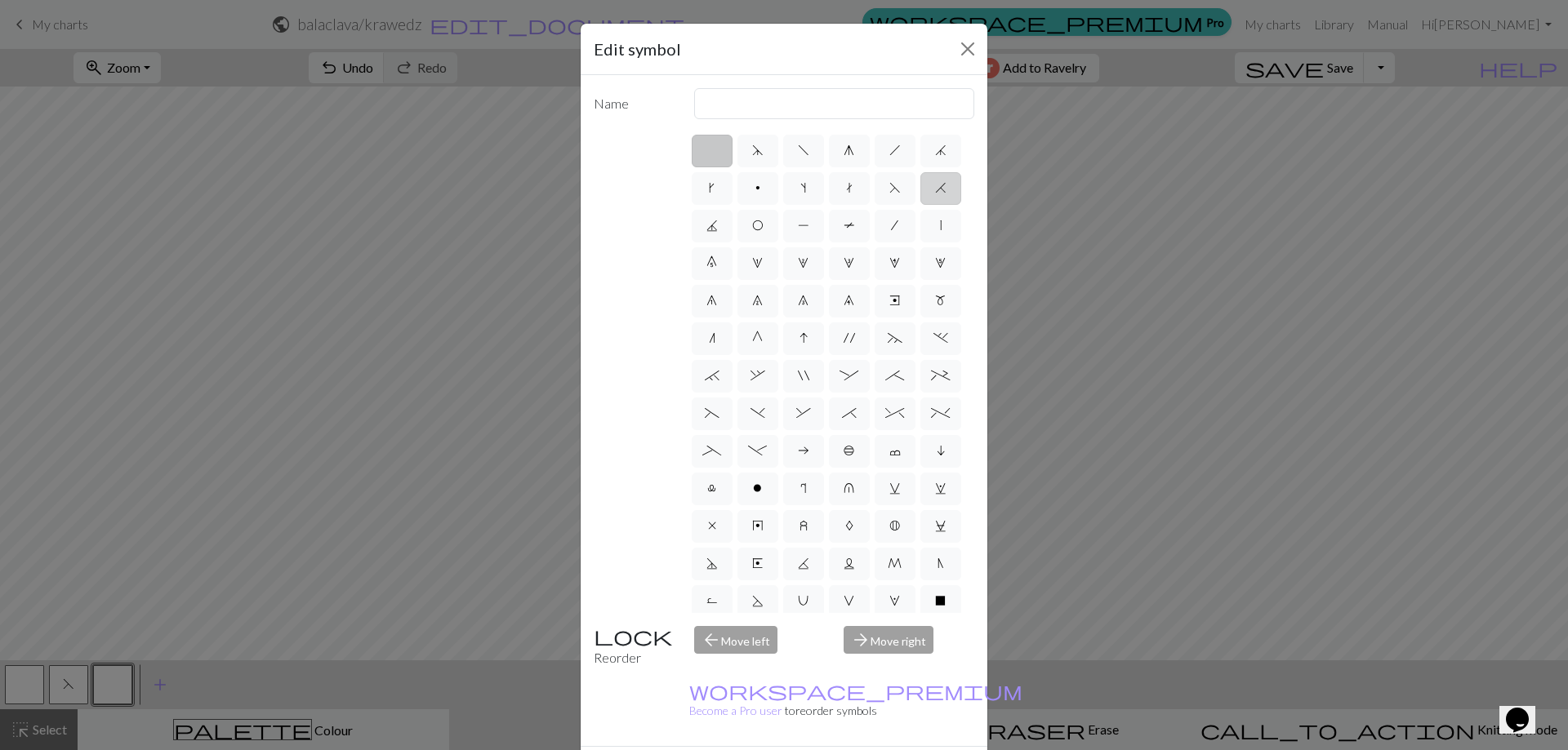
click at [935, 194] on span "H" at bounding box center [941, 188] width 12 height 13
click at [935, 189] on input "H" at bounding box center [940, 183] width 11 height 11
radio input "true"
type input "k2tog"
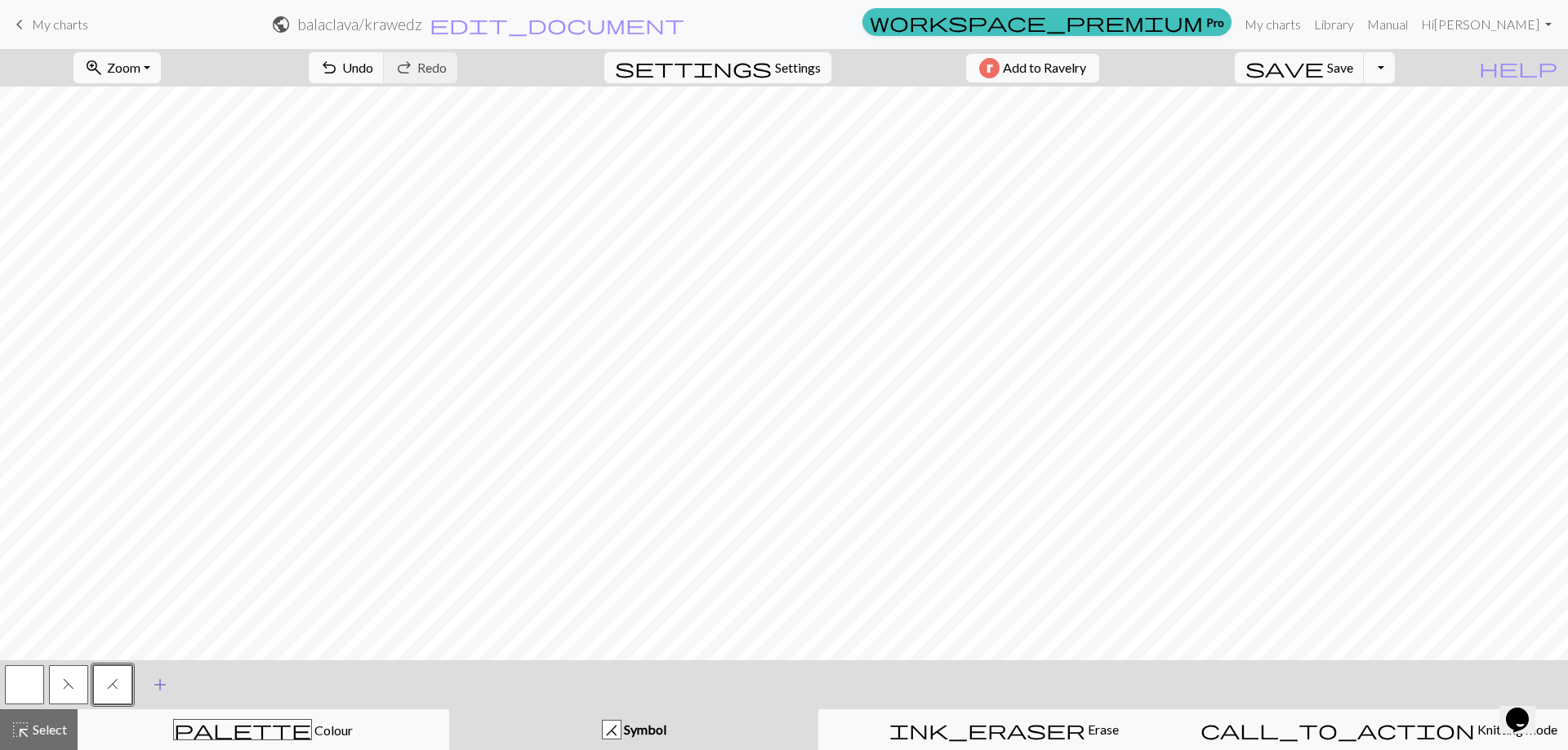
click at [174, 692] on button "add Add a symbol" at bounding box center [160, 685] width 41 height 41
click at [170, 690] on button "button" at bounding box center [157, 685] width 39 height 39
click at [168, 689] on button "button" at bounding box center [157, 685] width 39 height 39
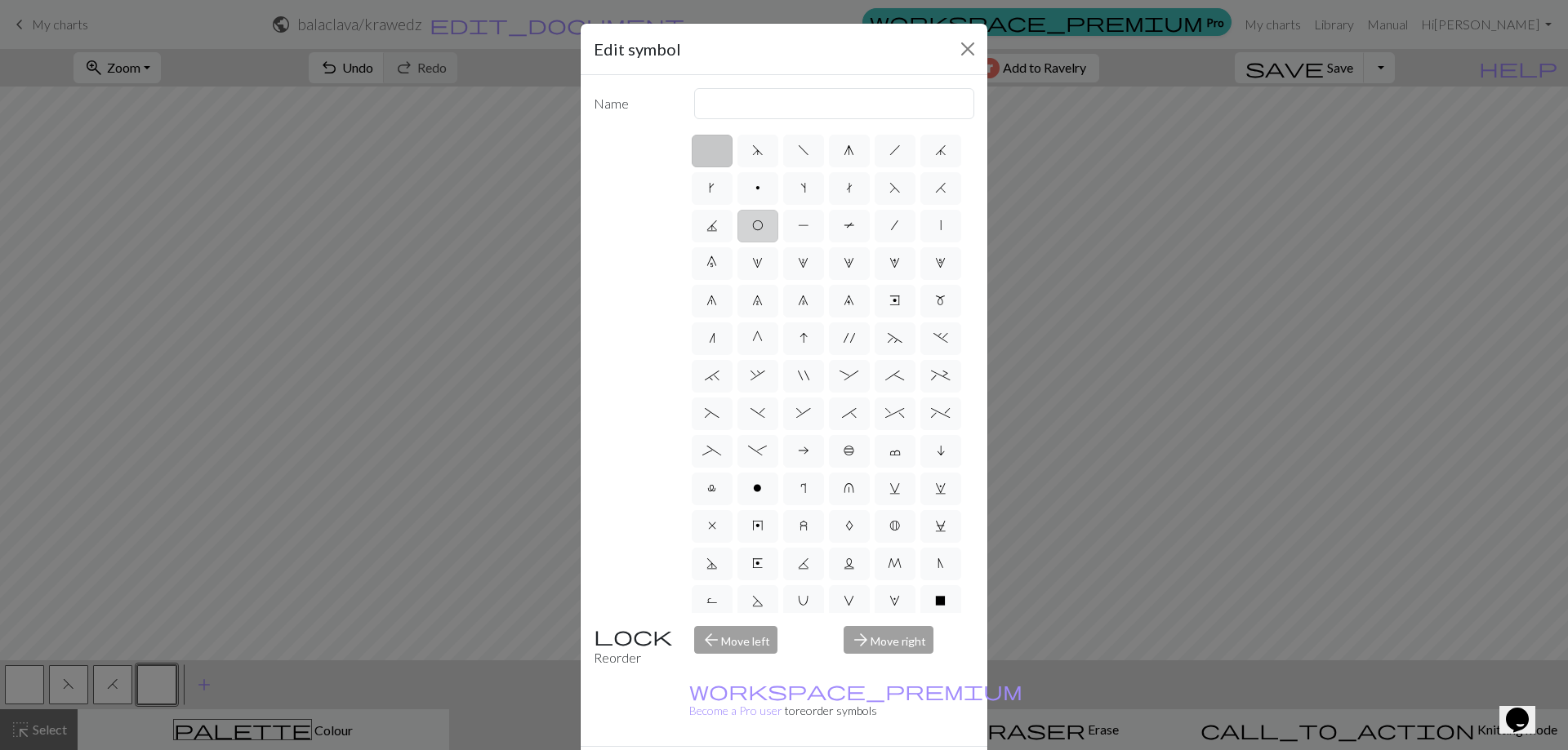
click at [763, 221] on span "O" at bounding box center [758, 225] width 12 height 13
click at [762, 221] on input "O" at bounding box center [757, 220] width 11 height 11
radio input "true"
type input "yo"
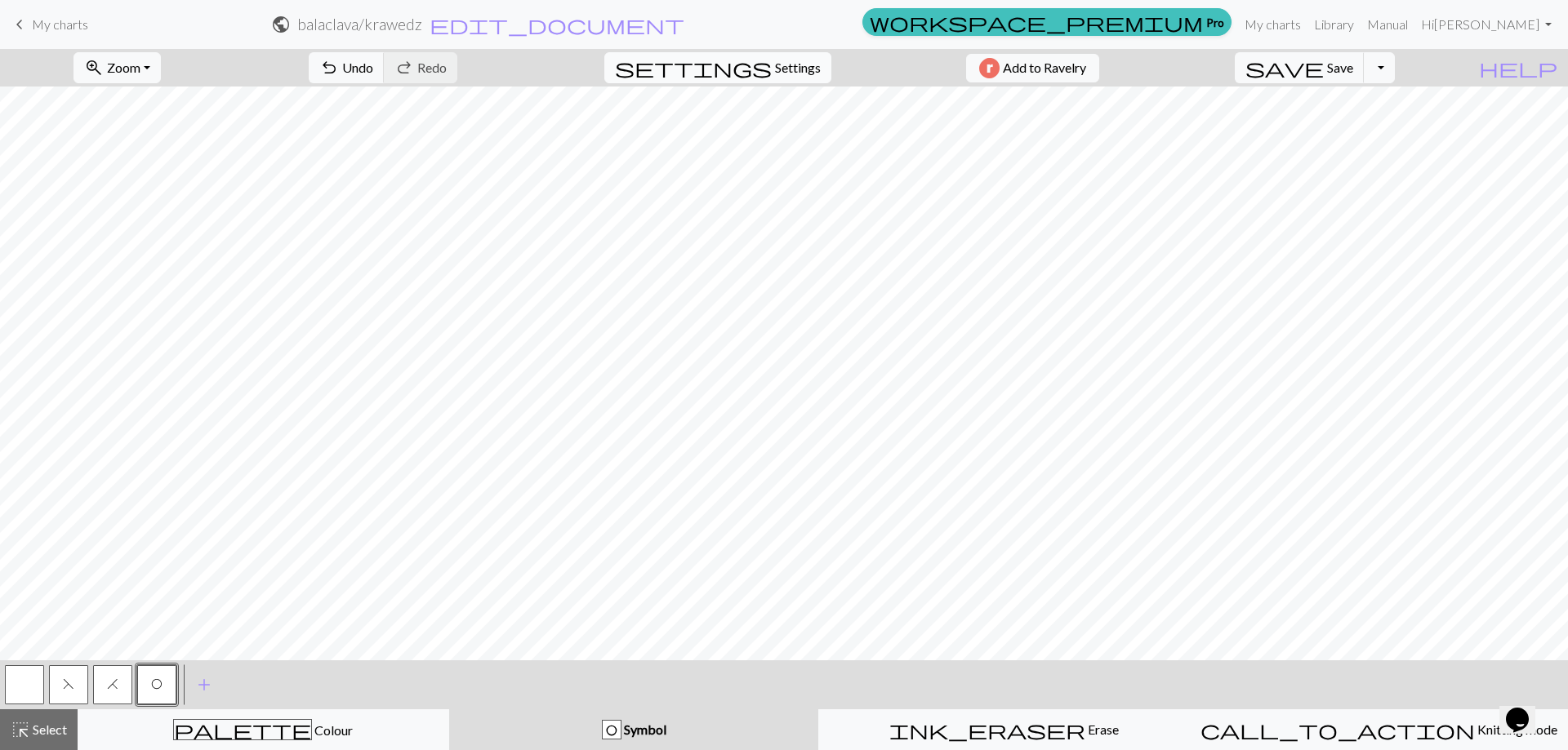
click at [775, 76] on span "Settings" at bounding box center [797, 67] width 46 height 19
select select "aran"
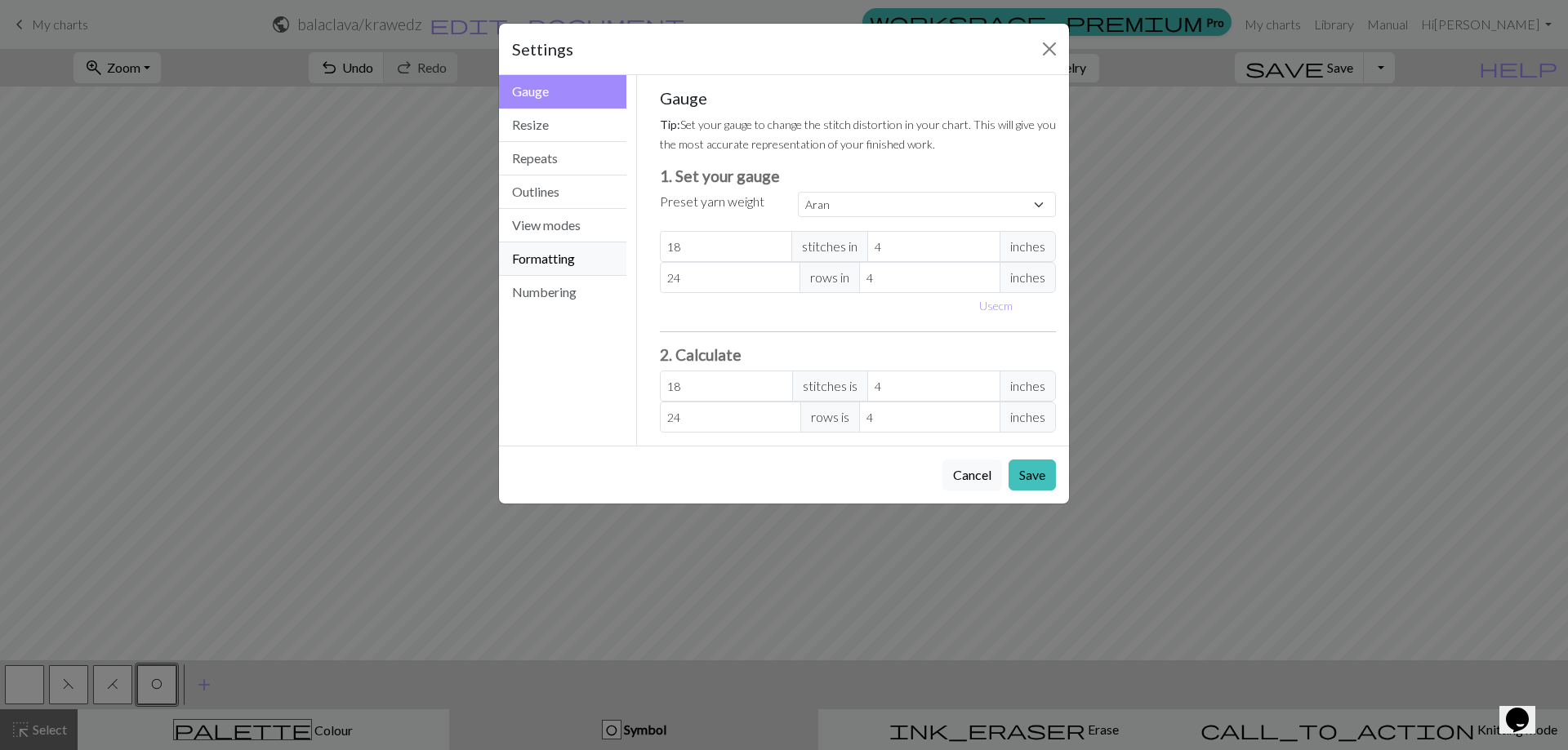
click at [575, 263] on button "Formatting" at bounding box center [563, 259] width 127 height 34
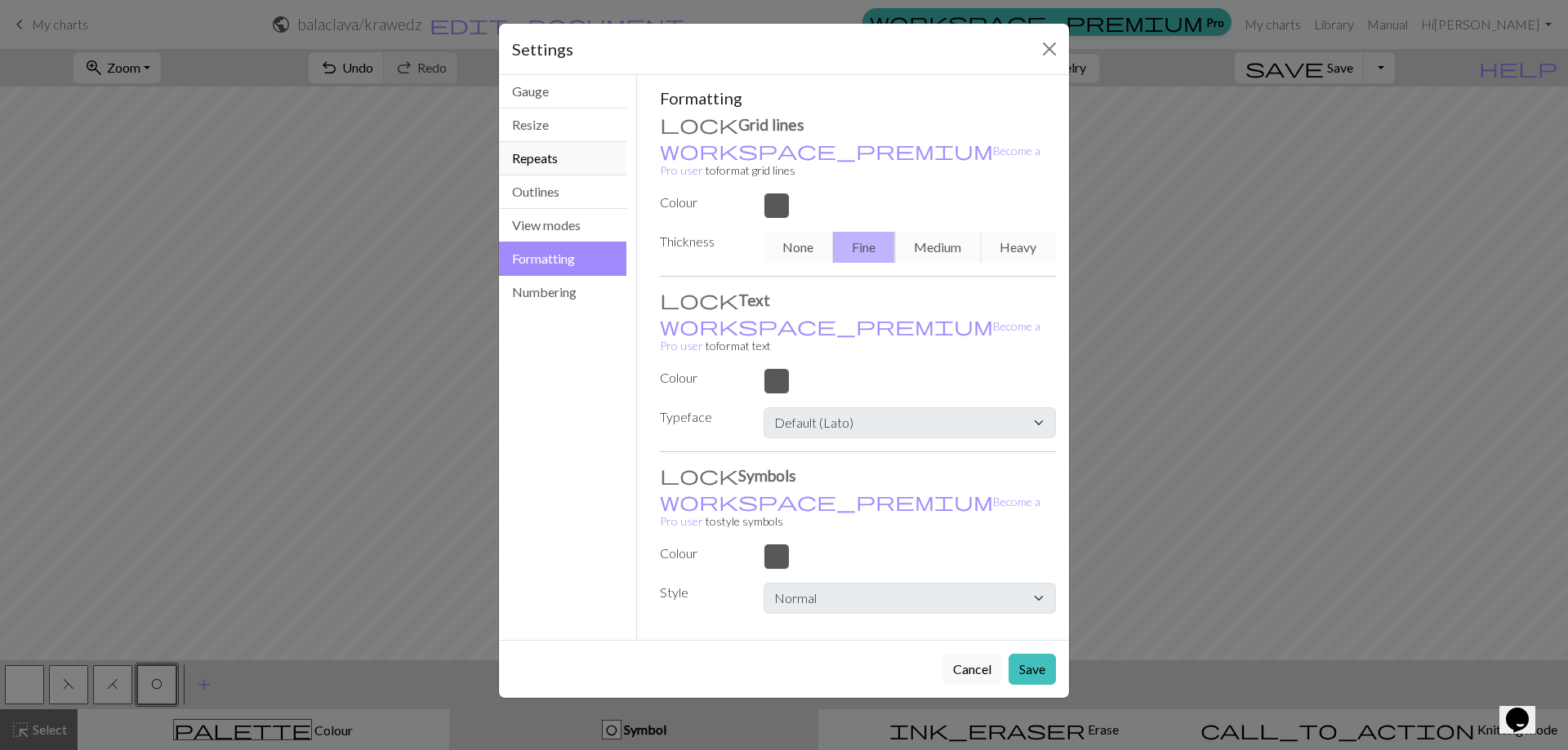
click at [577, 155] on button "Repeats" at bounding box center [563, 158] width 127 height 34
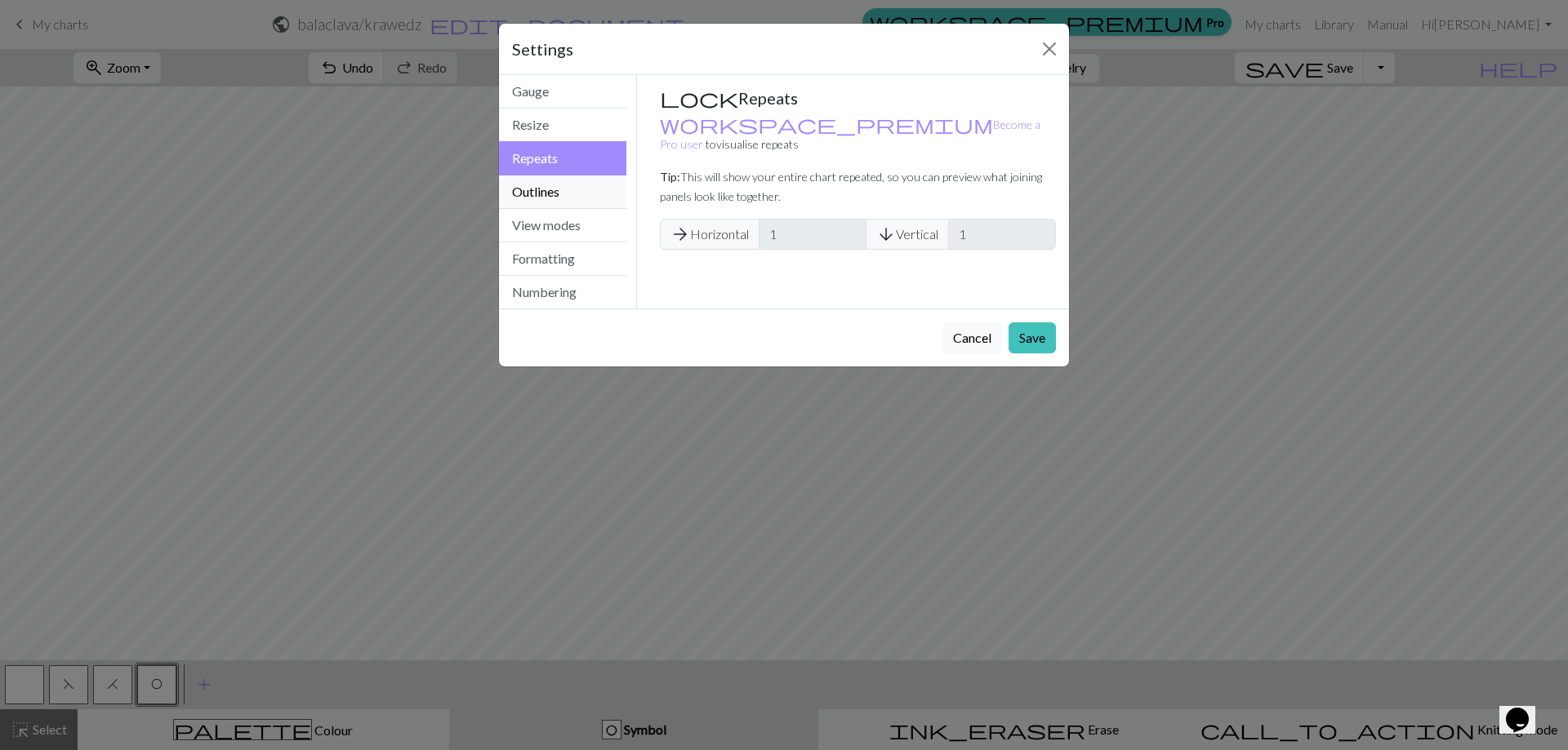
click at [568, 190] on button "Outlines" at bounding box center [563, 192] width 127 height 34
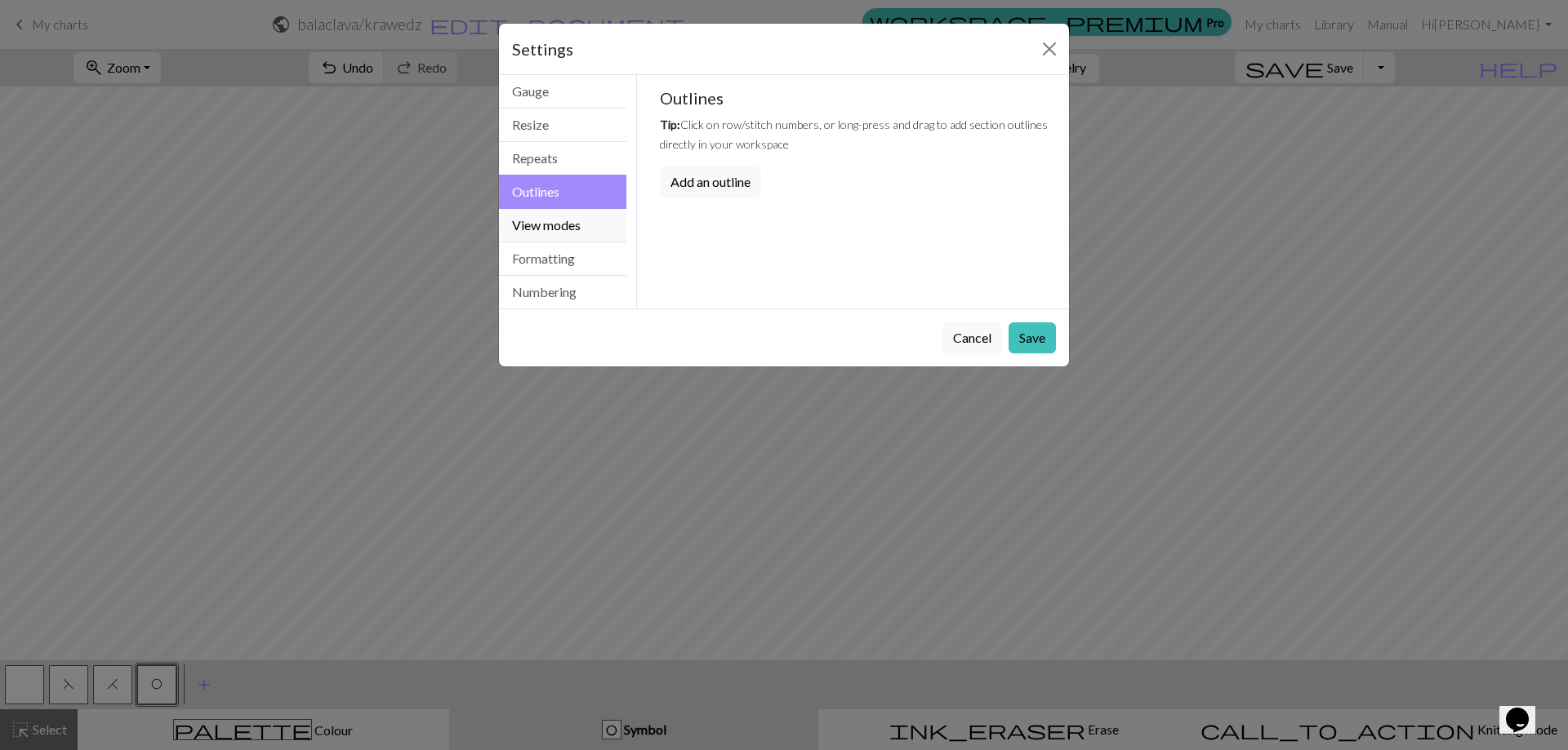
click at [559, 223] on button "View modes" at bounding box center [563, 225] width 127 height 34
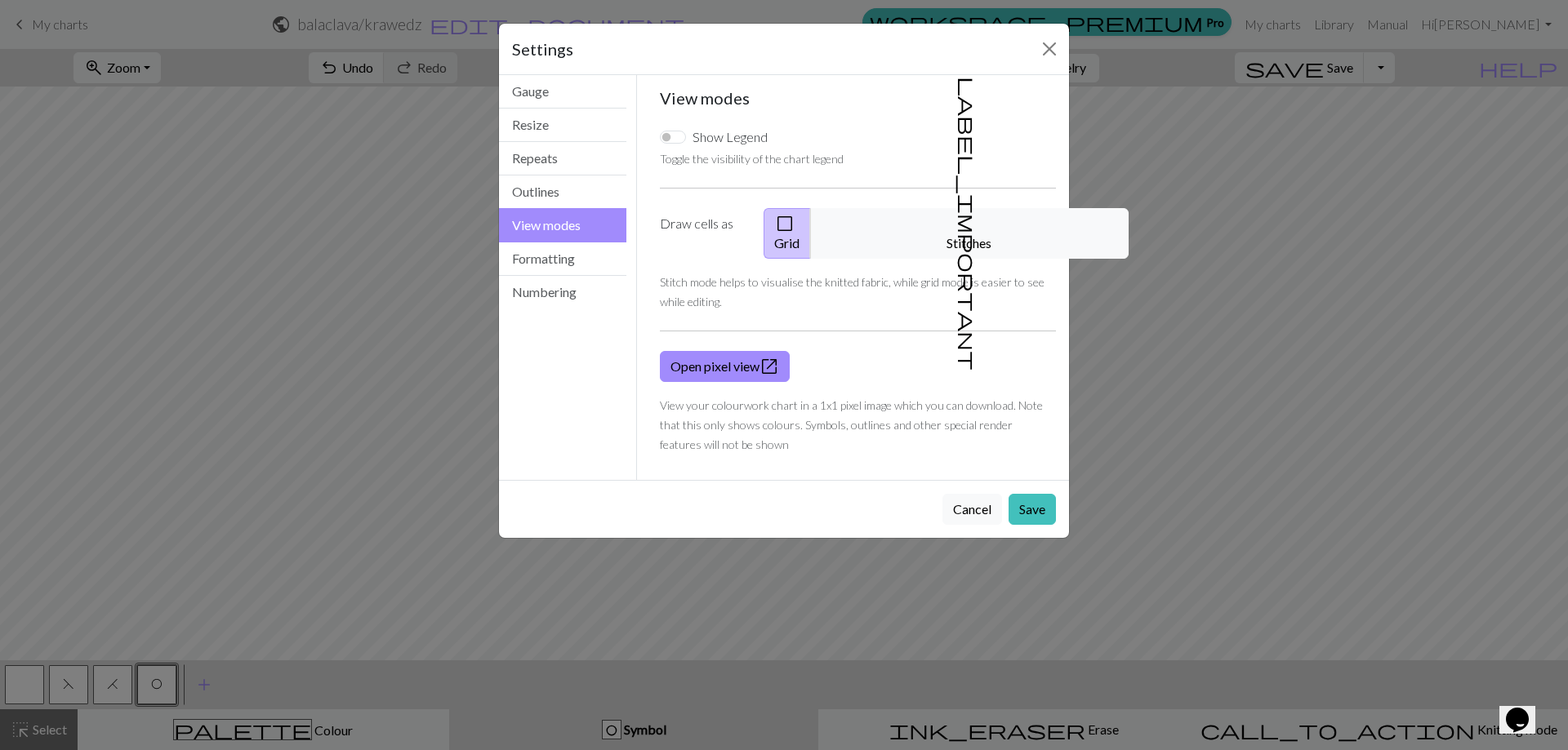
click at [739, 140] on label "Show Legend" at bounding box center [730, 137] width 75 height 19
click at [686, 140] on input "Show Legend" at bounding box center [672, 137] width 26 height 13
checkbox input "true"
click at [1031, 497] on button "Save" at bounding box center [1032, 509] width 47 height 31
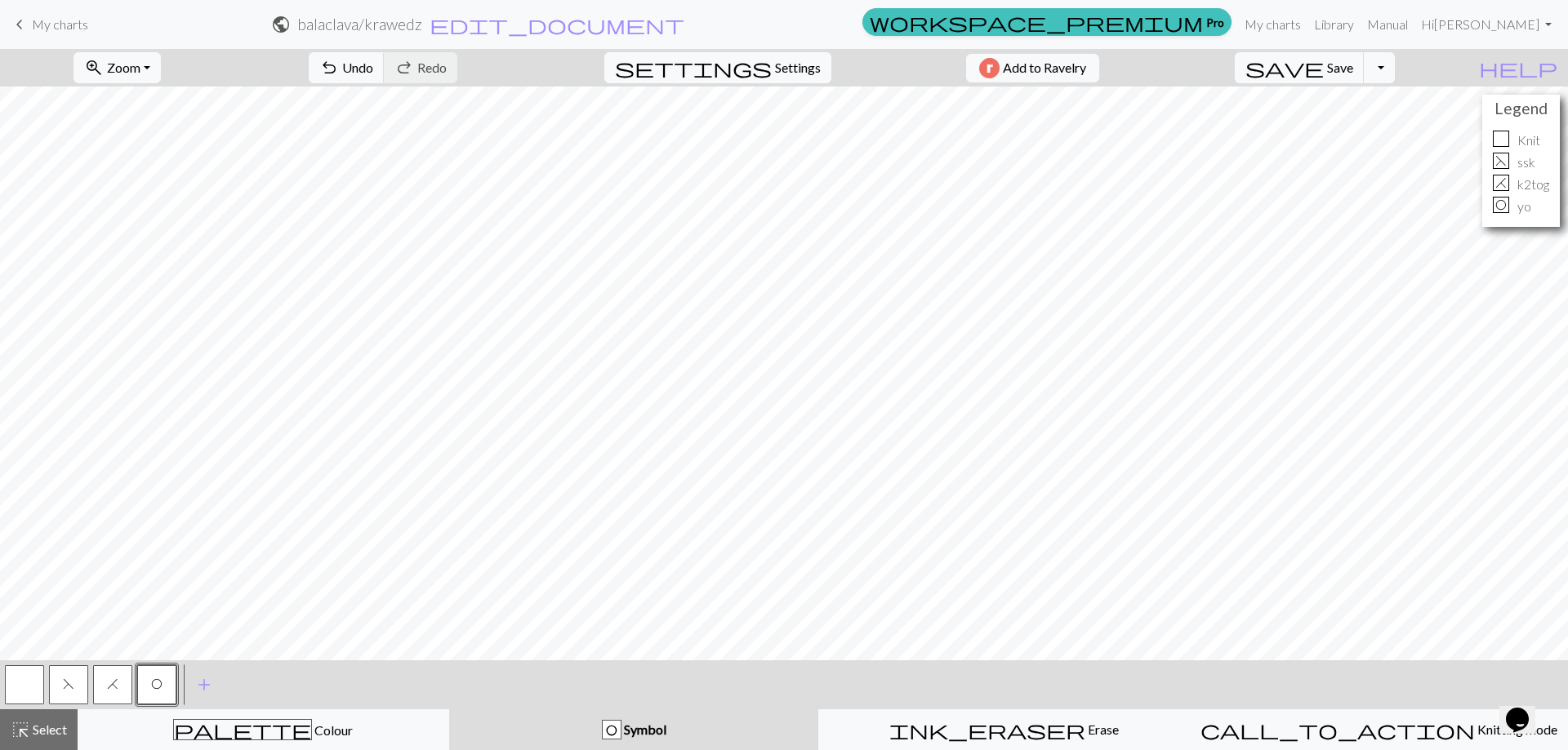
drag, startPoint x: 66, startPoint y: 692, endPoint x: 80, endPoint y: 683, distance: 16.6
click at [67, 691] on button "F" at bounding box center [68, 685] width 39 height 39
drag, startPoint x: 105, startPoint y: 680, endPoint x: 114, endPoint y: 667, distance: 15.8
click at [106, 677] on button "H" at bounding box center [112, 685] width 39 height 39
click at [1323, 67] on span "save" at bounding box center [1284, 67] width 78 height 23
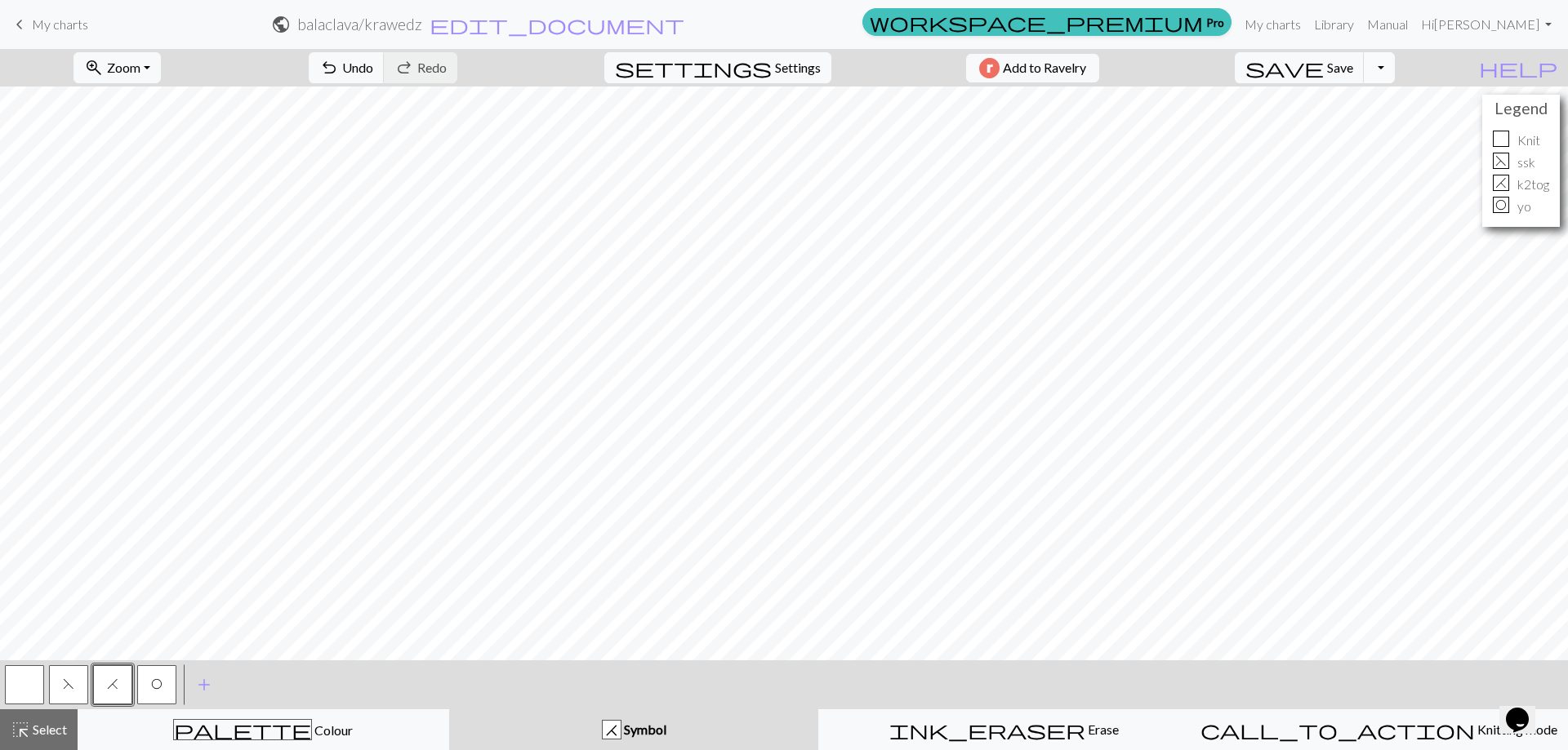
click at [1394, 67] on button "Toggle Dropdown" at bounding box center [1378, 67] width 31 height 31
click at [1369, 136] on button "save_alt Download" at bounding box center [1259, 129] width 269 height 26
click at [742, 53] on button "Download" at bounding box center [744, 53] width 79 height 31
click at [22, 13] on span "keyboard_arrow_left" at bounding box center [19, 24] width 19 height 23
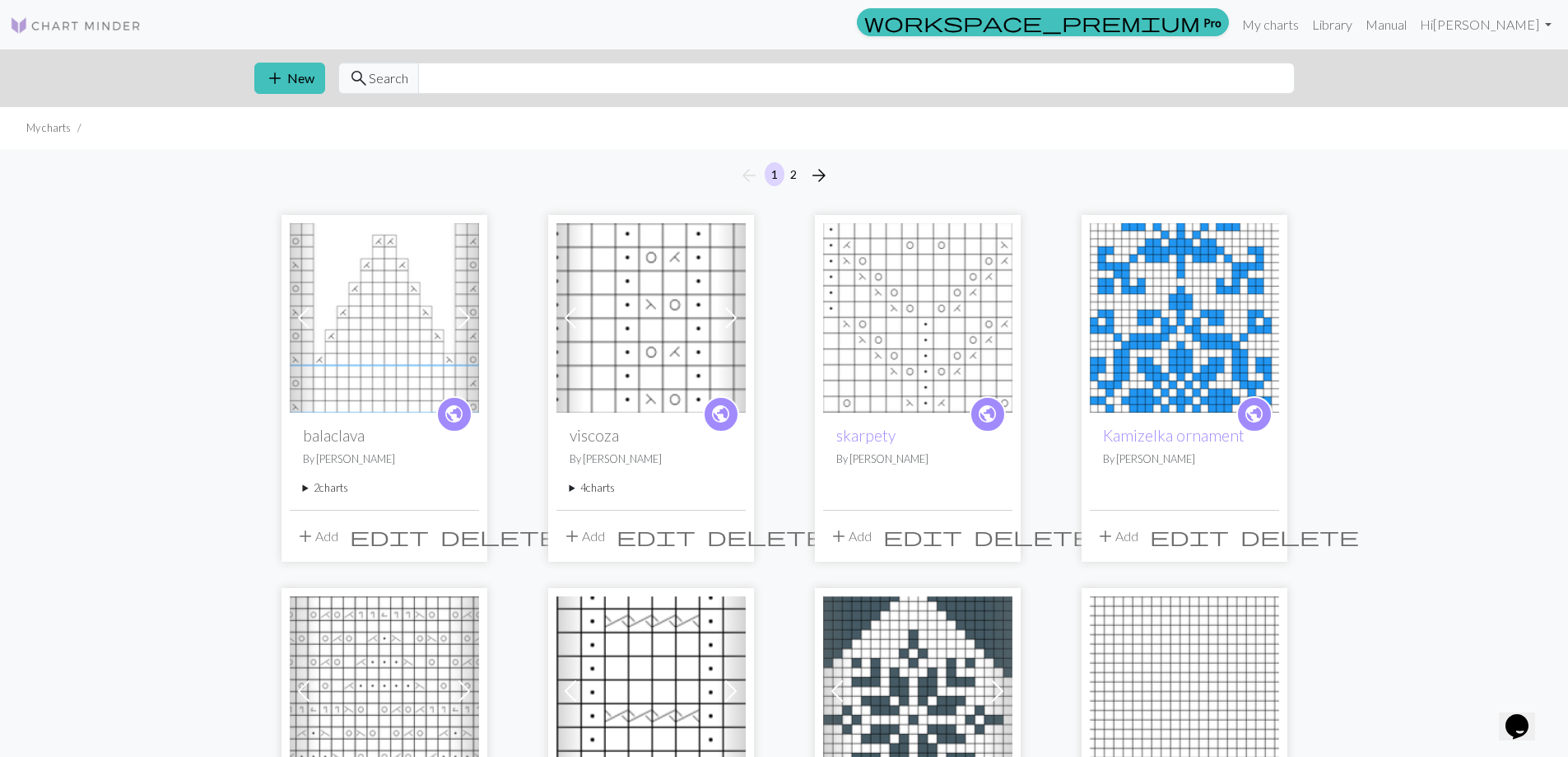
click at [314, 483] on summary "2 charts" at bounding box center [384, 488] width 163 height 16
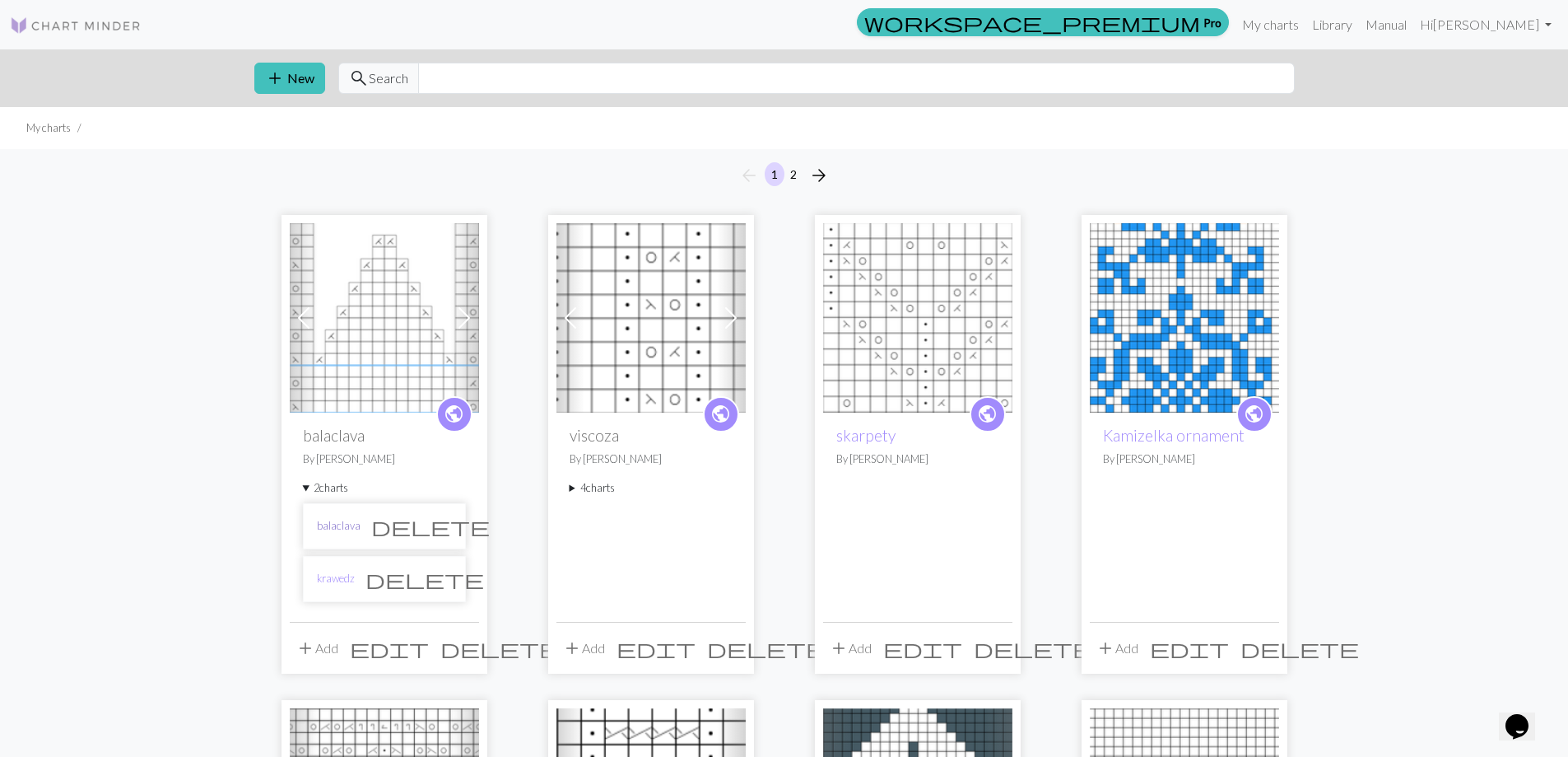
click at [330, 523] on link "balaclava" at bounding box center [339, 525] width 44 height 16
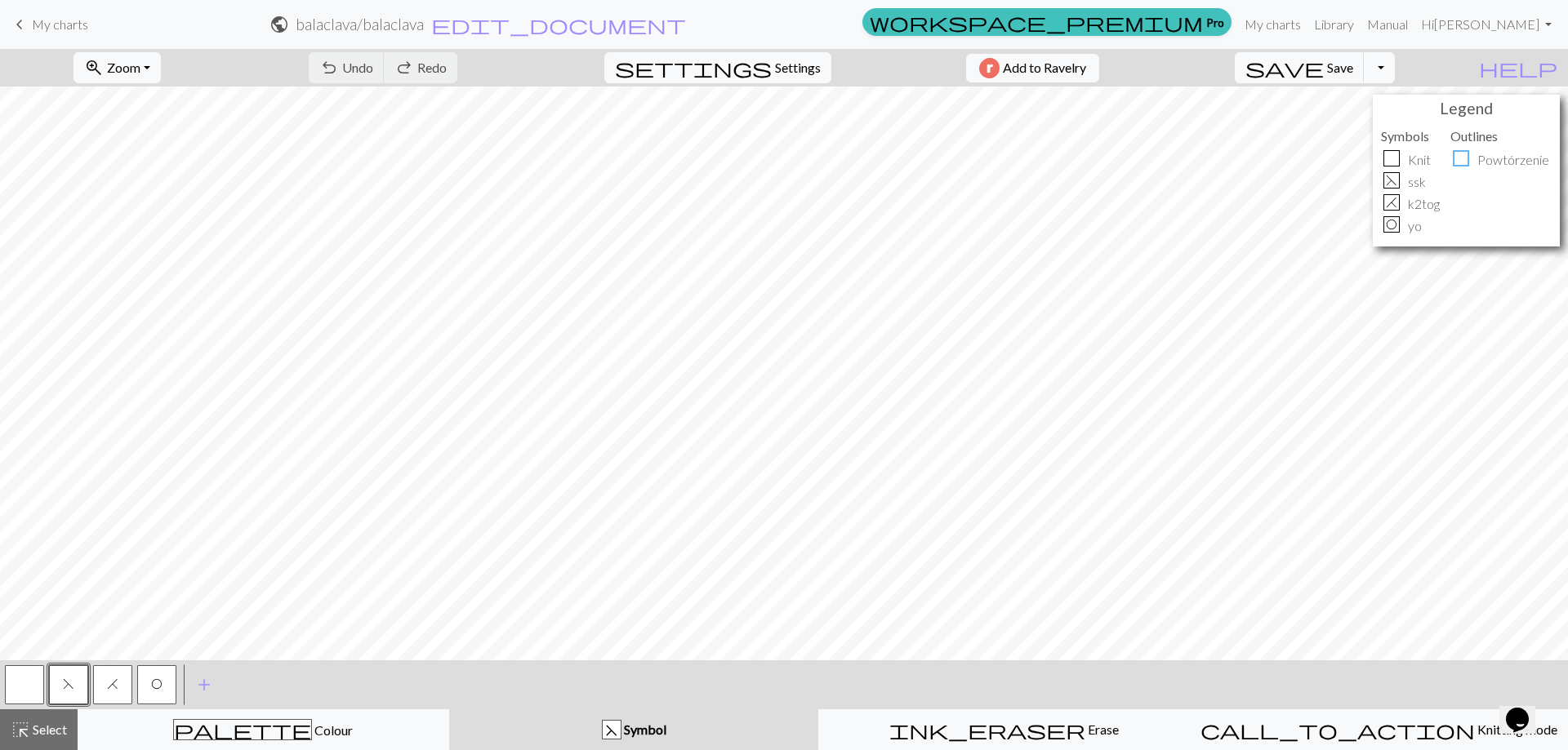
click at [1394, 67] on button "Toggle Dropdown" at bounding box center [1378, 67] width 31 height 31
click at [1373, 105] on button "file_copy Save a copy" at bounding box center [1259, 103] width 269 height 26
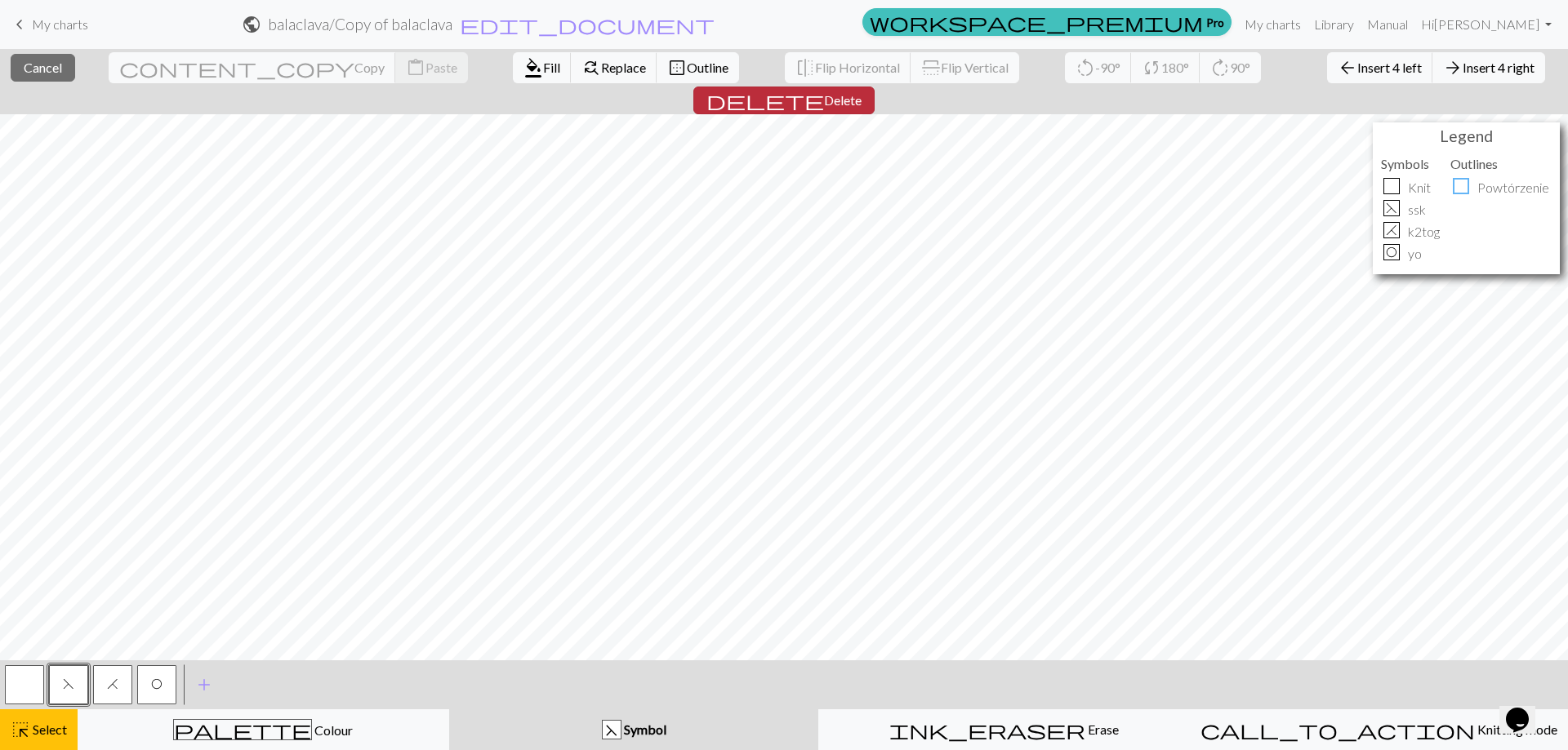
click at [823, 89] on span "delete" at bounding box center [765, 100] width 117 height 23
click at [861, 92] on span "Delete" at bounding box center [842, 100] width 38 height 16
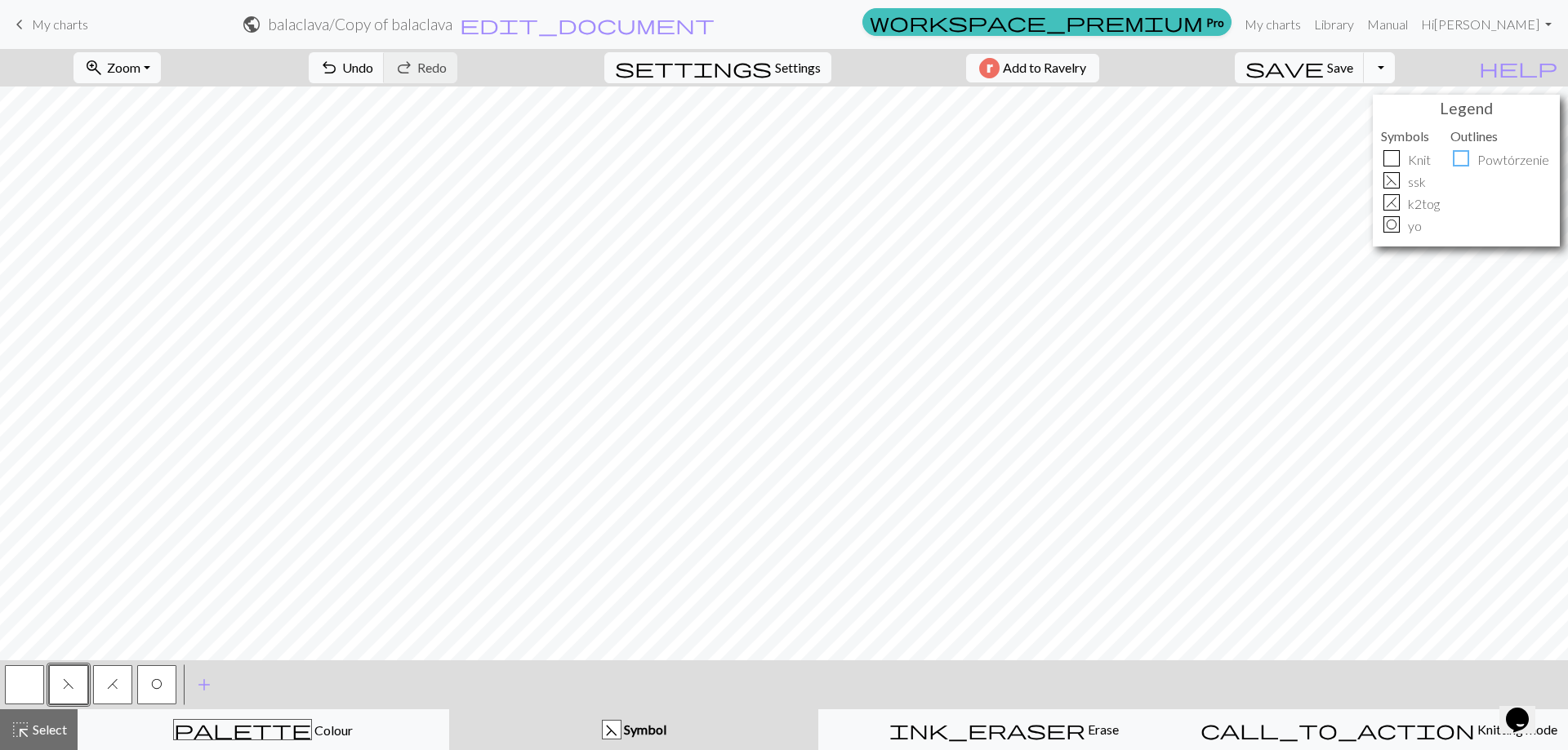
click at [1394, 66] on button "Toggle Dropdown" at bounding box center [1378, 67] width 31 height 31
click at [1382, 127] on button "save_alt Download" at bounding box center [1259, 129] width 269 height 26
click at [750, 49] on button "Download" at bounding box center [744, 53] width 79 height 31
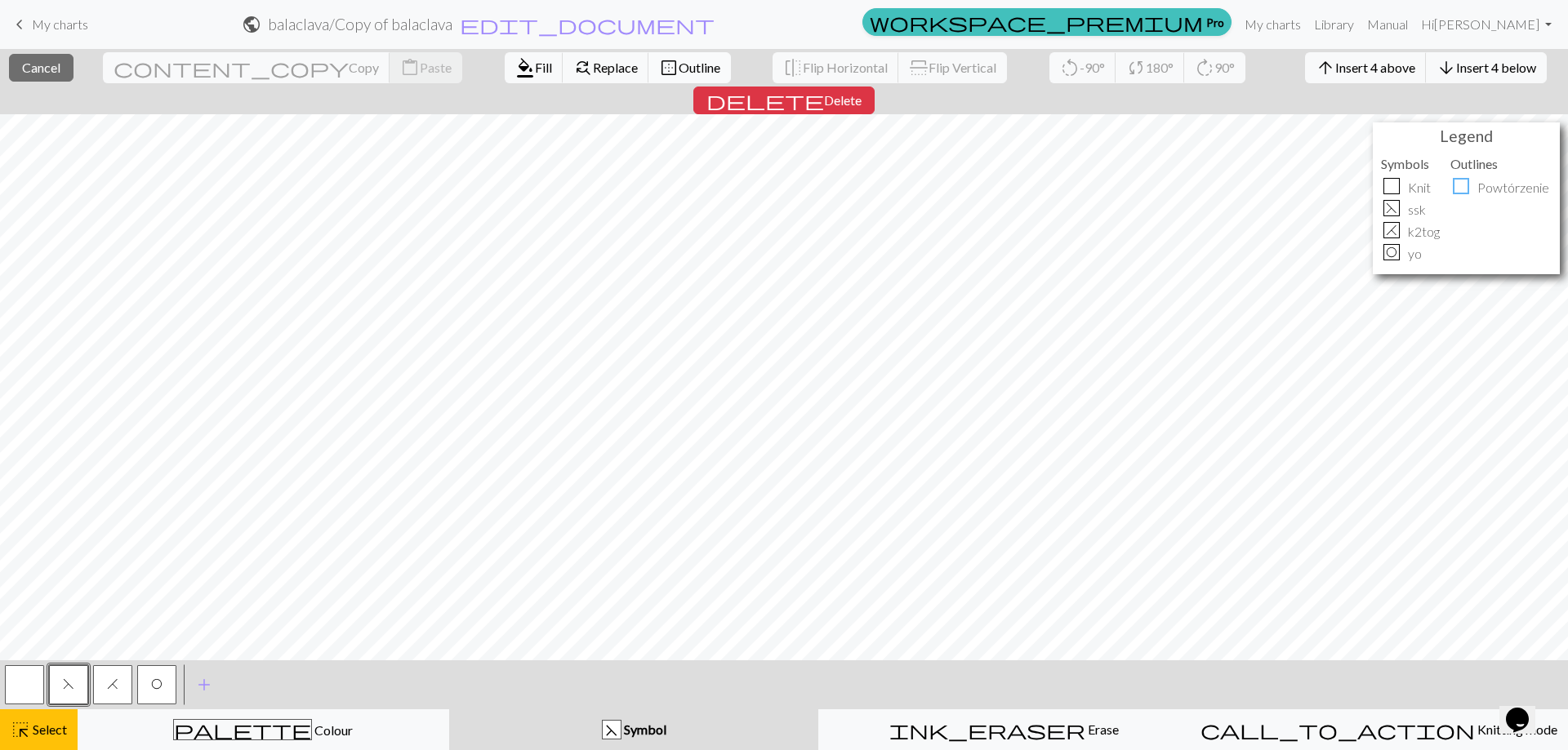
click at [678, 63] on span "Outline" at bounding box center [699, 67] width 42 height 16
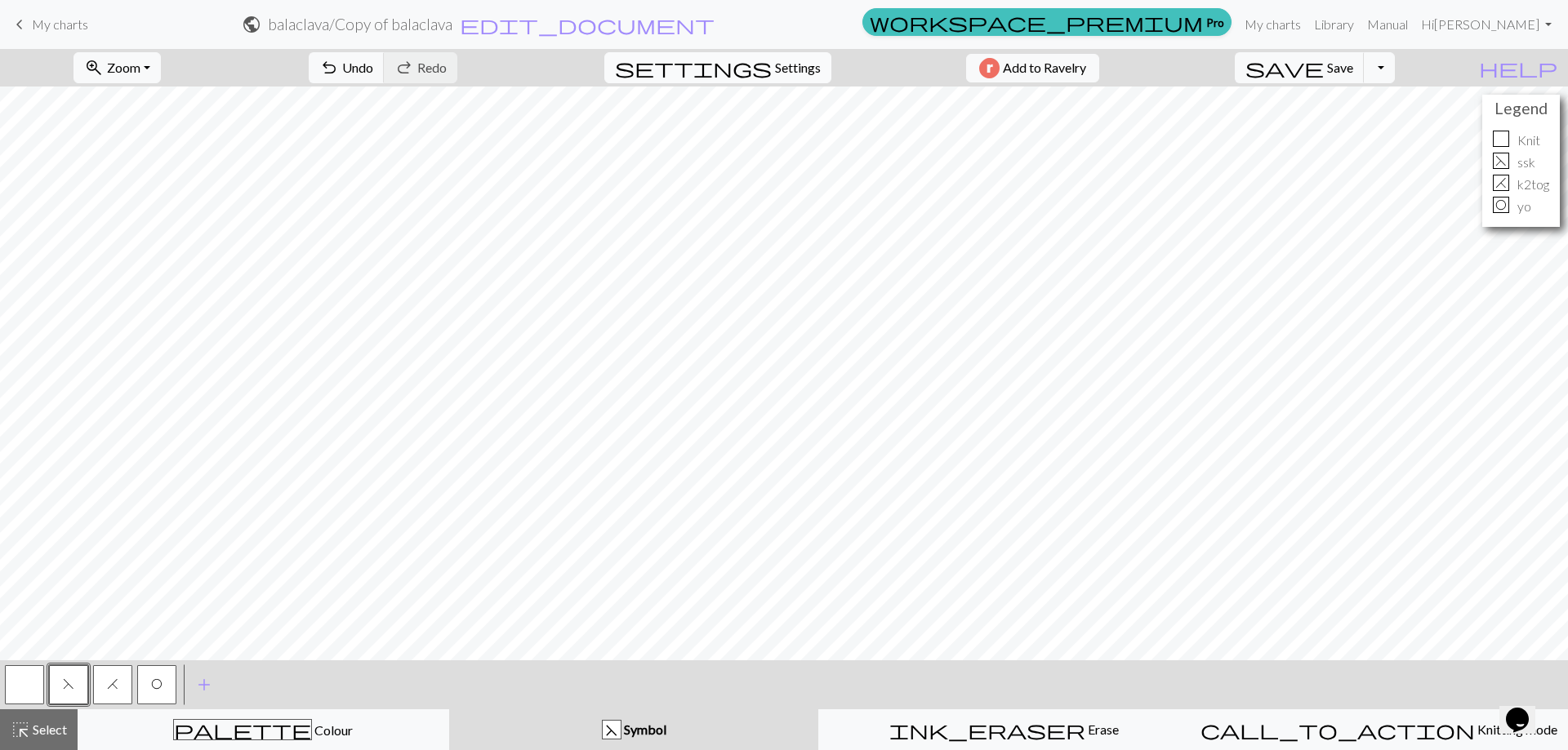
click at [792, 70] on span "Settings" at bounding box center [797, 67] width 46 height 19
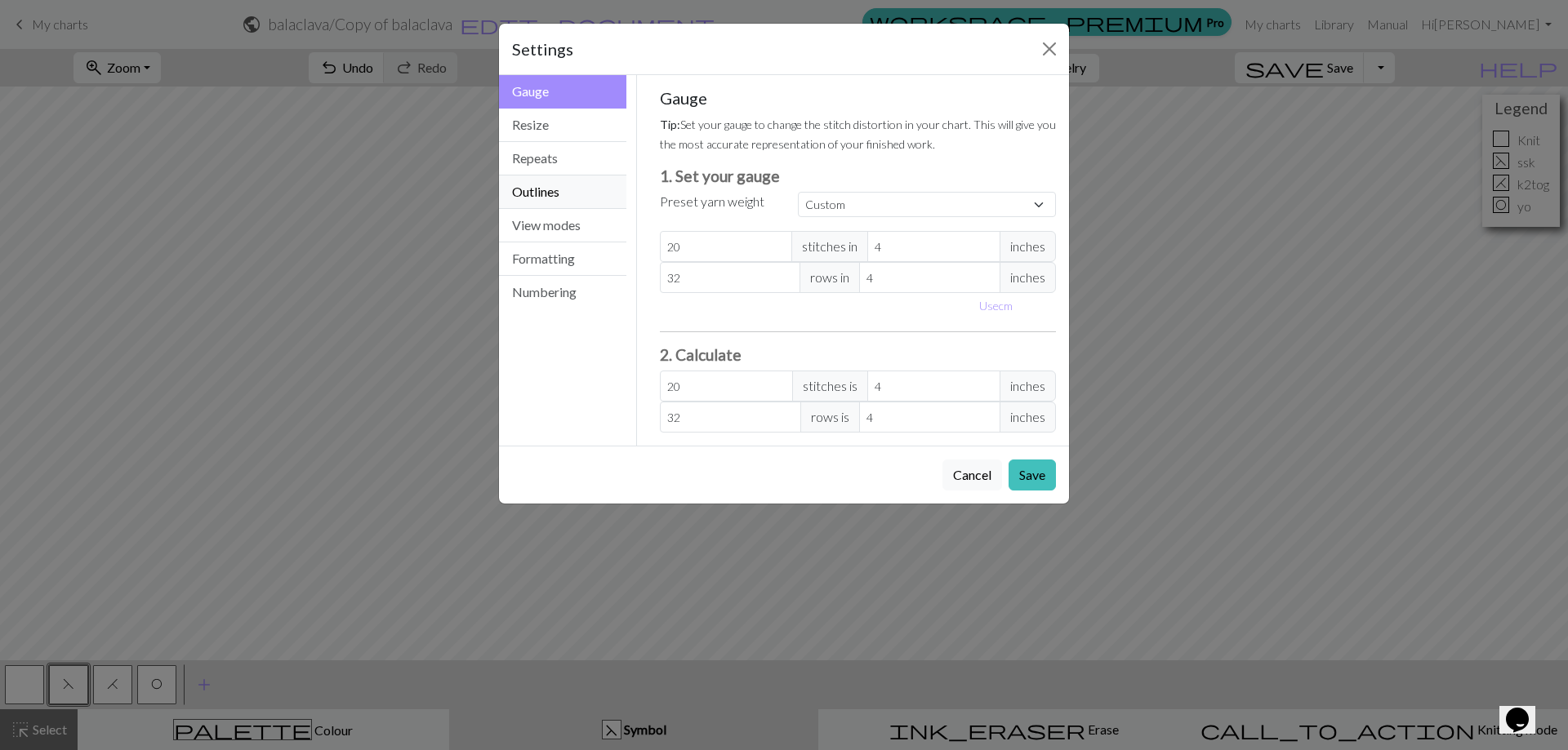
click at [569, 186] on button "Outlines" at bounding box center [563, 192] width 127 height 34
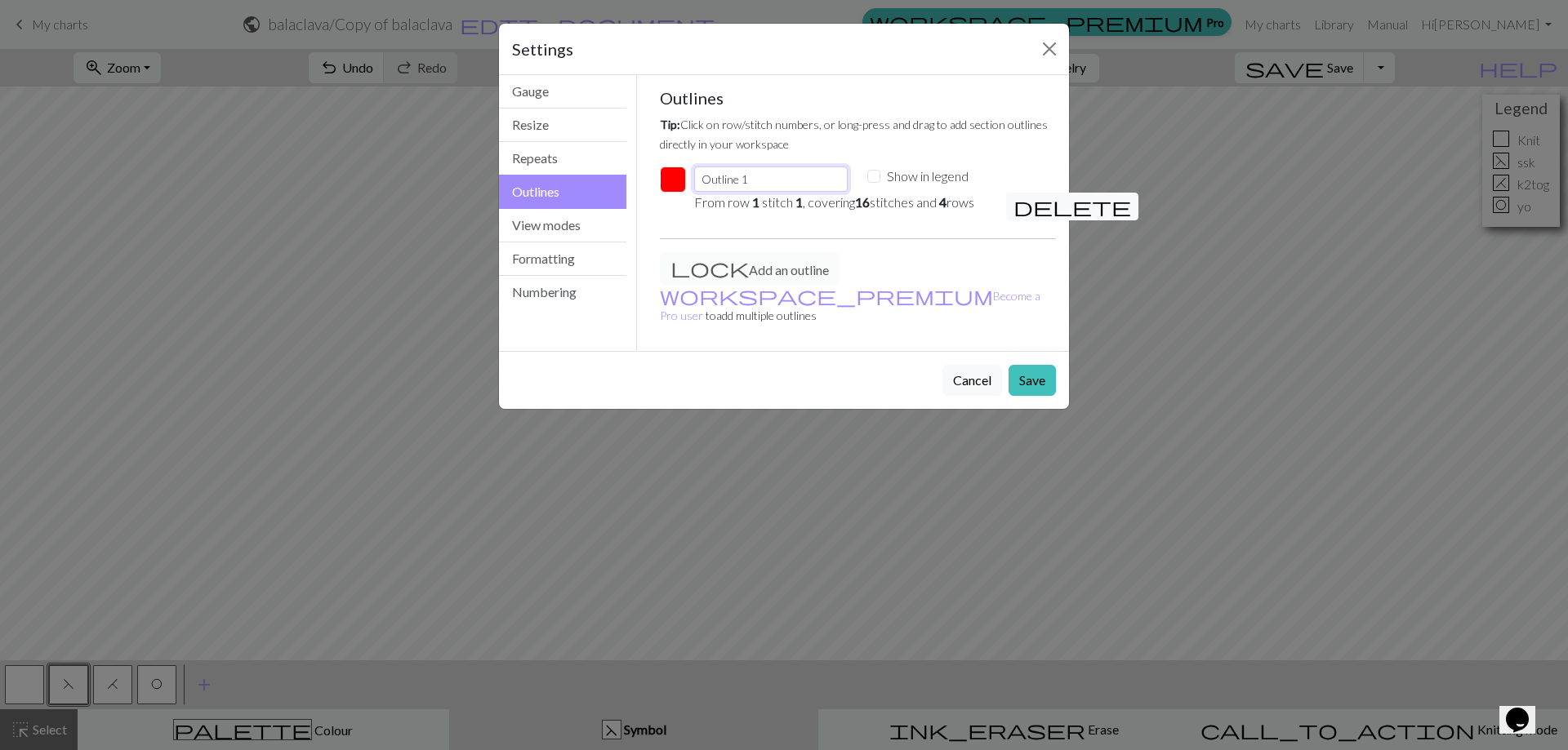
click at [753, 179] on input "Outline 1" at bounding box center [771, 179] width 153 height 25
drag, startPoint x: 761, startPoint y: 184, endPoint x: 658, endPoint y: 179, distance: 103.1
click at [658, 179] on div "Outline 1 Show in legend" at bounding box center [858, 179] width 417 height 26
type input "Powtórzenie"
click at [677, 181] on button "button" at bounding box center [672, 179] width 26 height 26
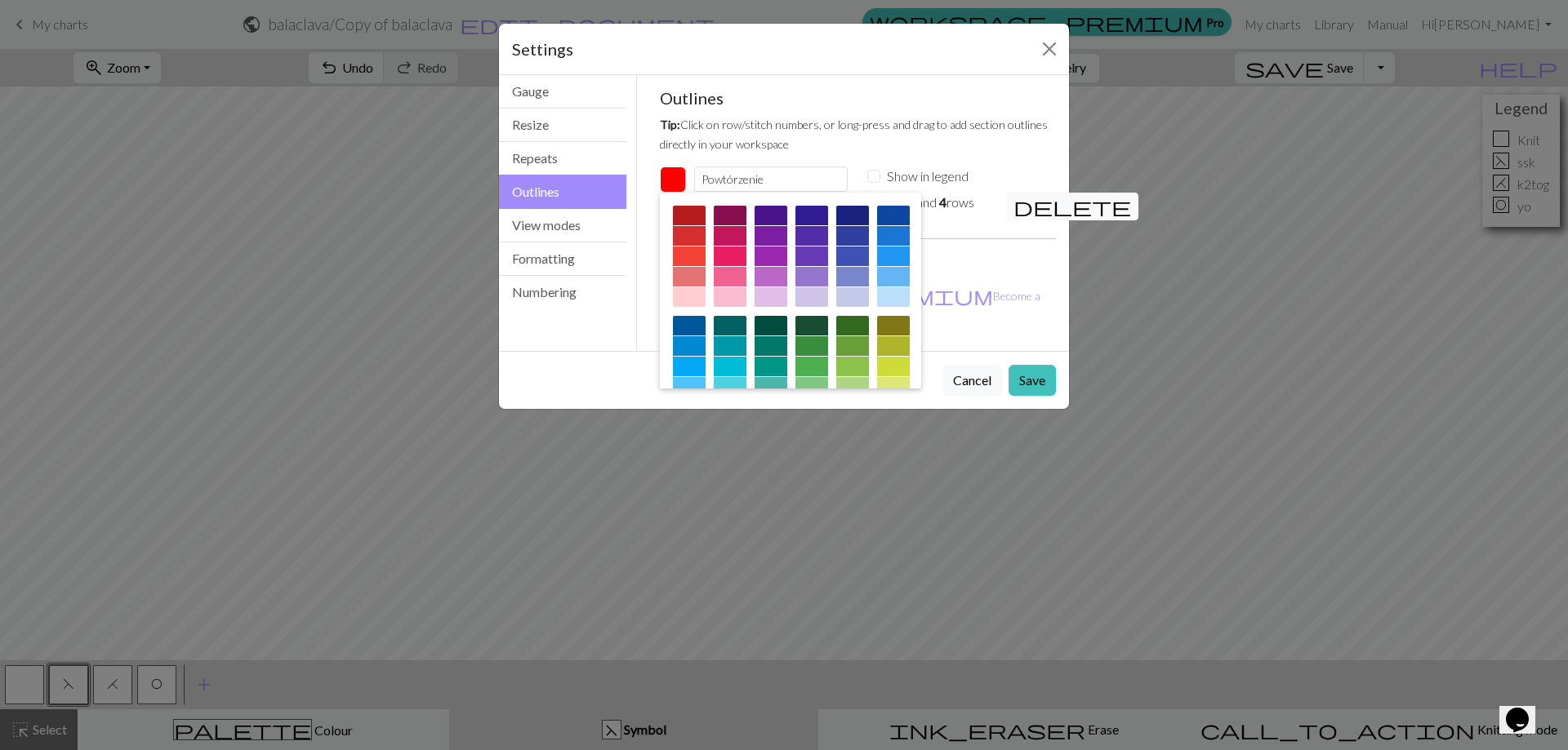
click at [705, 380] on div at bounding box center [688, 386] width 33 height 19
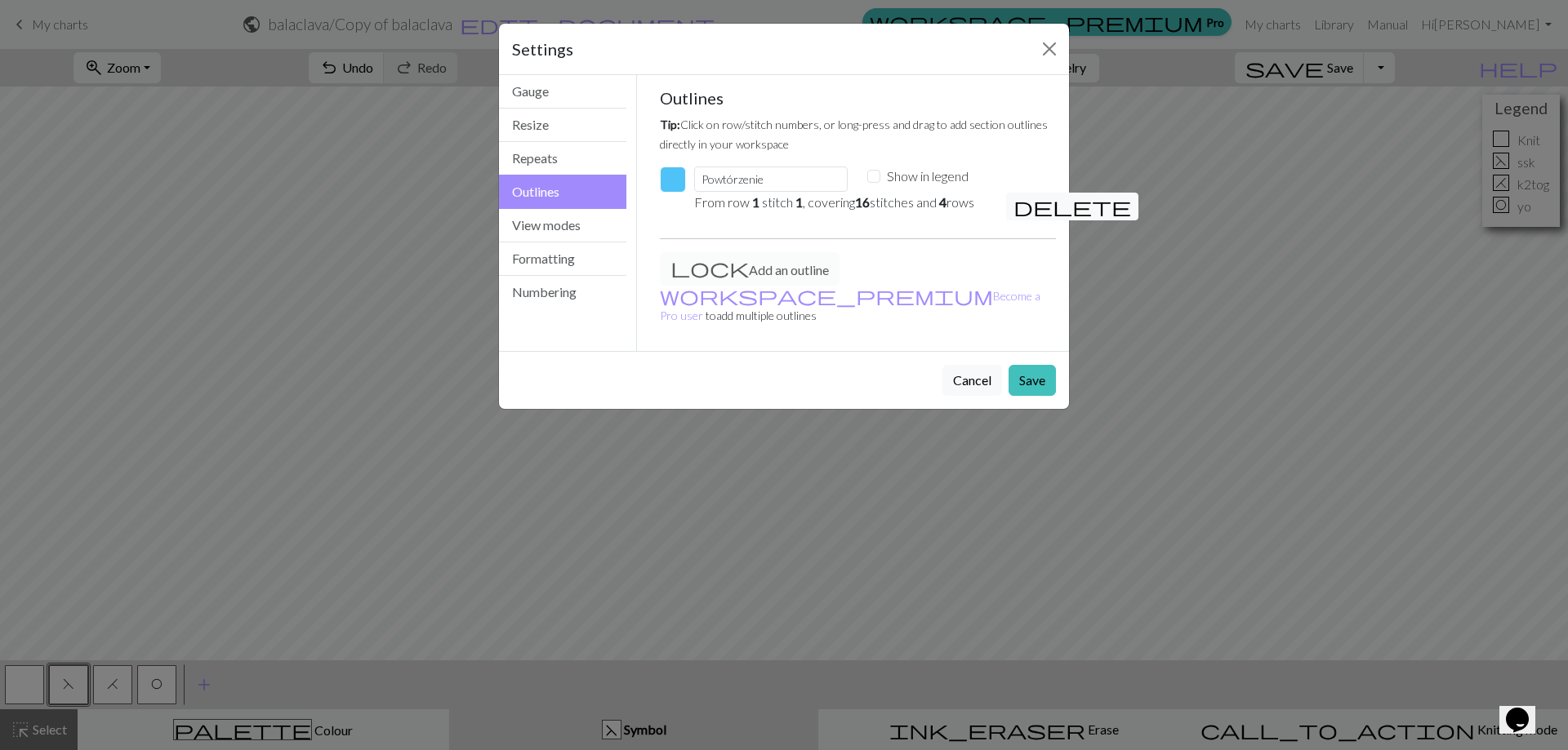
click at [683, 183] on button "button" at bounding box center [672, 179] width 26 height 26
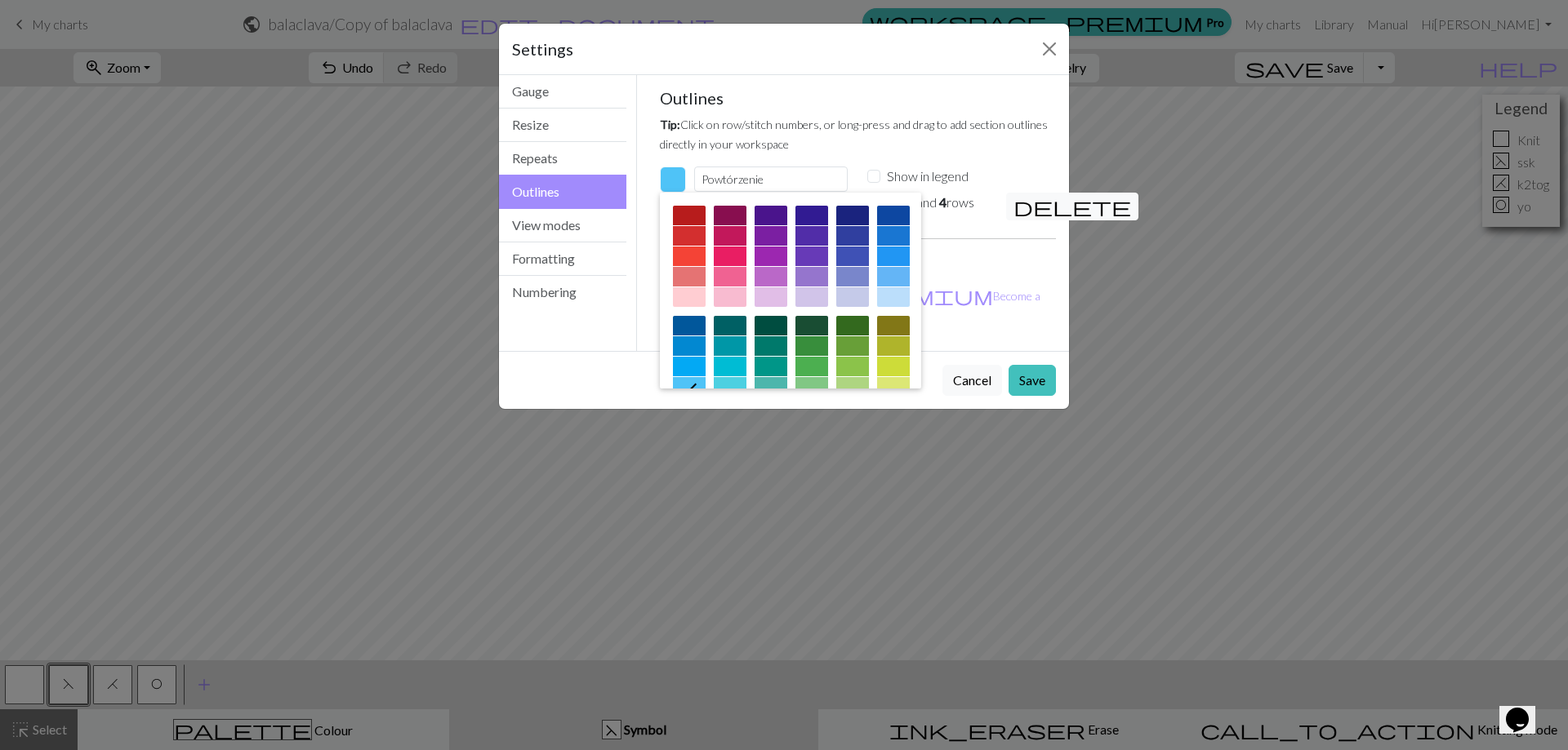
click at [877, 287] on div at bounding box center [893, 276] width 33 height 19
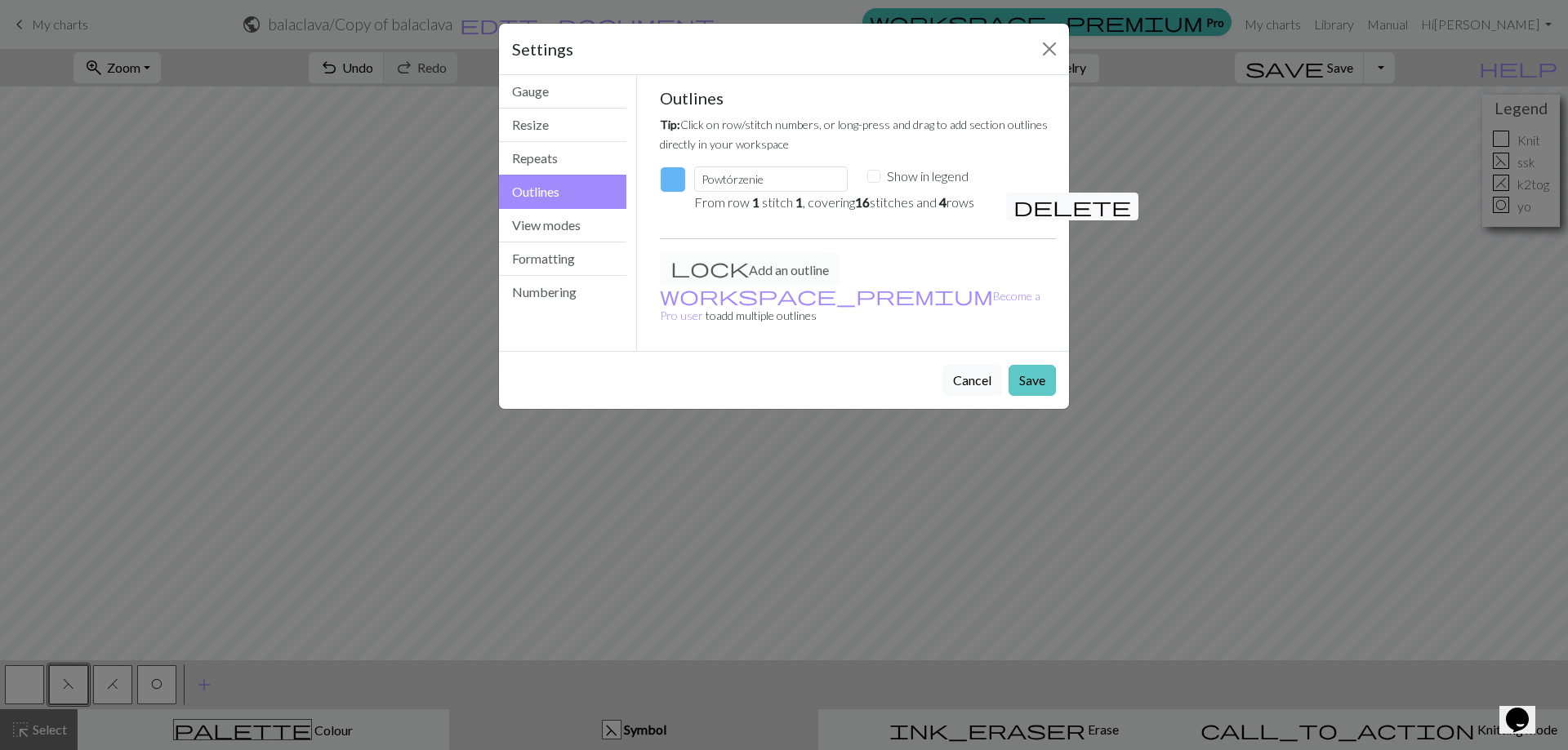
click at [1022, 365] on button "Save" at bounding box center [1032, 380] width 47 height 31
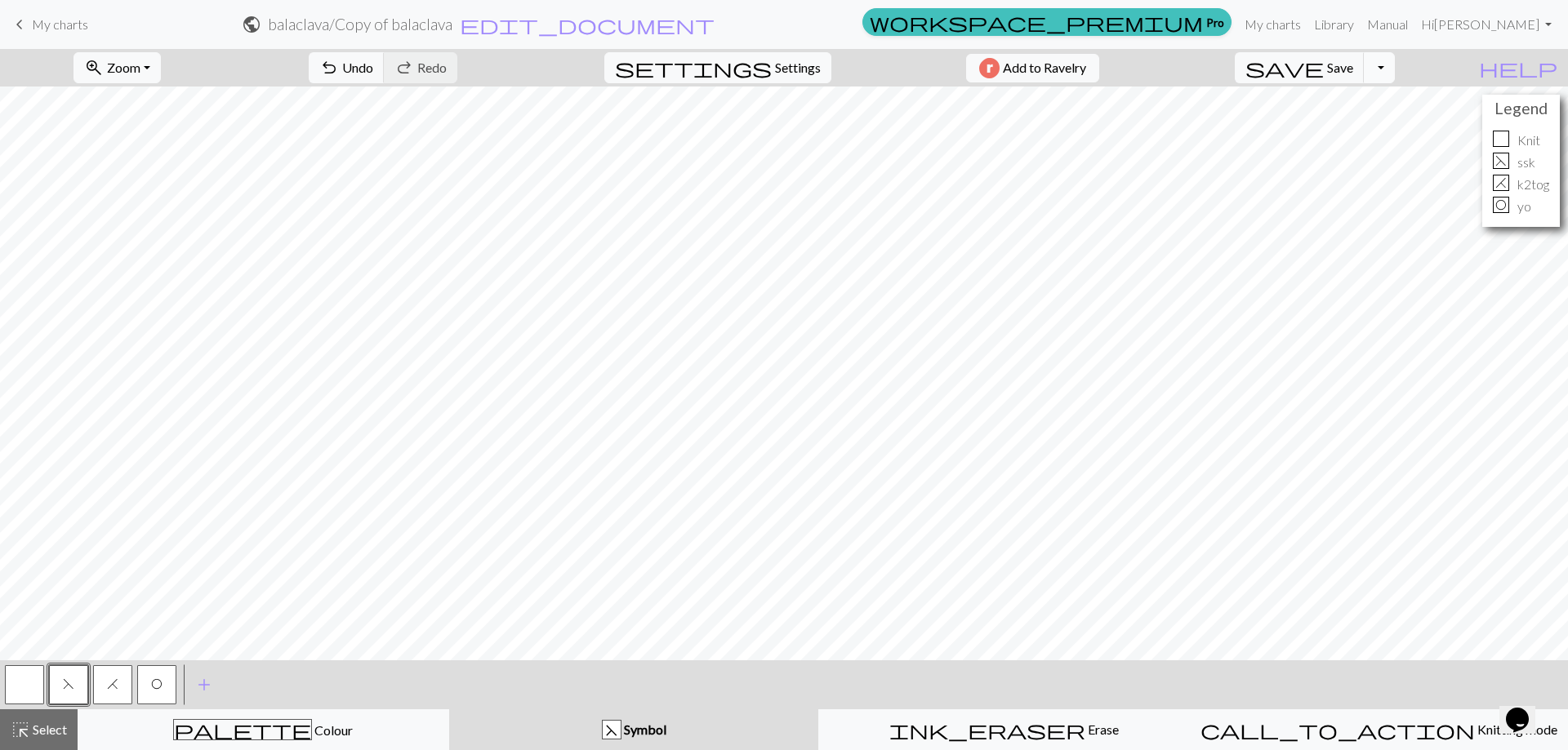
click at [1394, 65] on button "Toggle Dropdown" at bounding box center [1378, 67] width 31 height 31
click at [1370, 130] on button "save_alt Download" at bounding box center [1259, 129] width 269 height 26
click at [769, 52] on button "Download" at bounding box center [744, 53] width 79 height 31
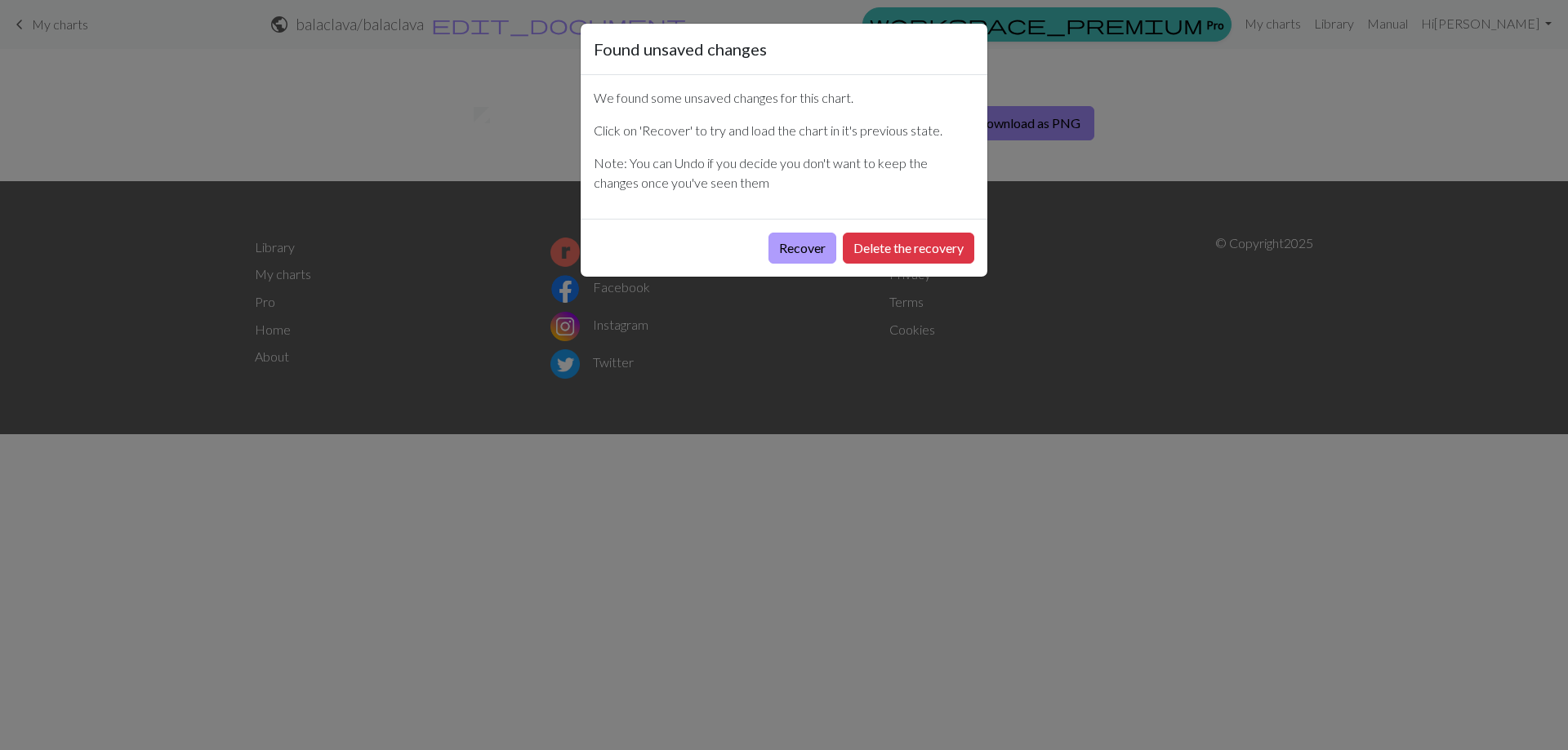
click at [795, 250] on button "Recover" at bounding box center [802, 248] width 68 height 31
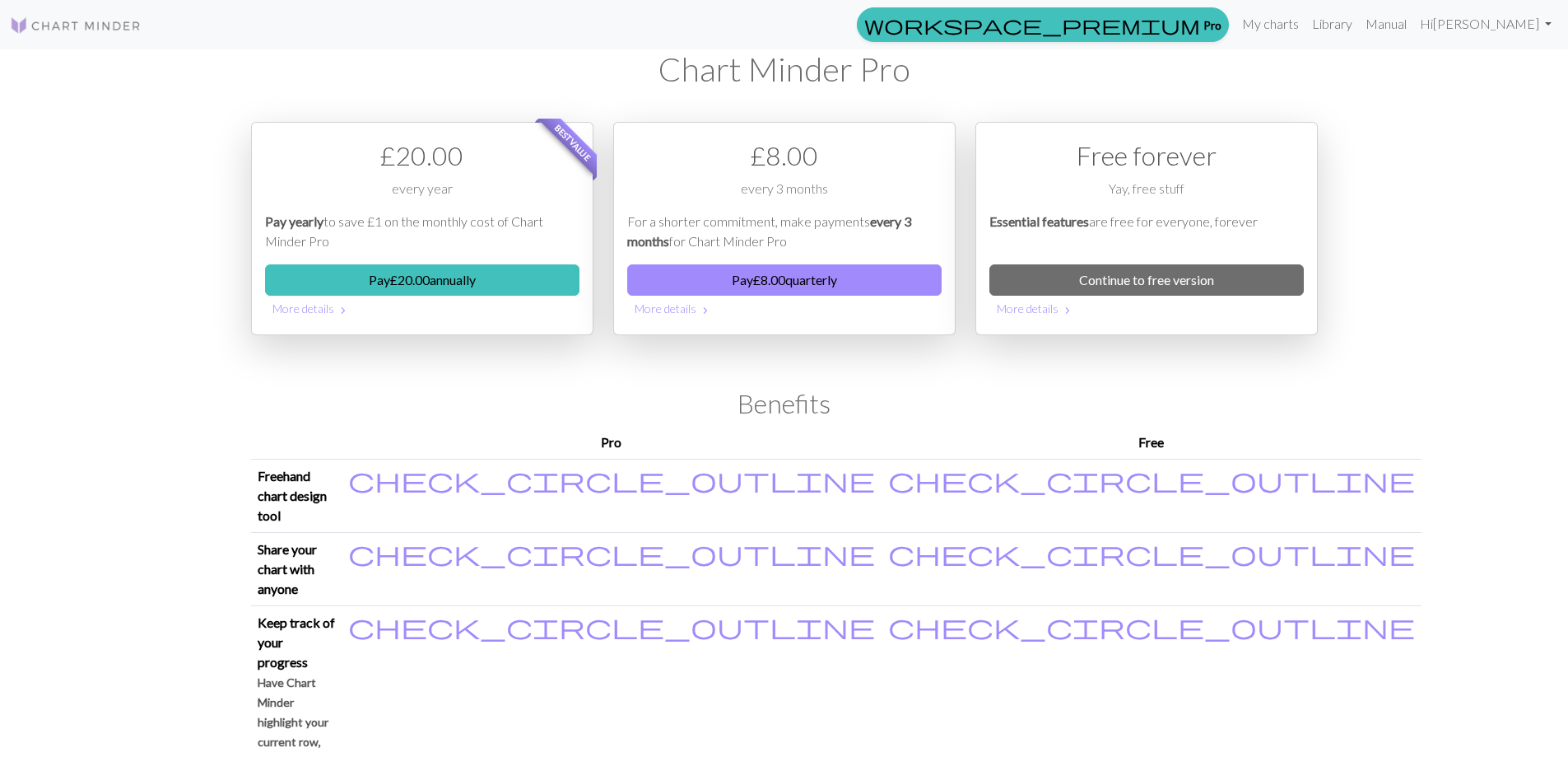
click at [1131, 219] on p "Essential features are free for everyone, forever" at bounding box center [1146, 231] width 314 height 40
click at [337, 305] on span "chevron_right" at bounding box center [343, 310] width 14 height 16
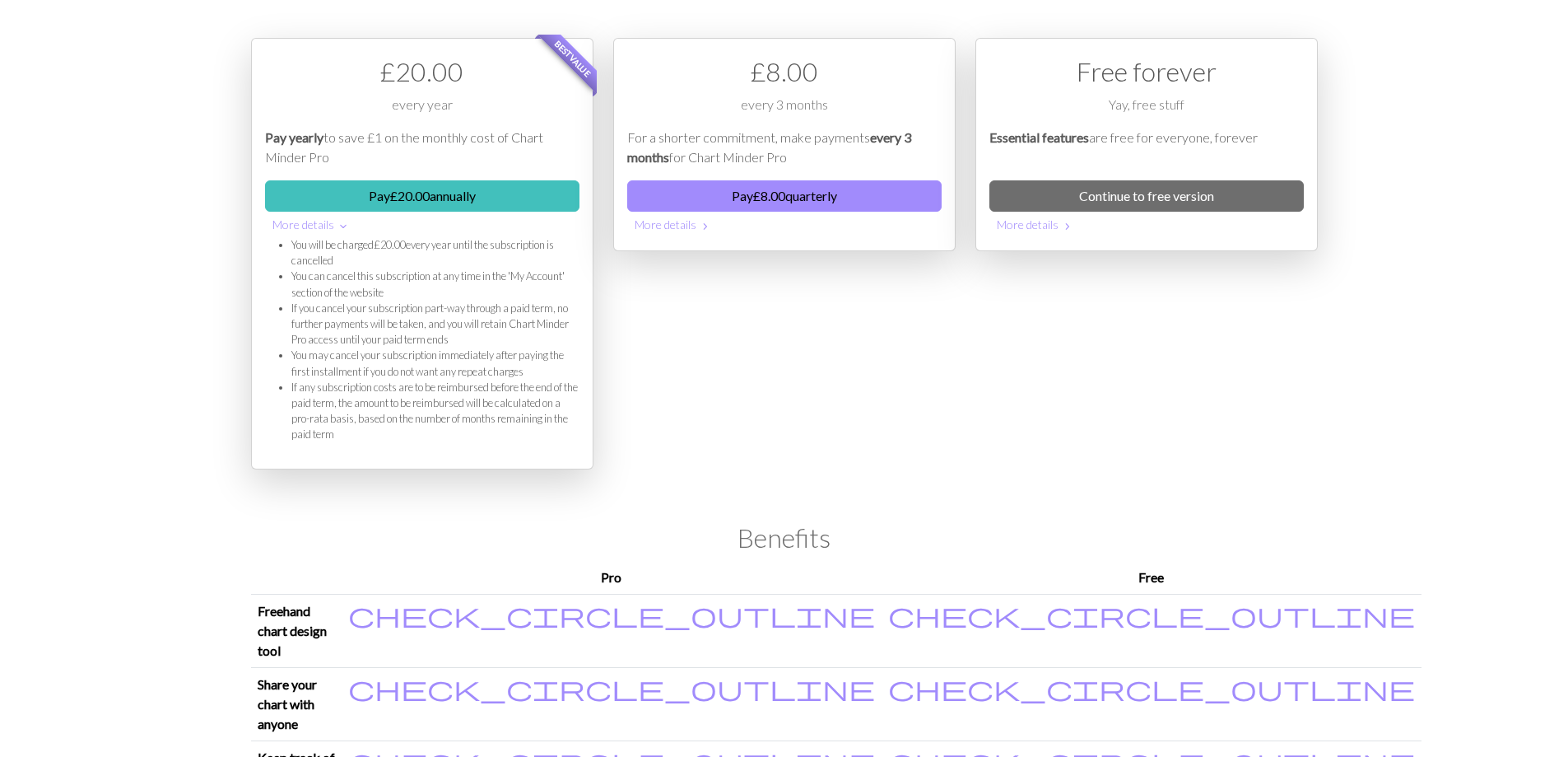
scroll to position [165, 0]
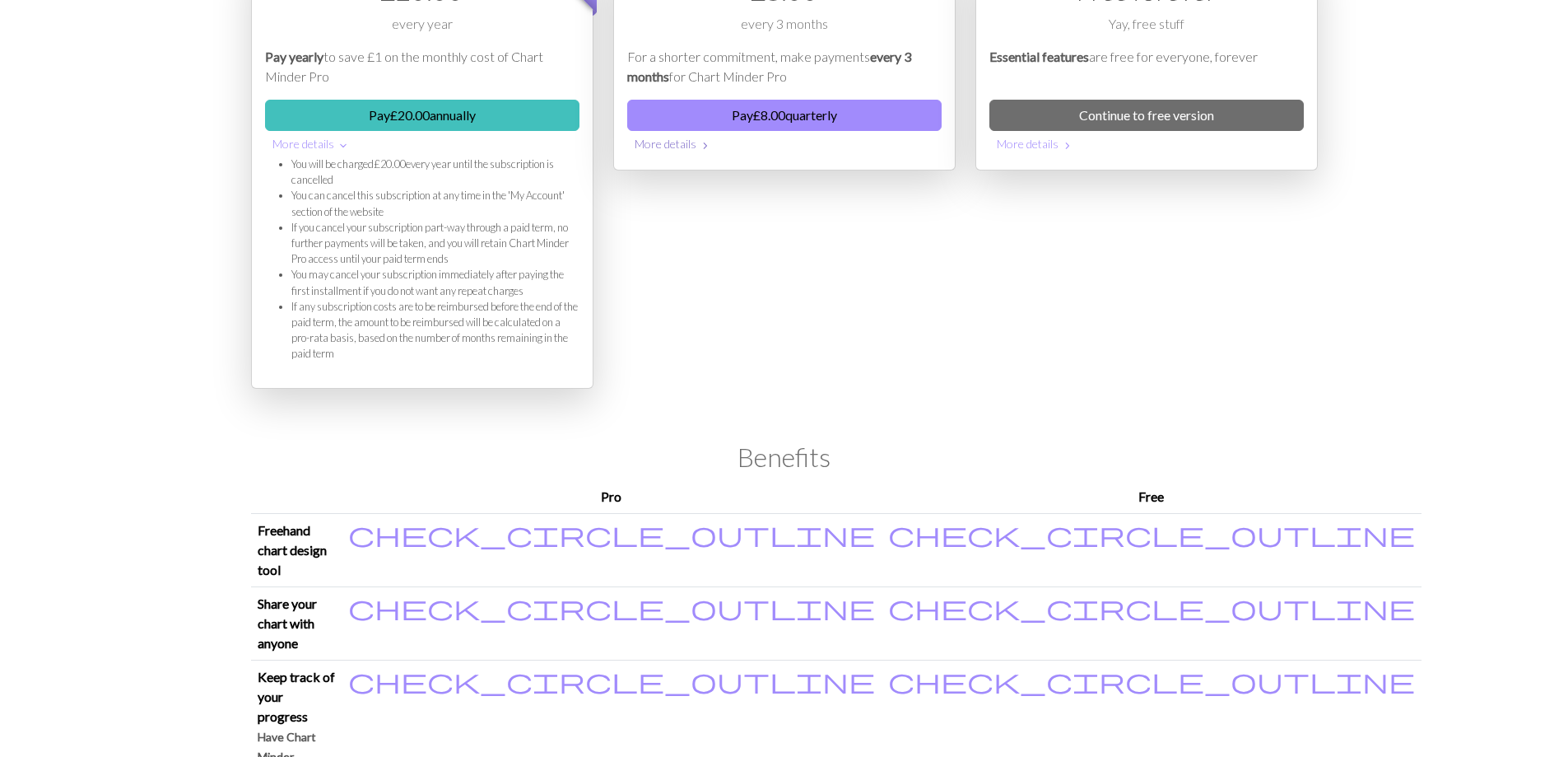
click at [669, 148] on button "More details chevron_right" at bounding box center [784, 144] width 314 height 25
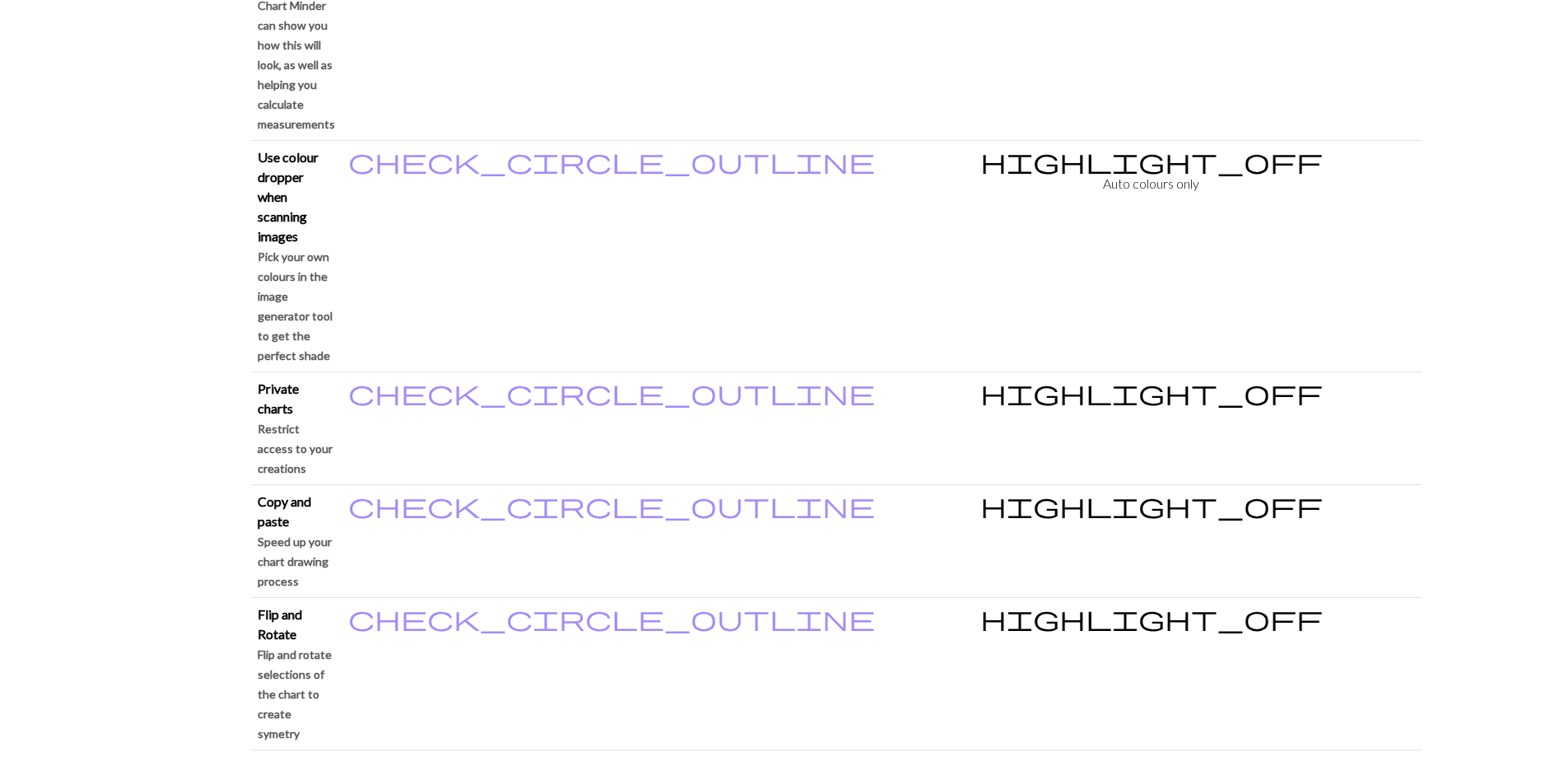
scroll to position [1733, 0]
